Goal: Task Accomplishment & Management: Manage account settings

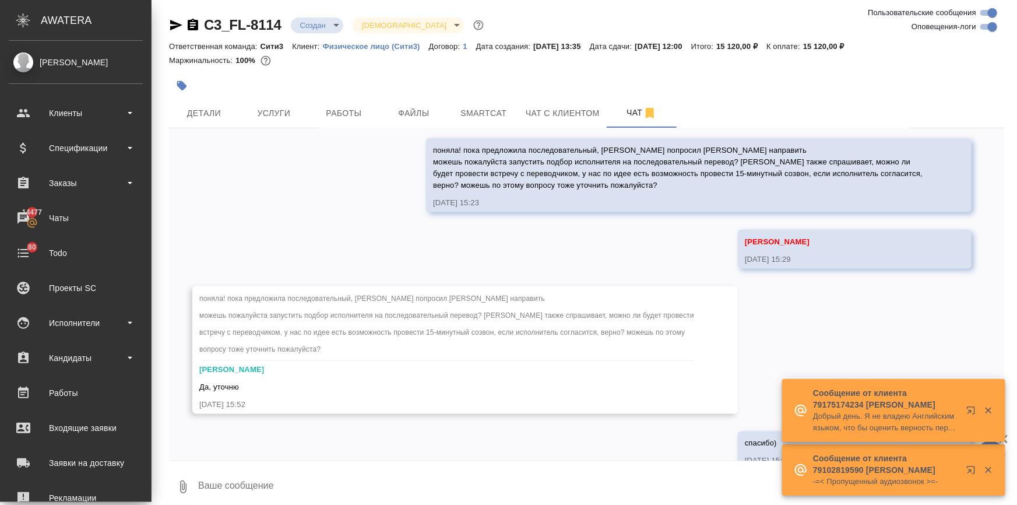
scroll to position [804, 0]
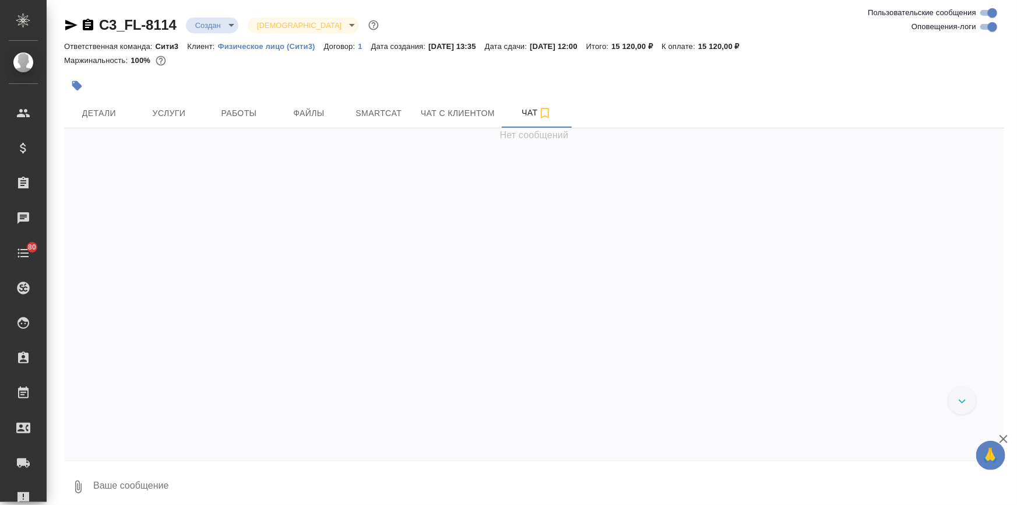
scroll to position [606, 0]
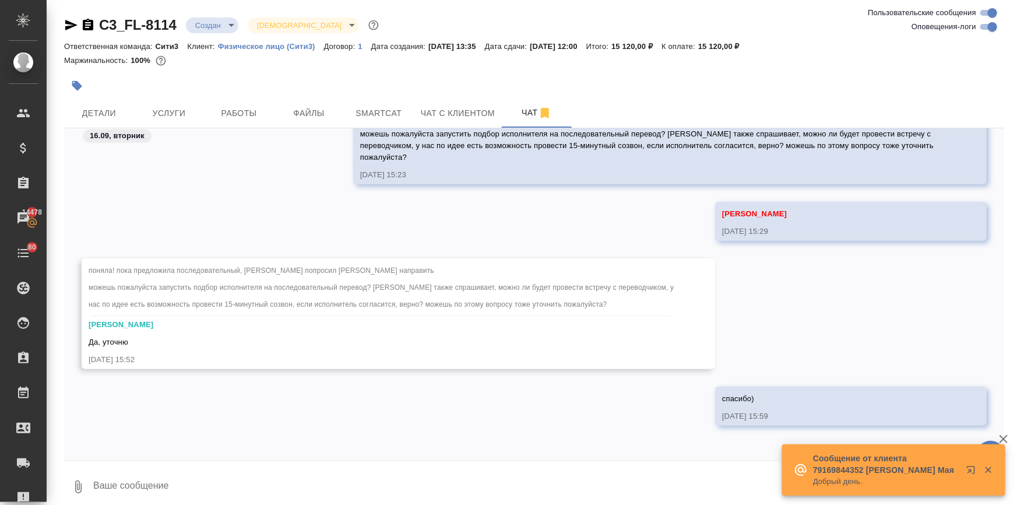
click at [113, 479] on textarea at bounding box center [548, 487] width 912 height 40
type textarea """
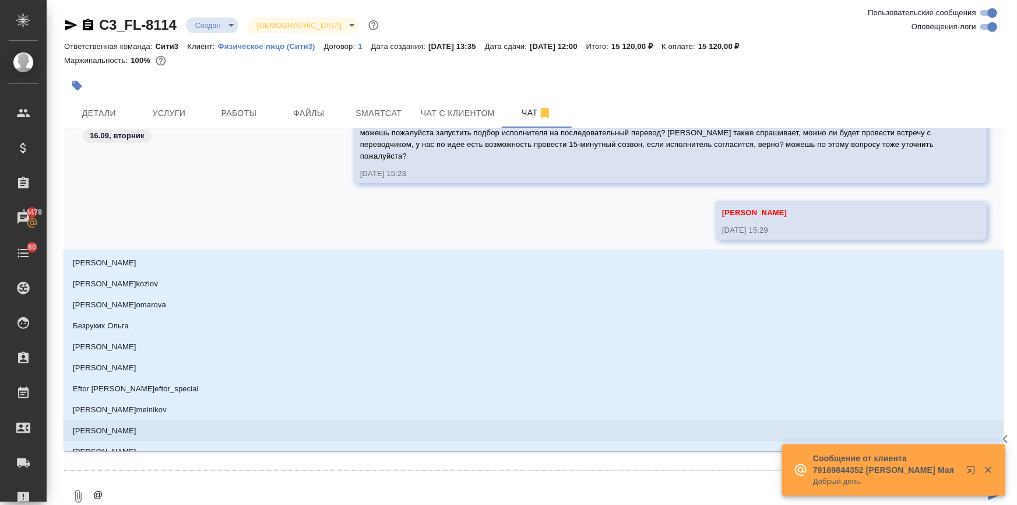
type textarea "@Ф"
type input "Ф"
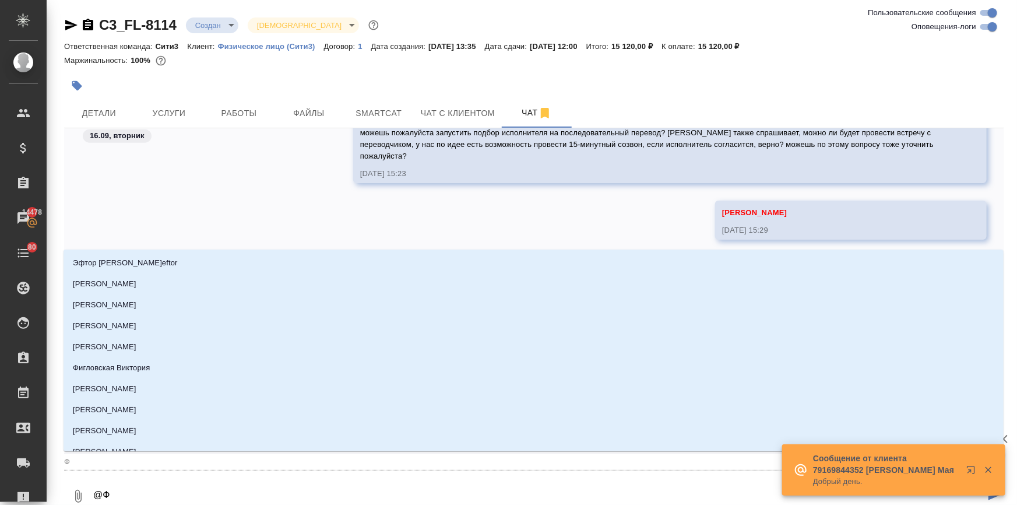
type textarea "@ФЕ"
type input "ФЕ"
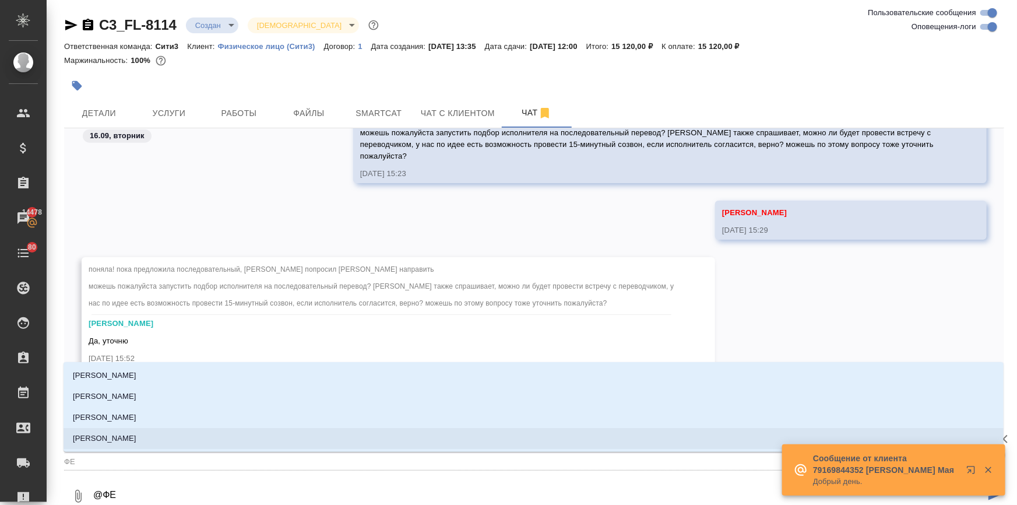
type textarea "@ФЕД"
type input "ФЕД"
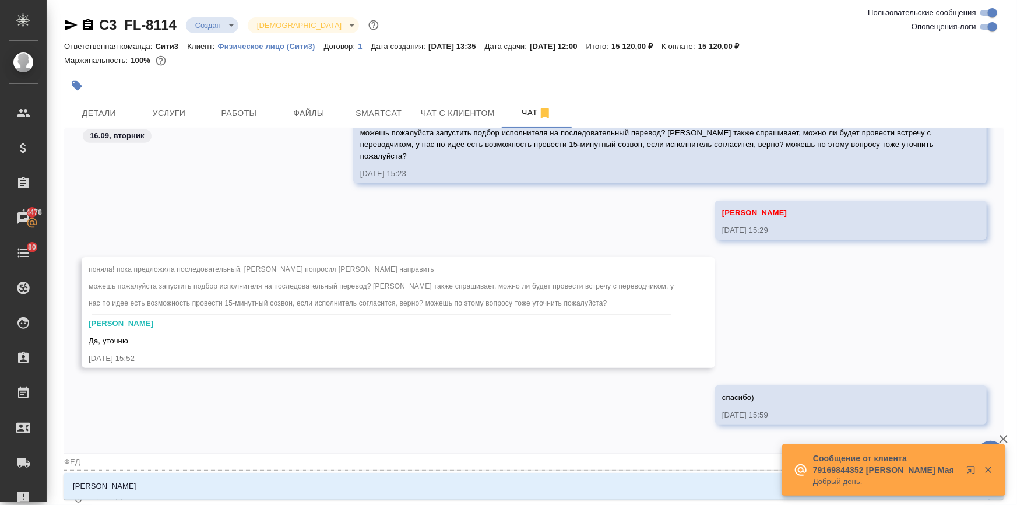
type textarea "@ФЕДО"
type input "ФЕДО"
click at [126, 488] on p "[PERSON_NAME]" at bounding box center [105, 486] width 64 height 12
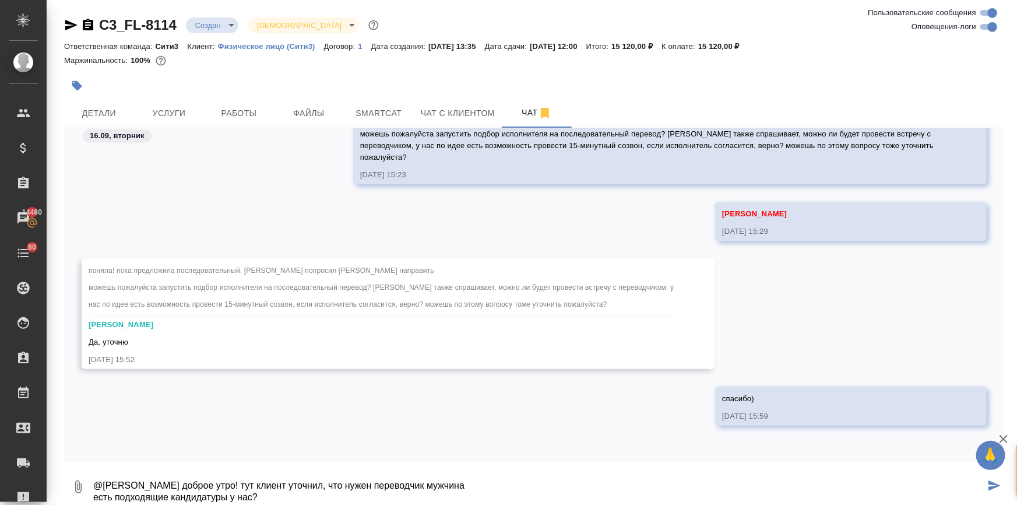
type textarea "@Федотова Ирина доброе утро! тут клиент уточнил, что нужен переводчик мужчина е…"
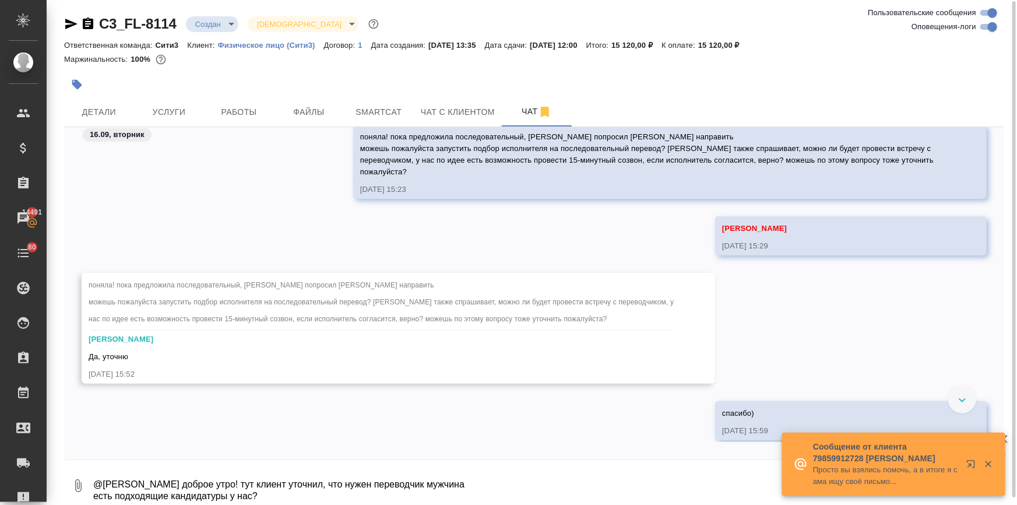
scroll to position [767, 0]
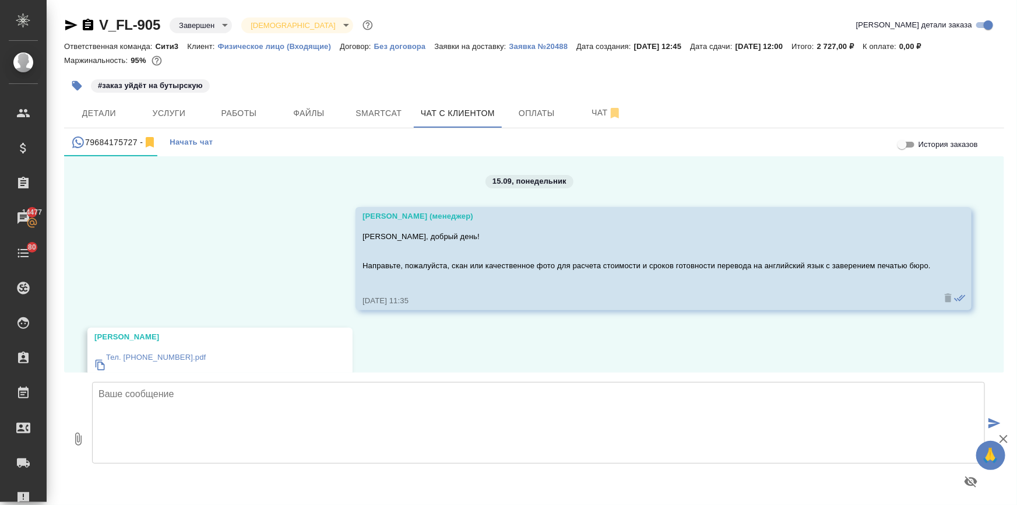
scroll to position [3013, 0]
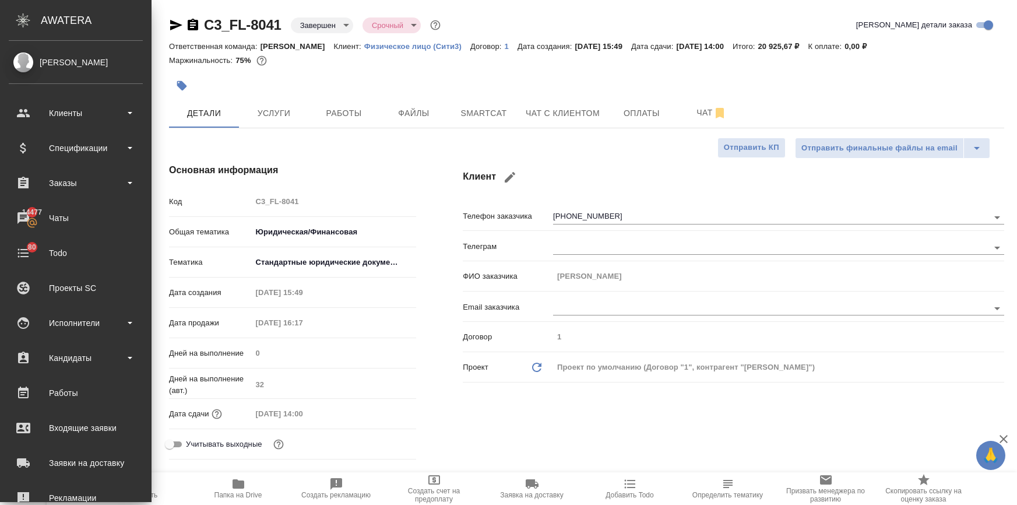
select select "RU"
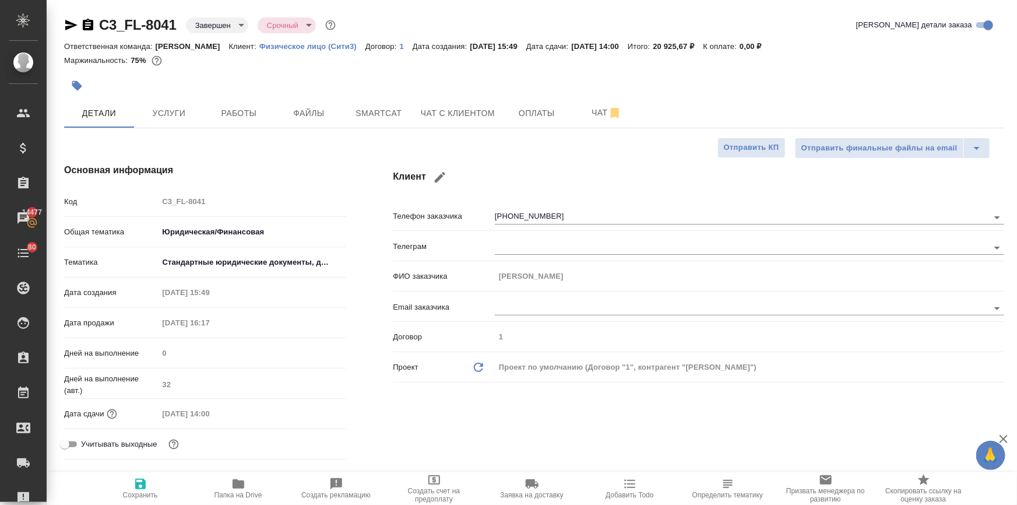
click at [66, 22] on icon "button" at bounding box center [71, 25] width 12 height 10
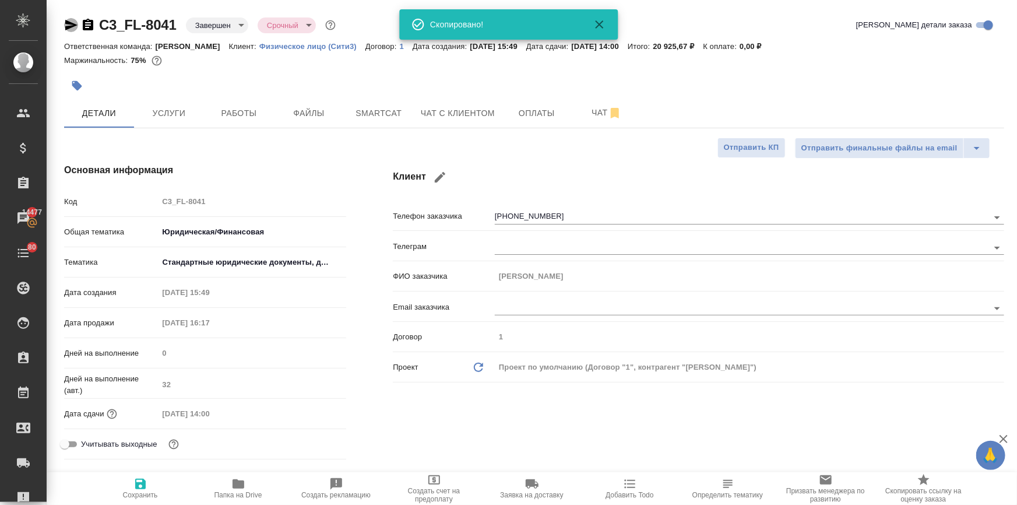
click at [66, 22] on icon "button" at bounding box center [71, 25] width 12 height 10
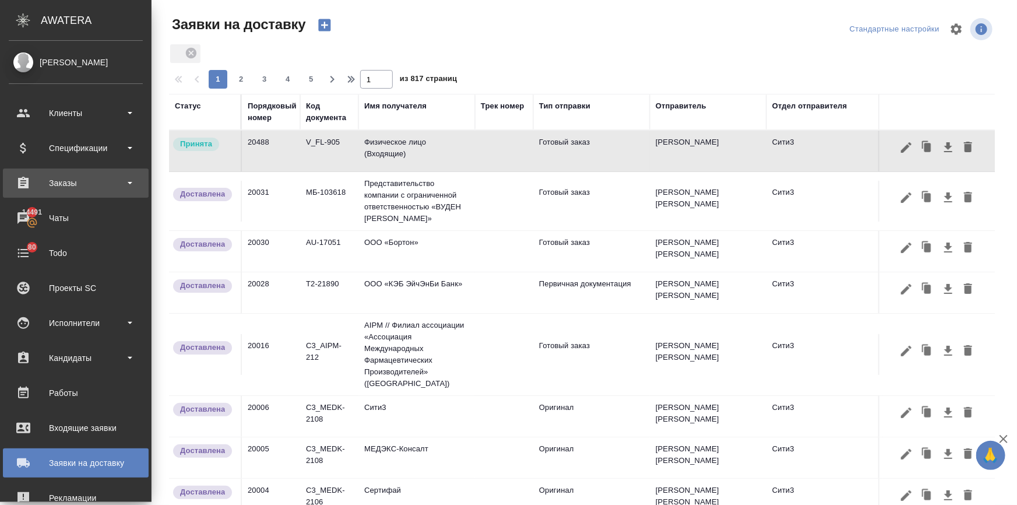
click at [33, 187] on div "Заказы" at bounding box center [76, 182] width 134 height 17
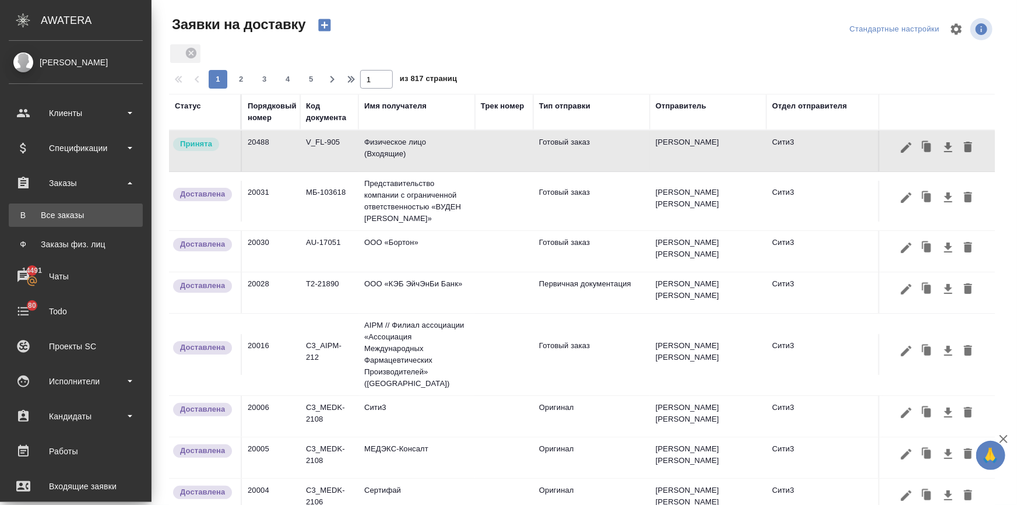
click at [37, 217] on div "Все заказы" at bounding box center [76, 215] width 122 height 12
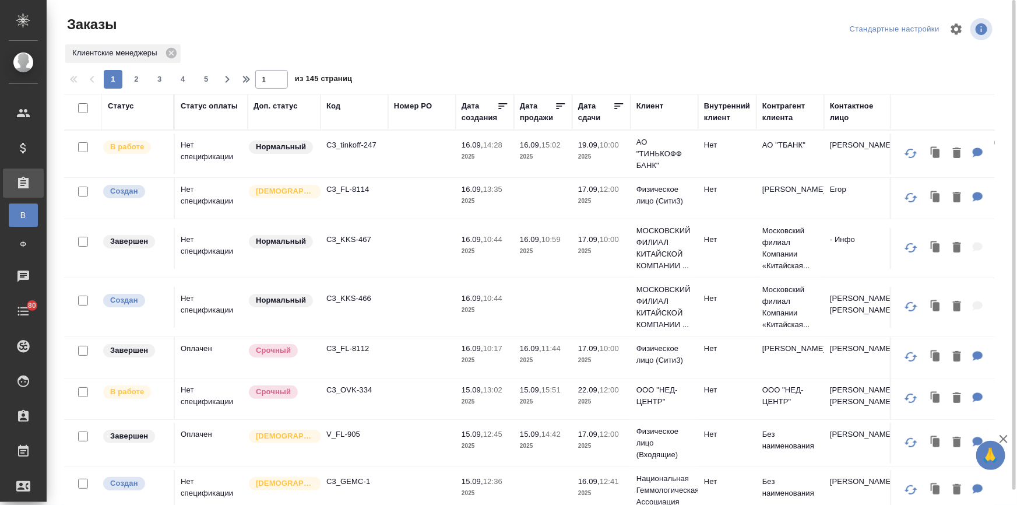
click at [586, 112] on div "Дата сдачи" at bounding box center [595, 111] width 35 height 23
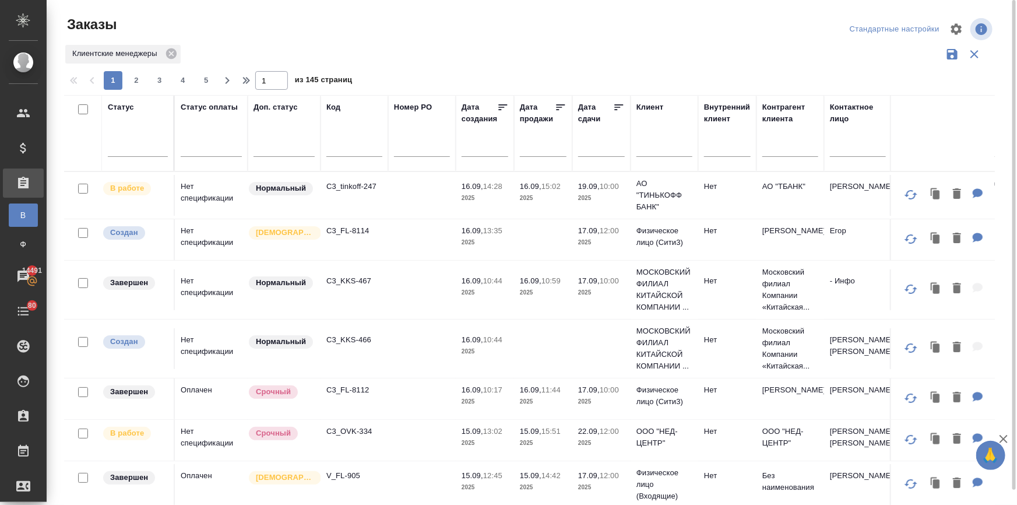
click at [583, 147] on div at bounding box center [601, 147] width 47 height 19
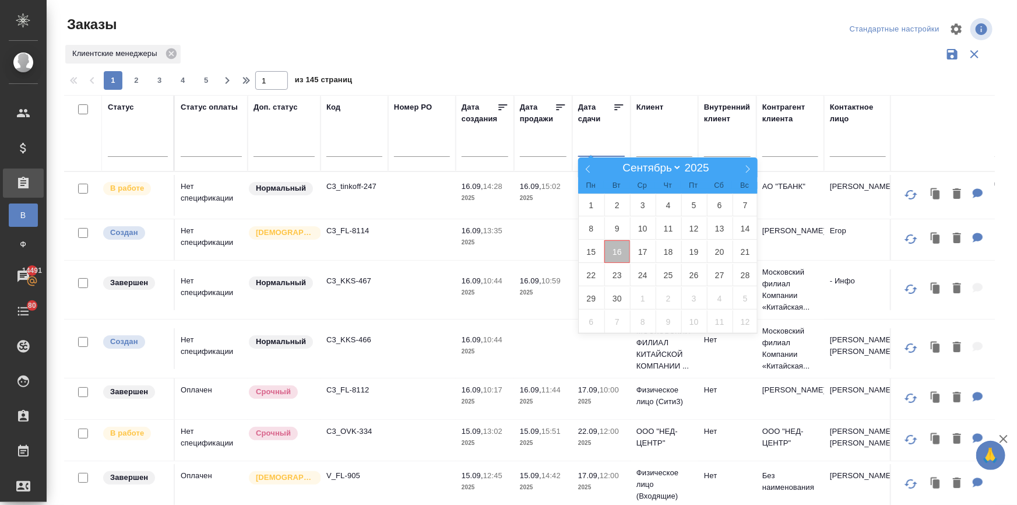
click at [612, 250] on span "16" at bounding box center [617, 251] width 26 height 23
type div "2025-09-15T21:00:00.000Z"
click at [661, 247] on span "18" at bounding box center [669, 251] width 26 height 23
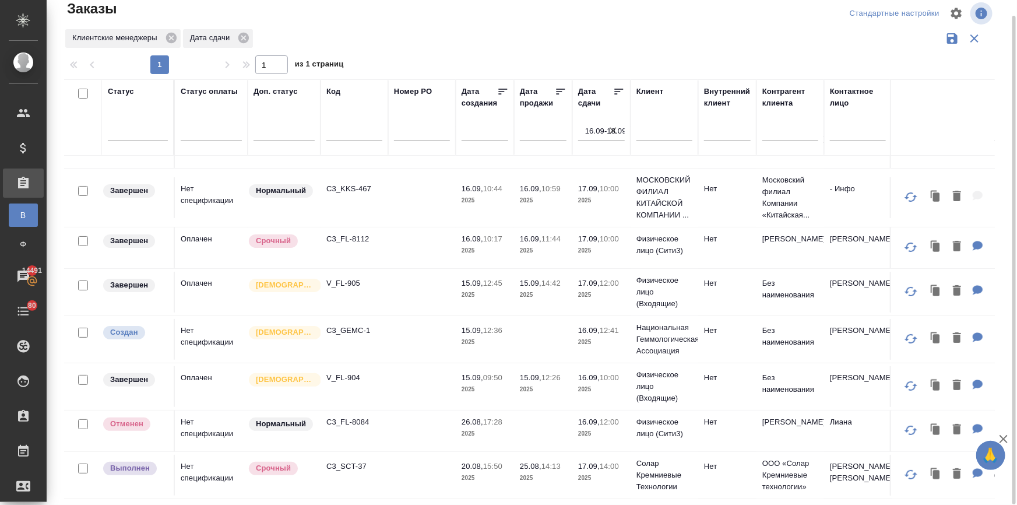
scroll to position [76, 0]
click at [651, 472] on p "Солар Кремниевые Технологии" at bounding box center [665, 475] width 56 height 35
click at [653, 472] on p "Солар Кремниевые Технологии" at bounding box center [665, 475] width 56 height 35
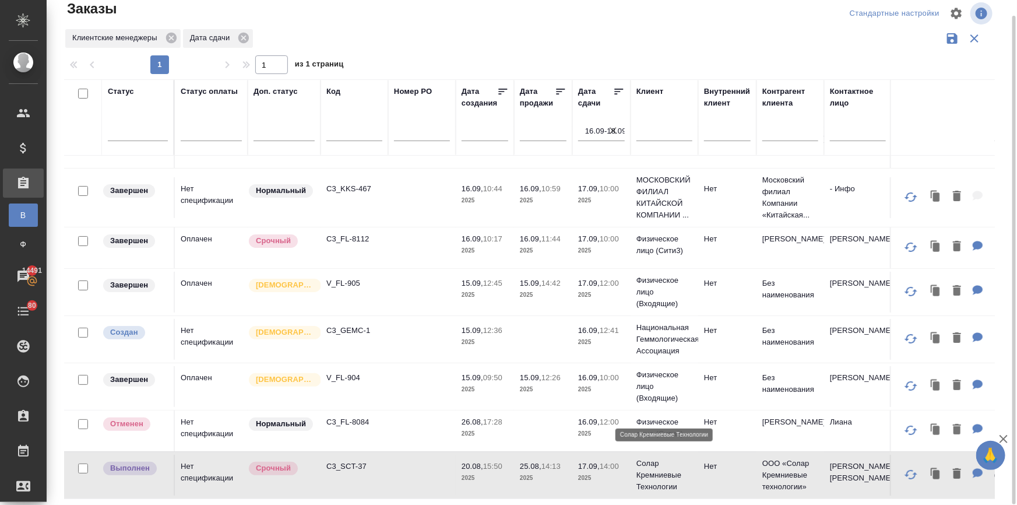
click at [645, 472] on p "Солар Кремниевые Технологии" at bounding box center [665, 475] width 56 height 35
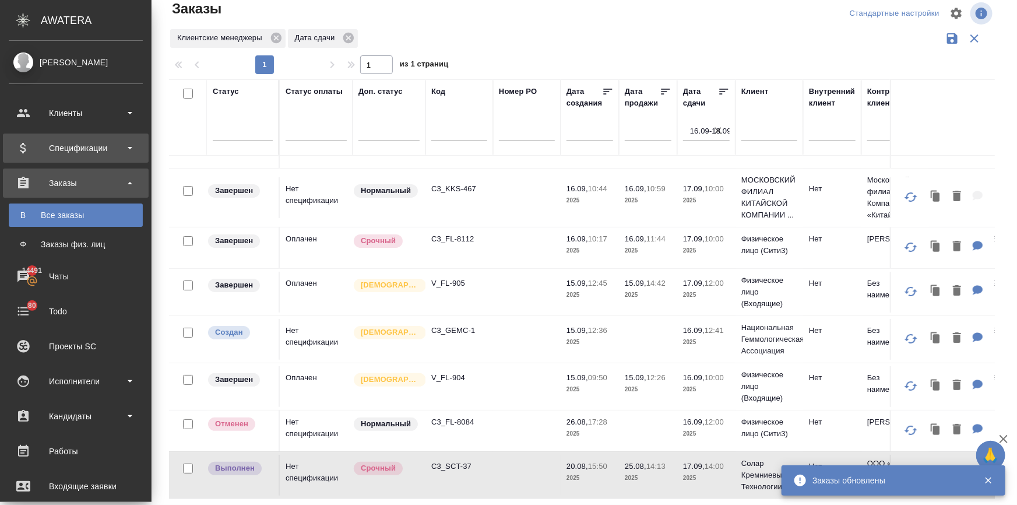
click at [64, 152] on div "Спецификации" at bounding box center [76, 147] width 134 height 17
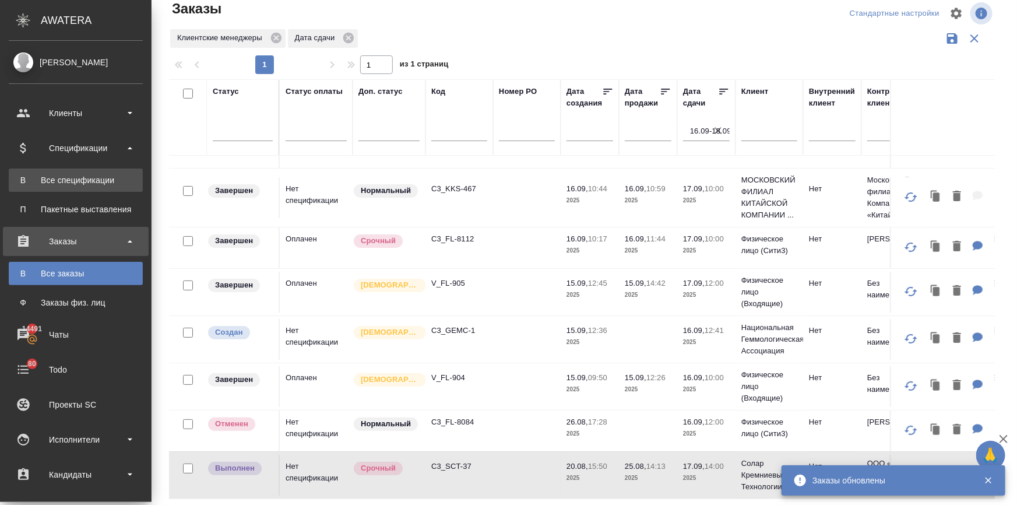
click at [61, 172] on link "В Все спецификации" at bounding box center [76, 179] width 134 height 23
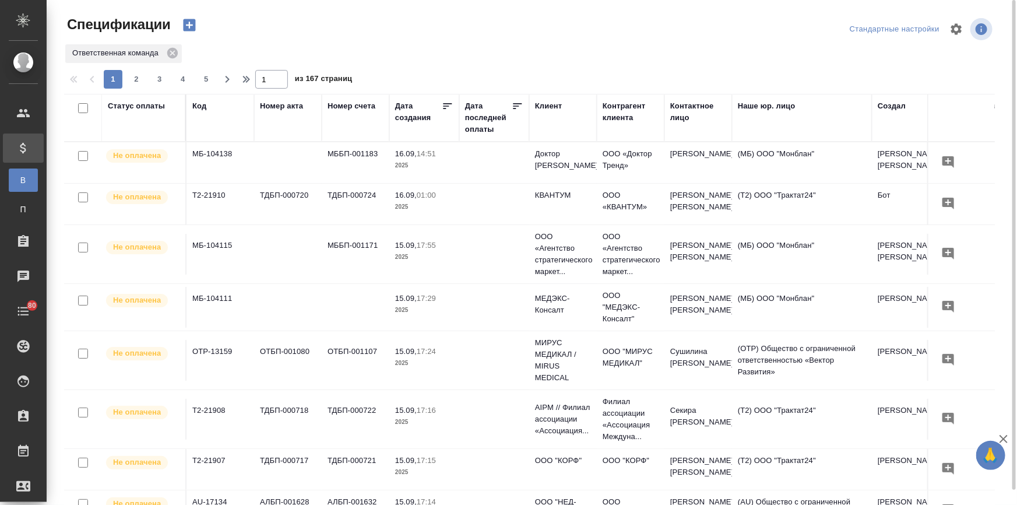
click at [155, 107] on div "Статус оплаты" at bounding box center [136, 106] width 57 height 12
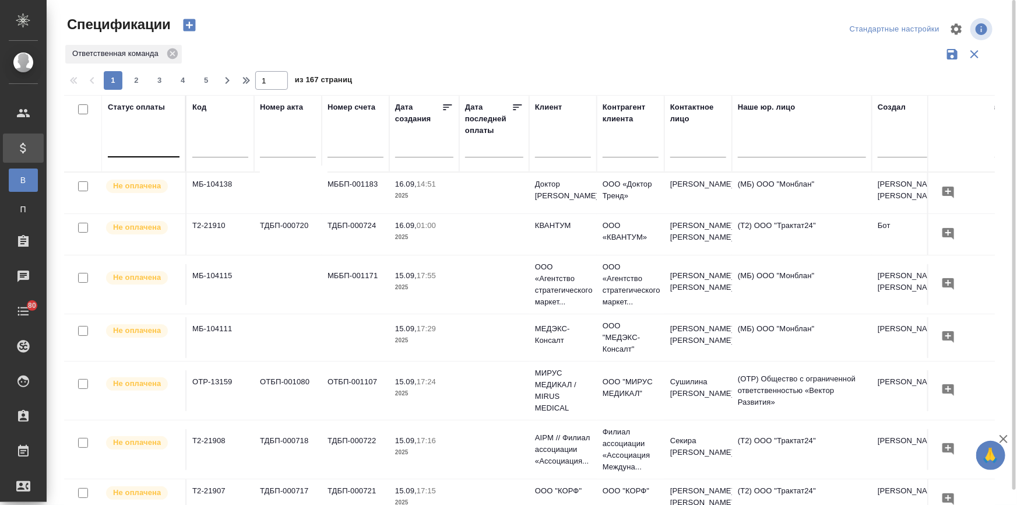
click at [147, 144] on div at bounding box center [144, 145] width 72 height 17
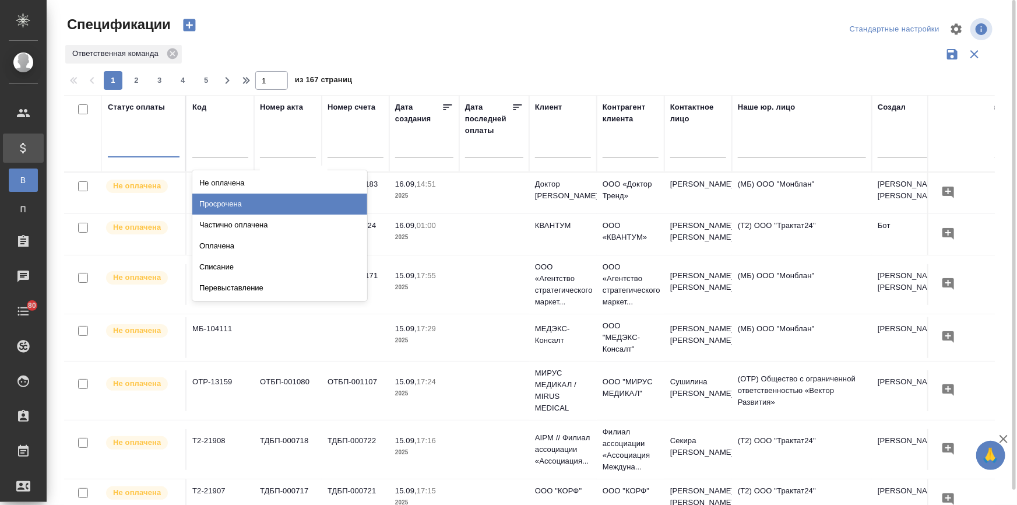
click at [196, 194] on div "Просрочена" at bounding box center [279, 204] width 175 height 21
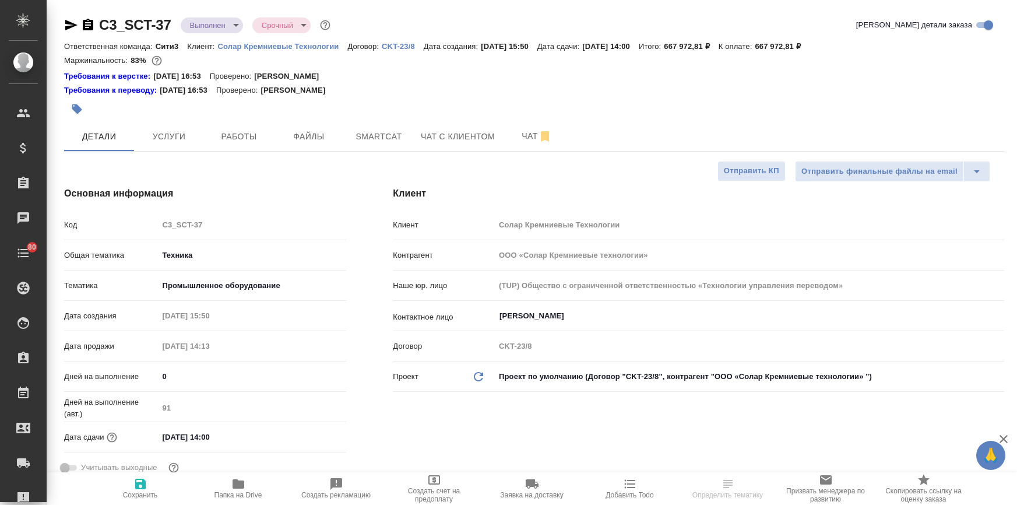
select select "RU"
type textarea "x"
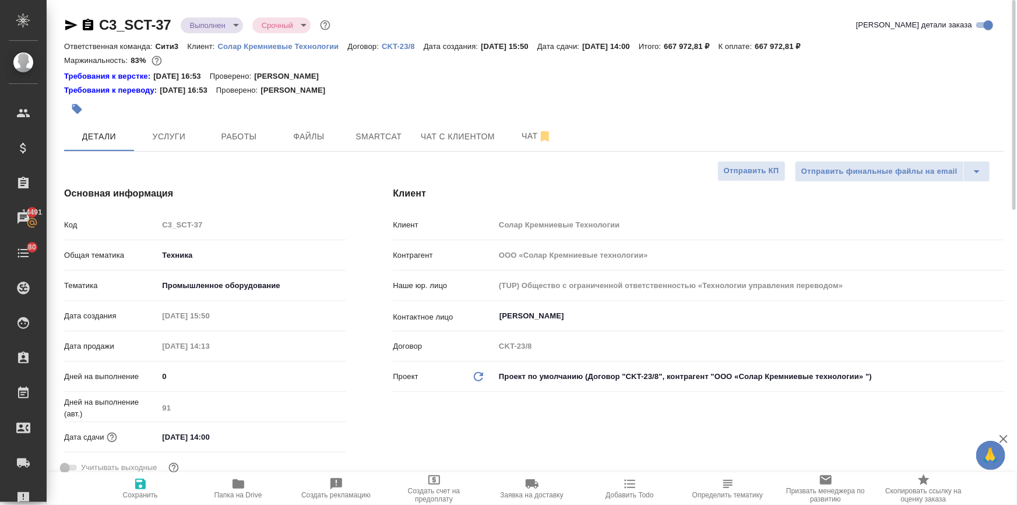
type textarea "x"
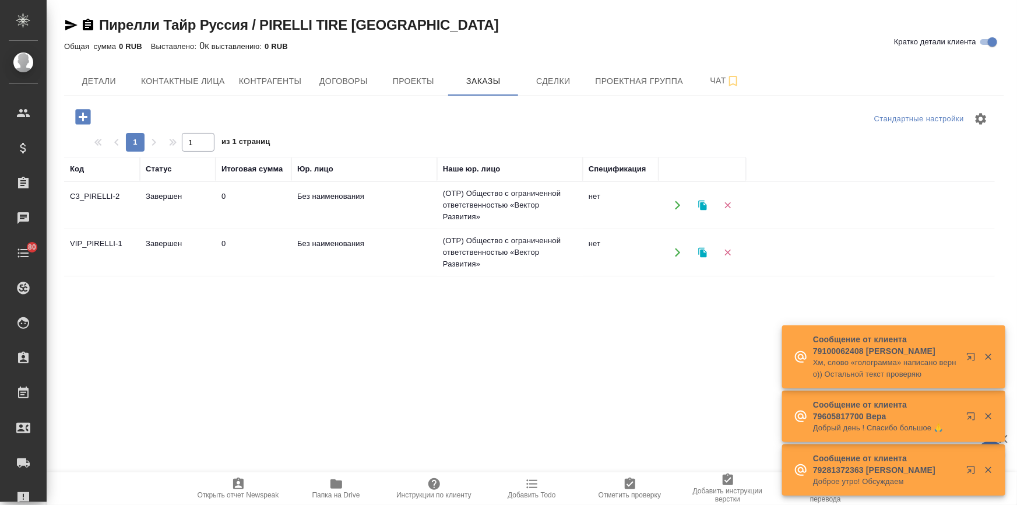
click at [159, 194] on td "Завершен" at bounding box center [178, 205] width 76 height 41
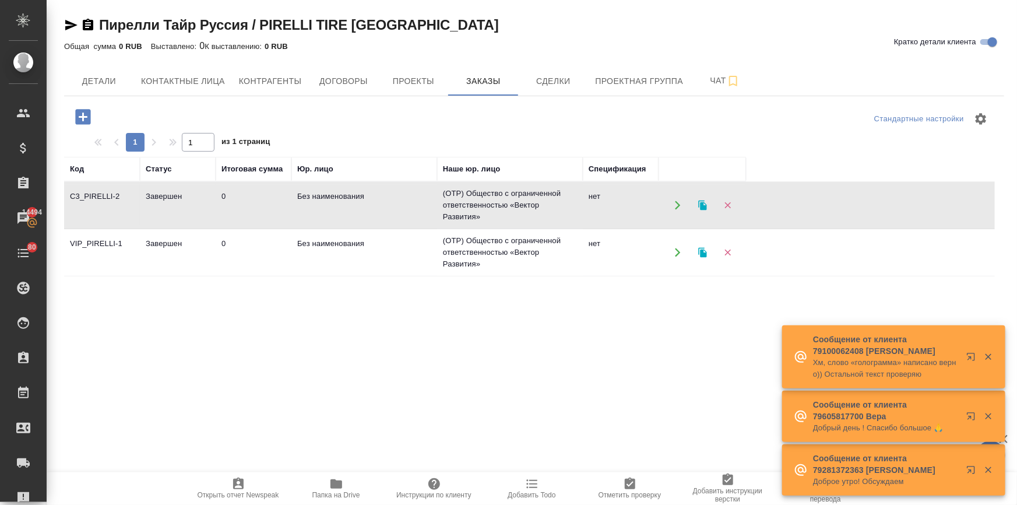
click at [191, 241] on td "Завершен" at bounding box center [178, 252] width 76 height 41
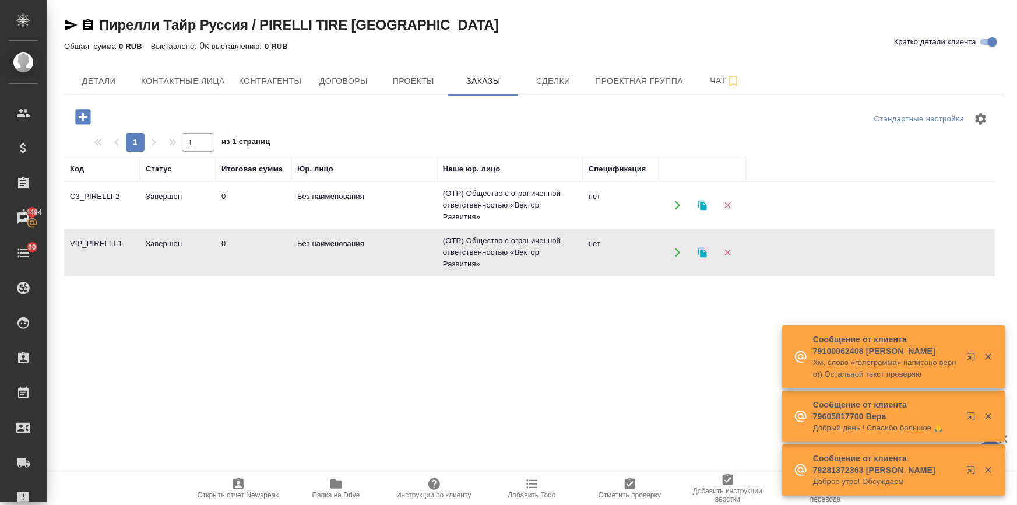
click at [191, 241] on td "Завершен" at bounding box center [178, 252] width 76 height 41
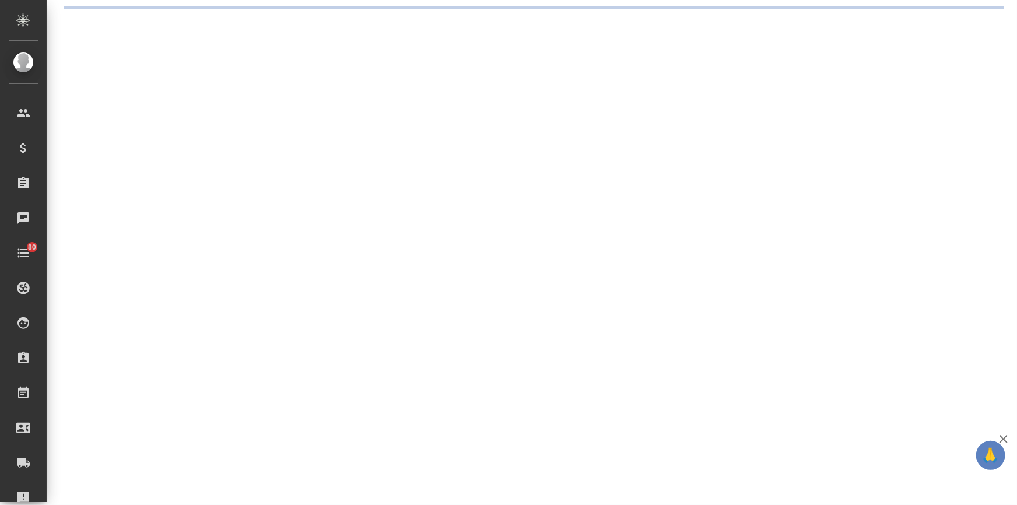
select select "RU"
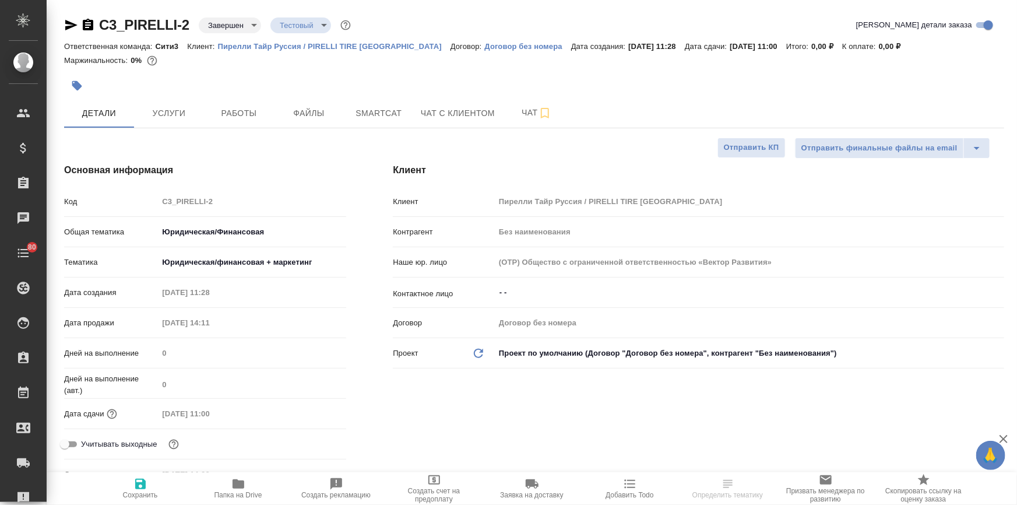
type textarea "x"
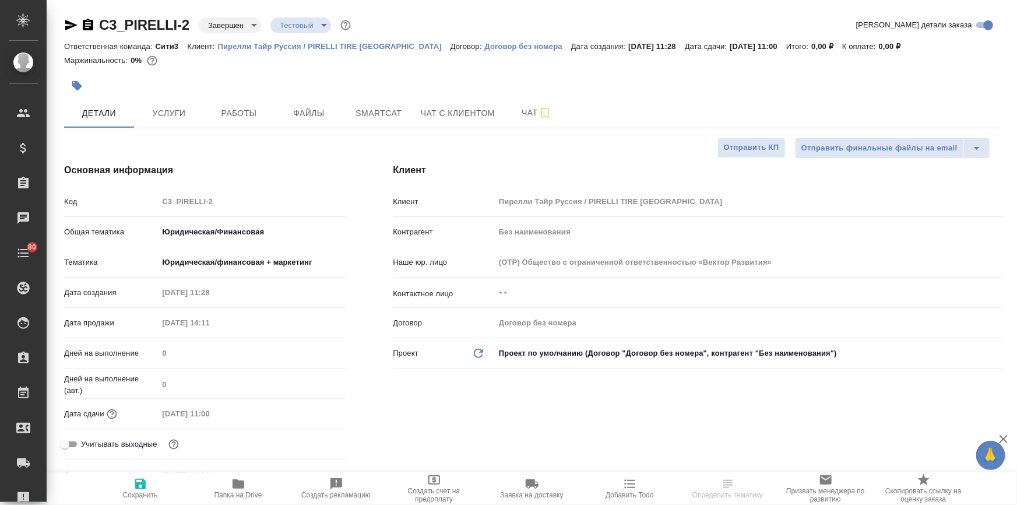
type textarea "x"
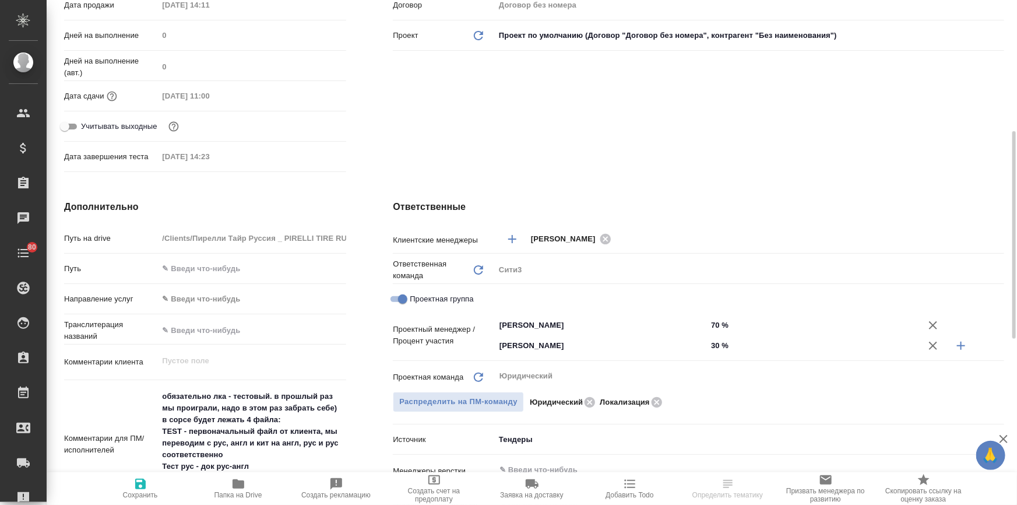
scroll to position [477, 0]
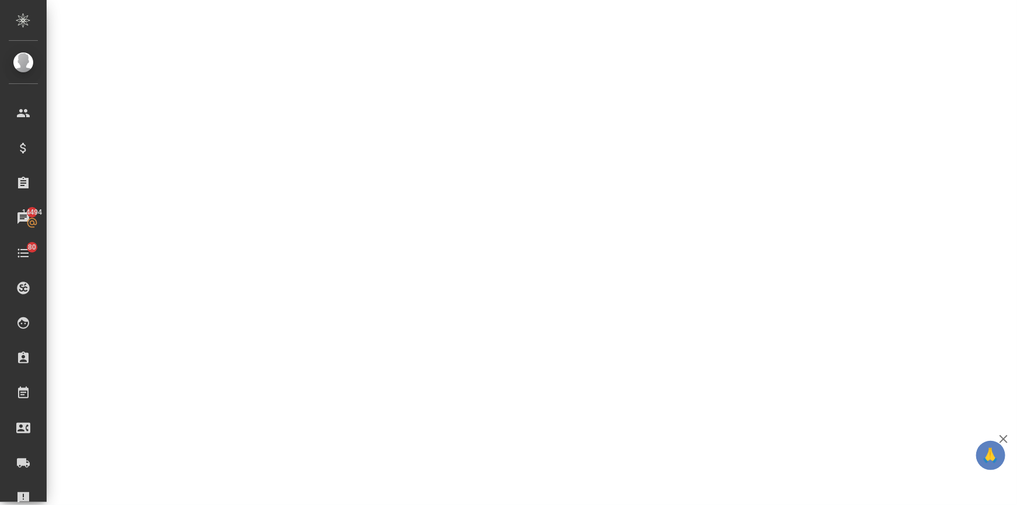
select select "RU"
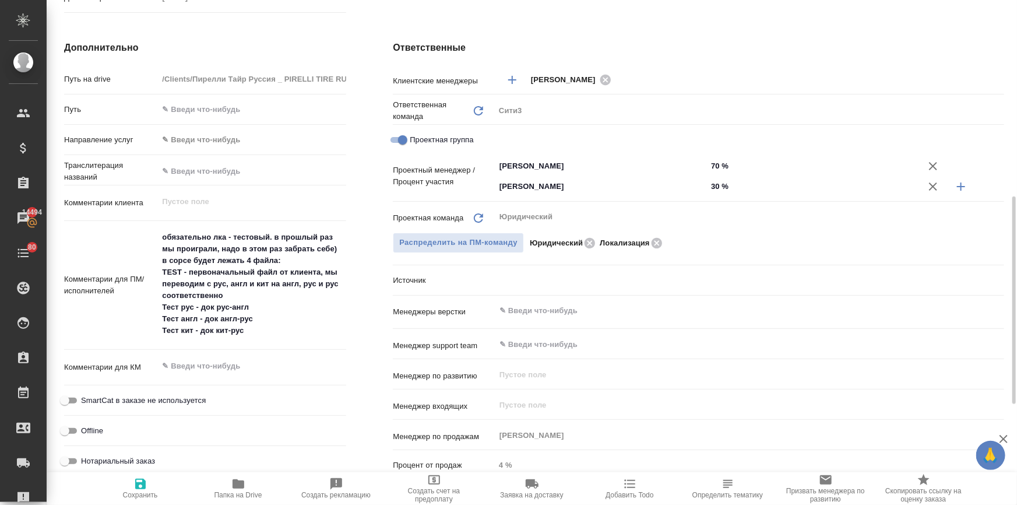
type textarea "x"
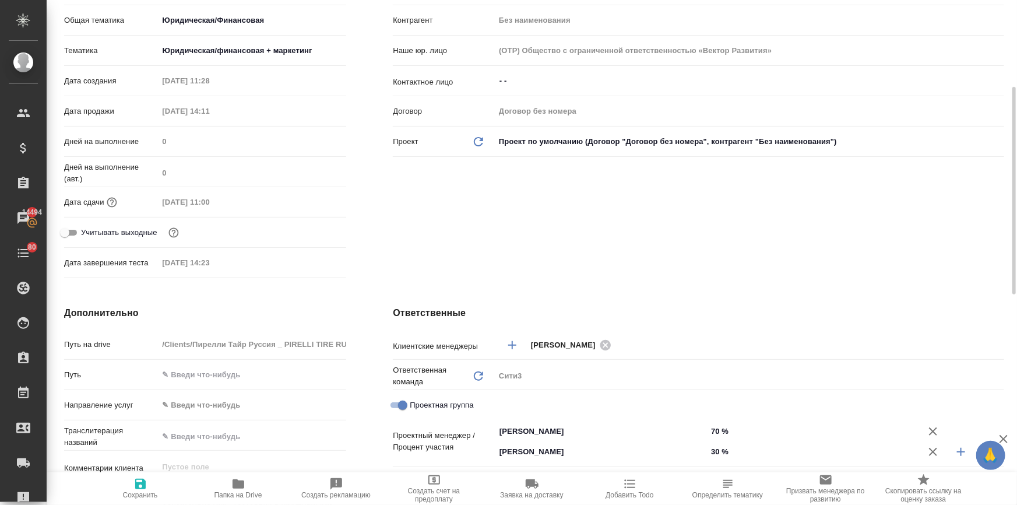
scroll to position [0, 0]
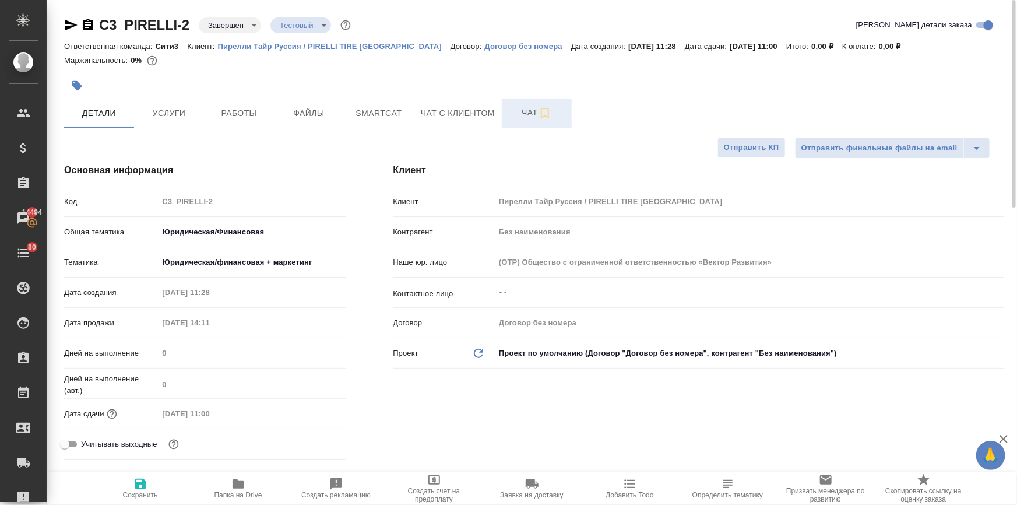
click at [519, 107] on span "Чат" at bounding box center [537, 113] width 56 height 15
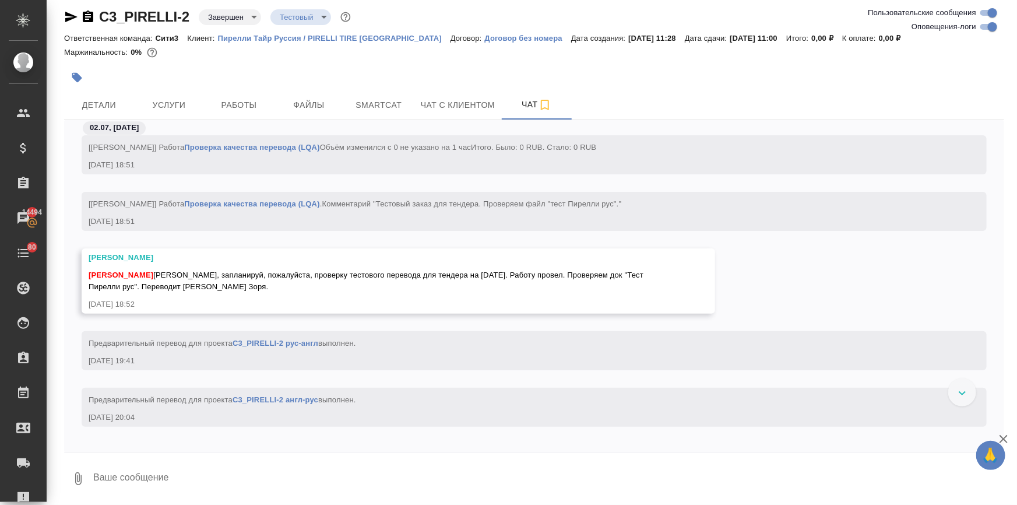
scroll to position [6086, 0]
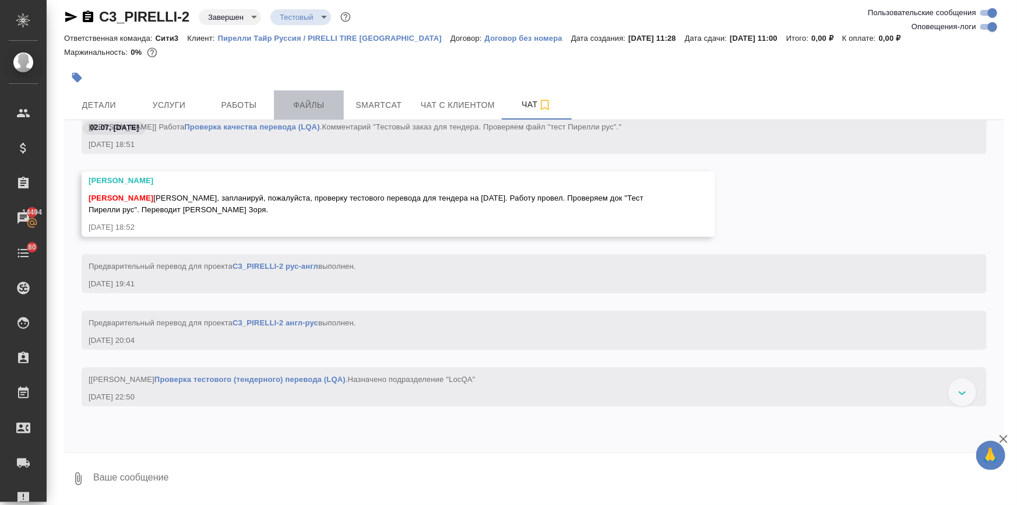
click at [299, 105] on span "Файлы" at bounding box center [309, 105] width 56 height 15
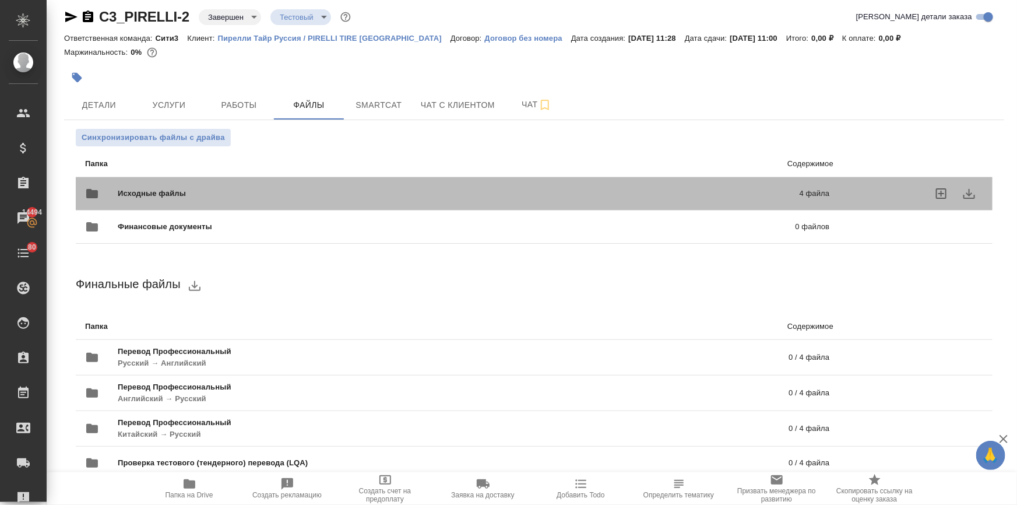
click at [161, 199] on div "Исходные файлы 4 файла" at bounding box center [457, 194] width 744 height 28
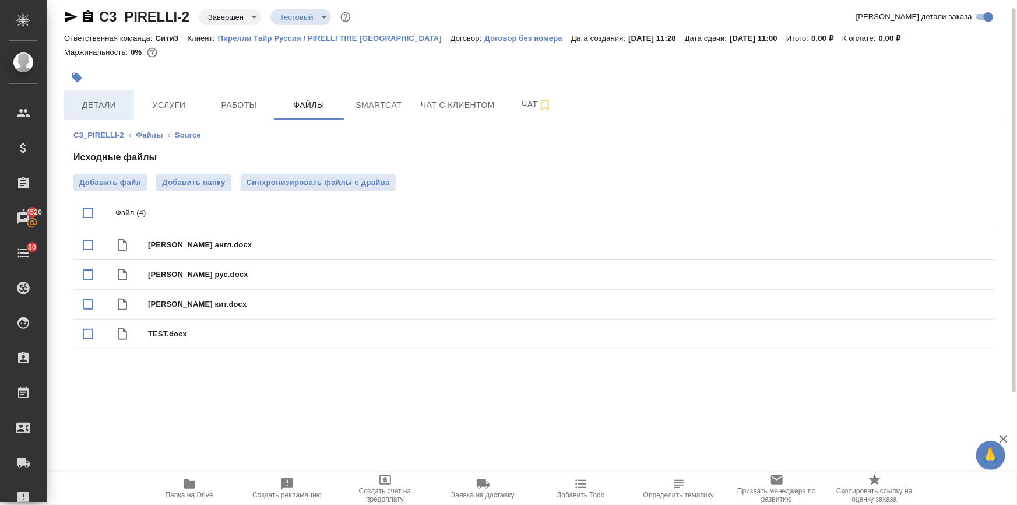
click at [98, 93] on button "Детали" at bounding box center [99, 104] width 70 height 29
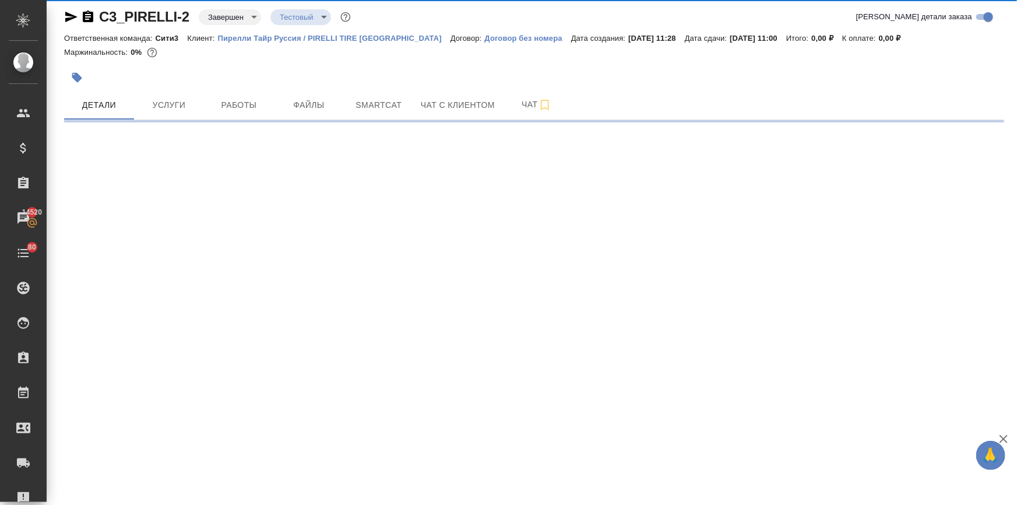
select select "RU"
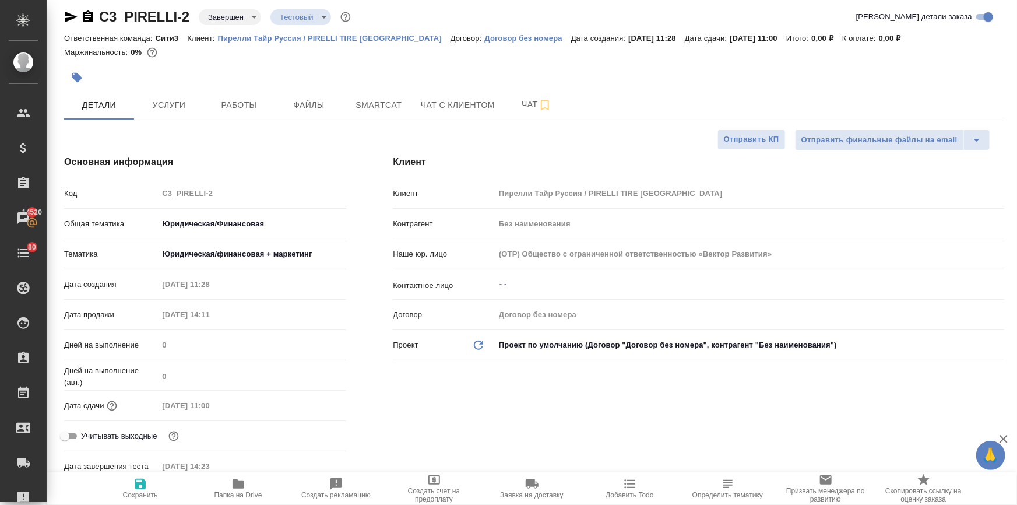
type textarea "x"
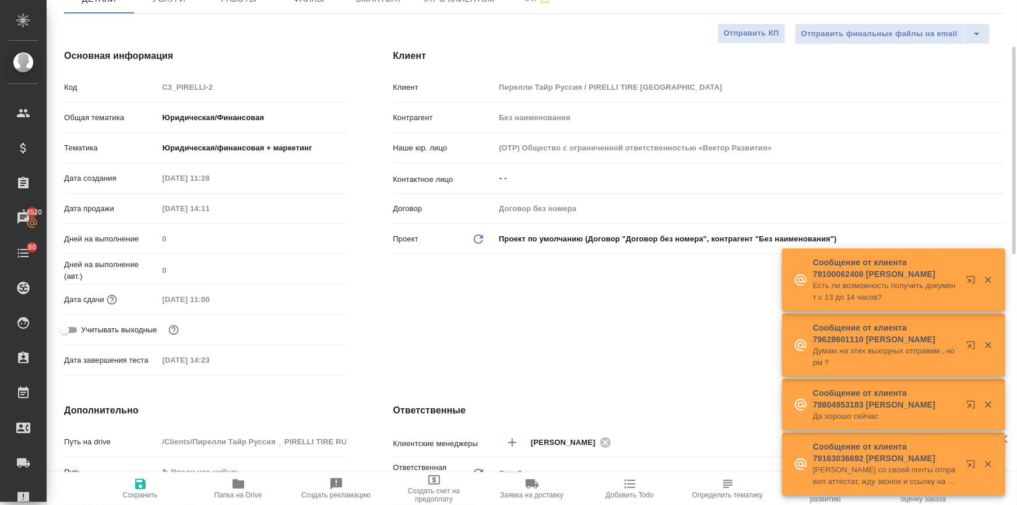
scroll to position [379, 0]
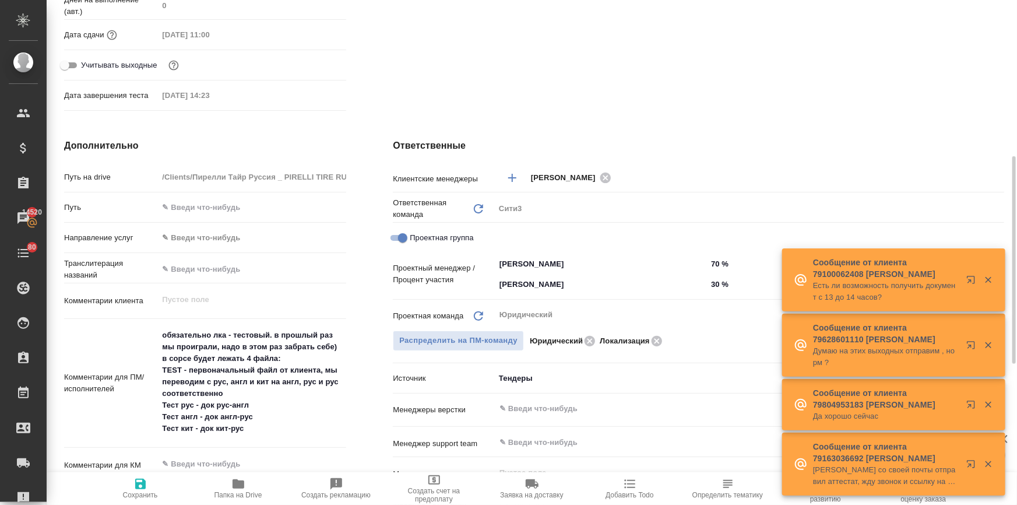
type textarea "x"
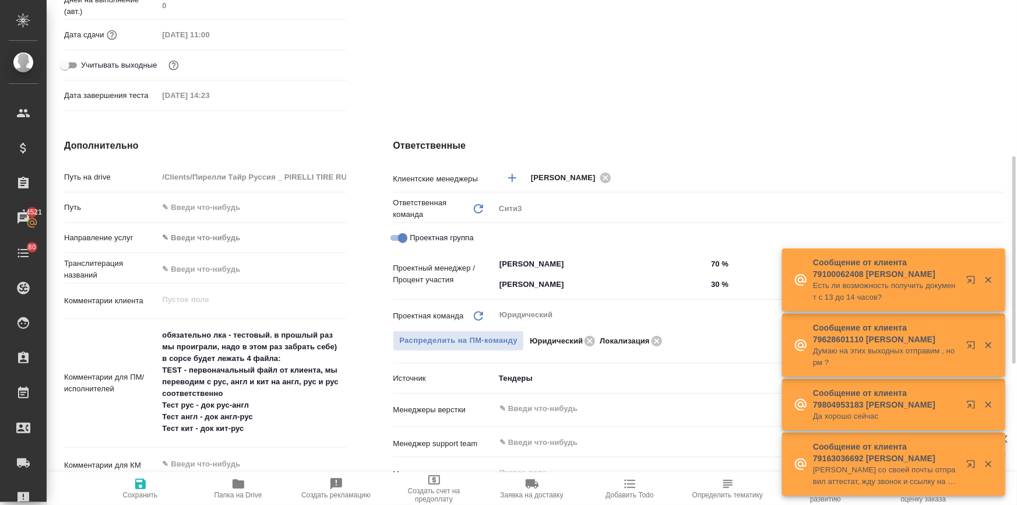
type textarea "x"
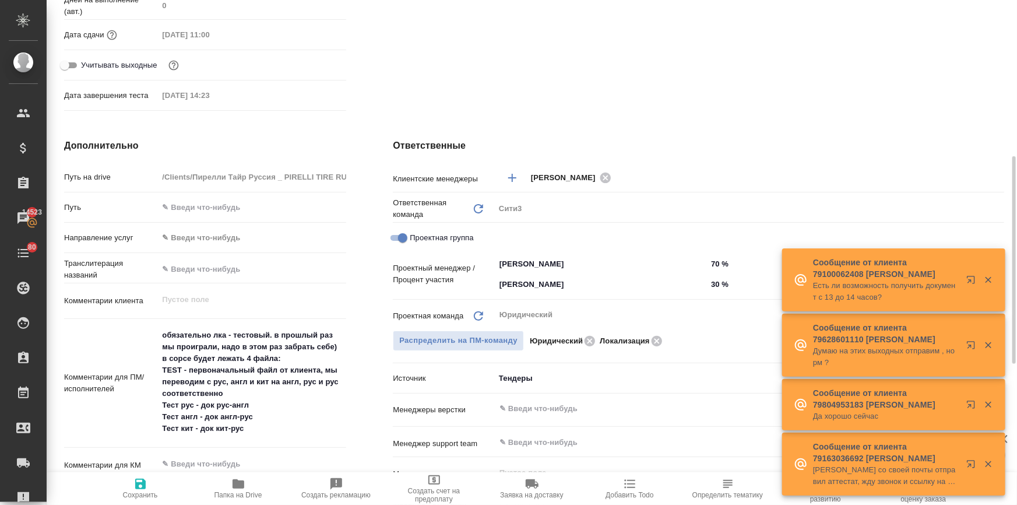
type textarea "x"
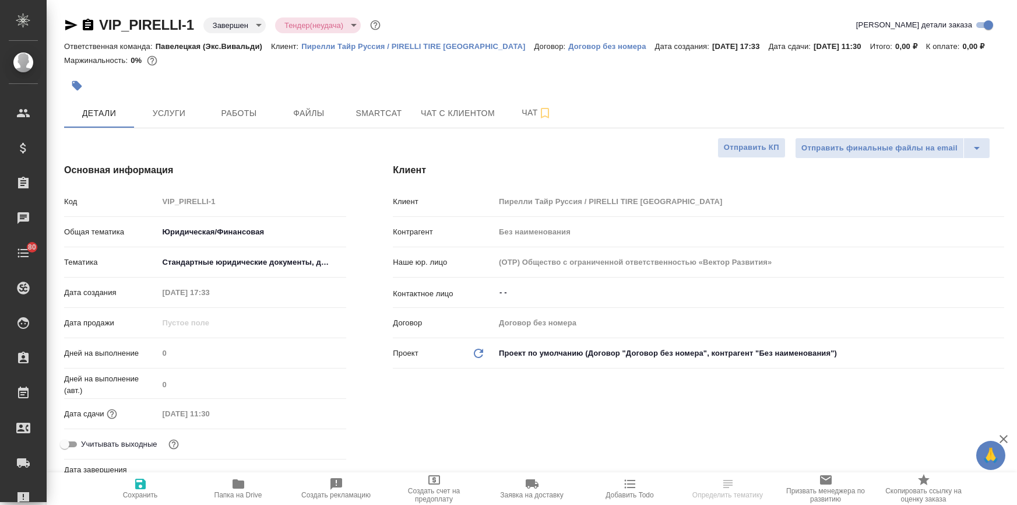
select select "RU"
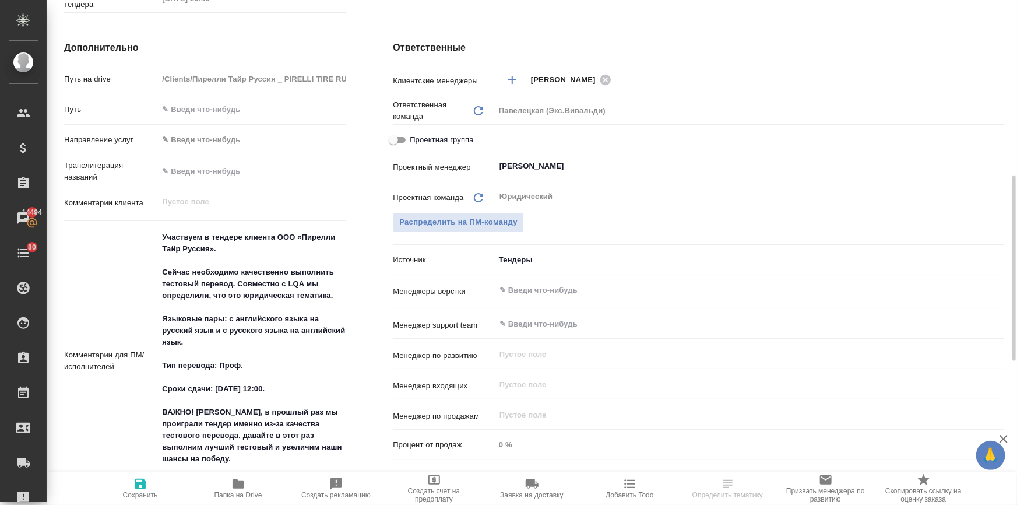
scroll to position [530, 0]
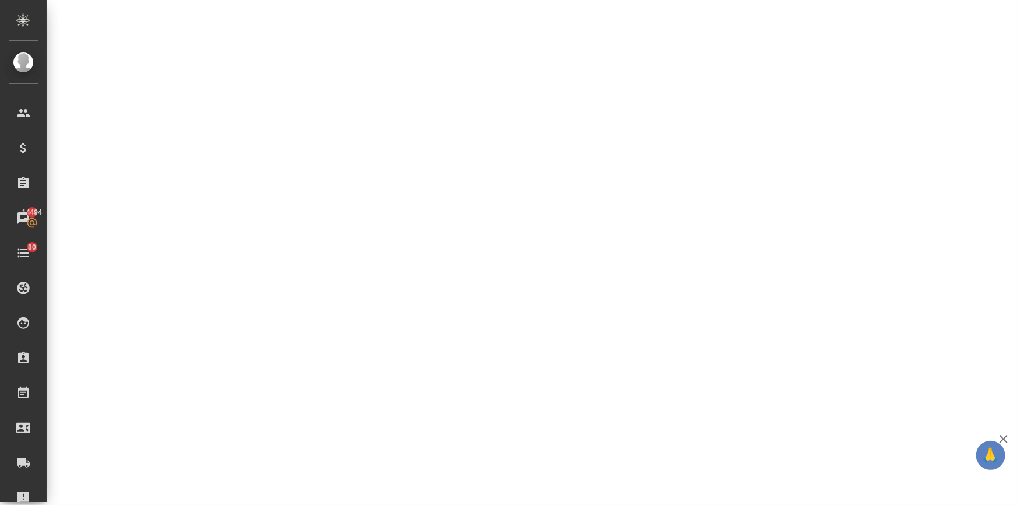
select select "RU"
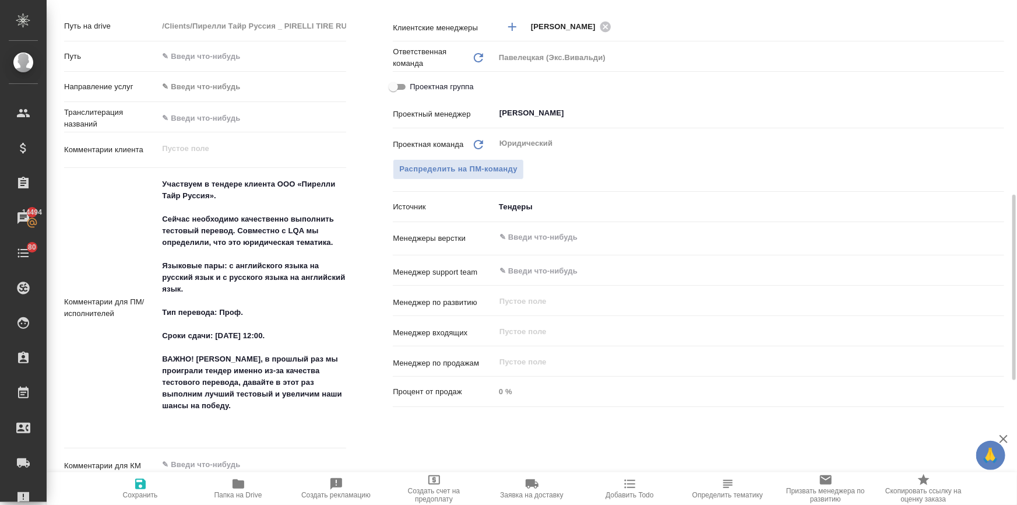
type textarea "x"
drag, startPoint x: 291, startPoint y: 356, endPoint x: 238, endPoint y: 384, distance: 59.7
click at [238, 384] on textarea "Участвуем в тендере клиента ООО «Пирелли Тайр Руссия». Сейчас необходимо качест…" at bounding box center [252, 307] width 187 height 265
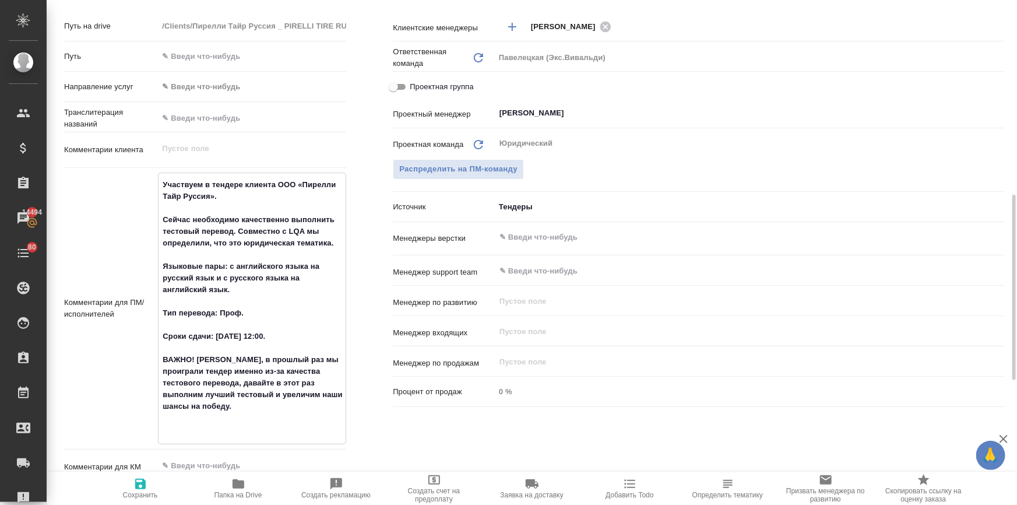
type textarea "x"
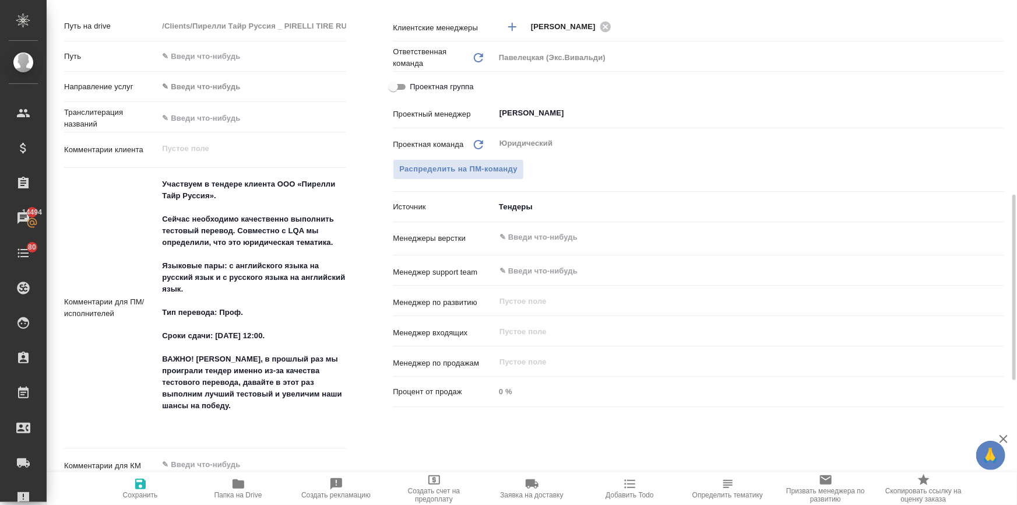
type textarea "x"
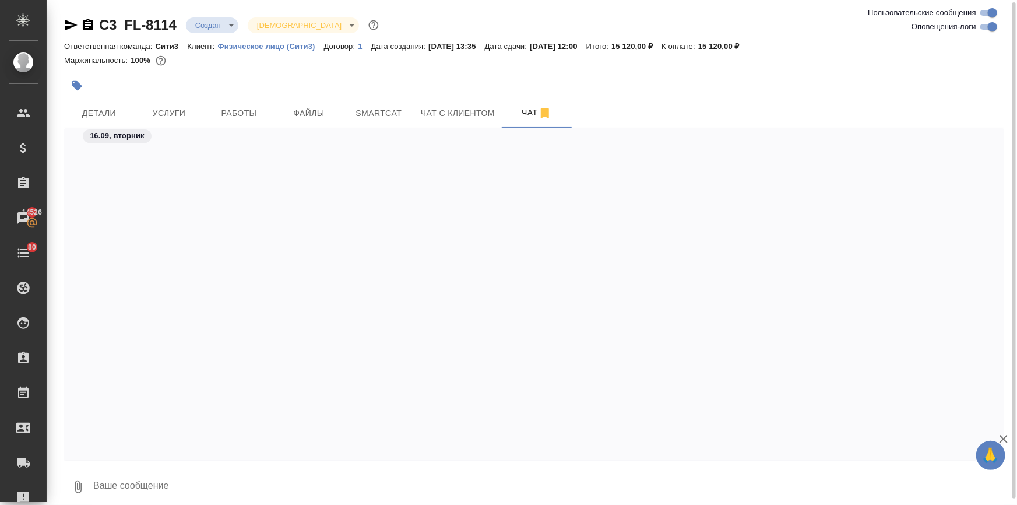
scroll to position [767, 0]
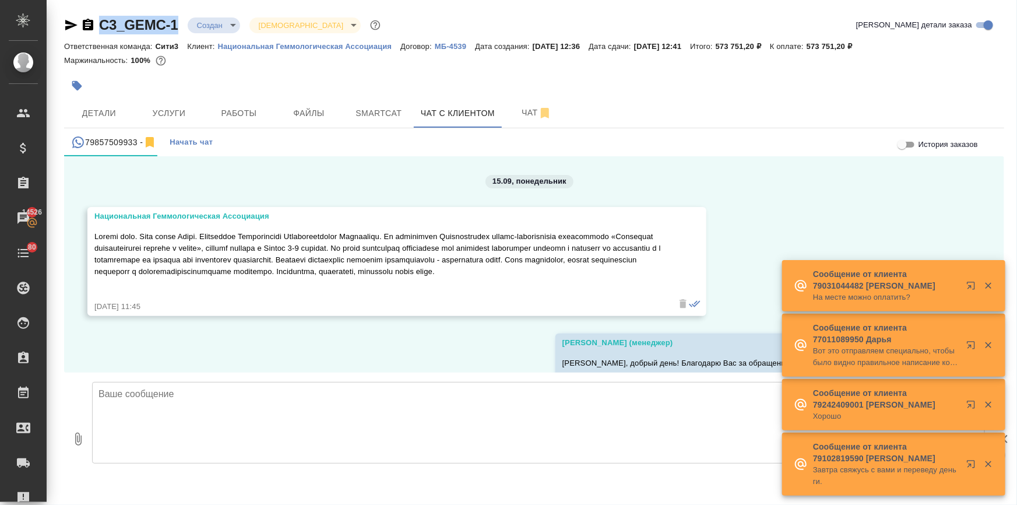
scroll to position [2804, 0]
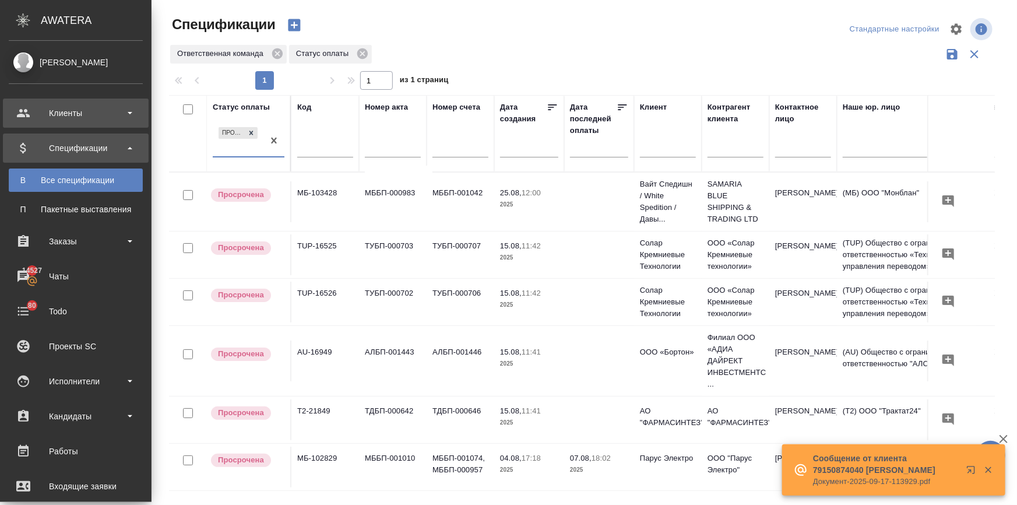
click at [33, 116] on div "Клиенты" at bounding box center [76, 112] width 134 height 17
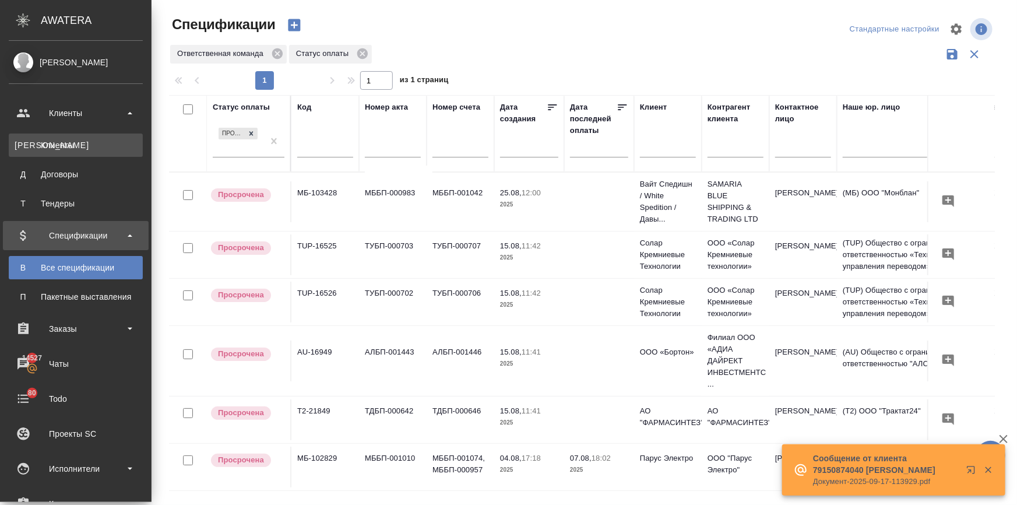
click at [33, 144] on div "Клиенты" at bounding box center [76, 145] width 122 height 12
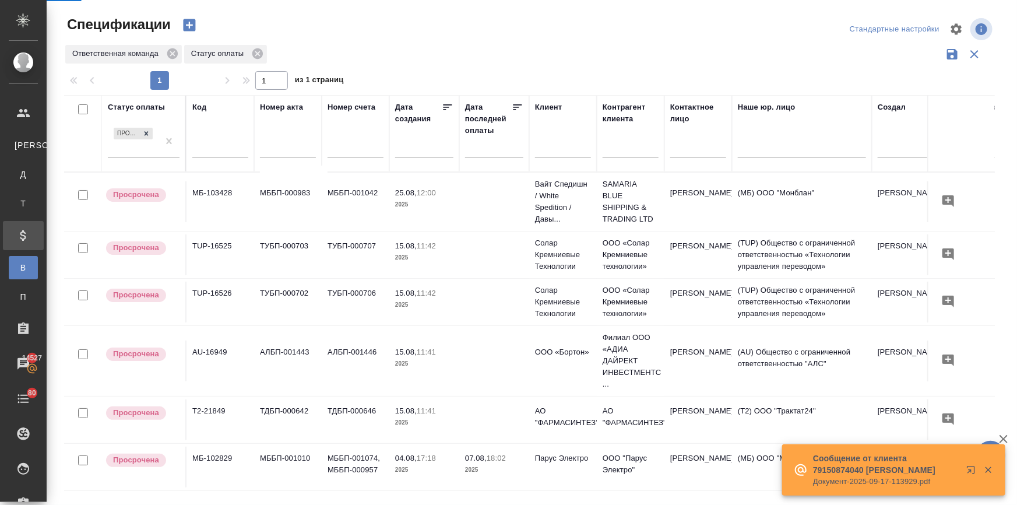
select select "RU"
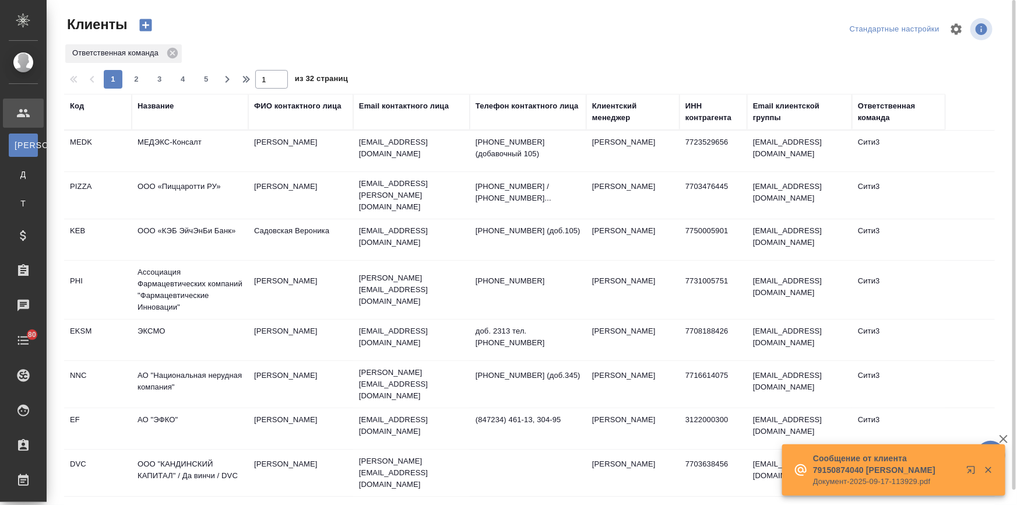
click at [157, 104] on div "Название" at bounding box center [156, 106] width 36 height 12
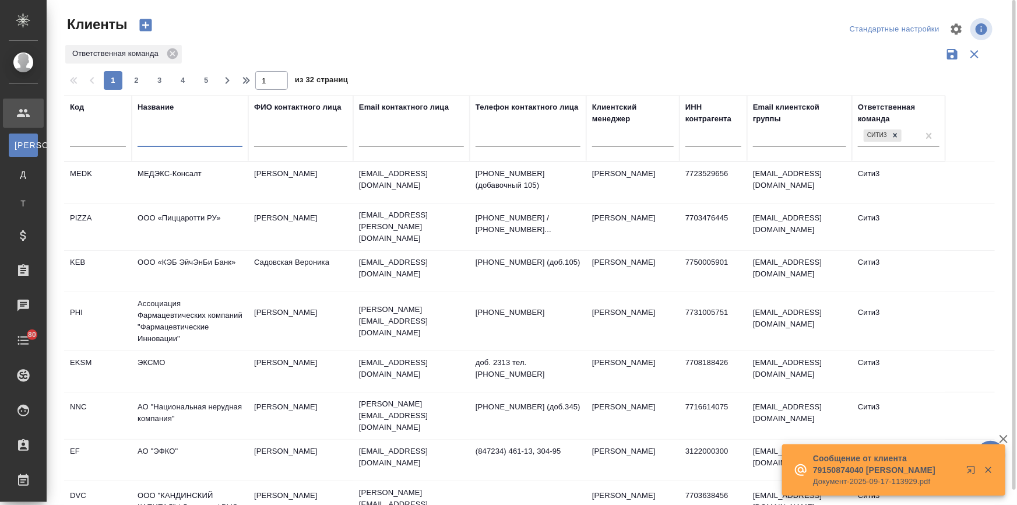
click at [155, 135] on input "text" at bounding box center [190, 139] width 105 height 15
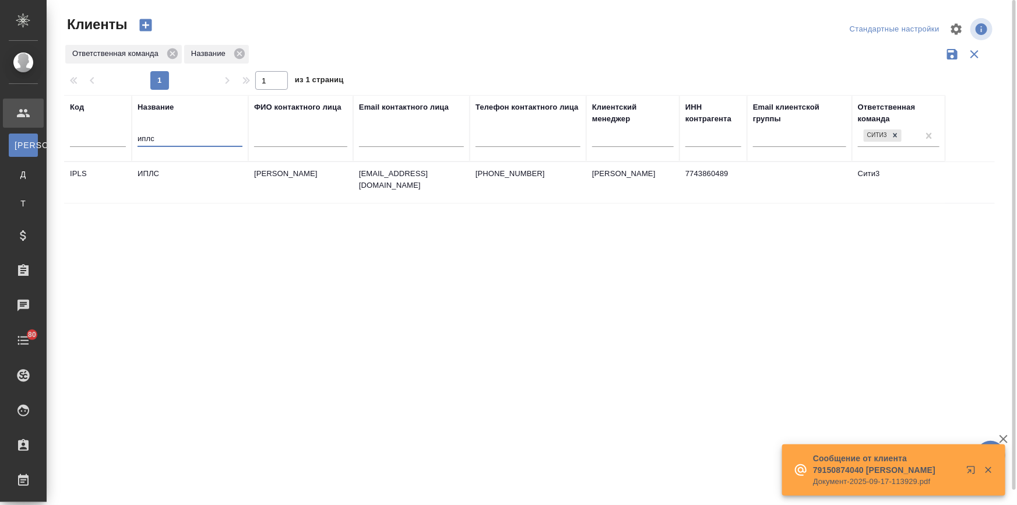
click at [171, 167] on td "ИПЛС" at bounding box center [190, 182] width 117 height 41
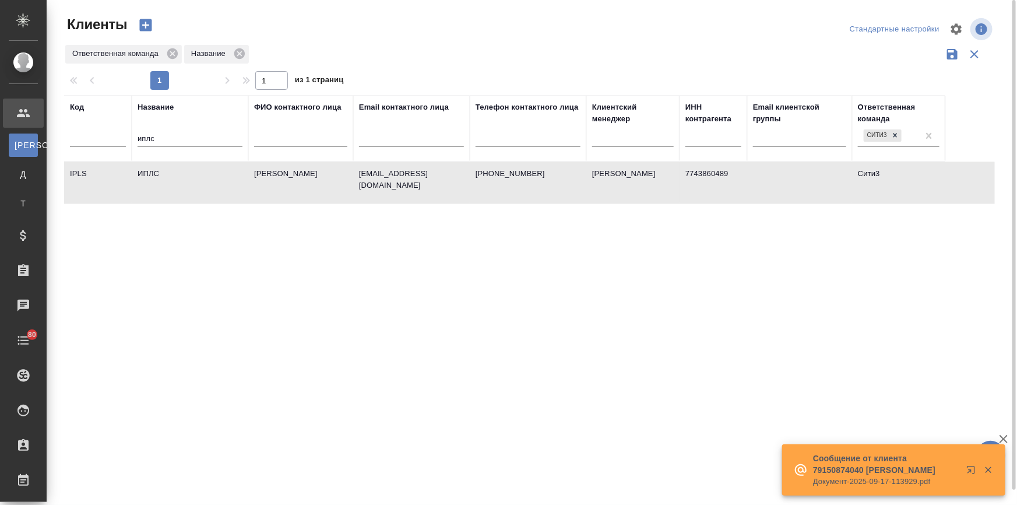
click at [171, 167] on td "ИПЛС" at bounding box center [190, 182] width 117 height 41
click at [175, 177] on td "ИПЛС" at bounding box center [190, 182] width 117 height 41
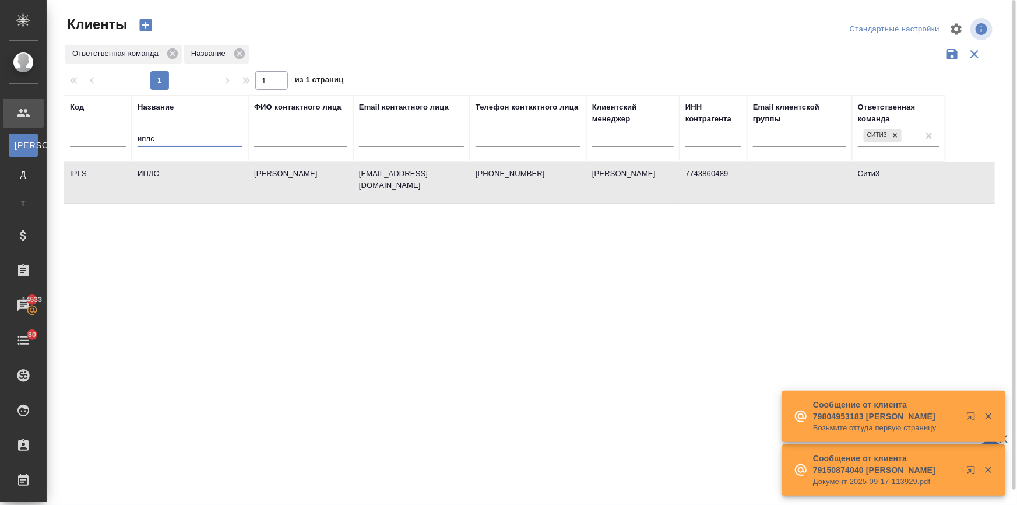
drag, startPoint x: 156, startPoint y: 135, endPoint x: 68, endPoint y: 141, distance: 87.7
click at [68, 141] on tr "Код Название иплс ФИО контактного лица Email контактного лица Телефон контактно…" at bounding box center [504, 128] width 881 height 66
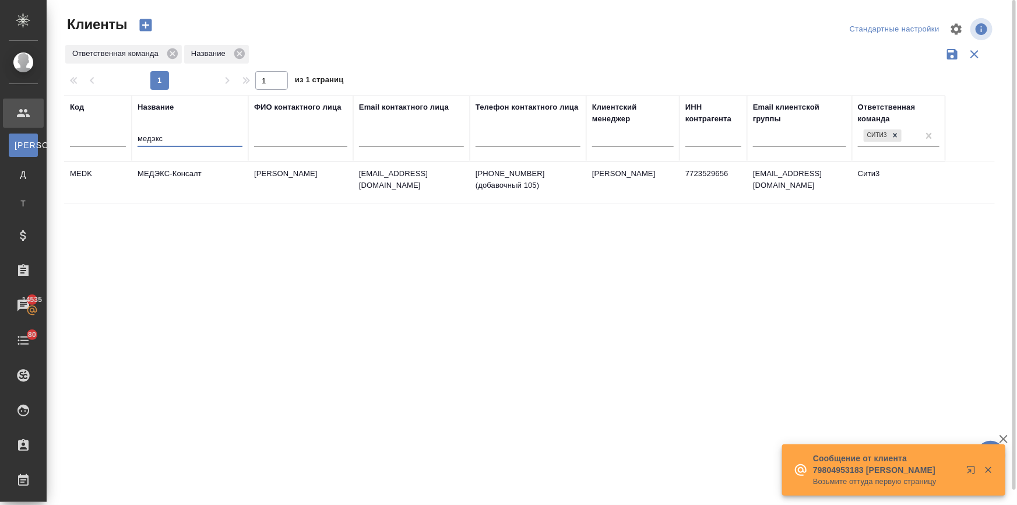
type input "медэкс"
click at [168, 177] on td "МЕДЭКС-Консалт" at bounding box center [190, 182] width 117 height 41
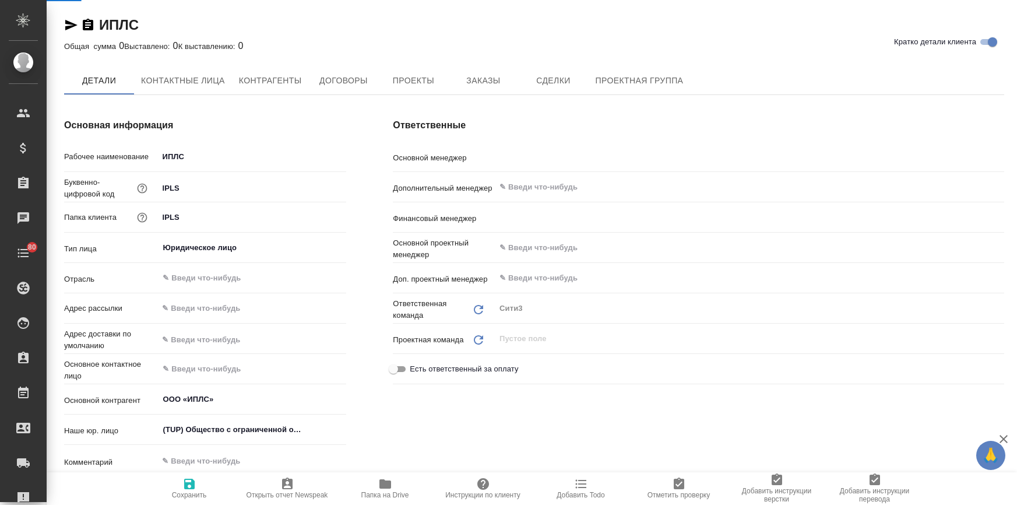
type textarea "x"
type input "[PERSON_NAME]"
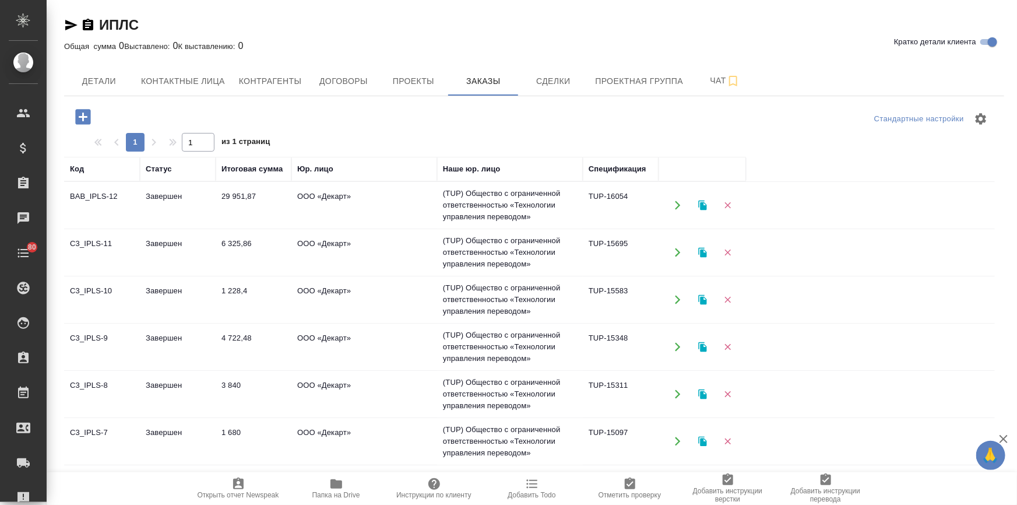
click at [82, 111] on icon "button" at bounding box center [82, 116] width 15 height 15
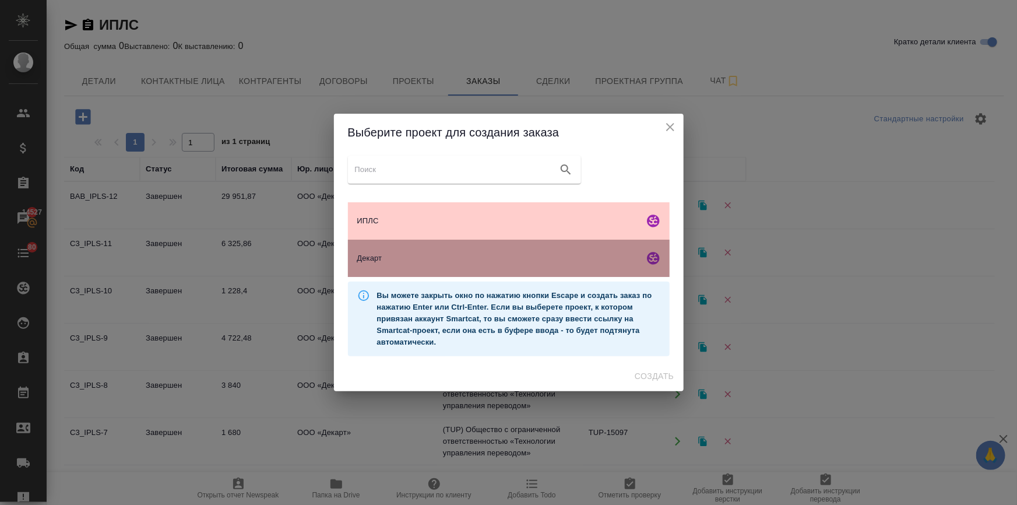
click at [407, 262] on span "Декарт" at bounding box center [498, 258] width 282 height 12
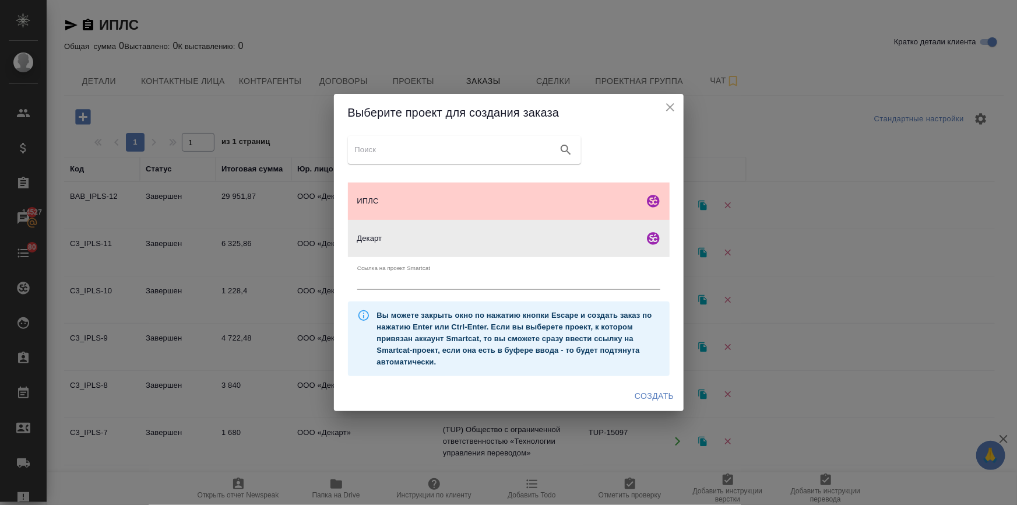
click at [662, 395] on span "Создать" at bounding box center [654, 396] width 39 height 15
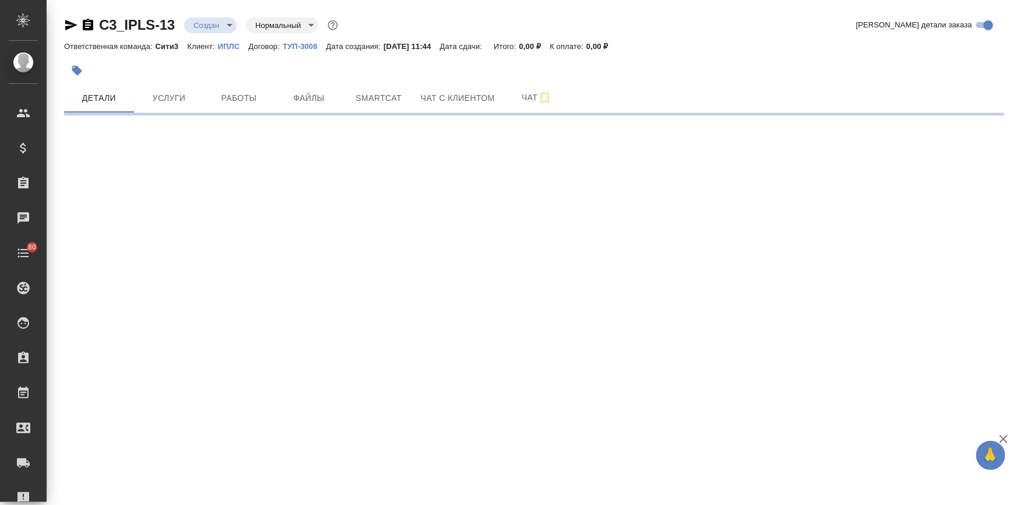
select select "RU"
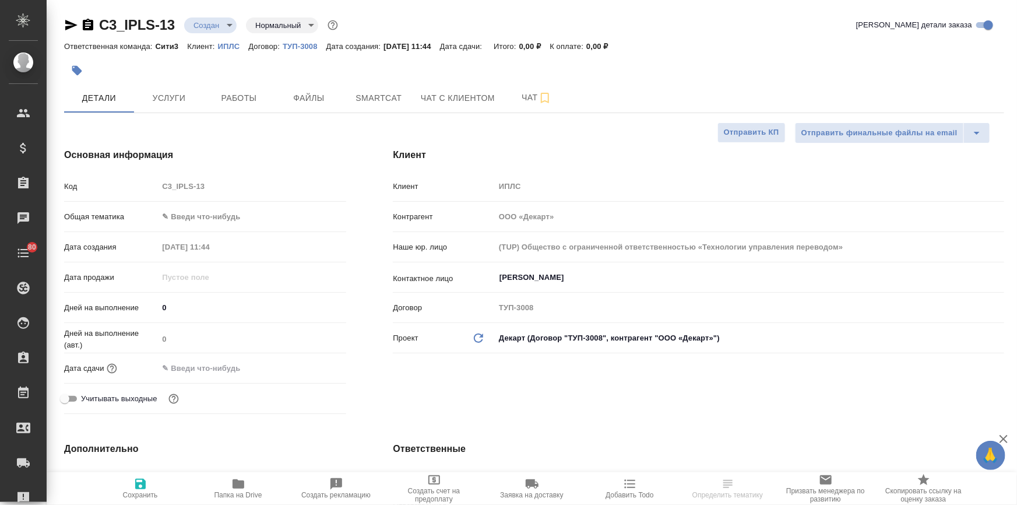
type textarea "x"
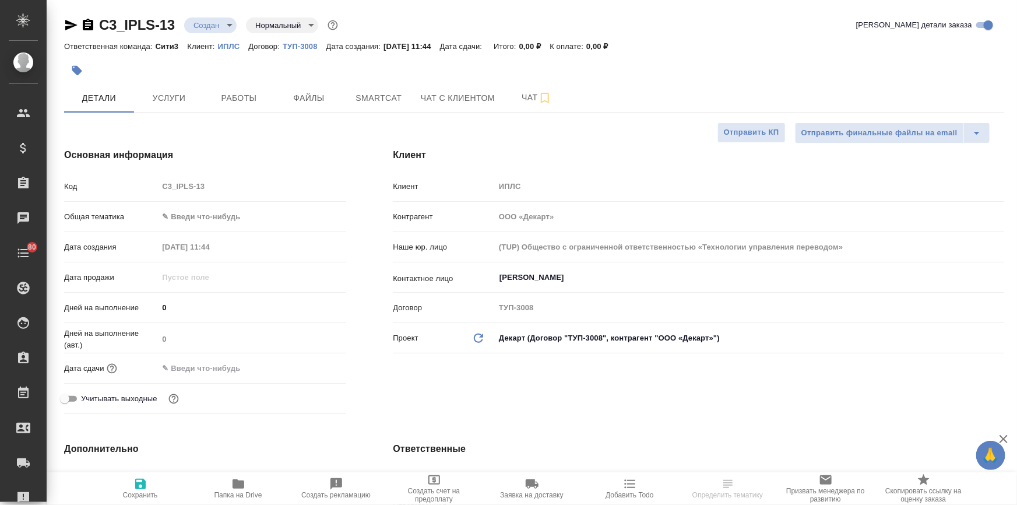
type textarea "x"
click at [529, 280] on input "[PERSON_NAME]" at bounding box center [729, 277] width 463 height 14
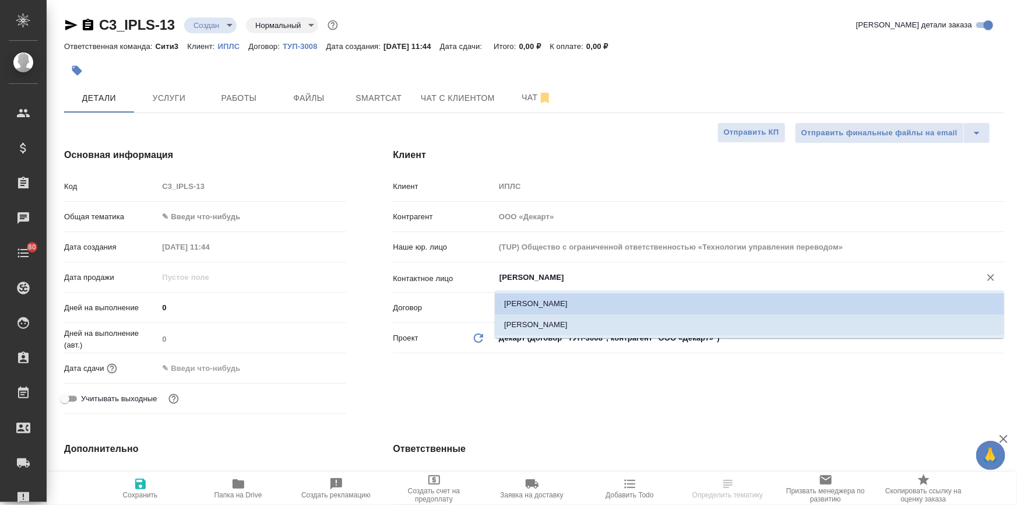
click at [544, 318] on li "[PERSON_NAME]" at bounding box center [749, 324] width 509 height 21
type input "[PERSON_NAME]"
type textarea "x"
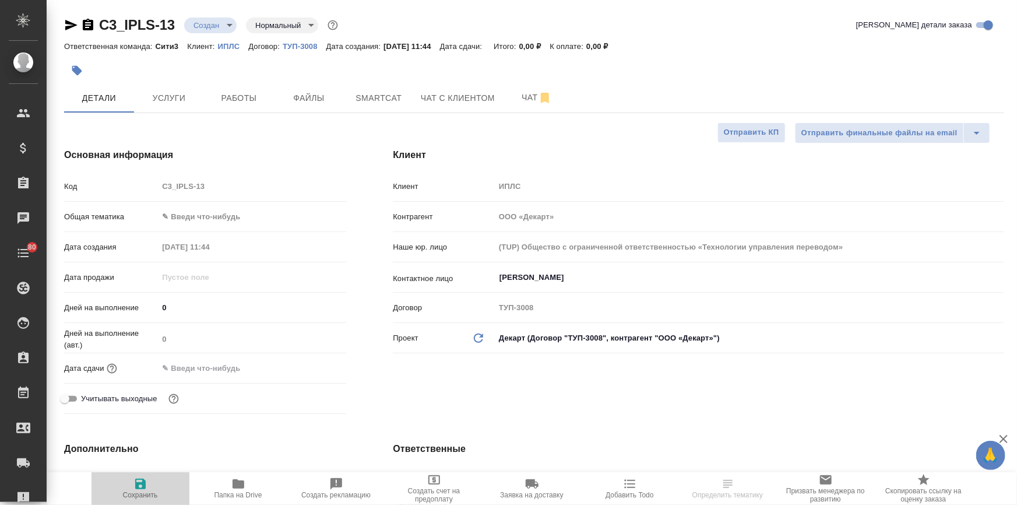
click at [150, 488] on span "Сохранить" at bounding box center [141, 488] width 84 height 22
type textarea "x"
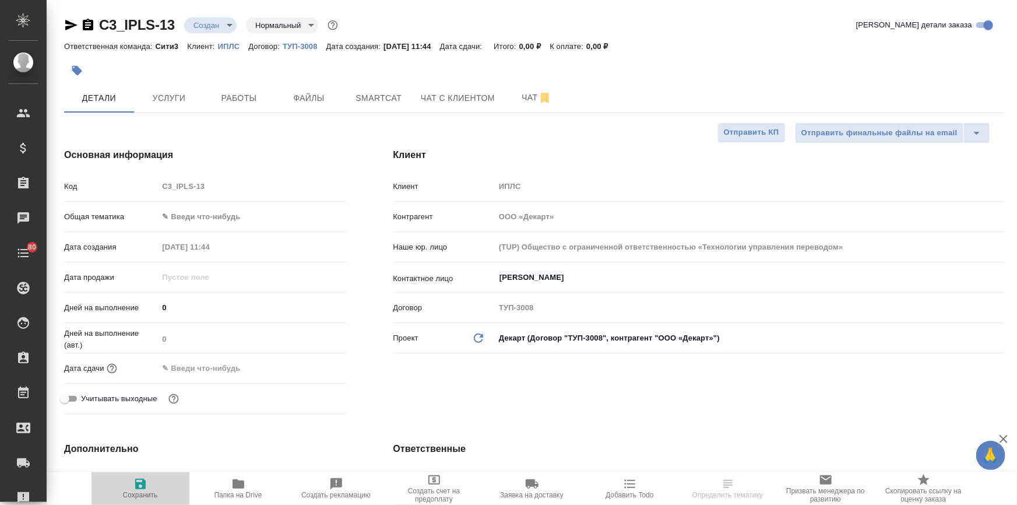
type textarea "x"
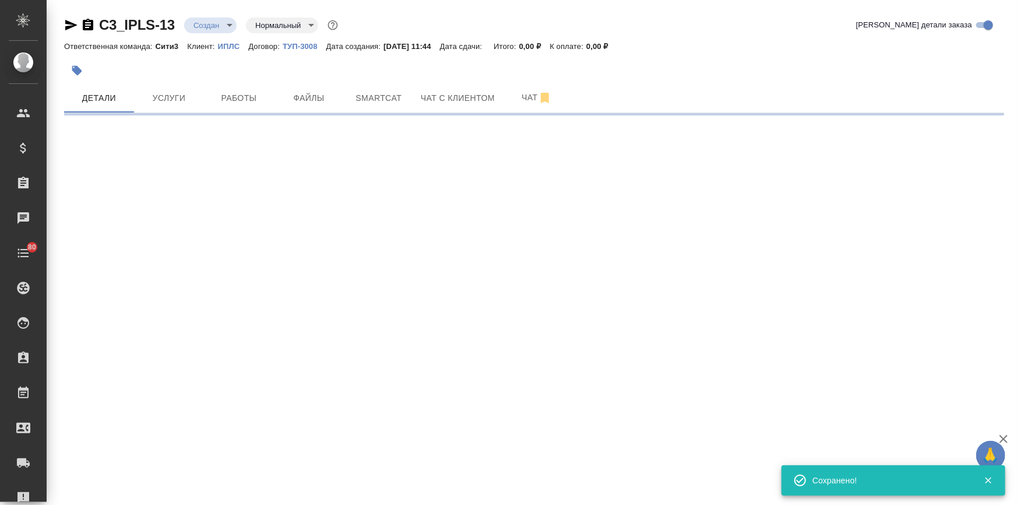
type input "holyTrinity"
select select "RU"
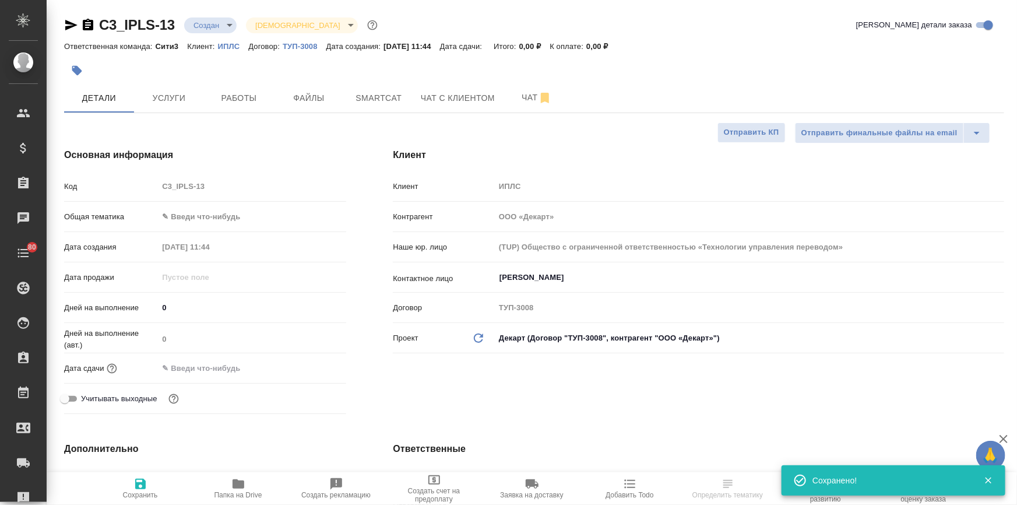
type textarea "x"
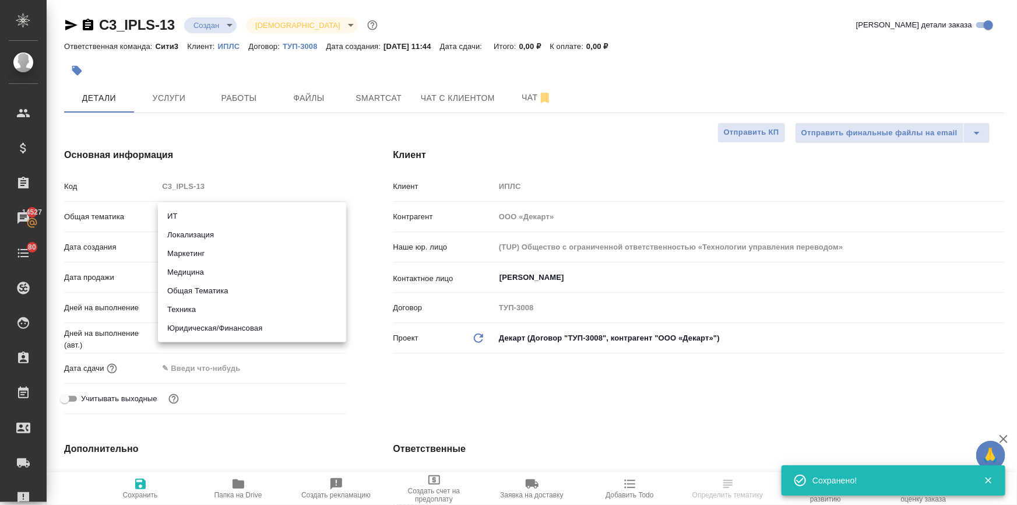
click at [181, 214] on body "🙏 .cls-1 fill:#fff; AWATERA [PERSON_NAME] Спецификации Заказы 14527 Чаты 80 Tod…" at bounding box center [508, 252] width 1017 height 505
click at [198, 321] on li "Юридическая/Финансовая" at bounding box center [252, 328] width 188 height 19
type input "yr-fn"
type textarea "x"
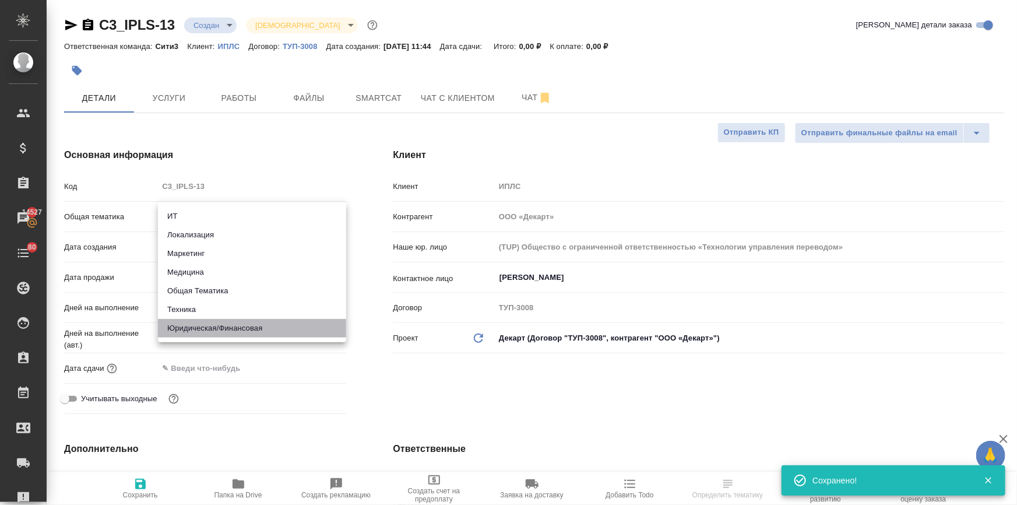
type textarea "x"
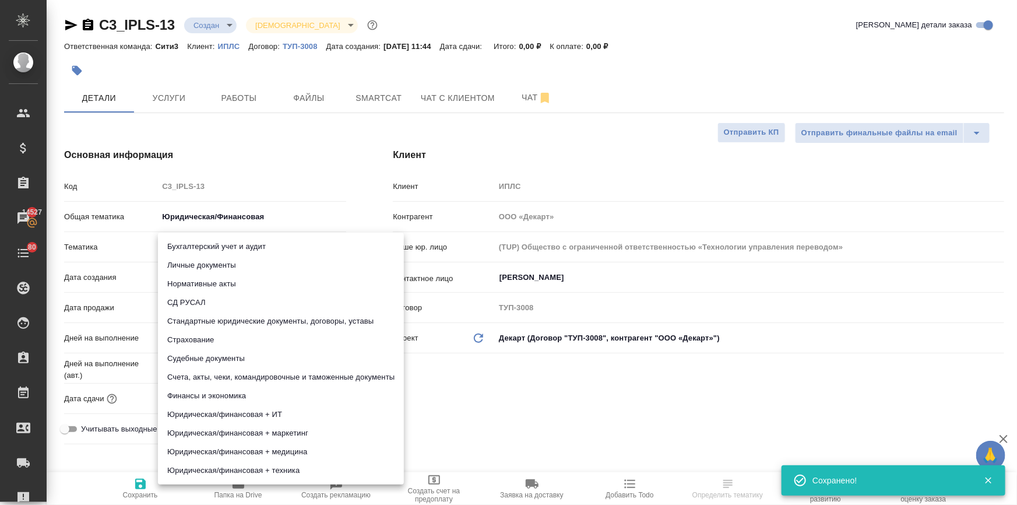
click at [199, 249] on body "🙏 .cls-1 fill:#fff; AWATERA Ilina Ekaterina Клиенты Спецификации Заказы 14527 Ч…" at bounding box center [508, 252] width 1017 height 505
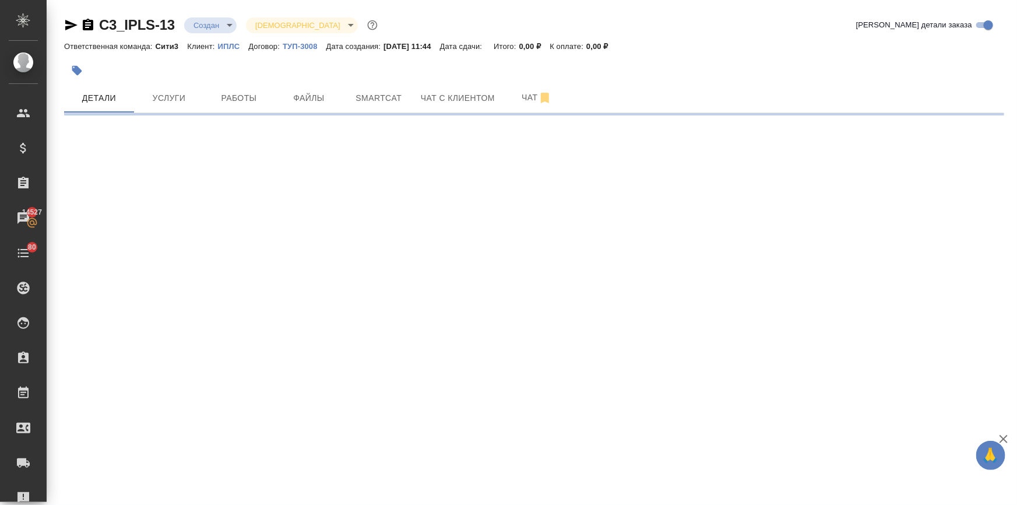
select select "RU"
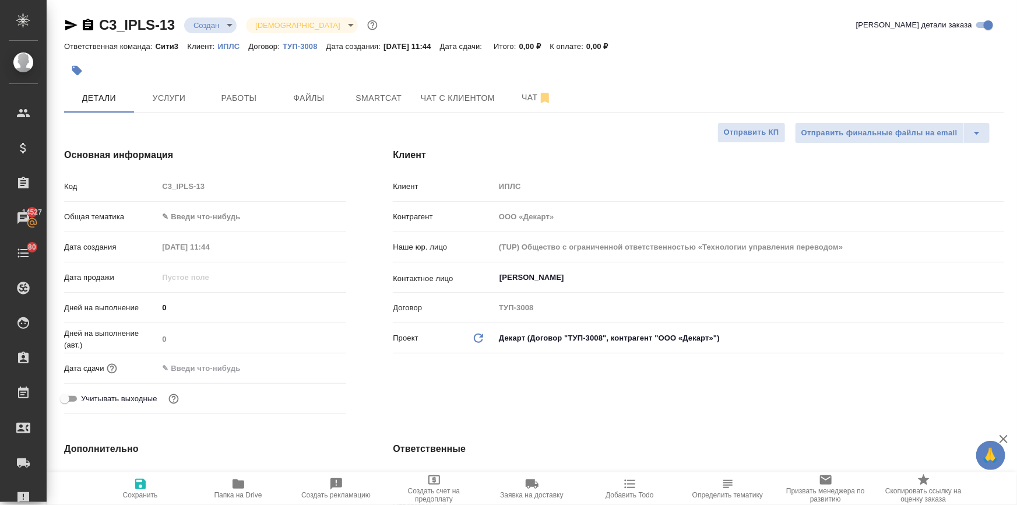
type textarea "x"
click at [216, 217] on body "🙏 .cls-1 fill:#fff; AWATERA Ilina Ekaterina Клиенты Спецификации Заказы 14527 Ч…" at bounding box center [508, 252] width 1017 height 505
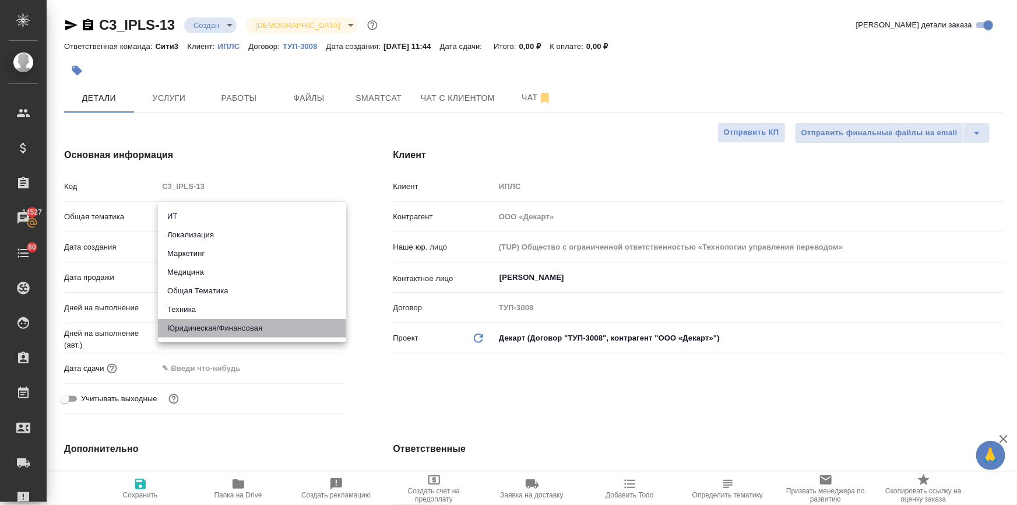
click at [236, 328] on li "Юридическая/Финансовая" at bounding box center [252, 328] width 188 height 19
type input "yr-fn"
type textarea "x"
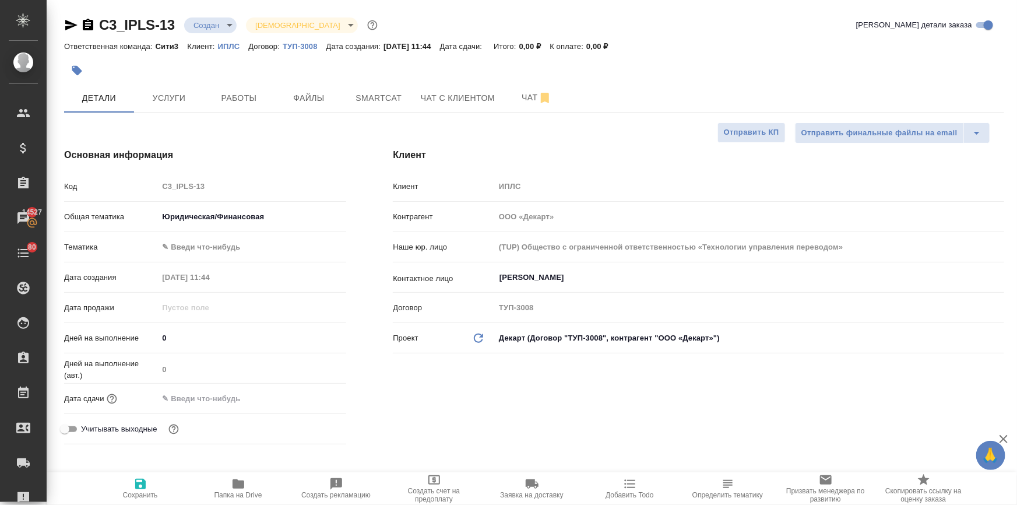
click at [205, 246] on body "🙏 .cls-1 fill:#fff; AWATERA Ilina Ekaterina Клиенты Спецификации Заказы 14527 Ч…" at bounding box center [508, 252] width 1017 height 505
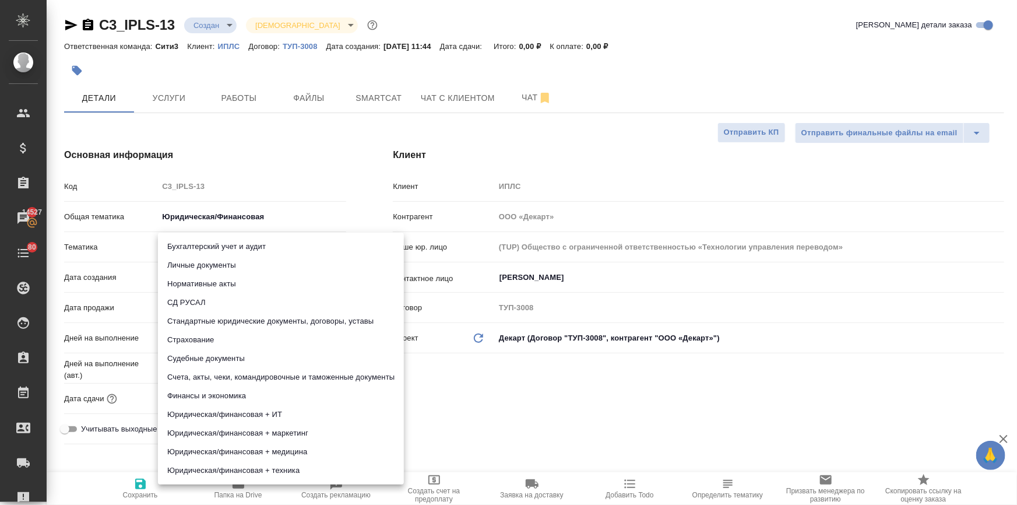
click at [216, 314] on li "Стандартные юридические документы, договоры, уставы" at bounding box center [281, 321] width 246 height 19
type textarea "x"
type input "5f647205b73bc97568ca66bf"
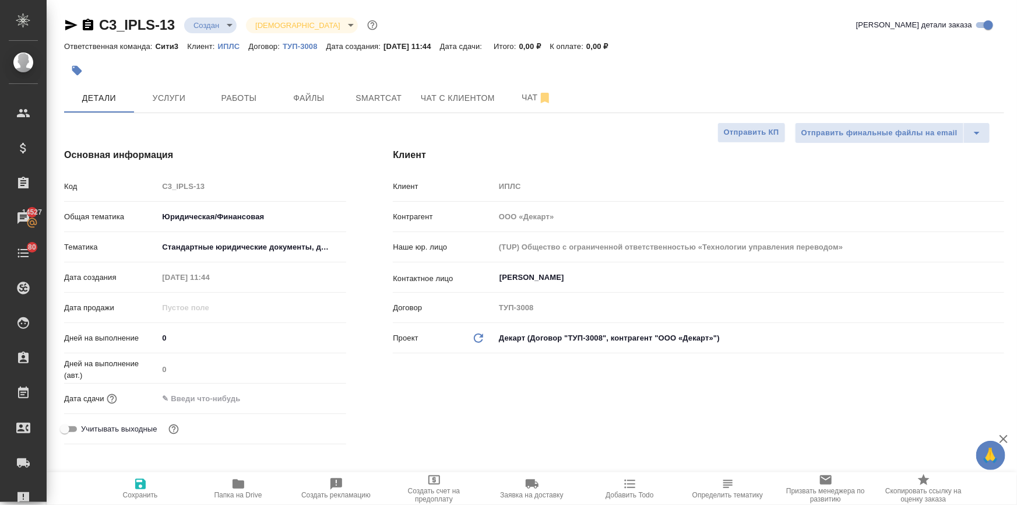
click at [209, 398] on input "text" at bounding box center [209, 398] width 102 height 17
click at [310, 396] on icon "button" at bounding box center [312, 398] width 14 height 14
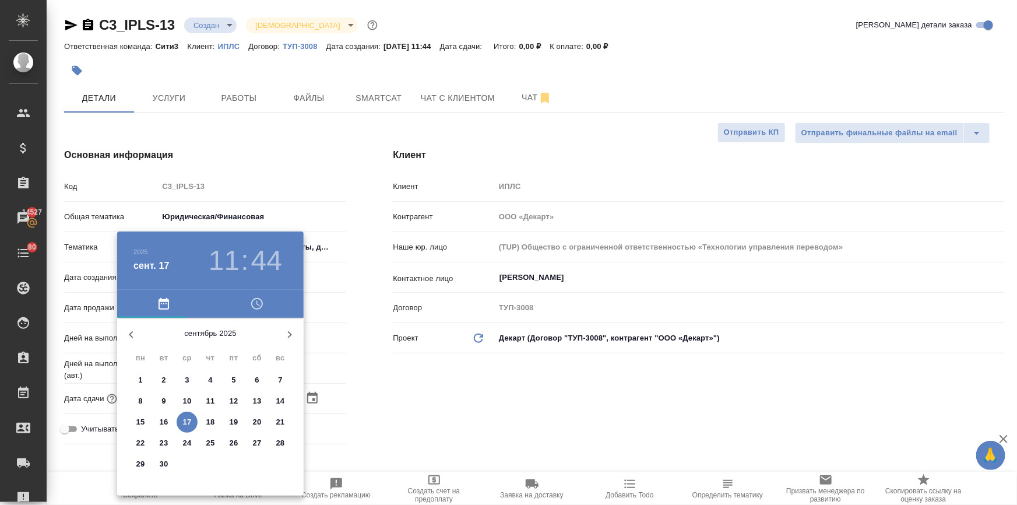
click at [220, 259] on h3 "11" at bounding box center [224, 260] width 31 height 33
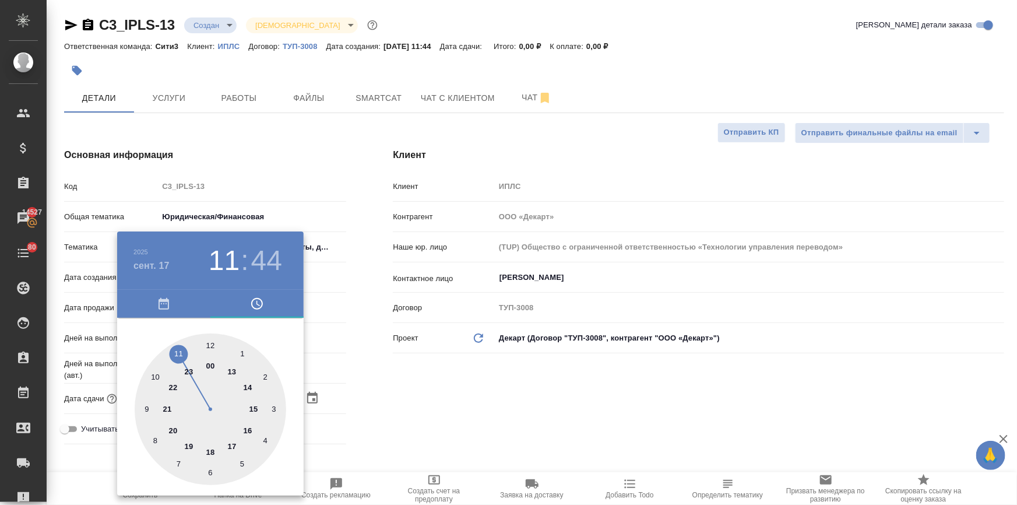
click at [210, 342] on div at bounding box center [211, 409] width 152 height 152
type input "17.09.2025 12:44"
type textarea "x"
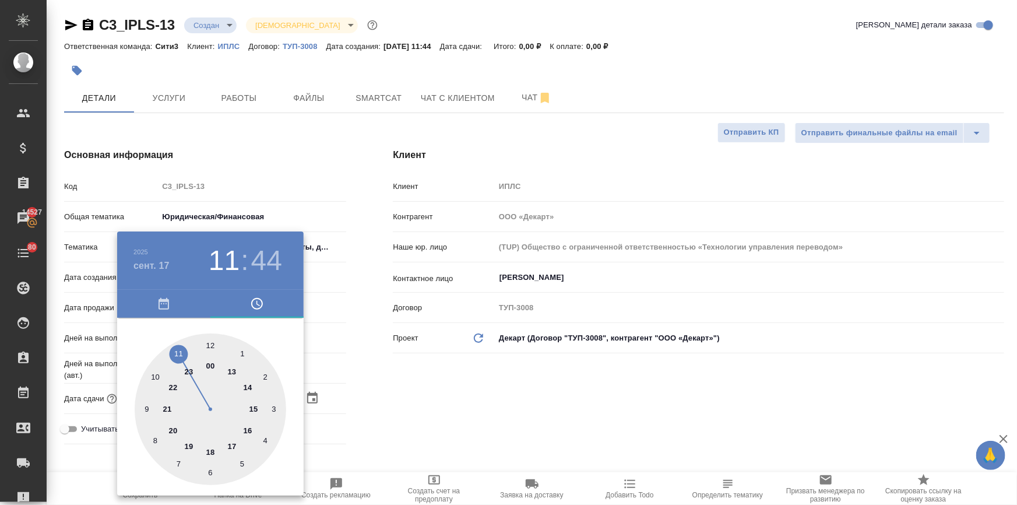
click at [210, 342] on div at bounding box center [211, 409] width 152 height 152
type input "17.09.2025 12:00"
type textarea "x"
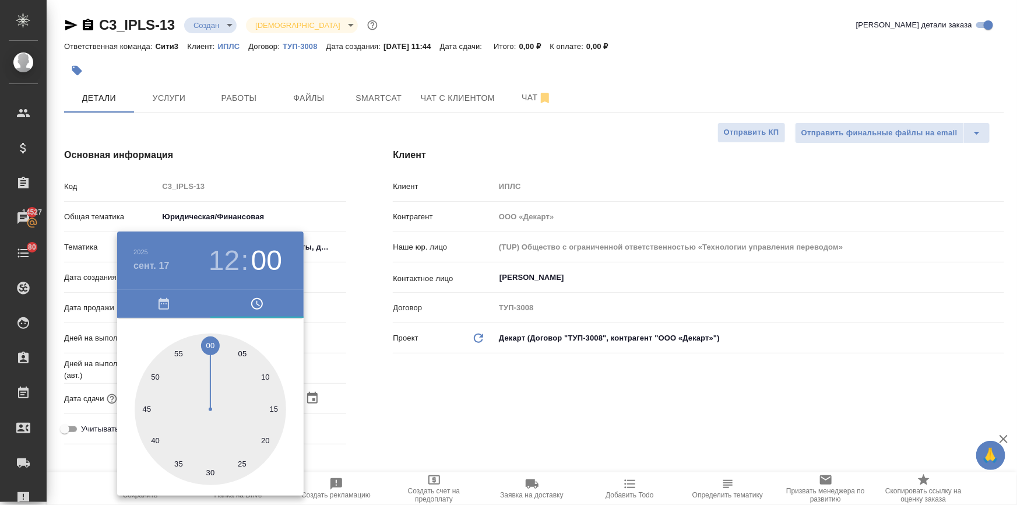
click at [392, 378] on div at bounding box center [508, 252] width 1017 height 505
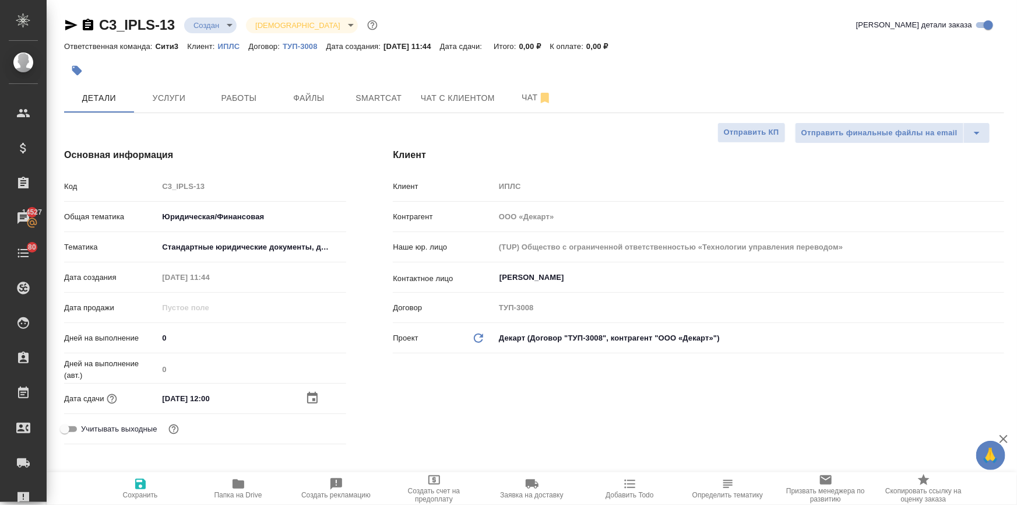
click at [139, 487] on icon "button" at bounding box center [140, 484] width 14 height 14
type textarea "x"
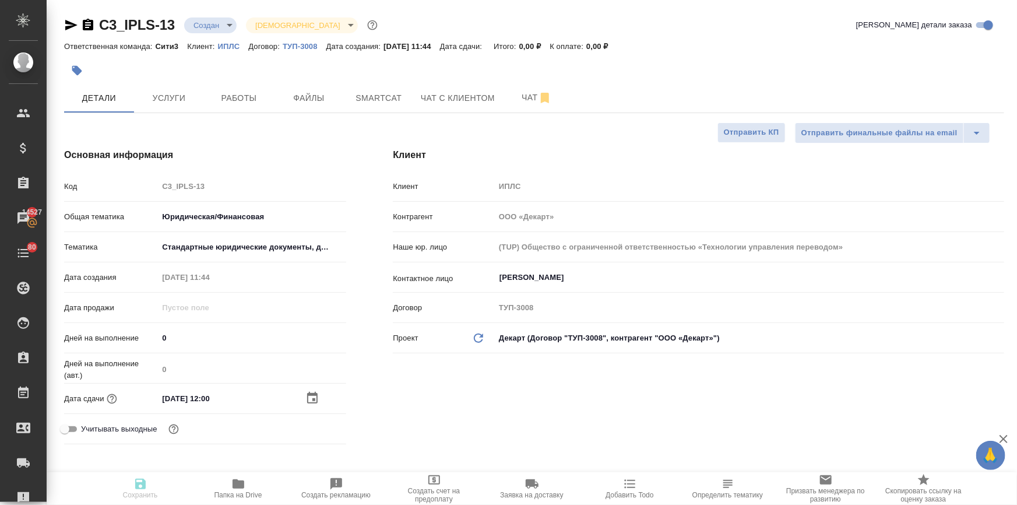
type textarea "x"
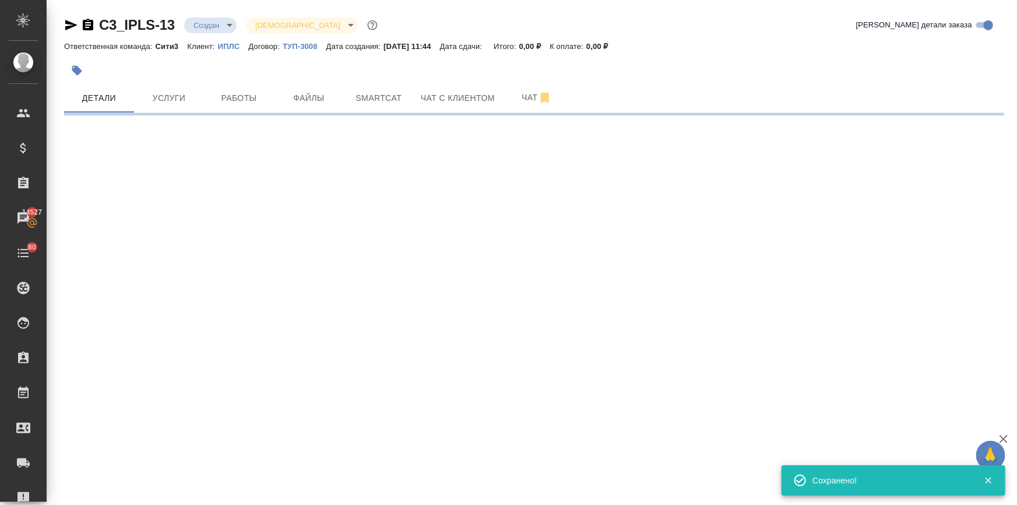
select select "RU"
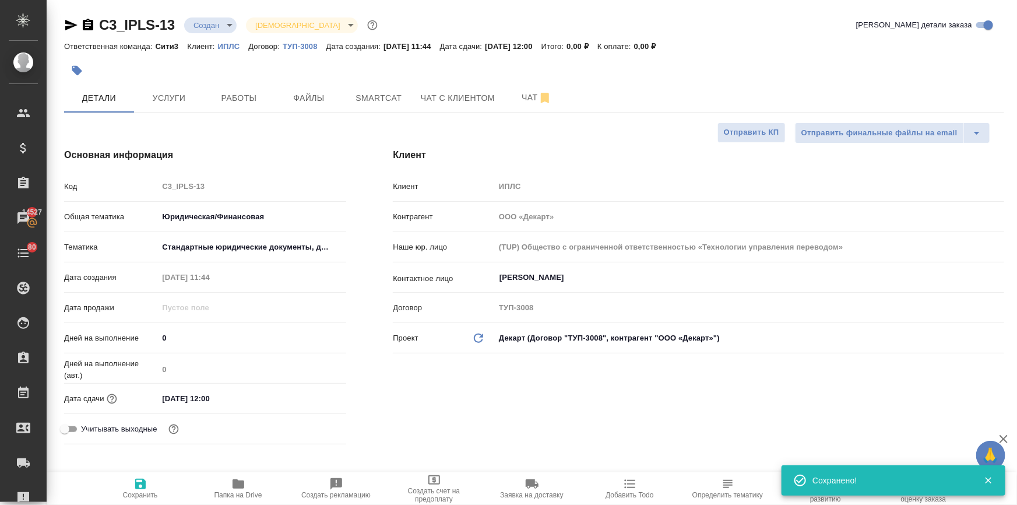
type textarea "x"
click at [283, 88] on button "Файлы" at bounding box center [309, 97] width 70 height 29
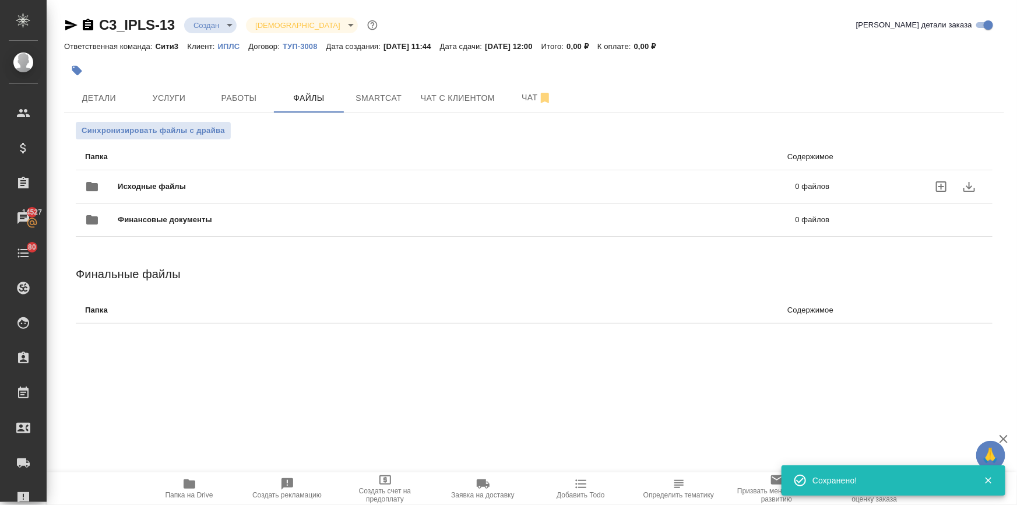
click at [185, 173] on div "Исходные файлы 0 файлов" at bounding box center [457, 187] width 744 height 28
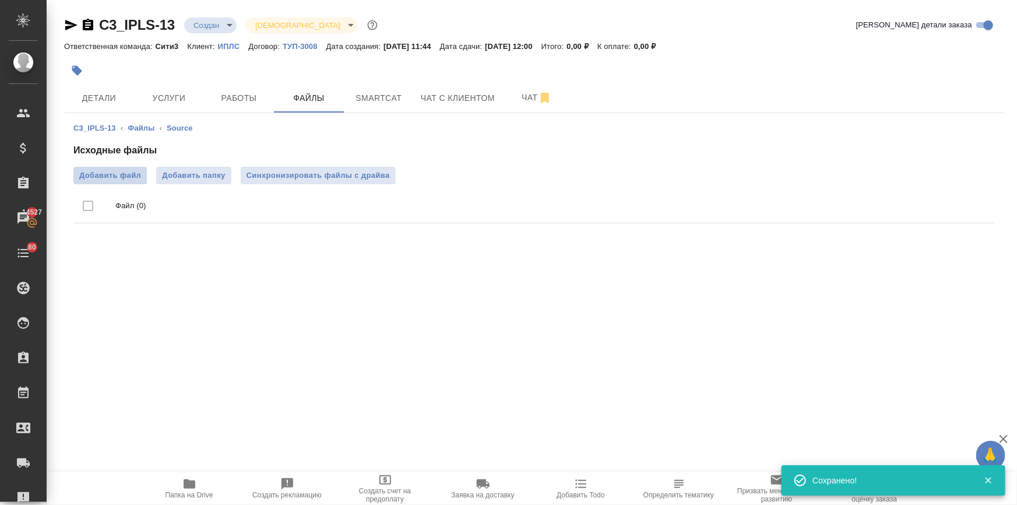
click at [121, 170] on span "Добавить файл" at bounding box center [110, 176] width 62 height 12
click at [0, 0] on input "Добавить файл" at bounding box center [0, 0] width 0 height 0
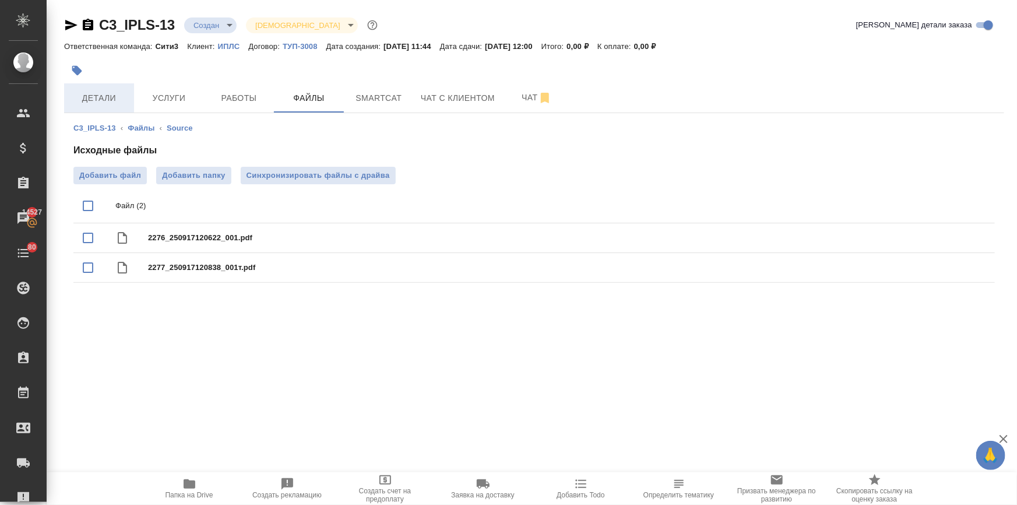
click at [107, 99] on span "Детали" at bounding box center [99, 98] width 56 height 15
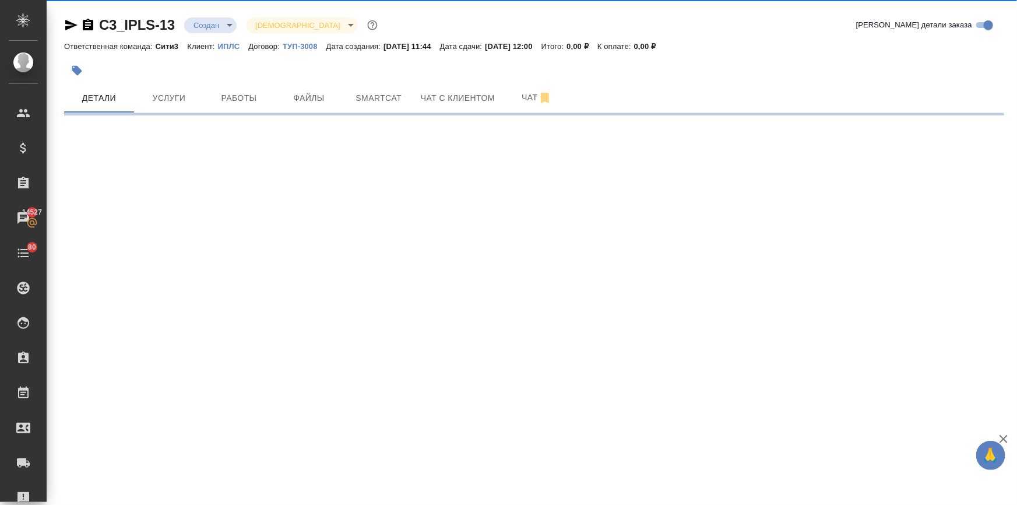
select select "RU"
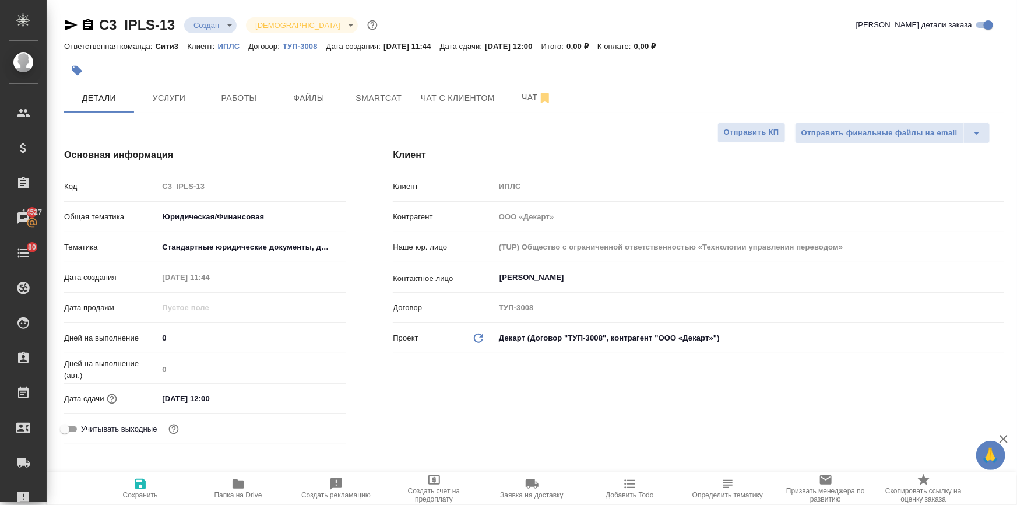
type textarea "x"
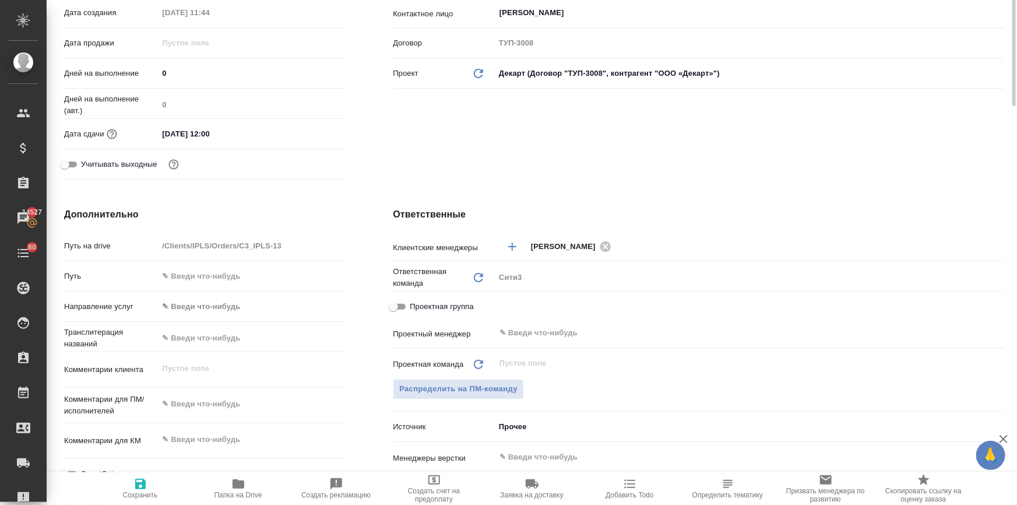
scroll to position [318, 0]
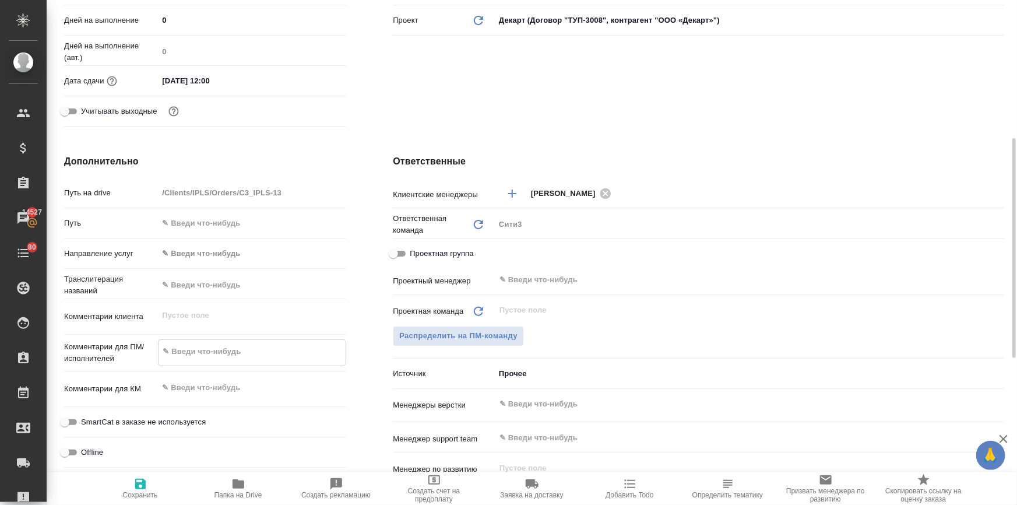
click at [183, 349] on textarea at bounding box center [252, 352] width 187 height 20
type textarea "x"
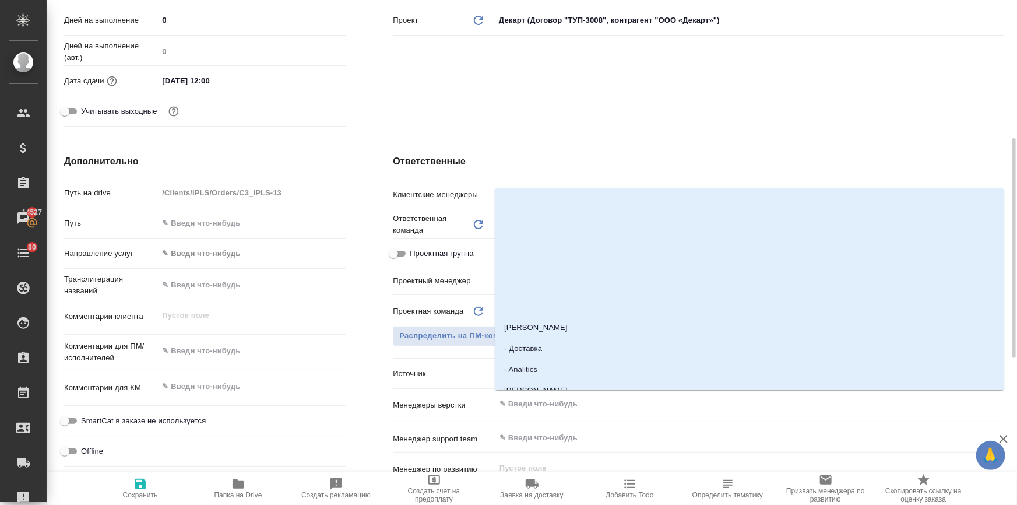
click at [511, 400] on input "text" at bounding box center [729, 404] width 463 height 14
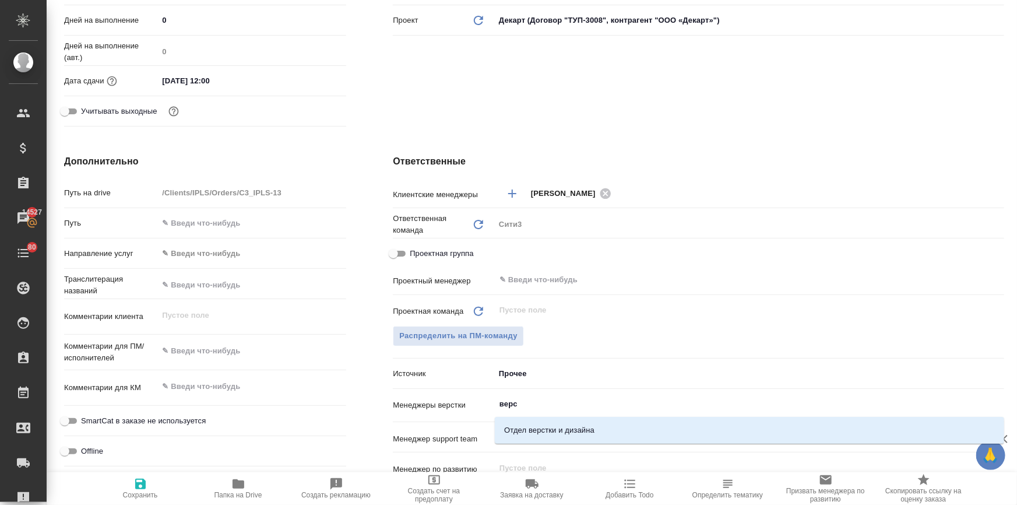
type input "верст"
click at [524, 427] on li "Отдел верстки и дизайна" at bounding box center [749, 430] width 509 height 21
type textarea "x"
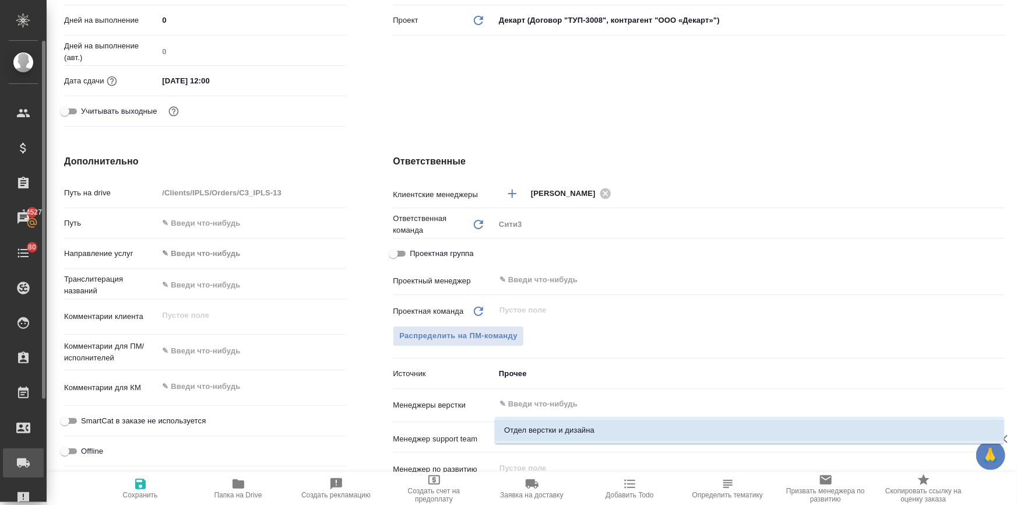
type textarea "x"
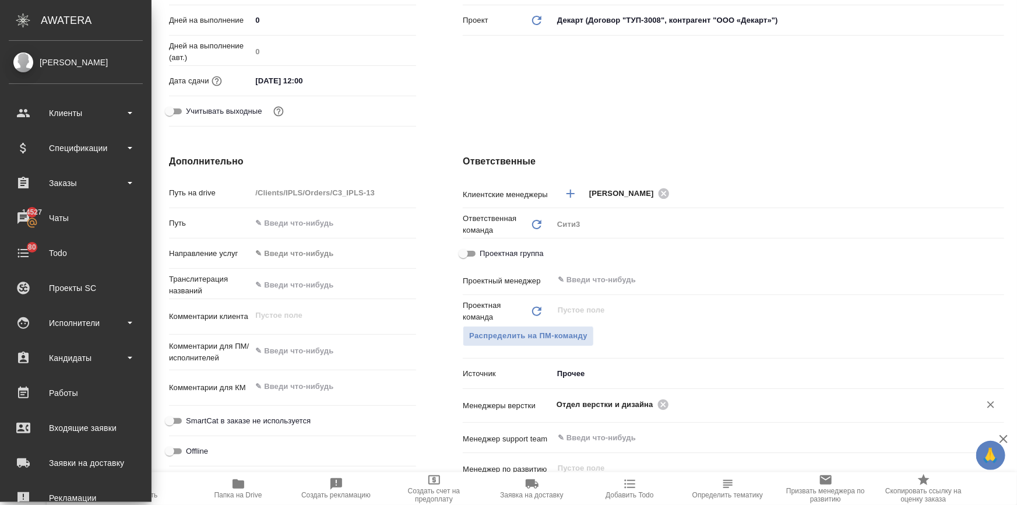
type textarea "x"
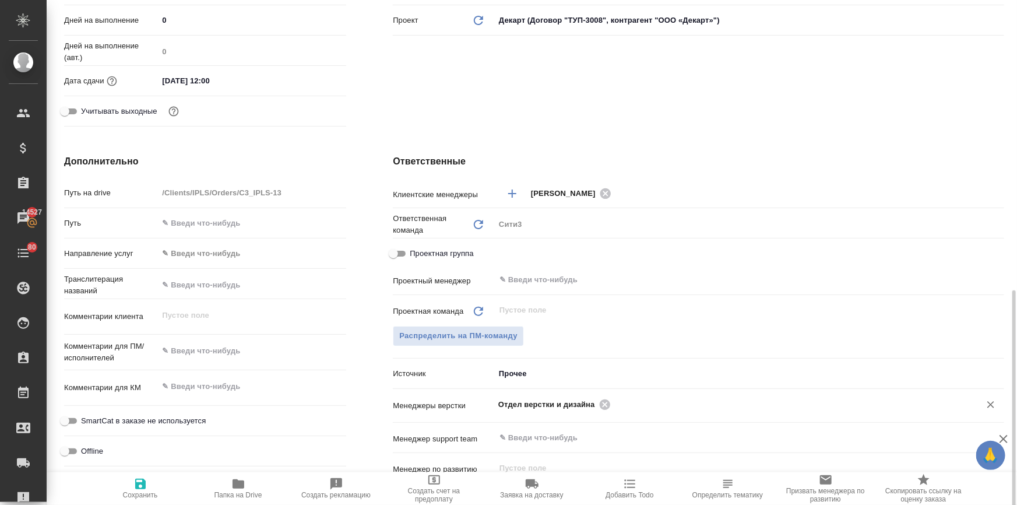
scroll to position [530, 0]
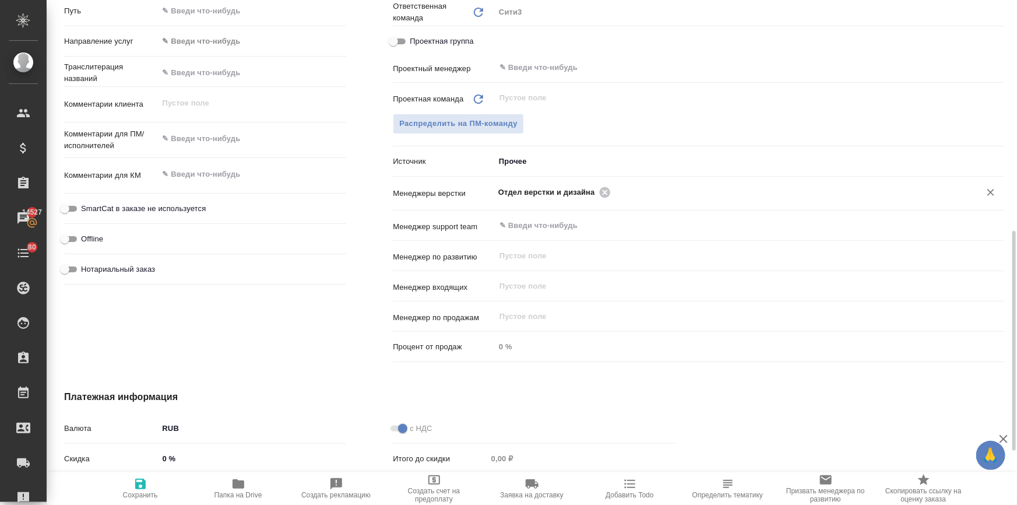
type textarea "x"
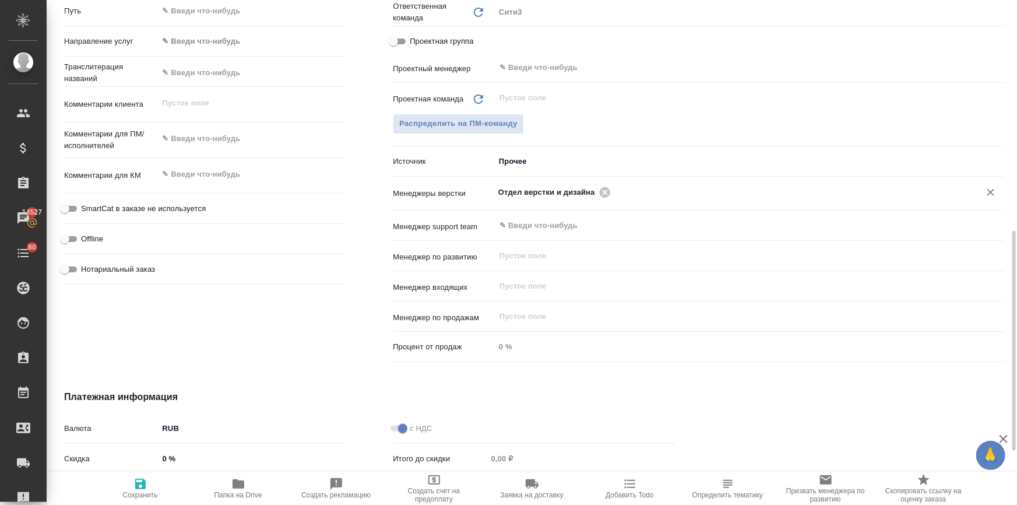
type textarea "x"
click at [66, 268] on input "Нотариальный заказ" at bounding box center [65, 269] width 42 height 14
checkbox input "true"
type textarea "x"
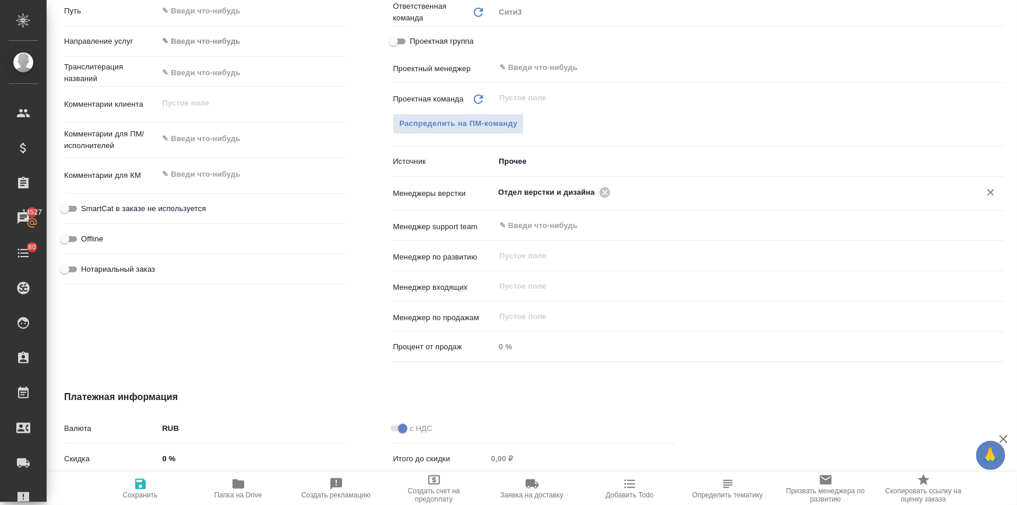
type textarea "x"
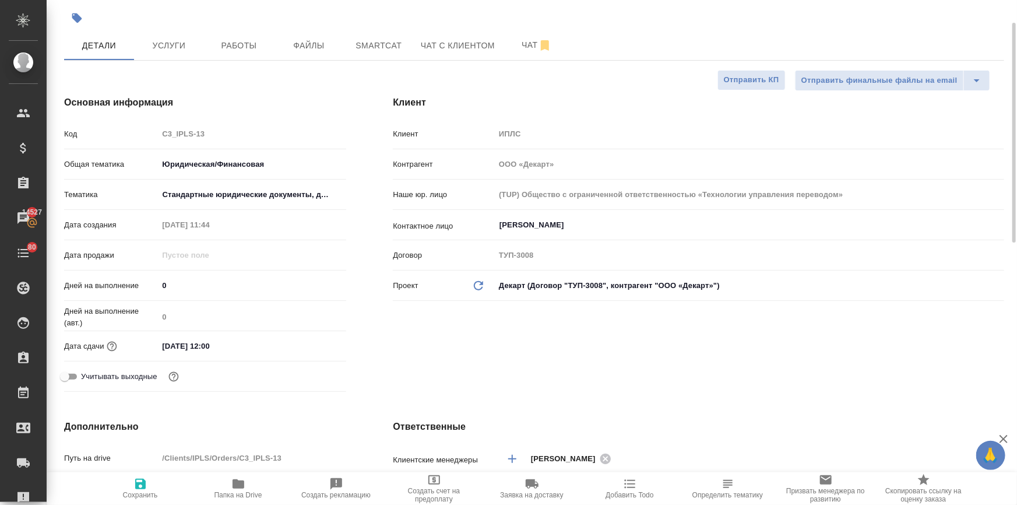
scroll to position [0, 0]
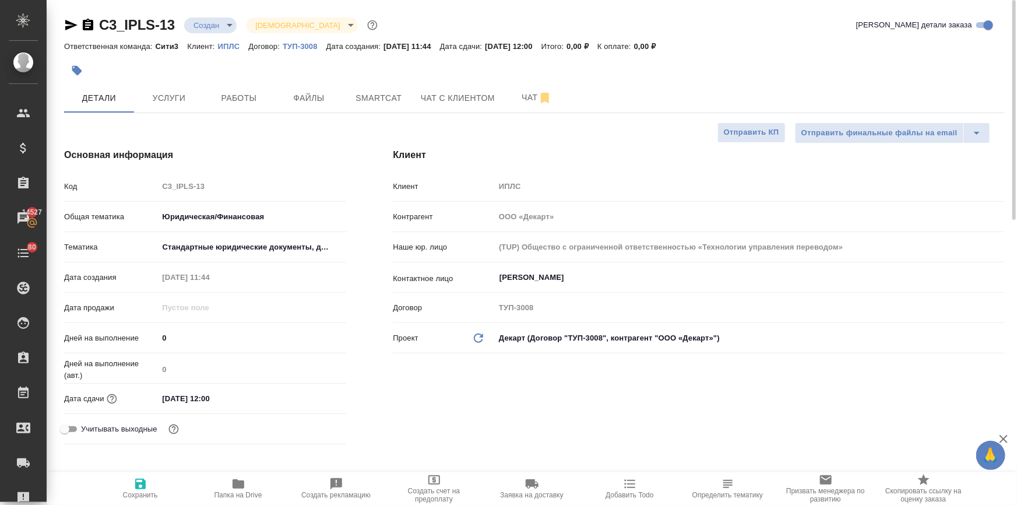
drag, startPoint x: 146, startPoint y: 490, endPoint x: 147, endPoint y: 484, distance: 5.9
click at [147, 490] on span "Сохранить" at bounding box center [141, 488] width 84 height 22
type textarea "x"
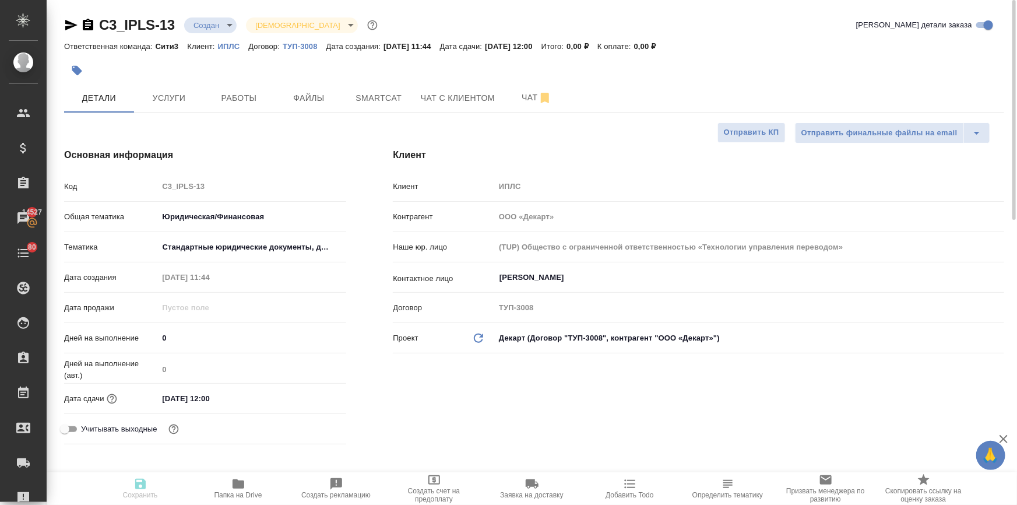
type textarea "x"
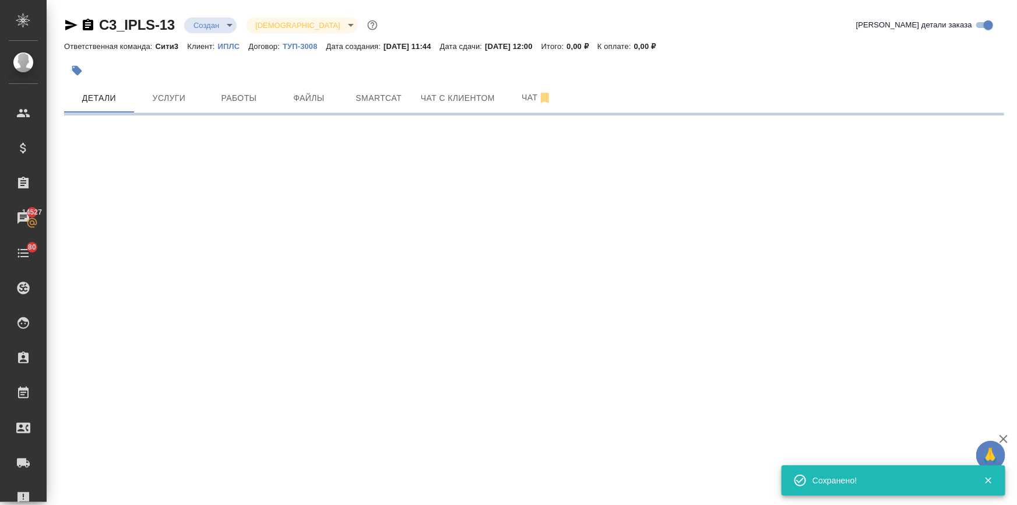
select select "RU"
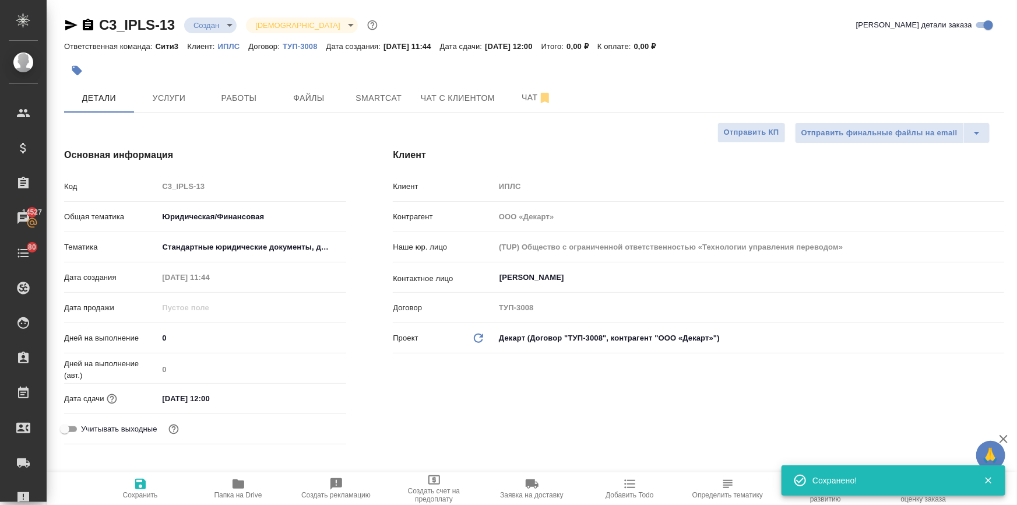
type textarea "x"
click at [290, 103] on span "Файлы" at bounding box center [309, 98] width 56 height 15
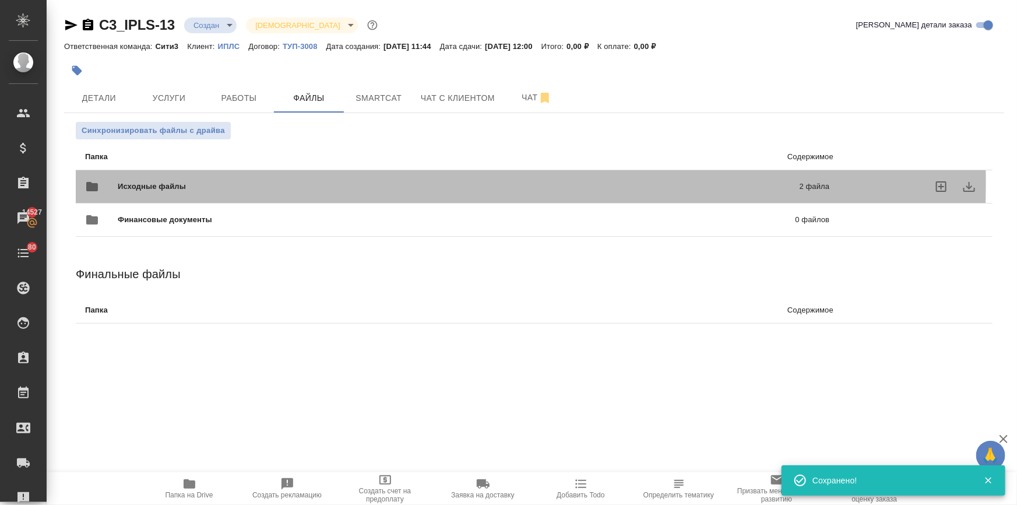
click at [135, 181] on span "Исходные файлы" at bounding box center [305, 187] width 375 height 12
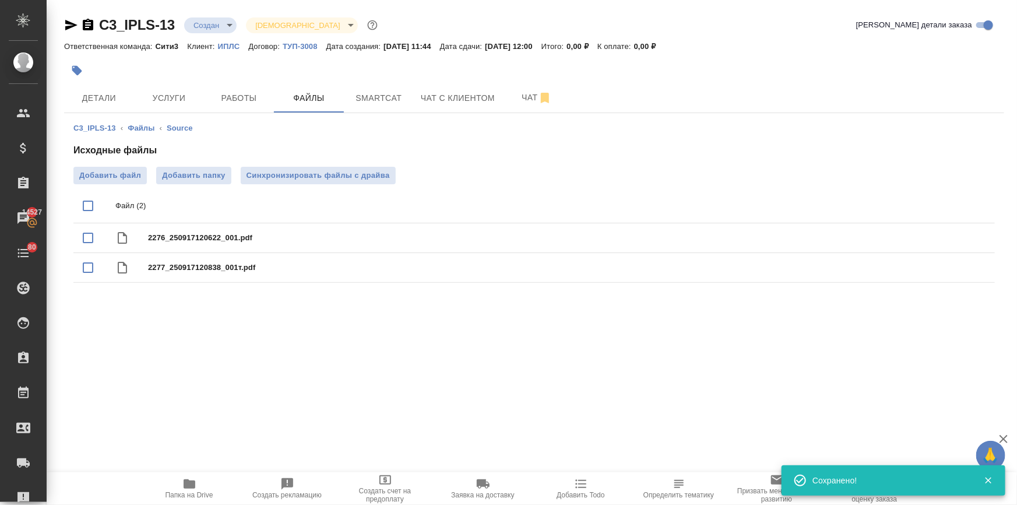
click at [195, 19] on body "🙏 .cls-1 fill:#fff; AWATERA Ilina Ekaterina Клиенты Спецификации Заказы 14527 Ч…" at bounding box center [508, 252] width 1017 height 505
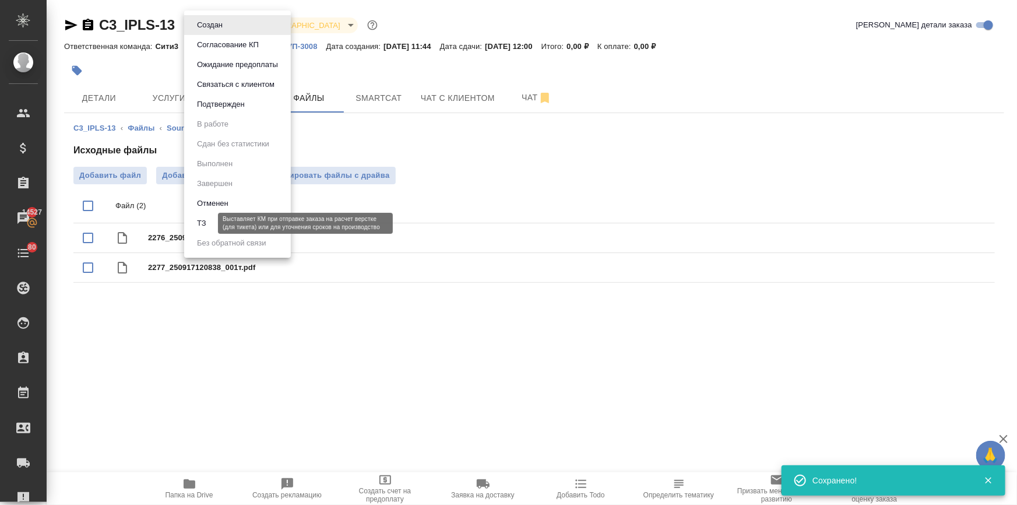
click at [195, 222] on button "ТЗ" at bounding box center [202, 223] width 16 height 13
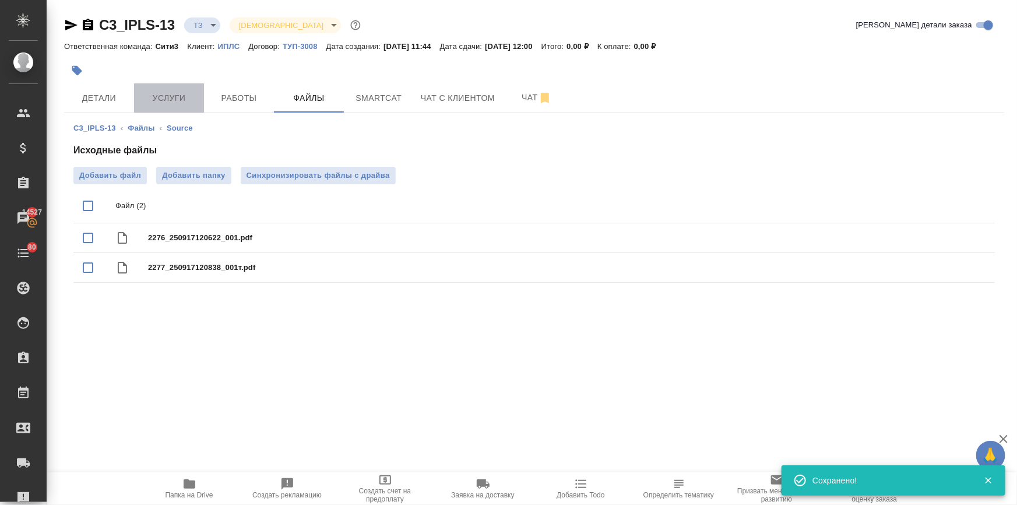
click at [165, 100] on span "Услуги" at bounding box center [169, 98] width 56 height 15
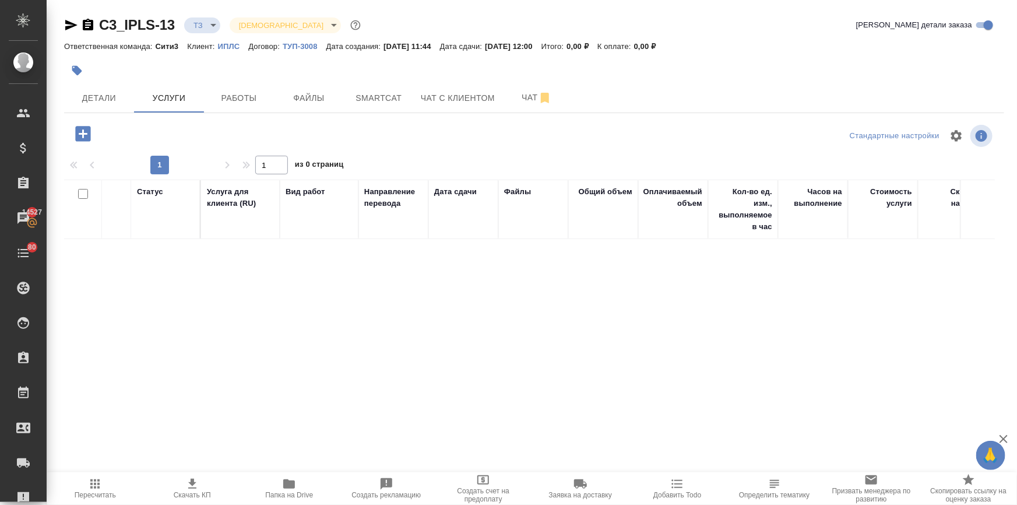
click at [83, 133] on icon "button" at bounding box center [83, 134] width 20 height 20
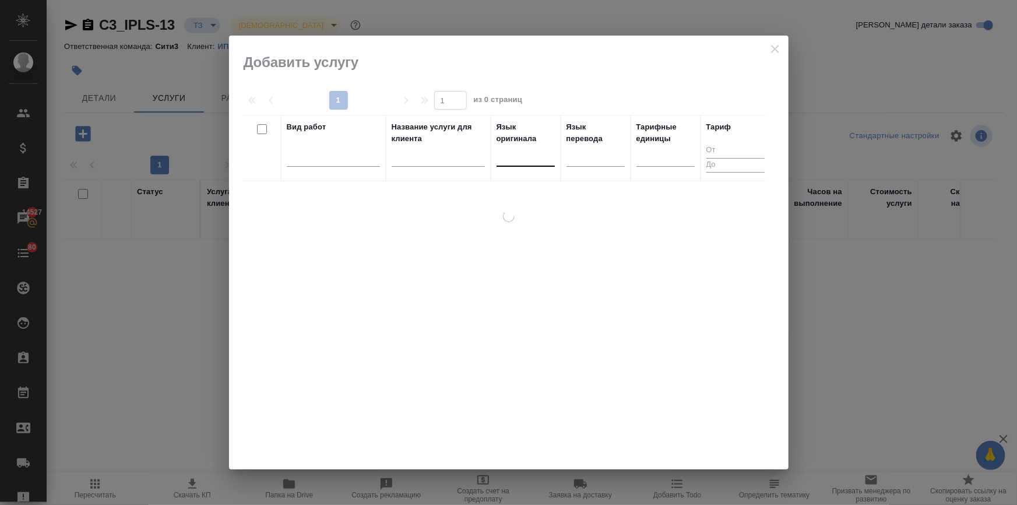
click at [517, 159] on div at bounding box center [526, 154] width 58 height 17
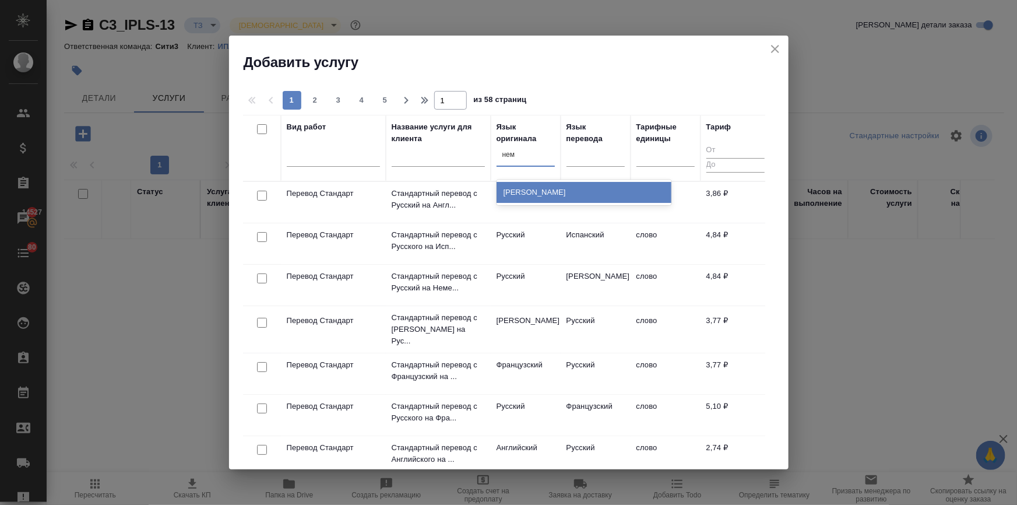
type input "неме"
click at [512, 185] on div "Немецкий" at bounding box center [584, 192] width 175 height 21
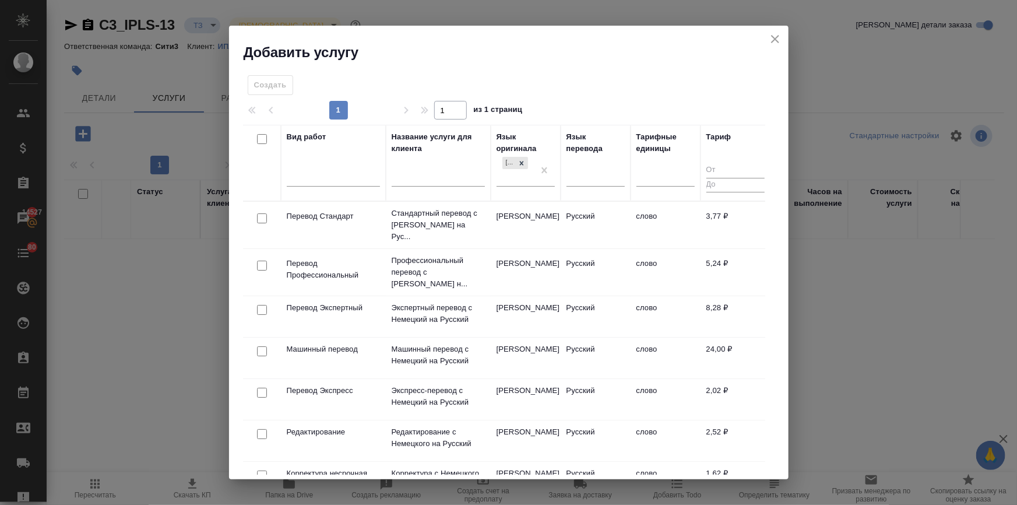
click at [262, 214] on input "checkbox" at bounding box center [262, 218] width 10 height 10
checkbox input "true"
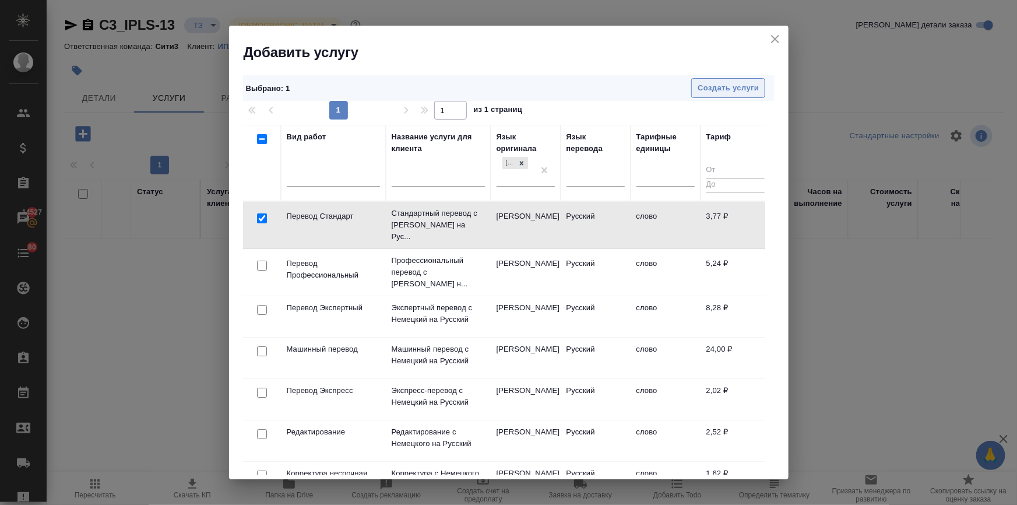
click at [717, 90] on span "Создать услуги" at bounding box center [728, 88] width 61 height 13
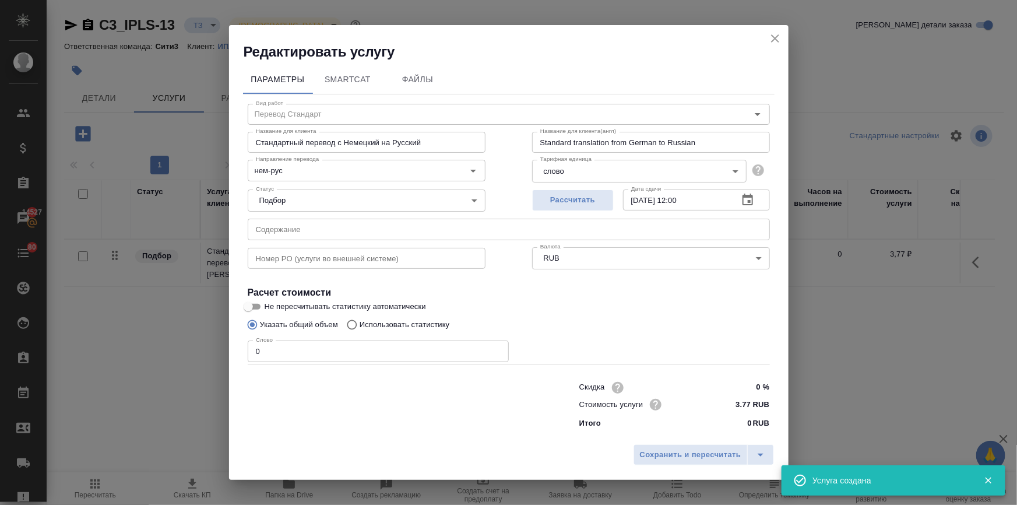
drag, startPoint x: 281, startPoint y: 361, endPoint x: 222, endPoint y: 352, distance: 60.3
click at [222, 352] on div "Редактировать услугу Параметры SmartCat Файлы Вид работ Перевод Стандарт Вид ра…" at bounding box center [508, 252] width 1017 height 505
click at [263, 348] on input "0" at bounding box center [378, 350] width 261 height 21
drag, startPoint x: 264, startPoint y: 353, endPoint x: 227, endPoint y: 354, distance: 36.7
click at [227, 355] on div "Редактировать услугу Параметры SmartCat Файлы Вид работ Перевод Стандарт Вид ра…" at bounding box center [508, 252] width 1017 height 505
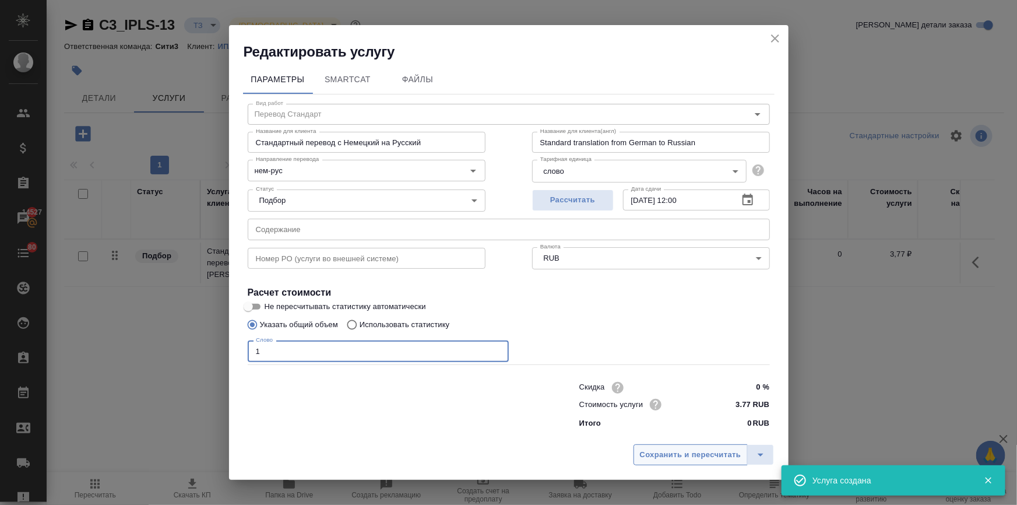
type input "1"
click at [686, 456] on span "Сохранить и пересчитать" at bounding box center [690, 454] width 101 height 13
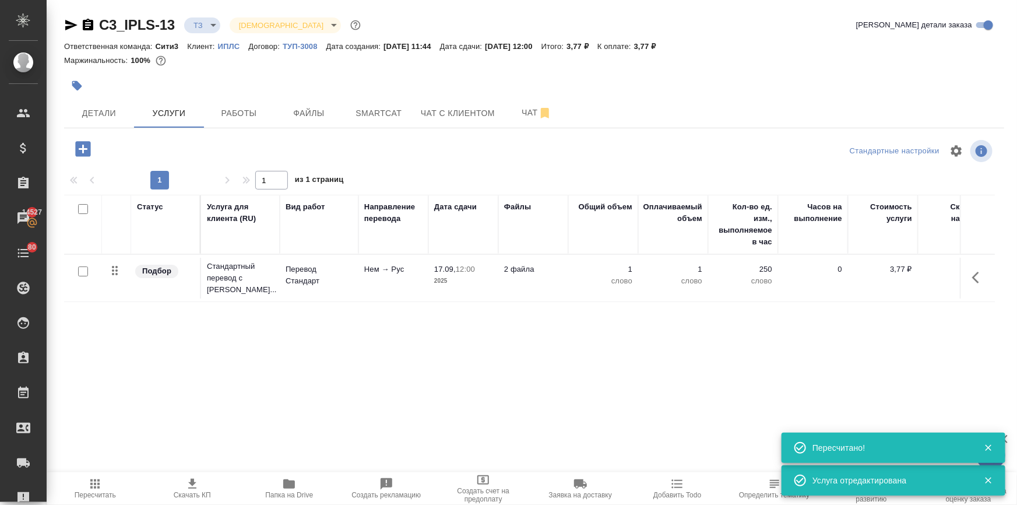
click at [83, 271] on input "checkbox" at bounding box center [83, 271] width 10 height 10
checkbox input "true"
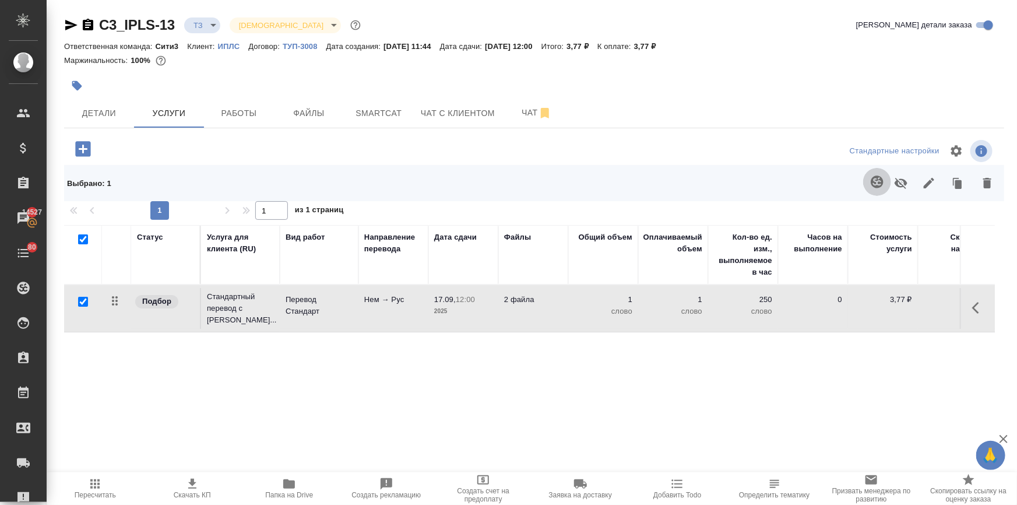
click at [871, 187] on icon "button" at bounding box center [877, 181] width 12 height 12
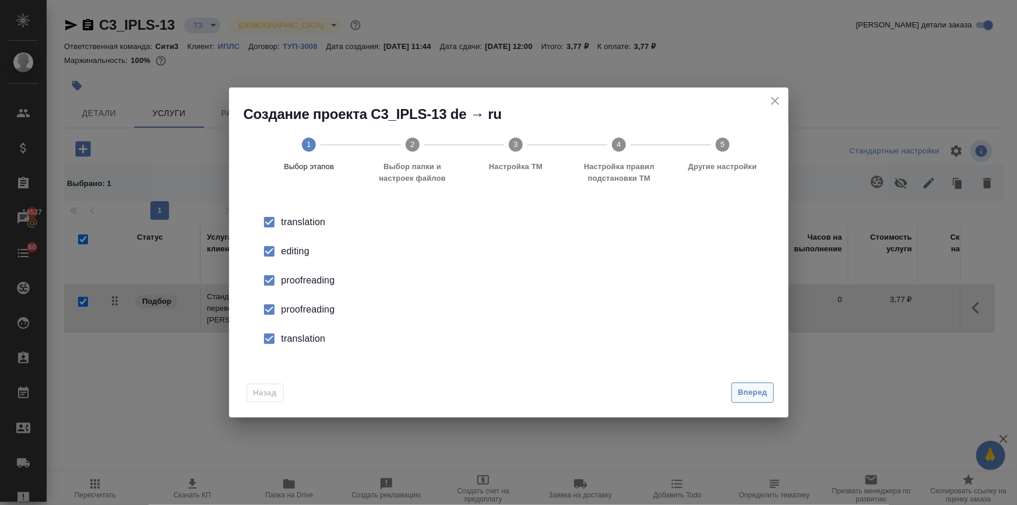
click at [740, 399] on button "Вперед" at bounding box center [753, 392] width 42 height 20
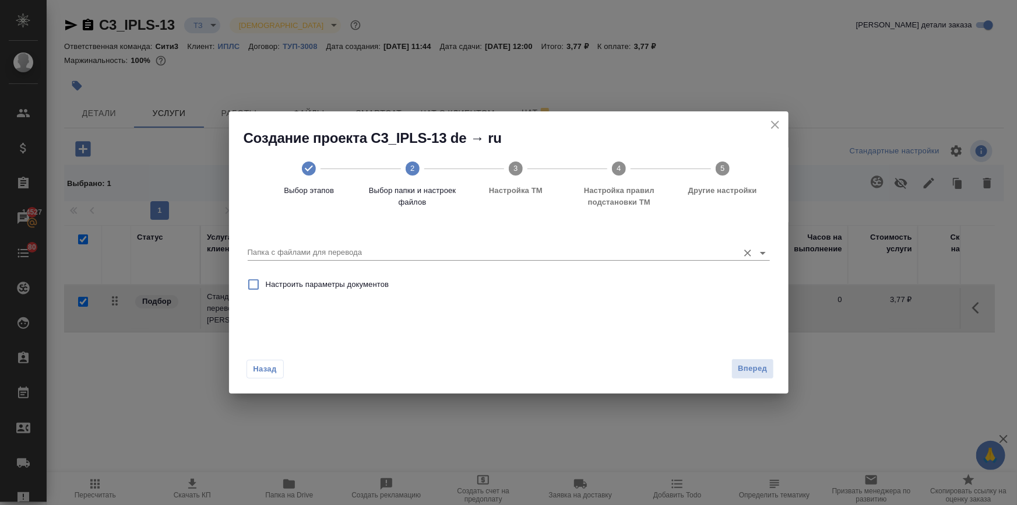
click at [310, 253] on input "Папка с файлами для перевода" at bounding box center [490, 252] width 485 height 14
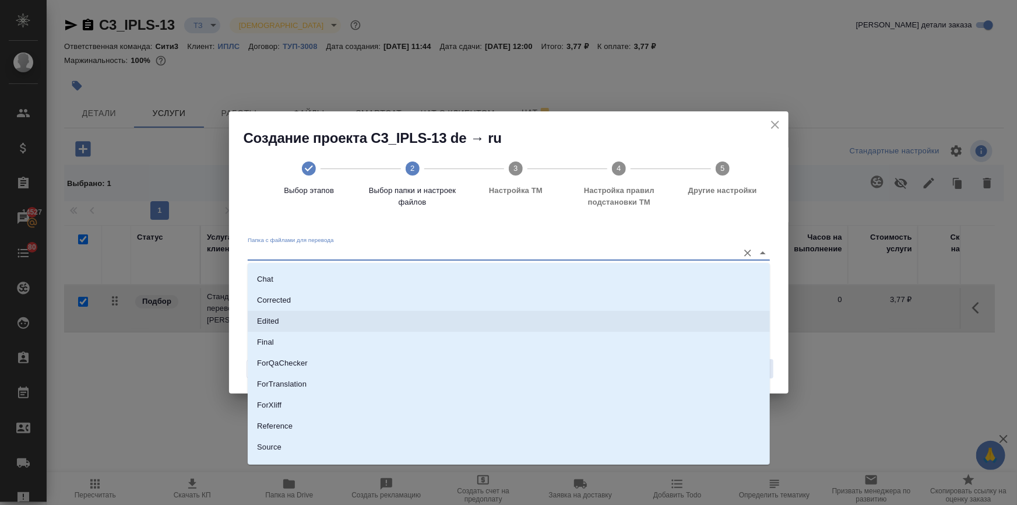
scroll to position [74, 0]
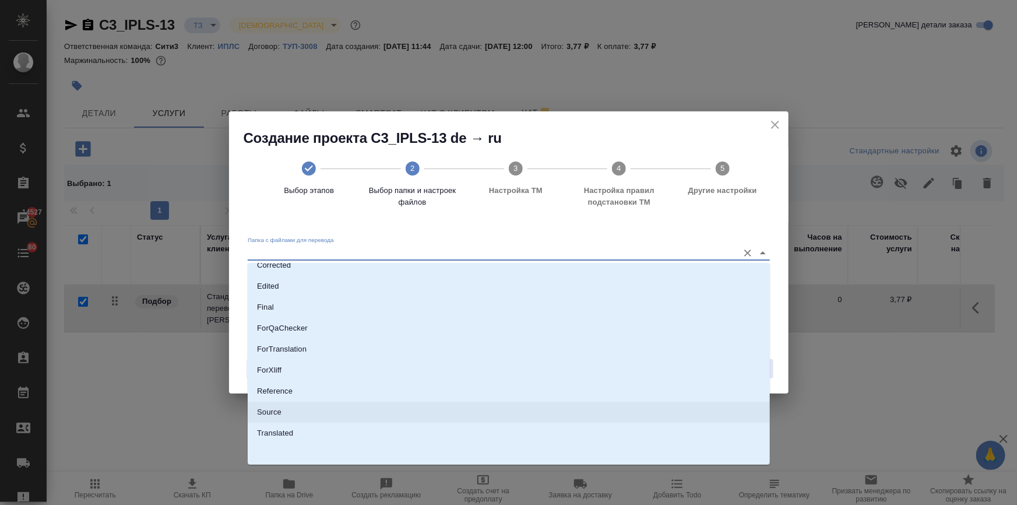
click at [277, 420] on li "Source" at bounding box center [509, 412] width 522 height 21
type input "Source"
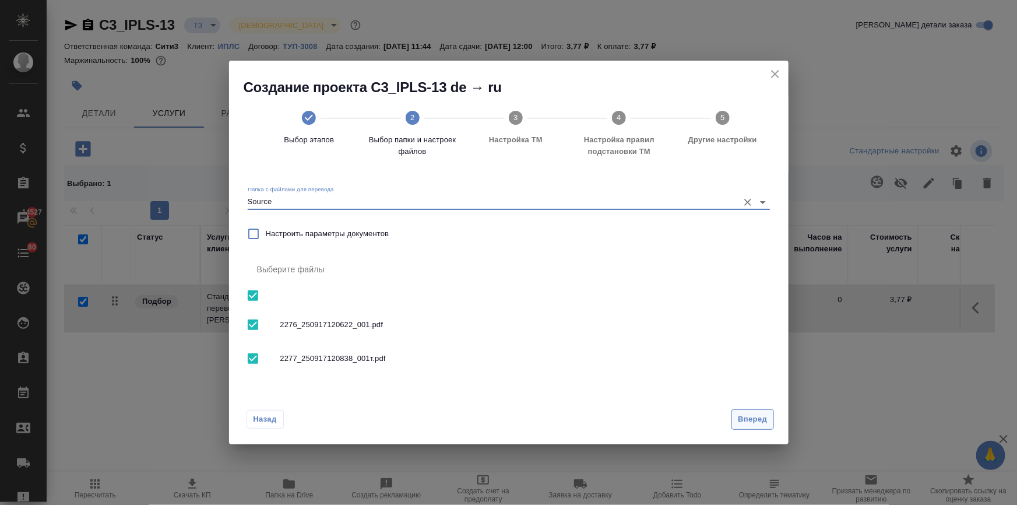
click at [740, 409] on button "Вперед" at bounding box center [753, 419] width 42 height 20
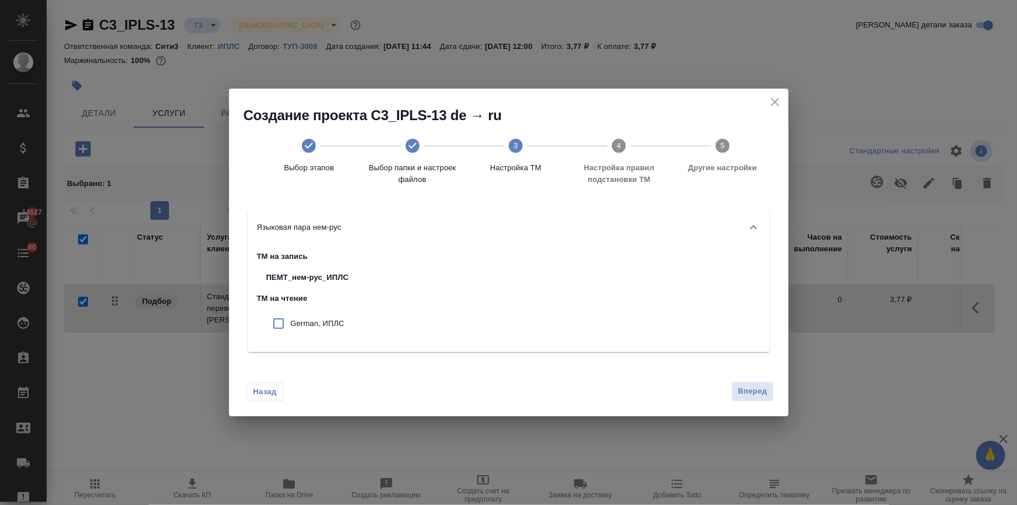
click at [324, 326] on p "German, ИПЛС" at bounding box center [320, 324] width 58 height 12
checkbox input "true"
click at [762, 386] on span "Вперед" at bounding box center [752, 391] width 29 height 13
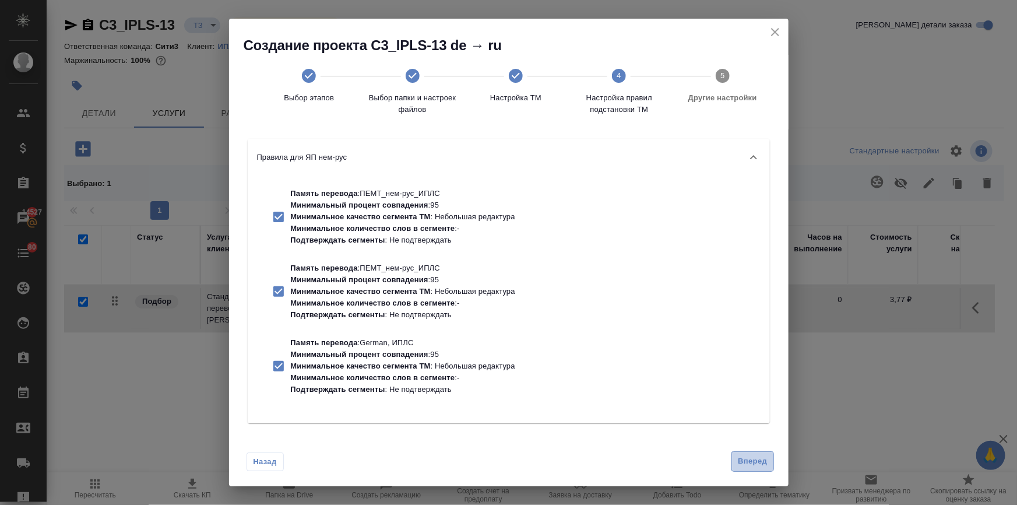
click at [740, 456] on span "Вперед" at bounding box center [752, 461] width 29 height 13
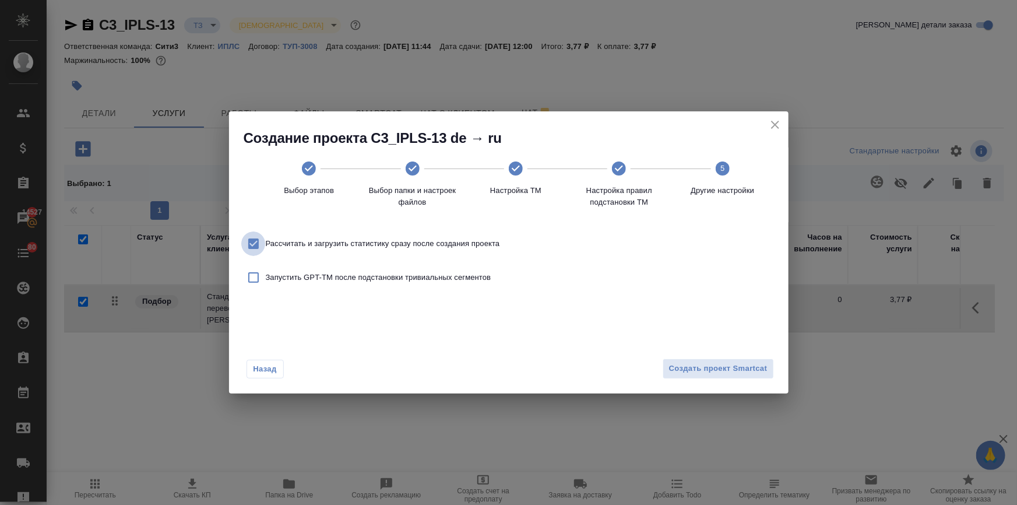
click at [250, 242] on input "Рассчитать и загрузить статистику сразу после создания проекта" at bounding box center [253, 243] width 24 height 24
checkbox input "false"
click at [729, 368] on span "Создать проект Smartcat" at bounding box center [718, 368] width 99 height 13
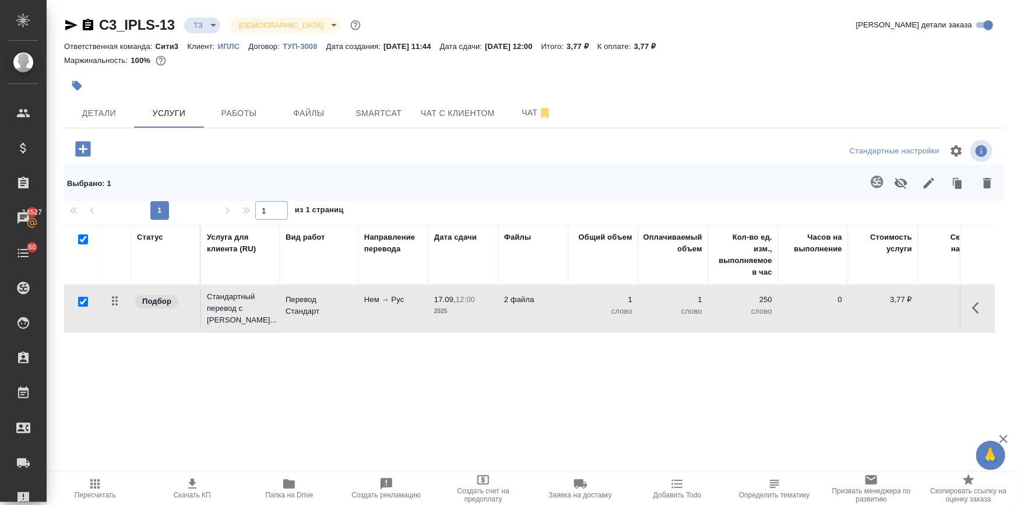
click at [960, 303] on td at bounding box center [977, 308] width 35 height 41
click at [965, 305] on button "button" at bounding box center [979, 308] width 28 height 28
click at [906, 304] on icon "button" at bounding box center [913, 308] width 14 height 14
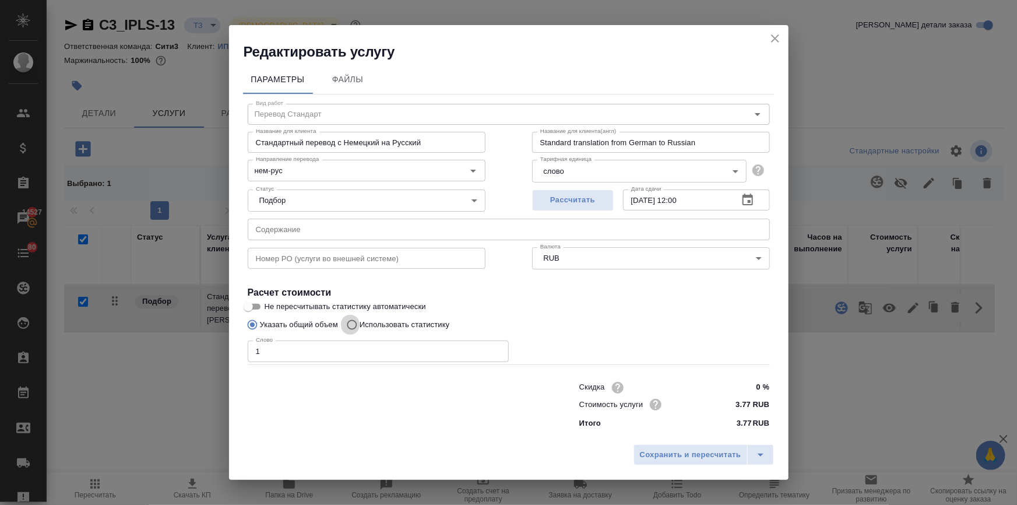
click at [351, 322] on input "Использовать статистику" at bounding box center [350, 325] width 19 height 22
radio input "true"
radio input "false"
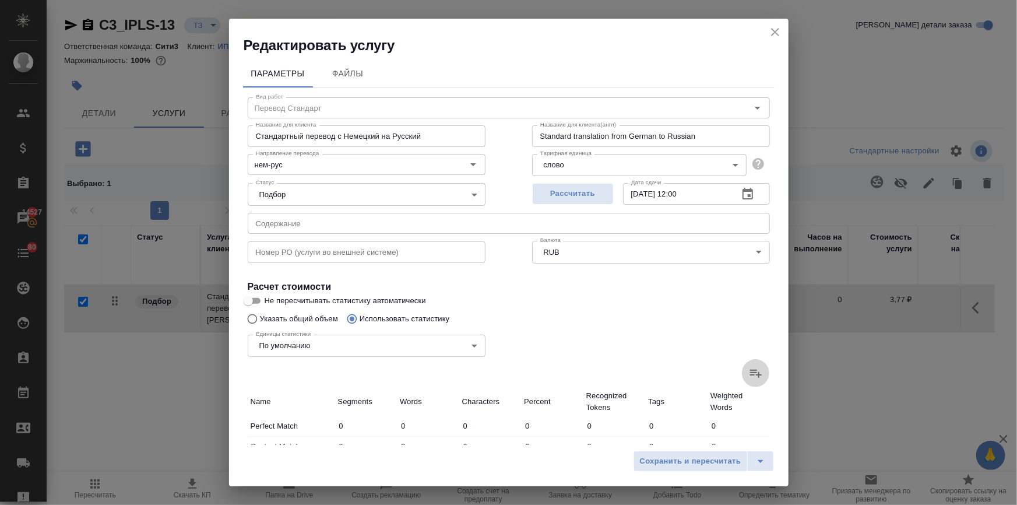
click at [742, 367] on label at bounding box center [756, 373] width 28 height 28
click at [0, 0] on input "file" at bounding box center [0, 0] width 0 height 0
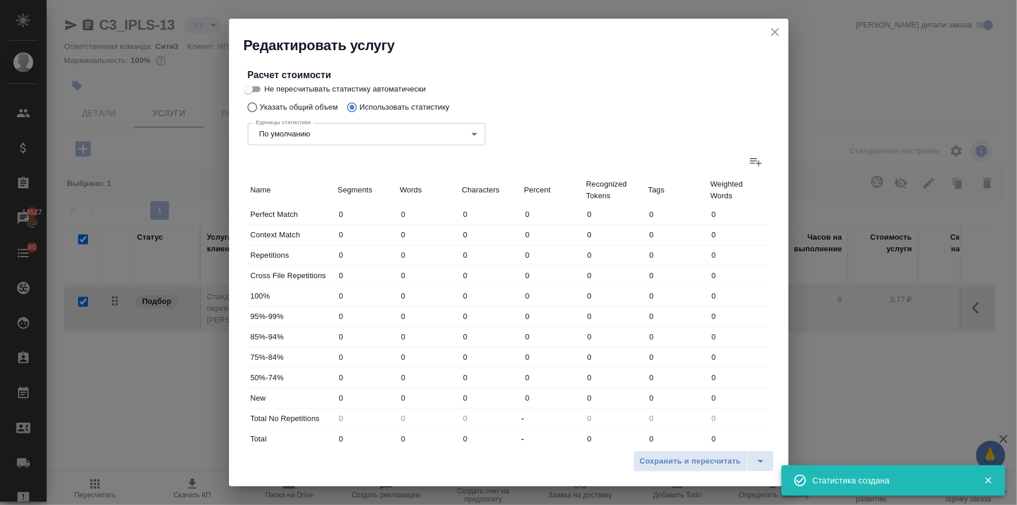
type input "108"
type input "475"
type input "3530"
type input "1"
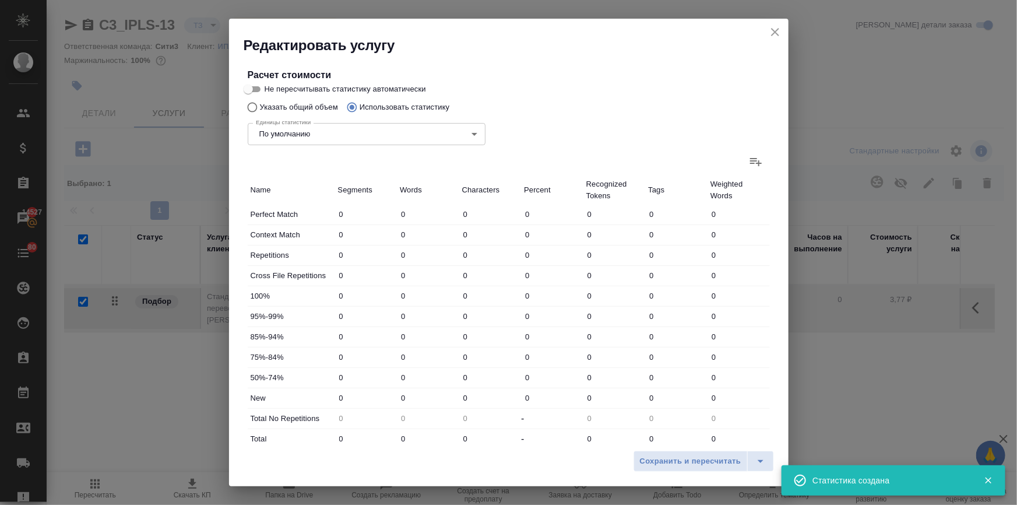
type input "13"
type input "1"
type input "3"
type input "14"
type input "36"
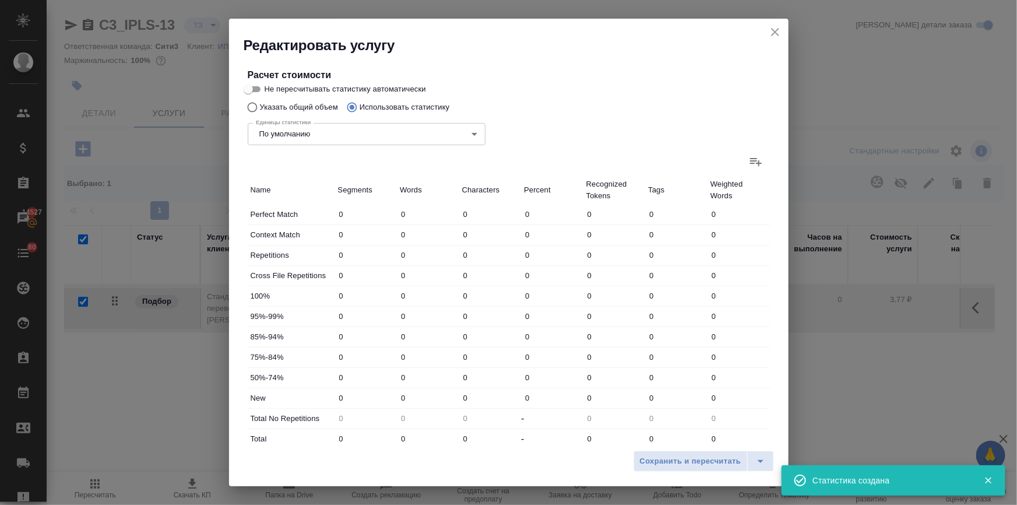
type input "240"
type input "1848"
type input "10"
type input "49"
type input "341"
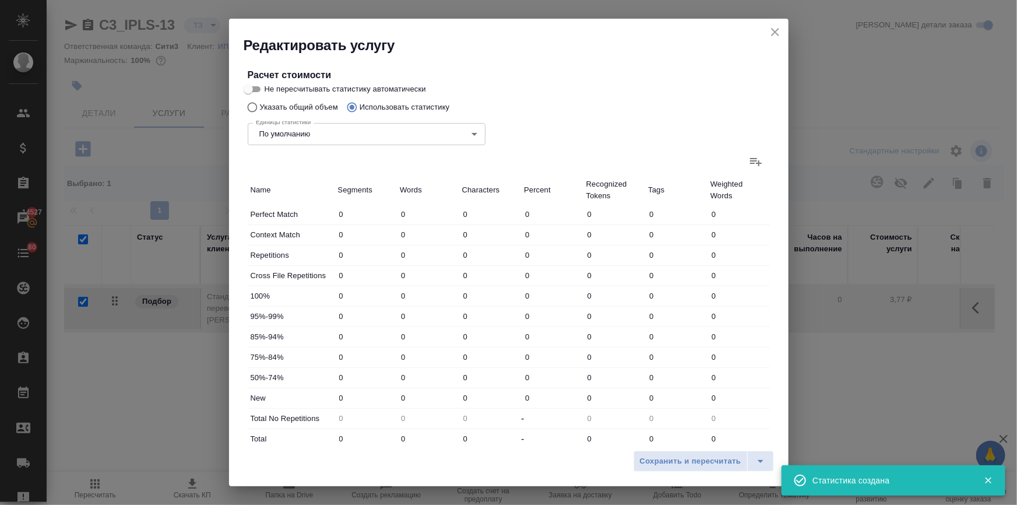
type input "6"
type input "83"
type input "596"
type input "12"
type input "74"
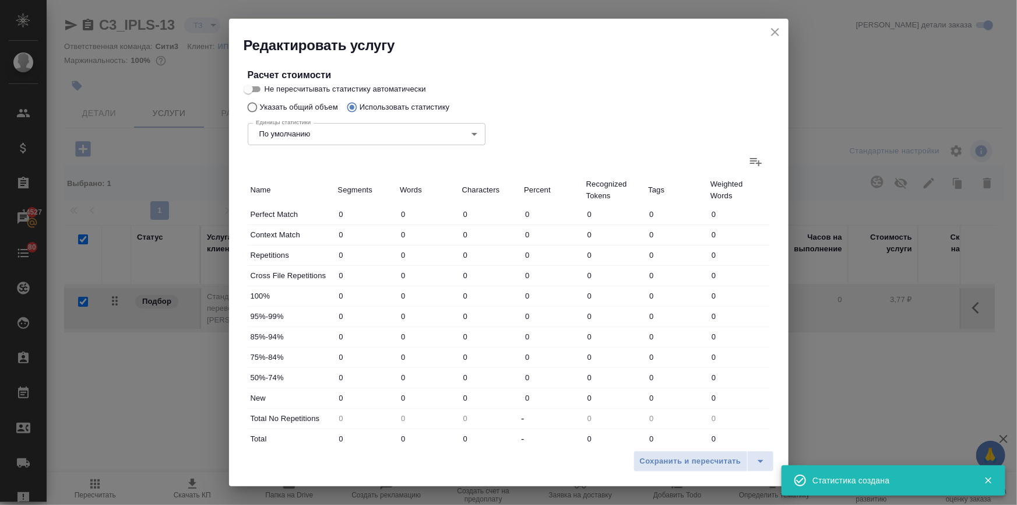
type input "527"
type input "86"
type input "615"
type input "4757"
type input "258"
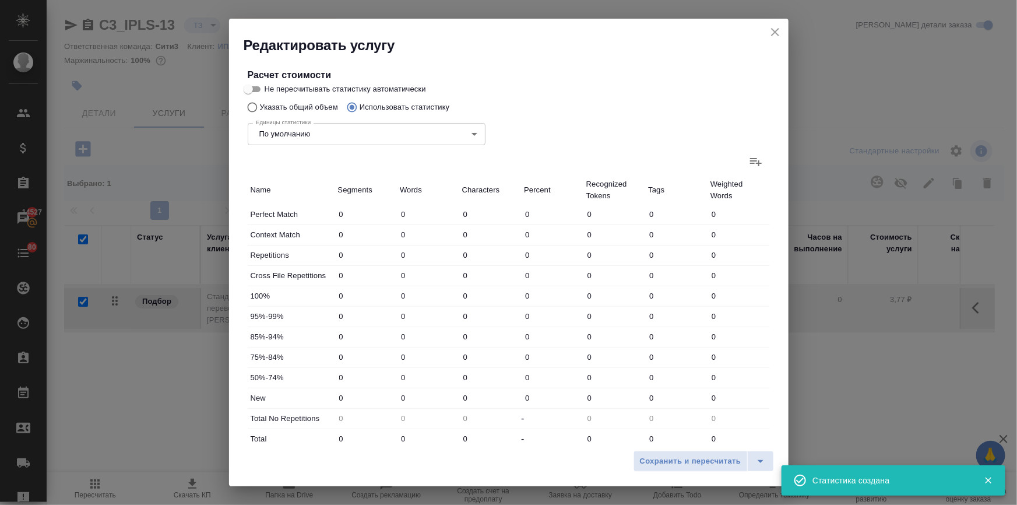
type input "1536"
type input "11599"
type input "260"
type input "1540"
type input "11626"
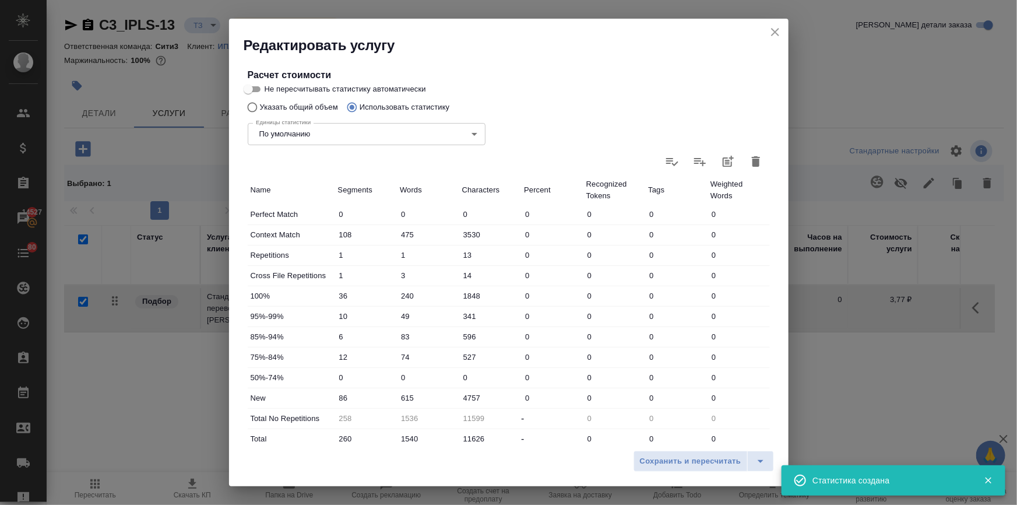
scroll to position [289, 0]
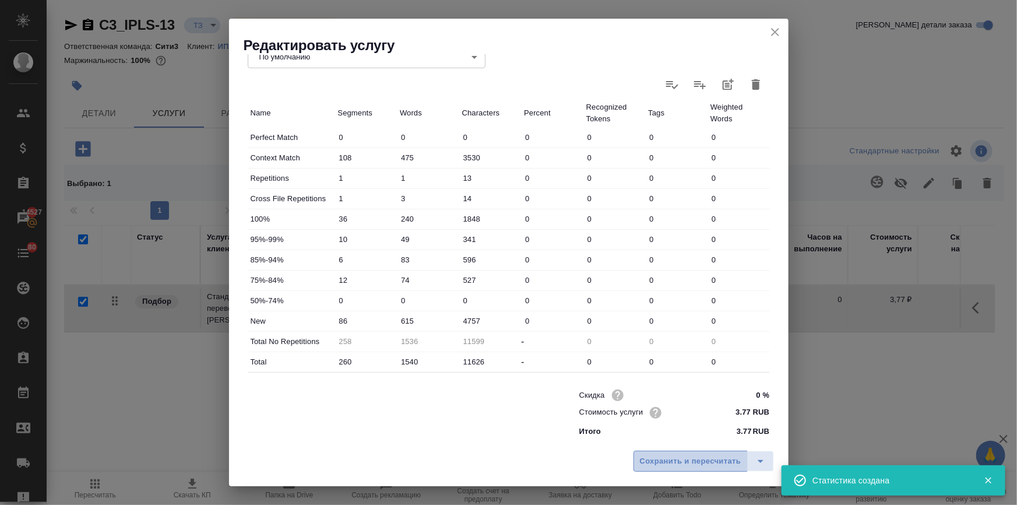
click at [663, 461] on span "Сохранить и пересчитать" at bounding box center [690, 461] width 101 height 13
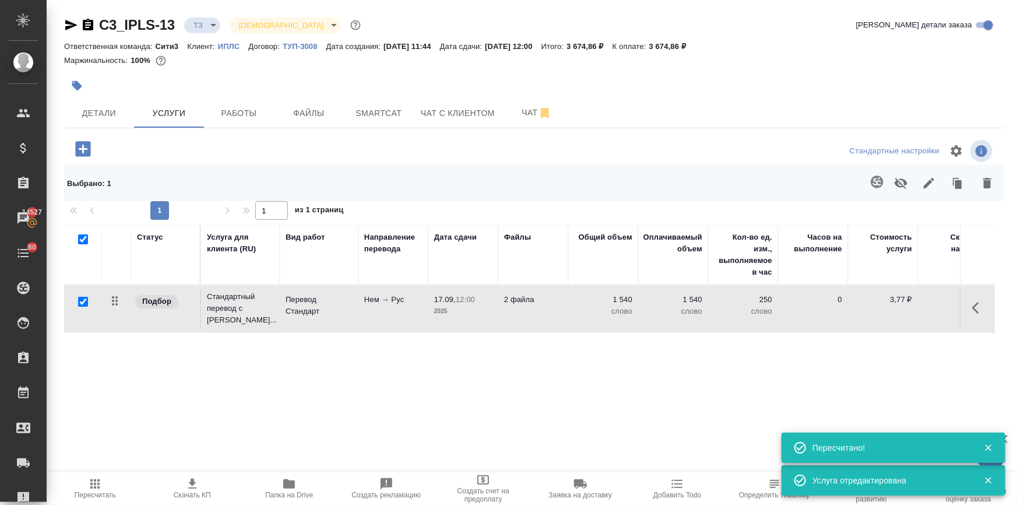
click at [305, 47] on p "ТУП-3008" at bounding box center [305, 46] width 44 height 9
click at [455, 396] on div "Статус Услуга для клиента (RU) Вид работ Направление перевода Дата сдачи Файлы …" at bounding box center [529, 350] width 931 height 251
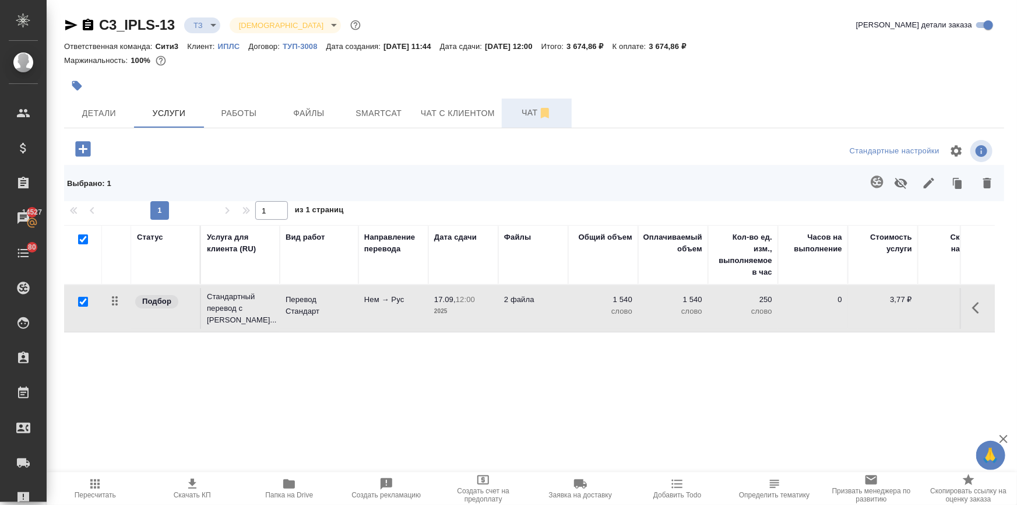
click at [518, 104] on button "Чат" at bounding box center [537, 113] width 70 height 29
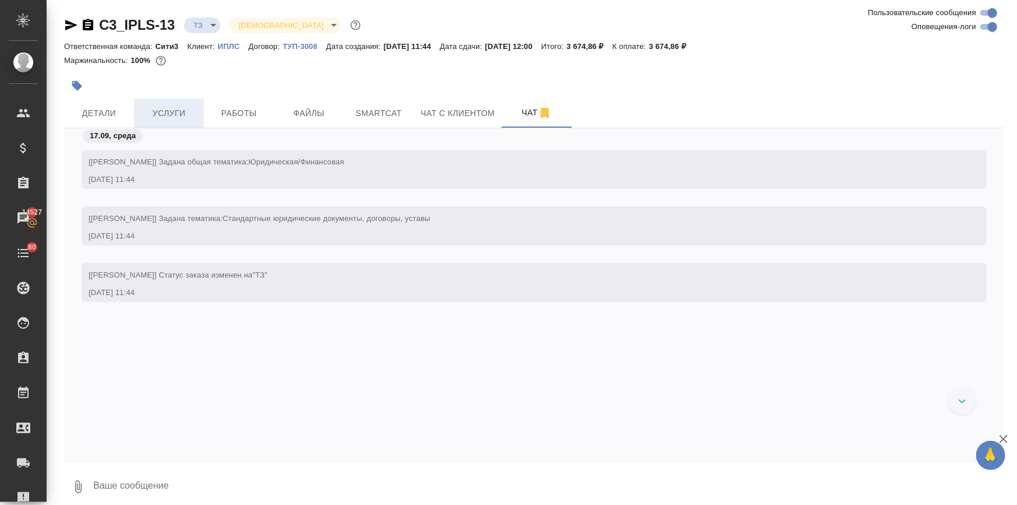
click at [154, 113] on span "Услуги" at bounding box center [169, 113] width 56 height 15
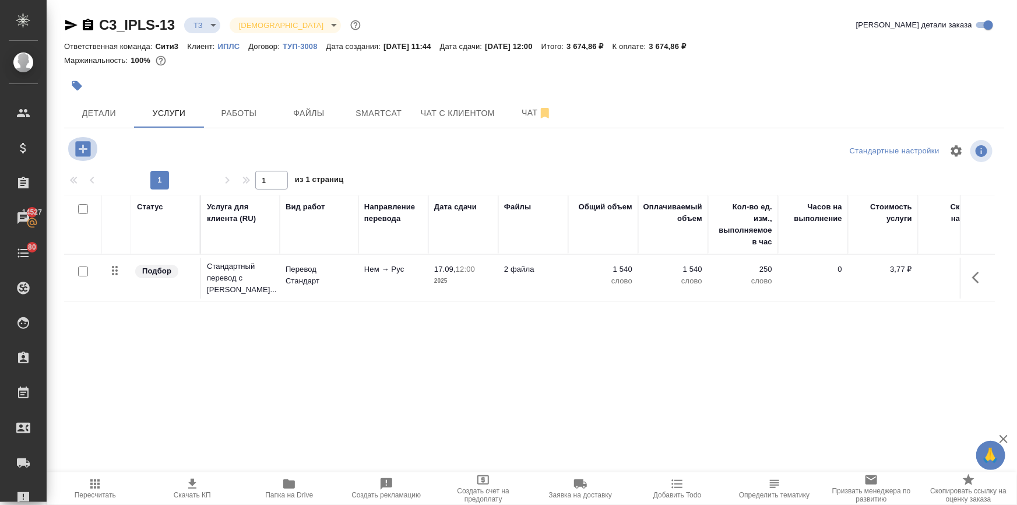
click at [83, 145] on icon "button" at bounding box center [83, 149] width 20 height 20
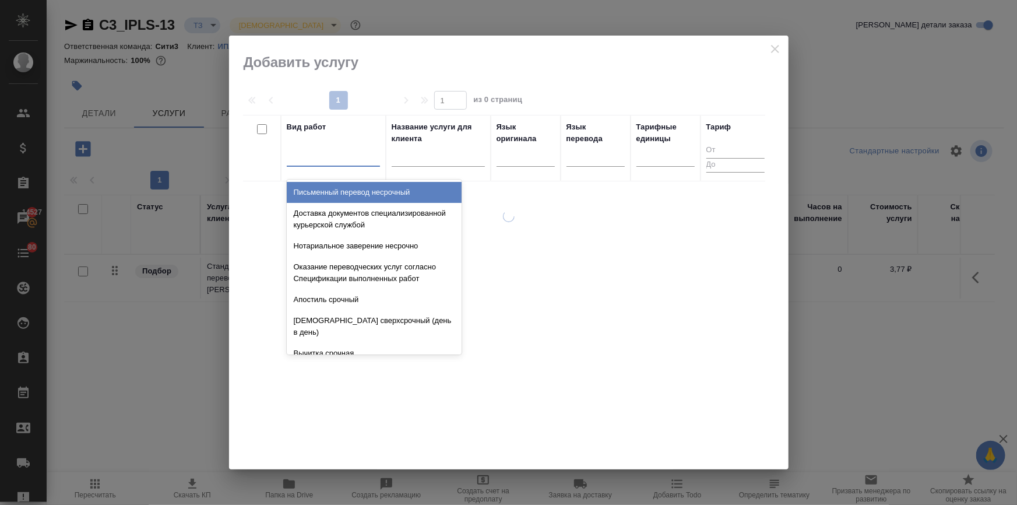
click at [343, 152] on div at bounding box center [333, 154] width 93 height 17
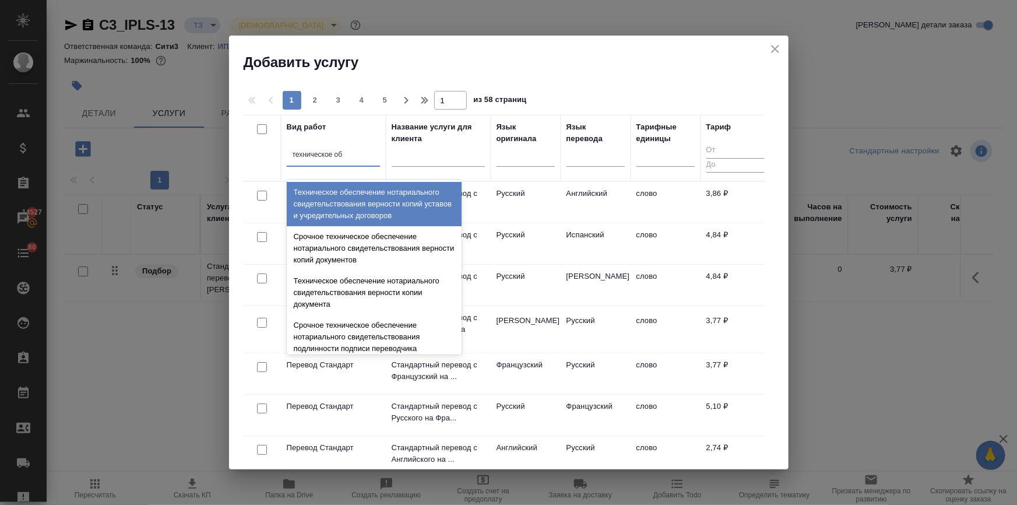
type input "техническое обе"
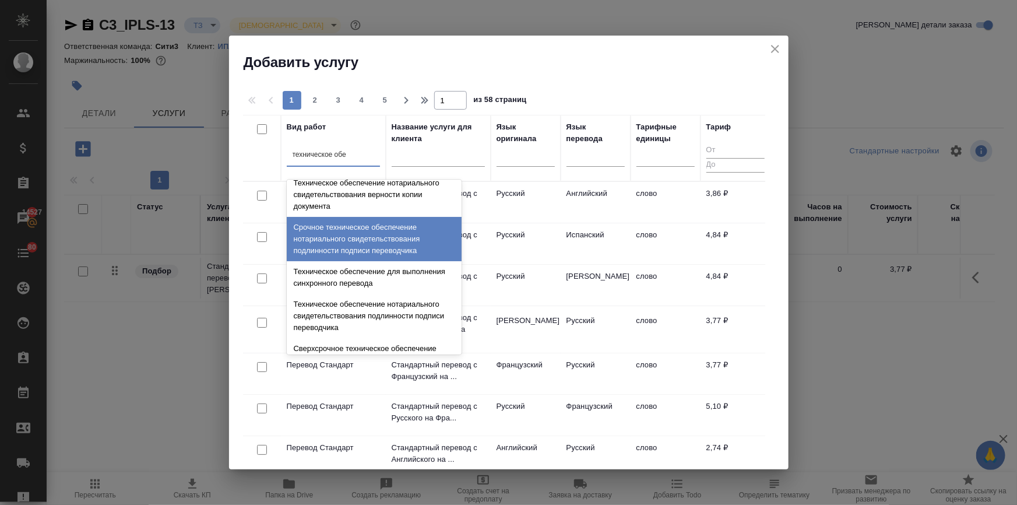
scroll to position [106, 0]
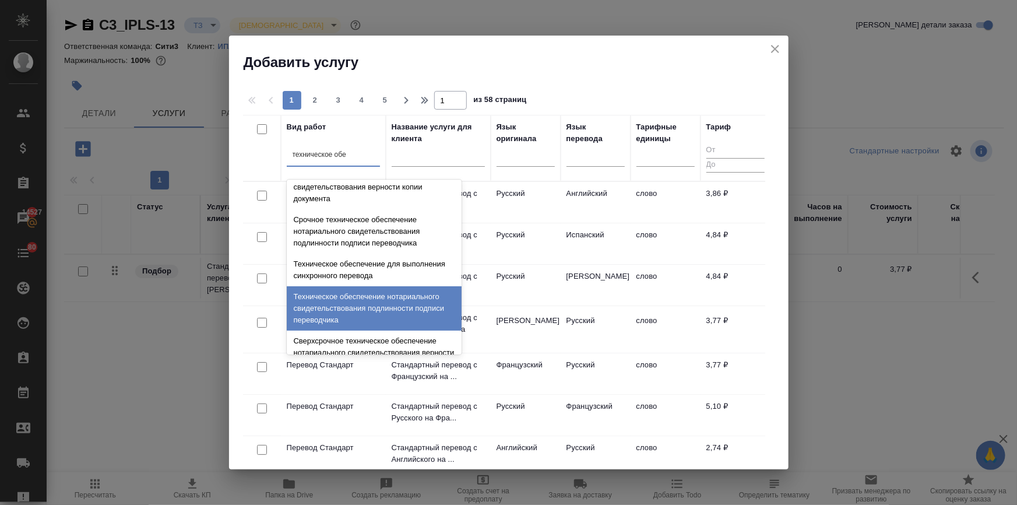
click at [357, 296] on div "Техническое обеспечение нотариального свидетельствования подлинности подписи пе…" at bounding box center [374, 308] width 175 height 44
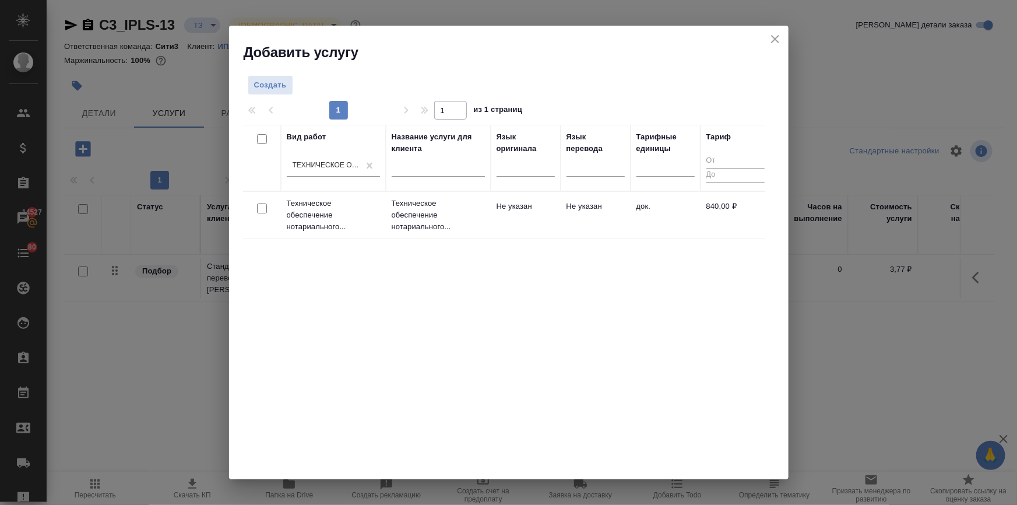
click at [260, 210] on input "checkbox" at bounding box center [262, 208] width 10 height 10
checkbox input "true"
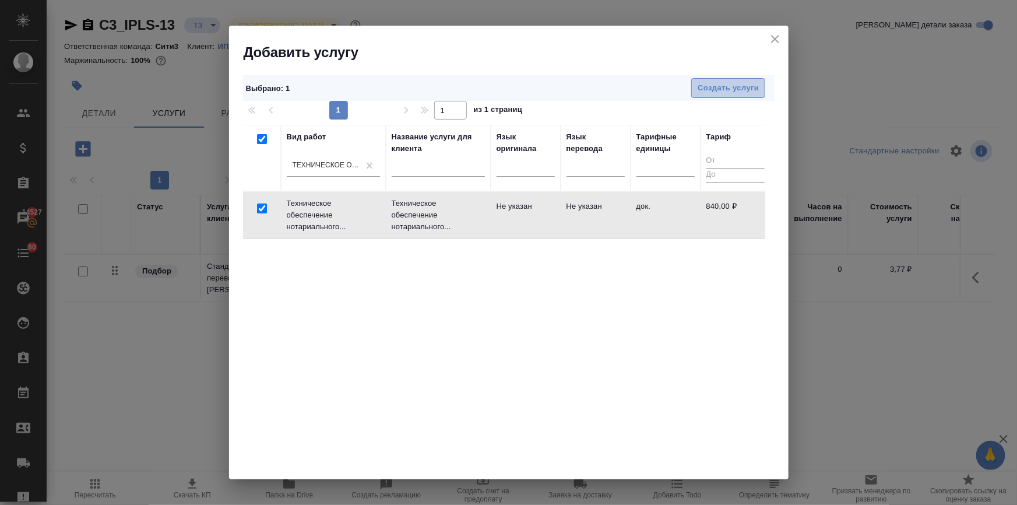
click at [731, 88] on span "Создать услуги" at bounding box center [728, 88] width 61 height 13
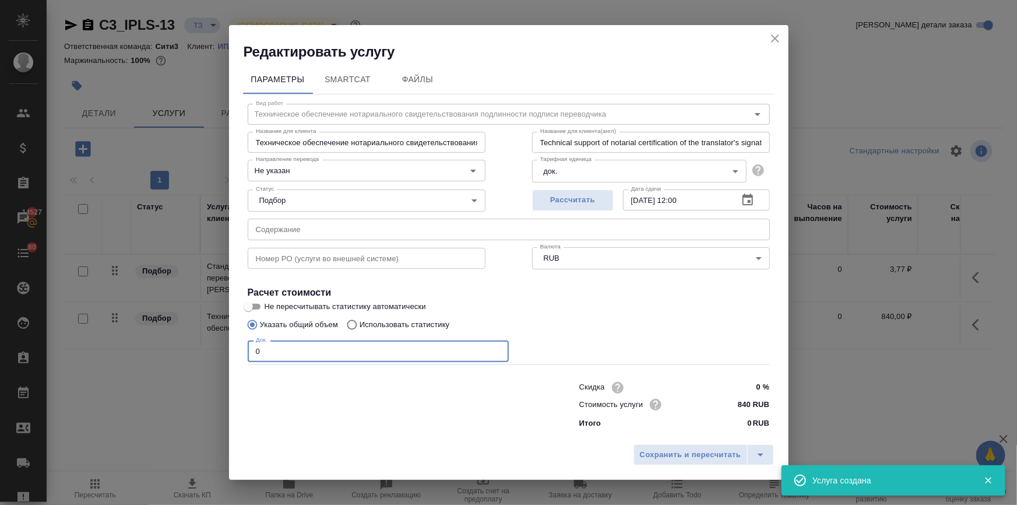
drag, startPoint x: 268, startPoint y: 350, endPoint x: 241, endPoint y: 348, distance: 26.9
click at [241, 347] on div "Параметры SmartCat Файлы Вид работ Техническое обеспечение нотариального свидет…" at bounding box center [509, 250] width 560 height 378
type input "2"
drag, startPoint x: 716, startPoint y: 456, endPoint x: 715, endPoint y: 449, distance: 6.4
click at [716, 455] on span "Сохранить и пересчитать" at bounding box center [690, 454] width 101 height 13
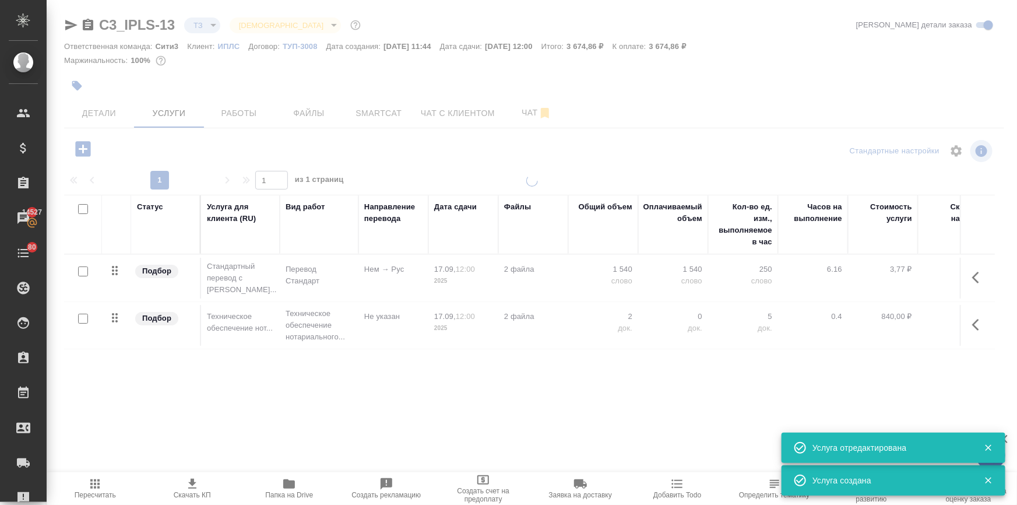
type input "urgent"
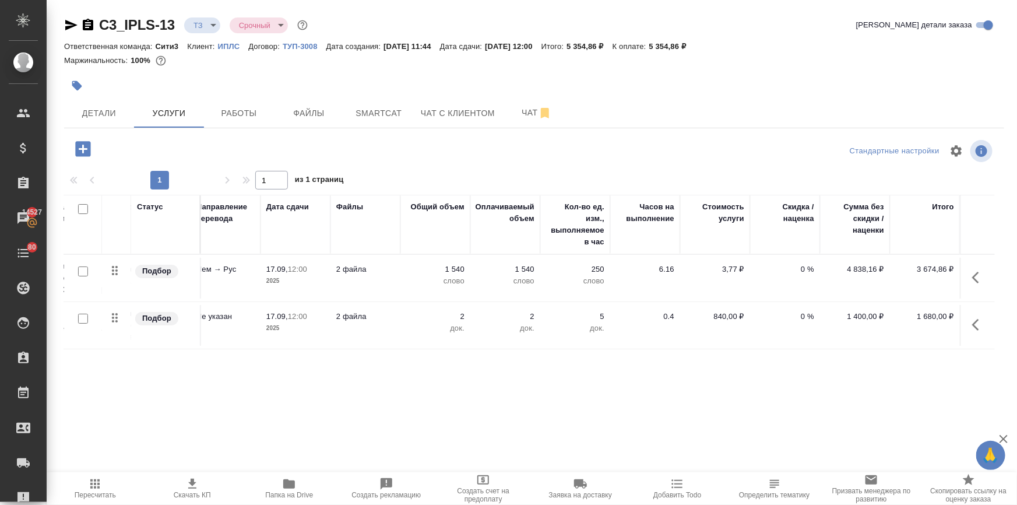
scroll to position [0, 0]
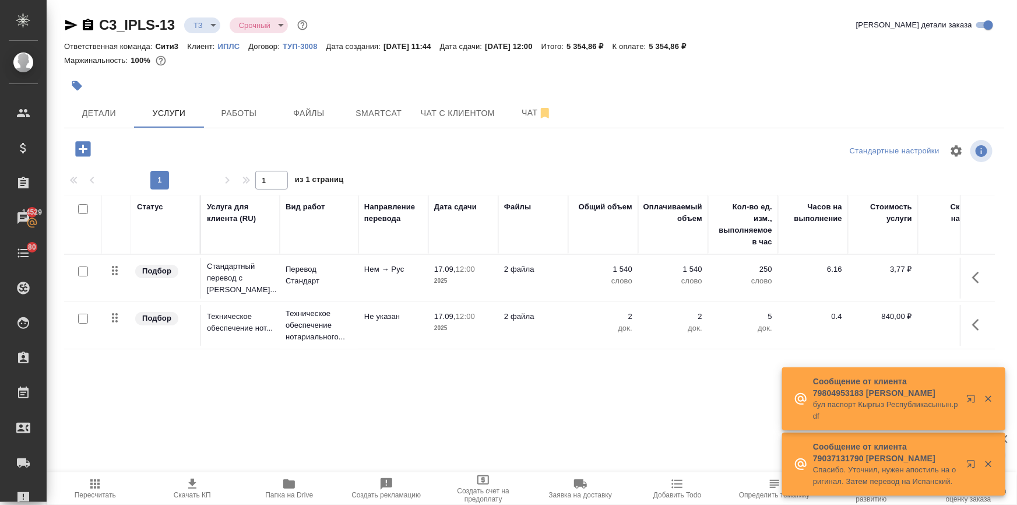
click at [224, 44] on p "ИПЛС" at bounding box center [233, 46] width 31 height 9
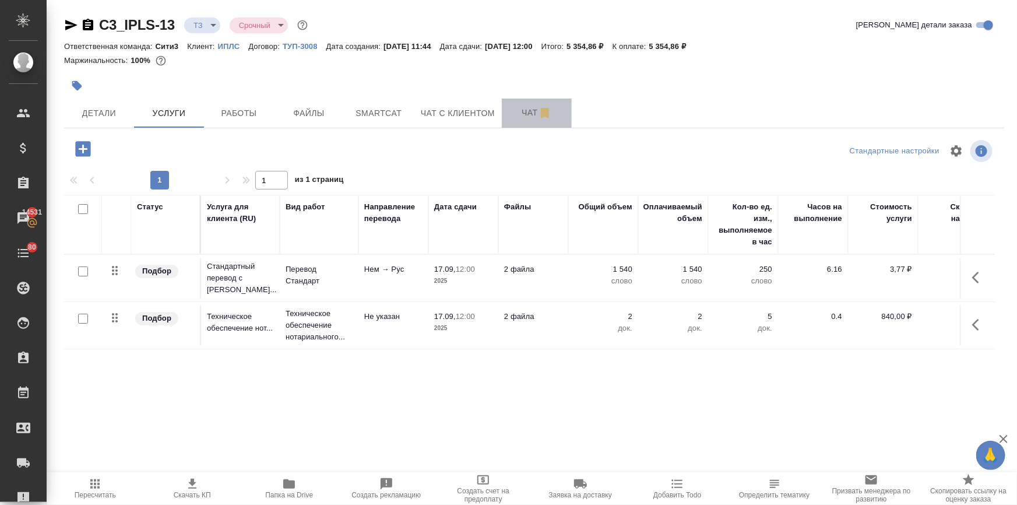
click at [524, 111] on span "Чат" at bounding box center [537, 113] width 56 height 15
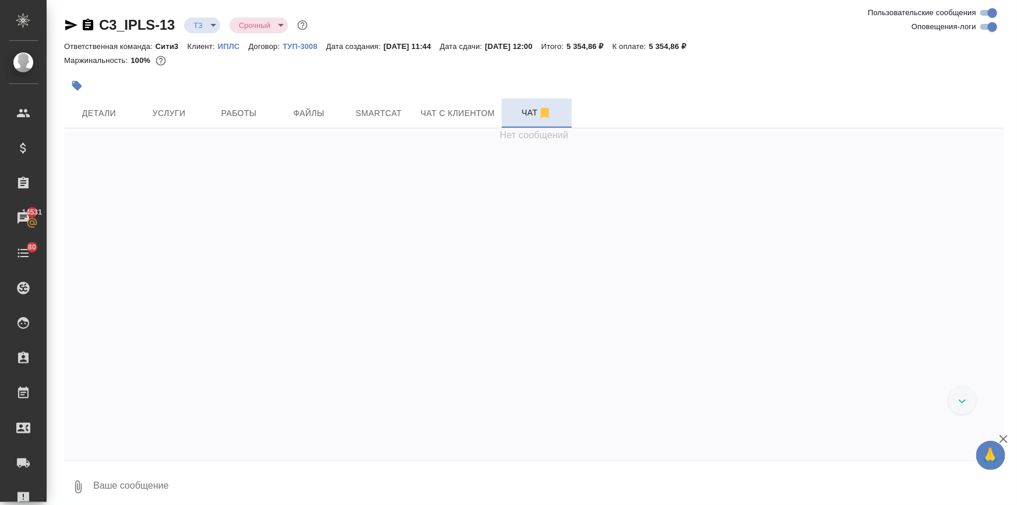
scroll to position [83, 0]
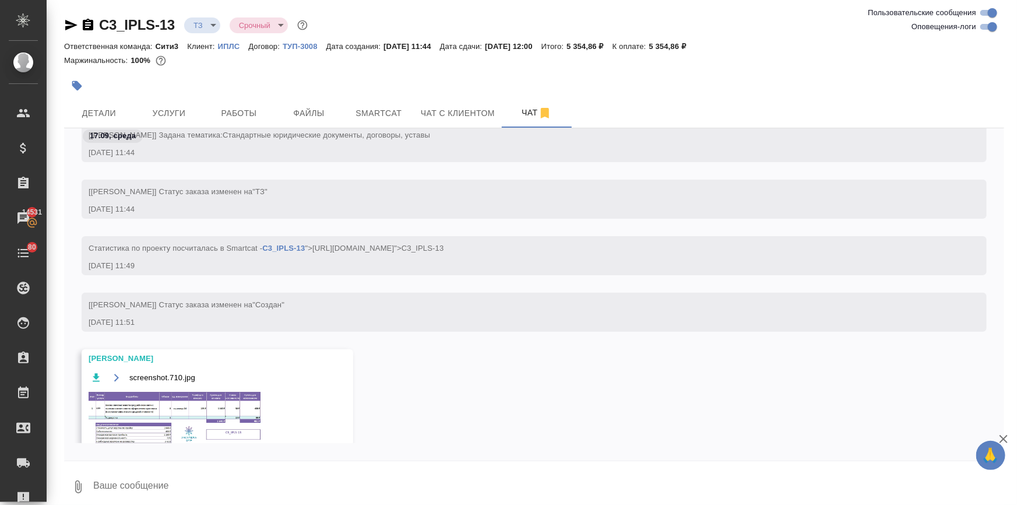
click at [144, 418] on img at bounding box center [176, 420] width 175 height 58
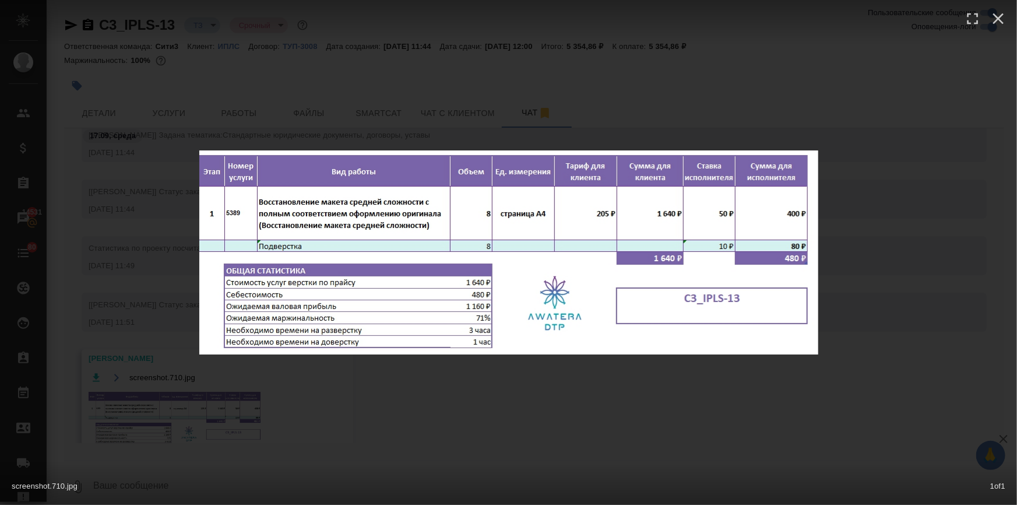
click at [426, 410] on div "screenshot.710.jpg 1 of 1" at bounding box center [508, 252] width 1017 height 505
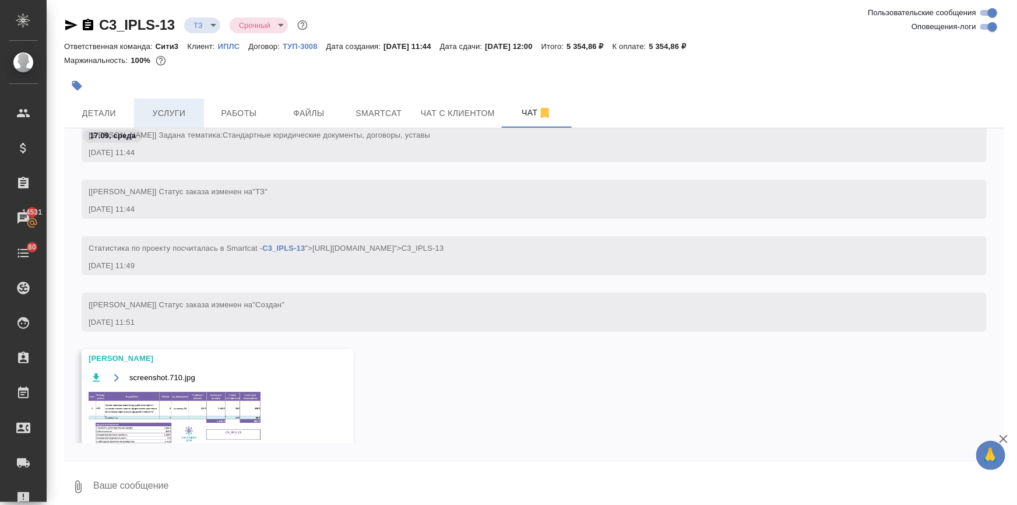
click at [172, 117] on span "Услуги" at bounding box center [169, 113] width 56 height 15
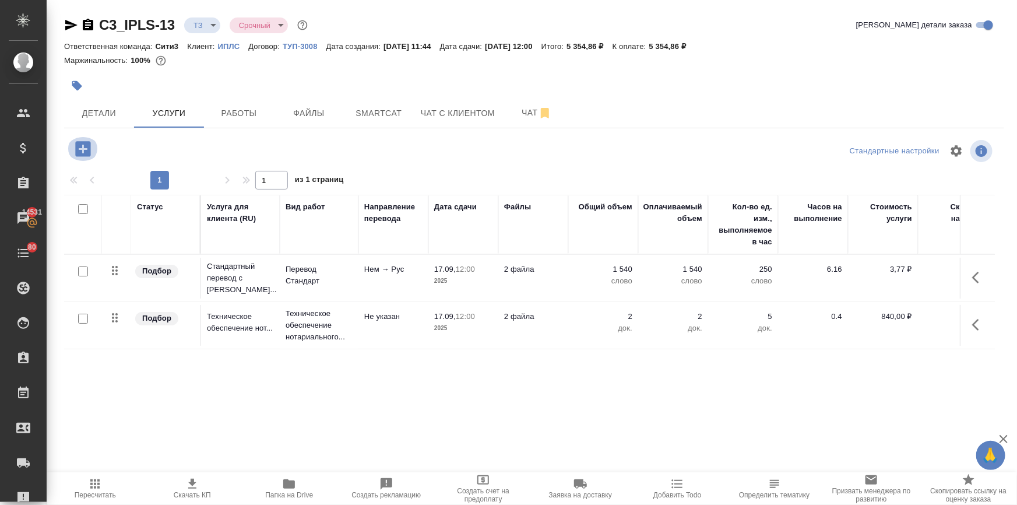
click at [87, 153] on icon "button" at bounding box center [82, 148] width 15 height 15
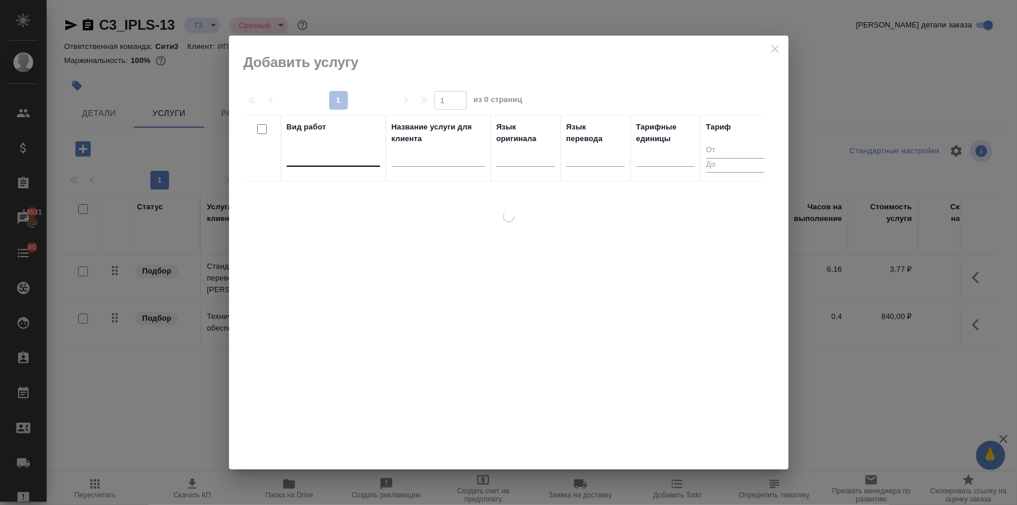
click at [361, 161] on div at bounding box center [333, 154] width 93 height 17
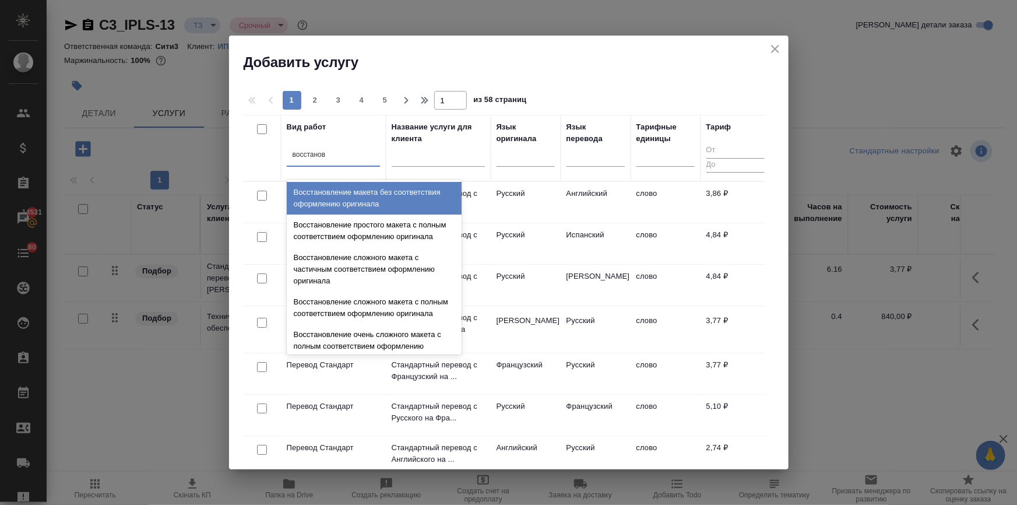
type input "восстановл"
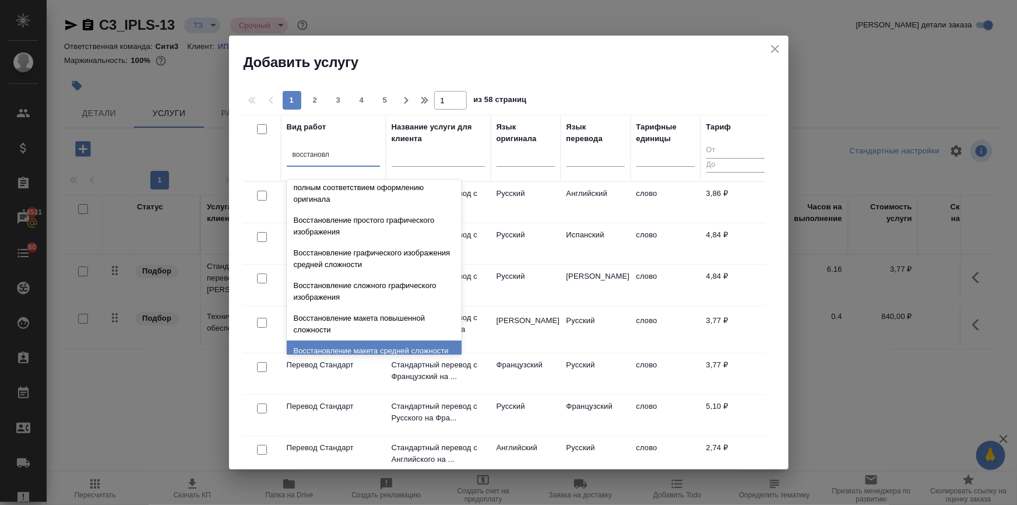
scroll to position [203, 0]
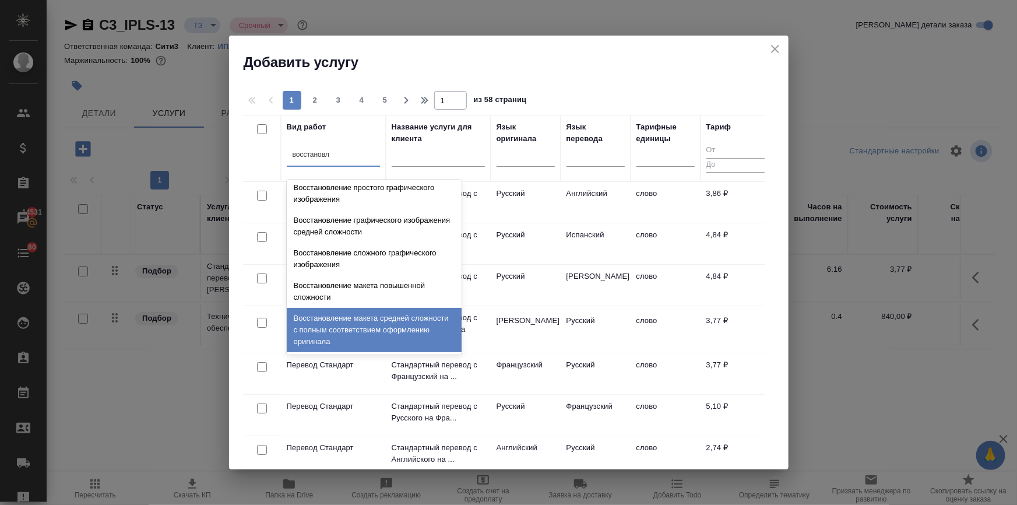
click at [385, 331] on div "Восстановление макета средней сложности с полным соответствием оформлению ориги…" at bounding box center [374, 330] width 175 height 44
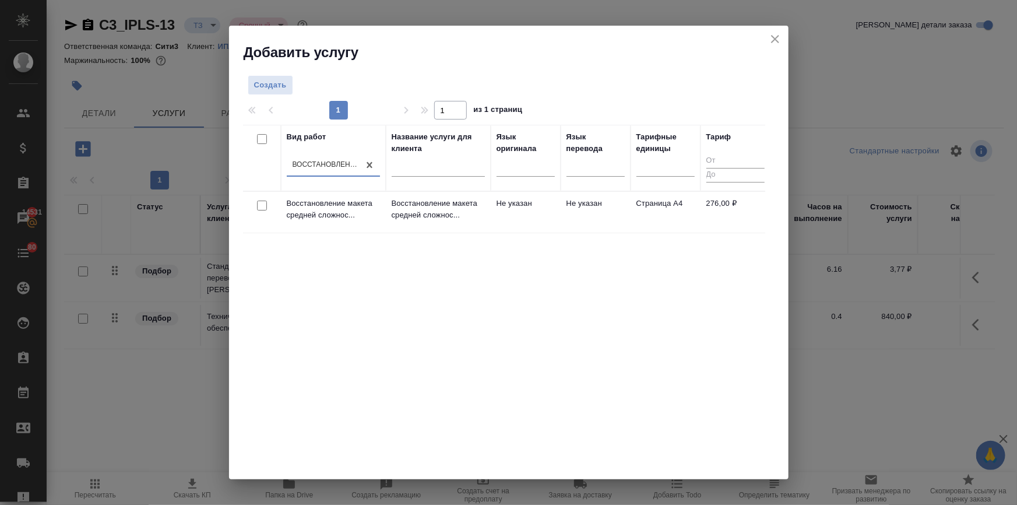
click at [263, 210] on input "checkbox" at bounding box center [262, 206] width 10 height 10
checkbox input "true"
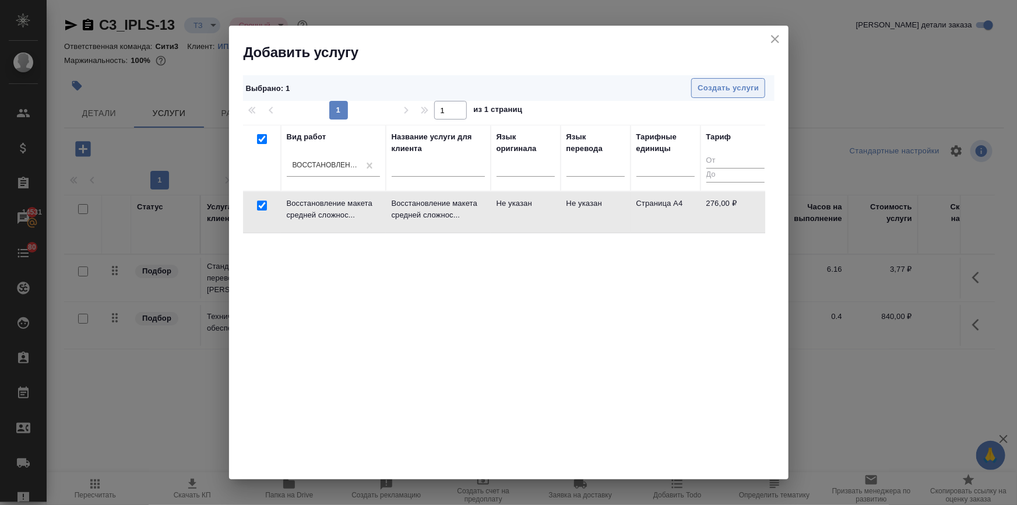
click at [759, 89] on span "Создать услуги" at bounding box center [728, 88] width 61 height 13
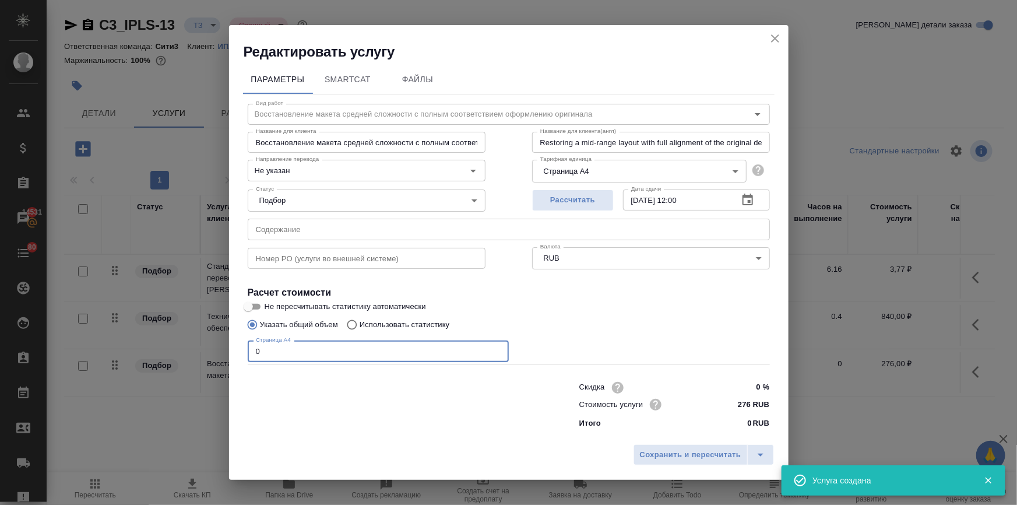
drag, startPoint x: 273, startPoint y: 357, endPoint x: 230, endPoint y: 356, distance: 43.2
click at [230, 356] on div "Параметры SmartCat Файлы Вид работ Восстановление макета средней сложности с по…" at bounding box center [509, 250] width 560 height 378
type input "8"
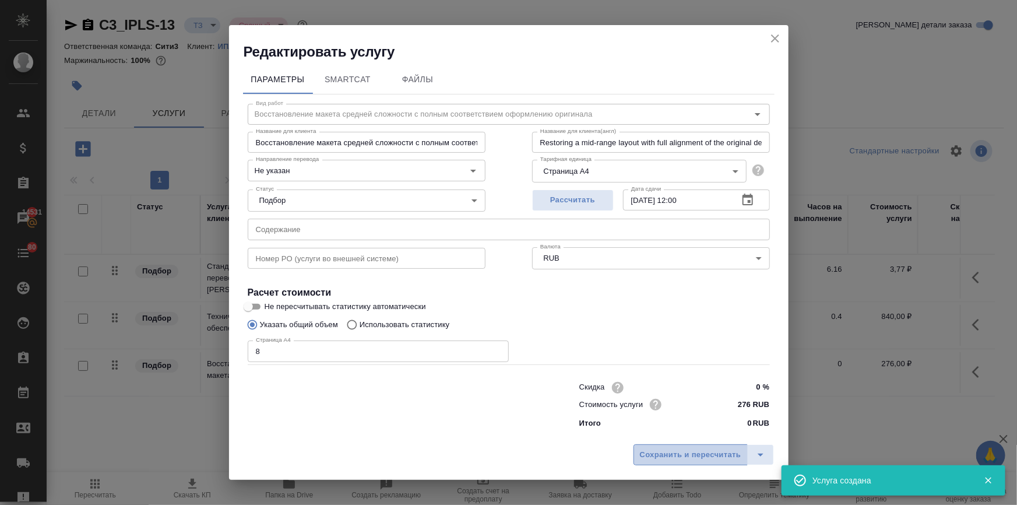
click at [648, 460] on span "Сохранить и пересчитать" at bounding box center [690, 454] width 101 height 13
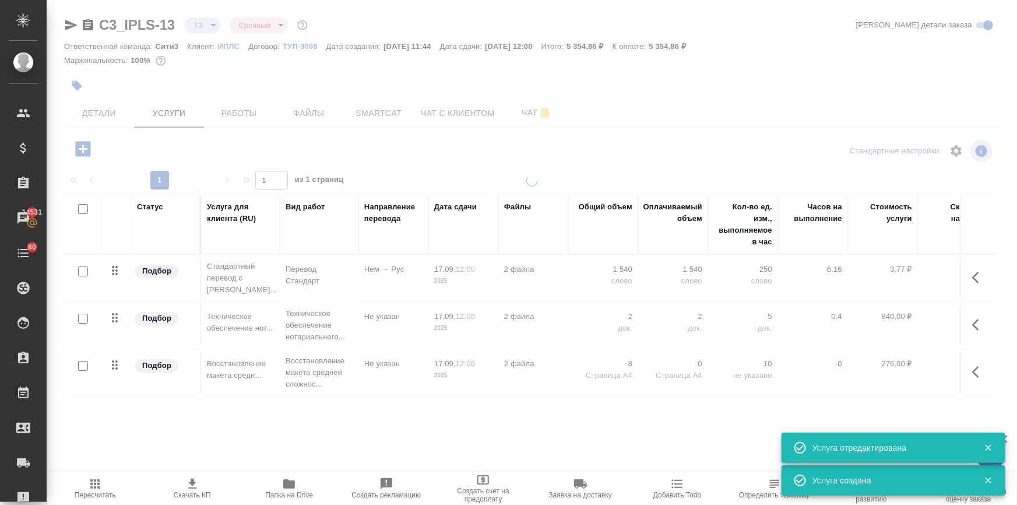
type input "new"
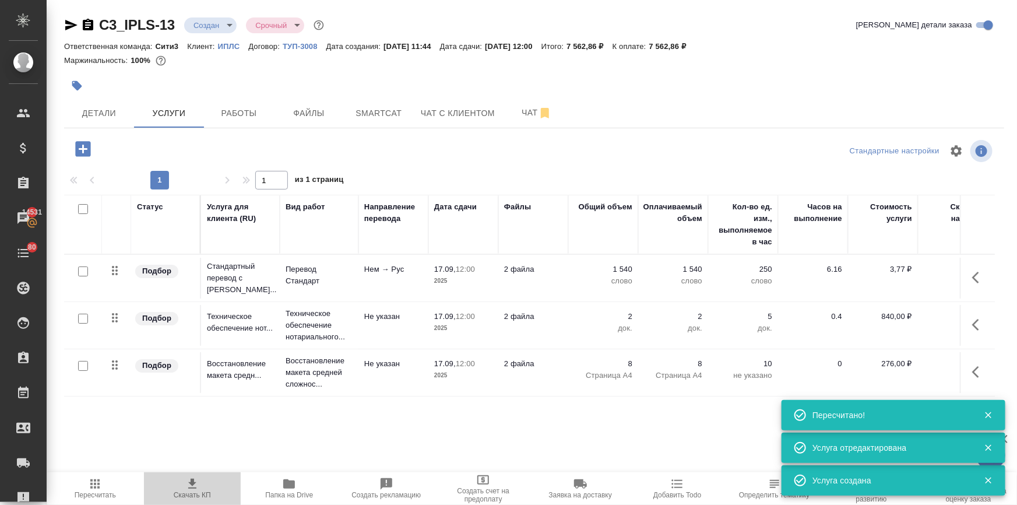
click at [197, 492] on span "Скачать КП" at bounding box center [192, 495] width 37 height 8
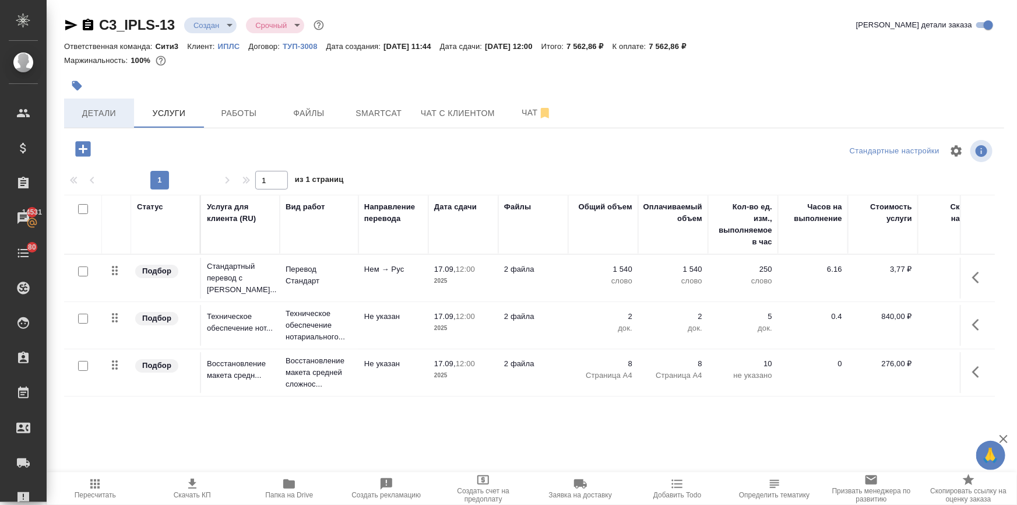
click at [104, 121] on button "Детали" at bounding box center [99, 113] width 70 height 29
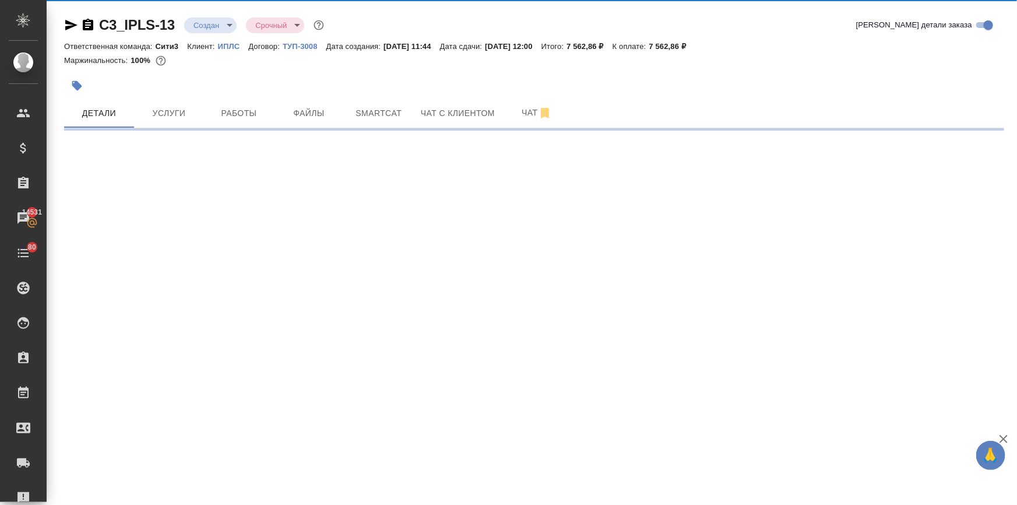
select select "RU"
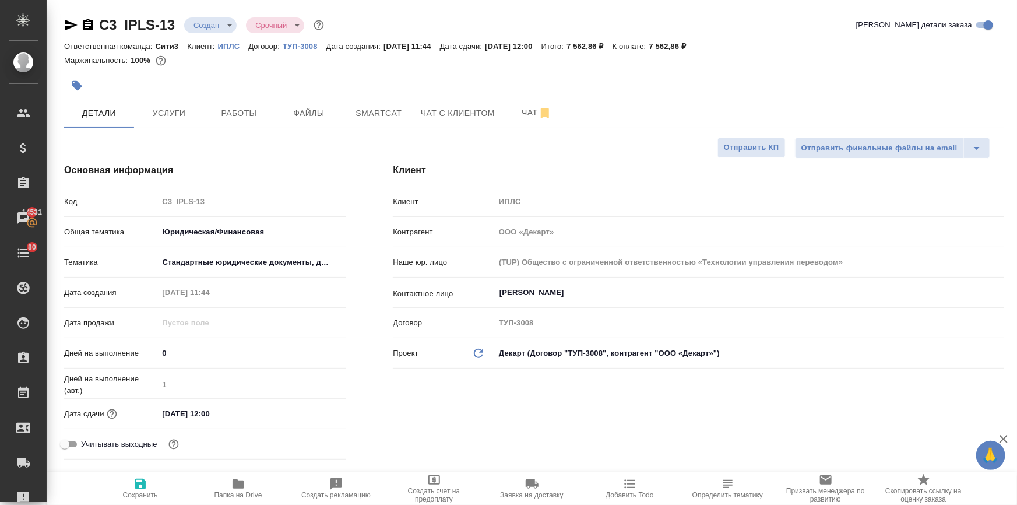
type textarea "x"
click at [248, 483] on span "Папка на Drive" at bounding box center [238, 488] width 84 height 22
type textarea "x"
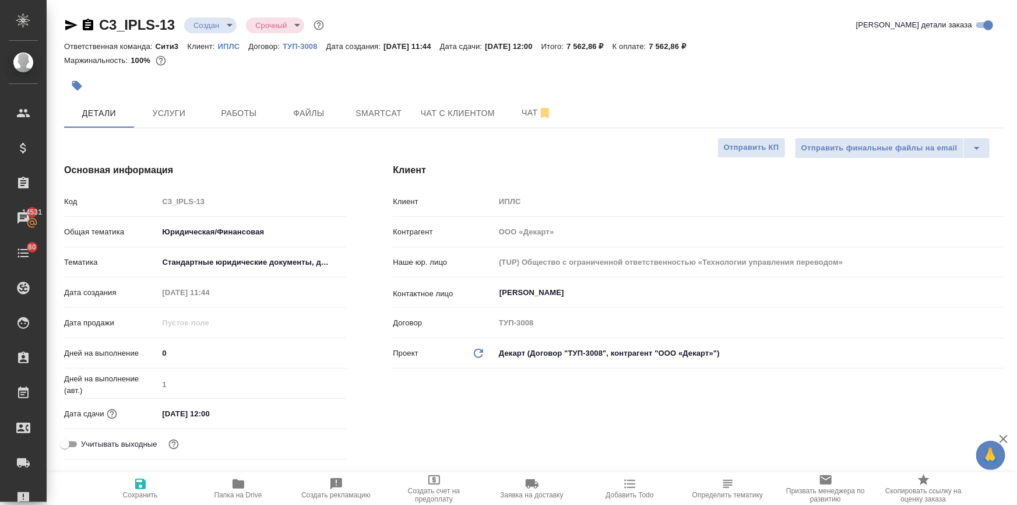
type textarea "x"
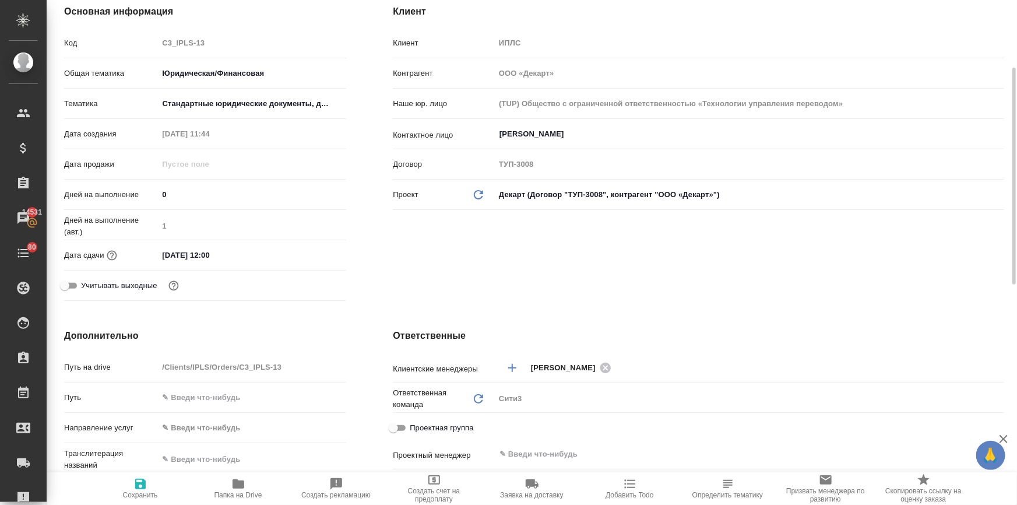
scroll to position [318, 0]
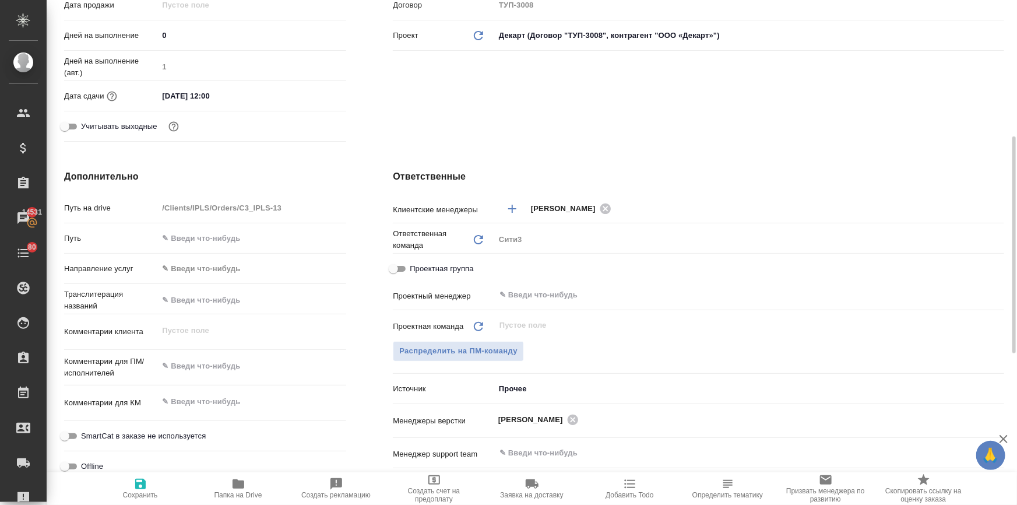
type textarea "x"
click at [207, 361] on textarea at bounding box center [252, 366] width 188 height 20
type textarea "x"
type textarea "д"
type textarea "x"
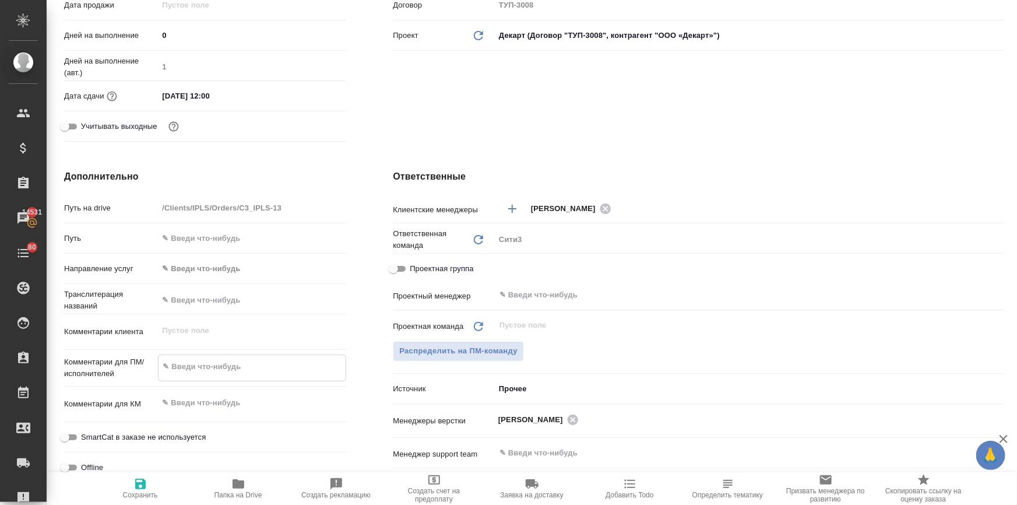
type textarea "x"
type textarea "до"
type textarea "x"
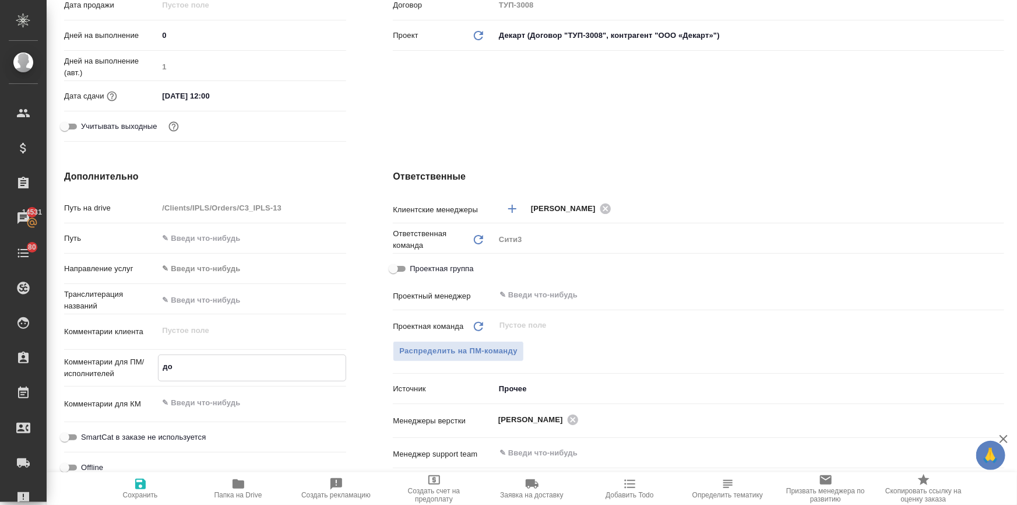
type textarea "x"
type textarea "доб"
type textarea "x"
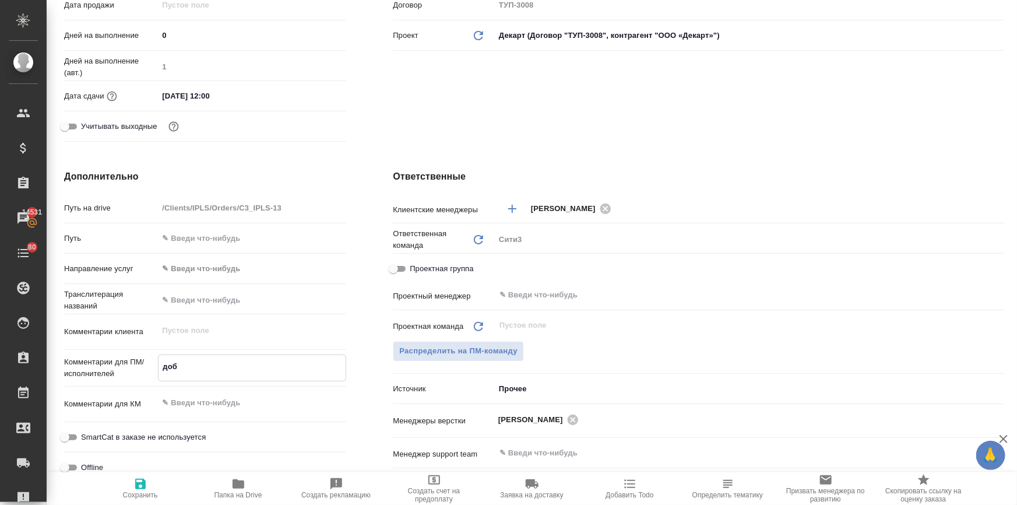
type textarea "доба"
type textarea "x"
type textarea "добав"
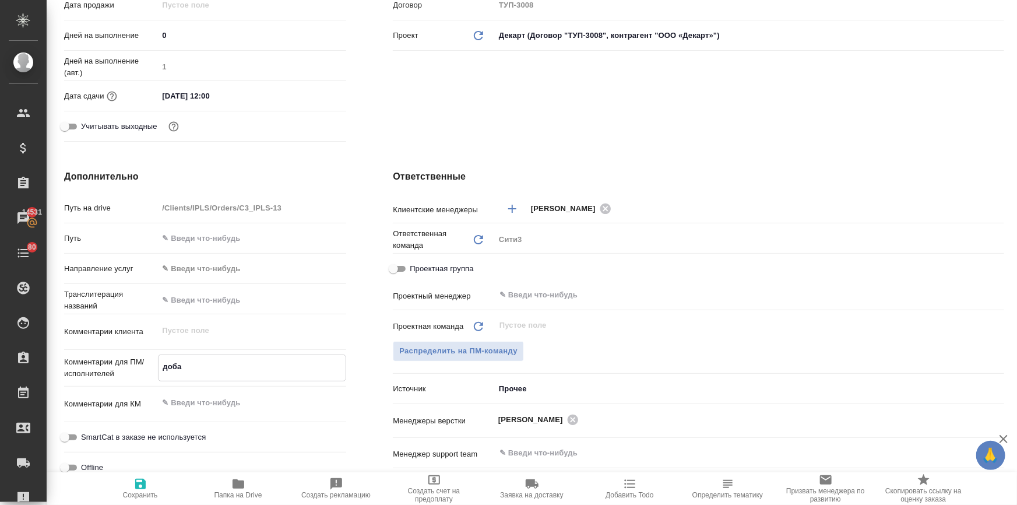
type textarea "x"
type textarea "добави"
type textarea "x"
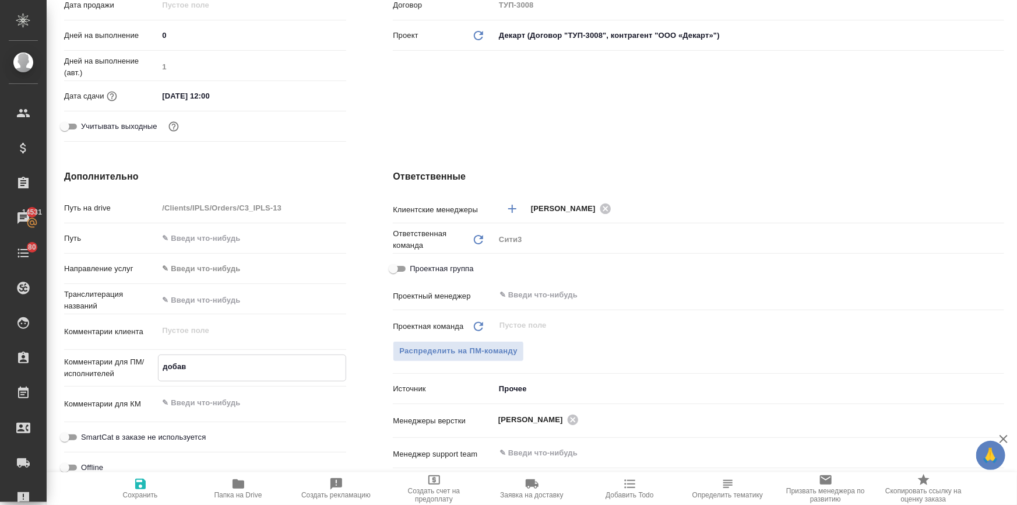
type textarea "x"
type textarea "добавил"
type textarea "x"
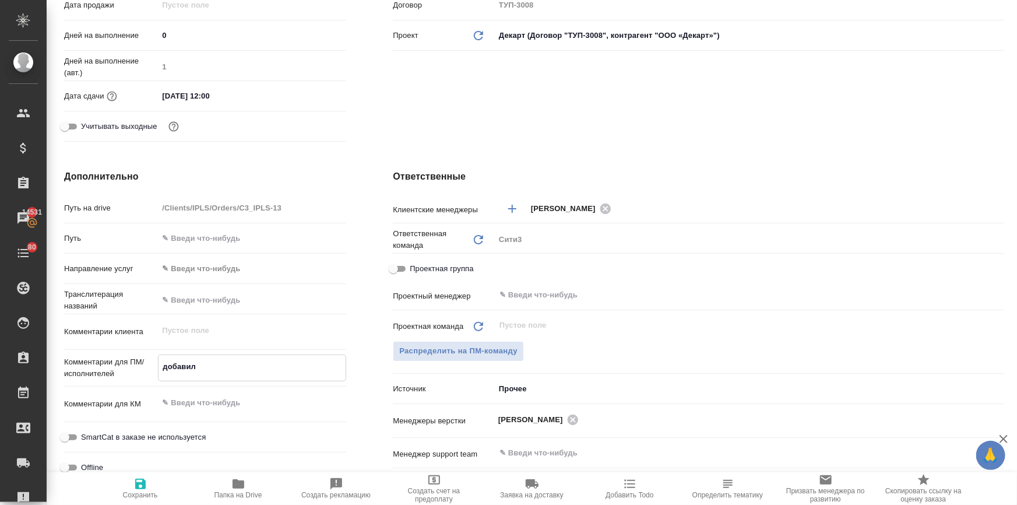
type textarea "x"
type textarea "добавила"
type textarea "x"
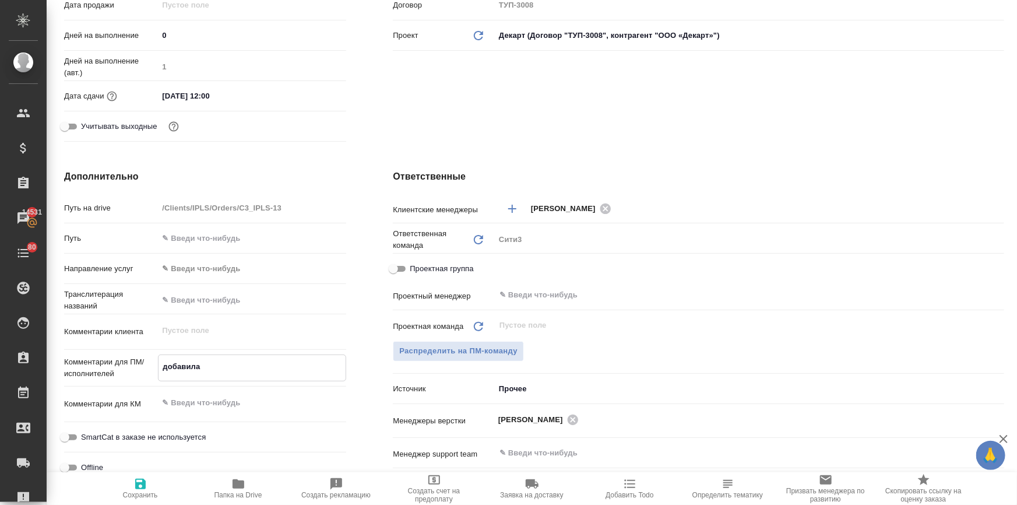
type textarea "добавила"
type textarea "x"
type textarea "добавила в"
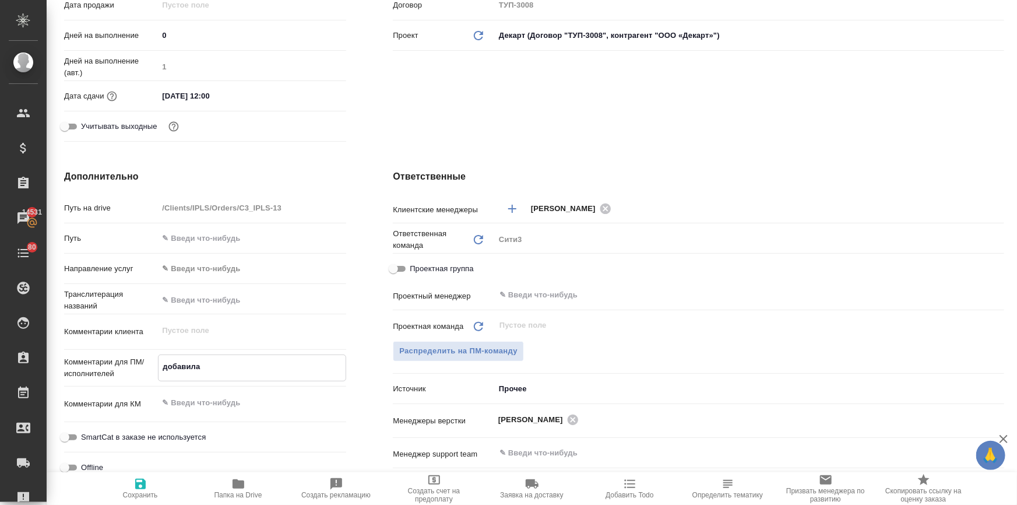
type textarea "x"
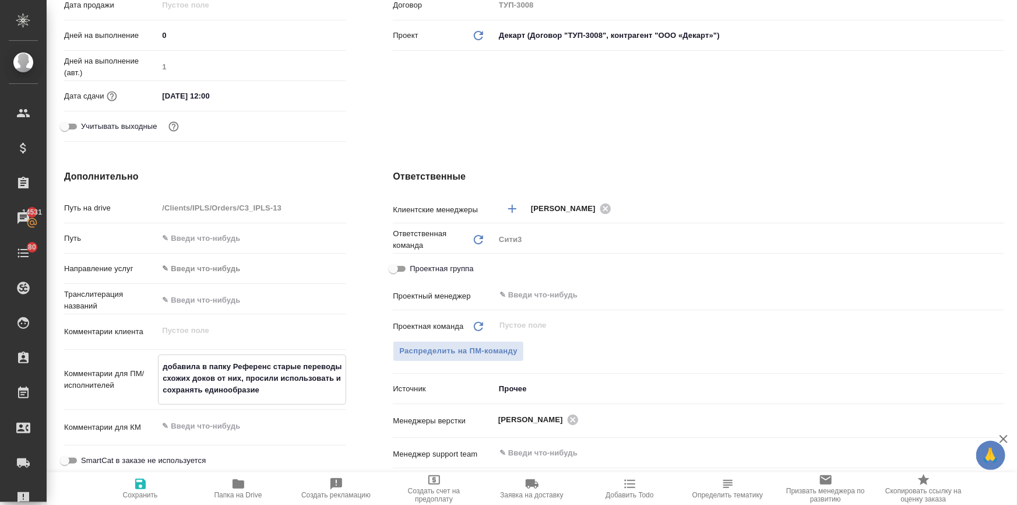
paste textarea "https://drive.awatera.com/s/ML99rFYzYE72dDz"
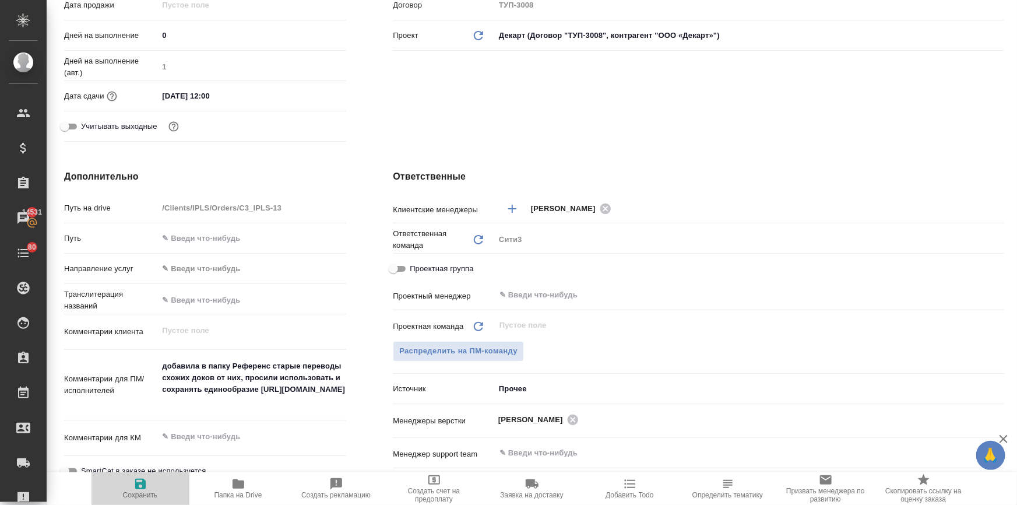
click at [140, 486] on icon "button" at bounding box center [140, 484] width 14 height 14
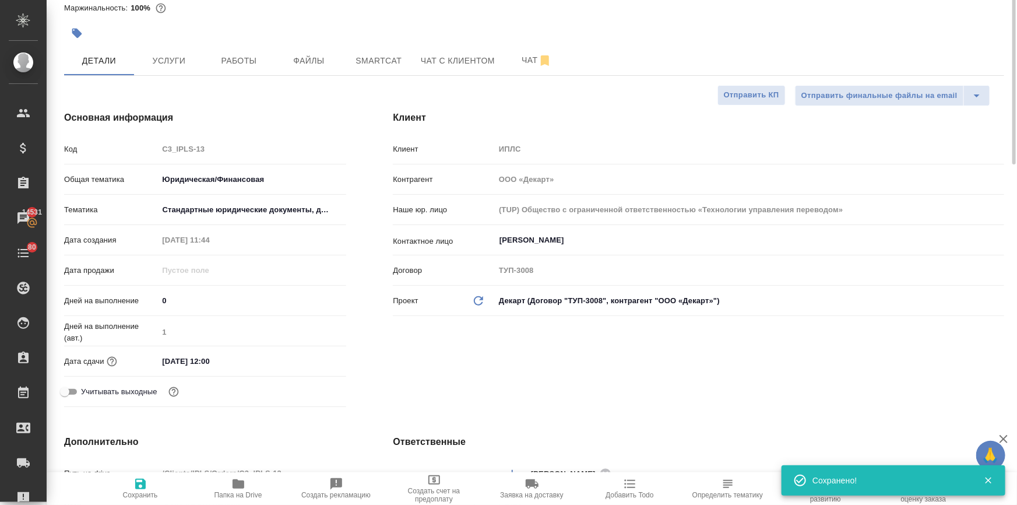
scroll to position [0, 0]
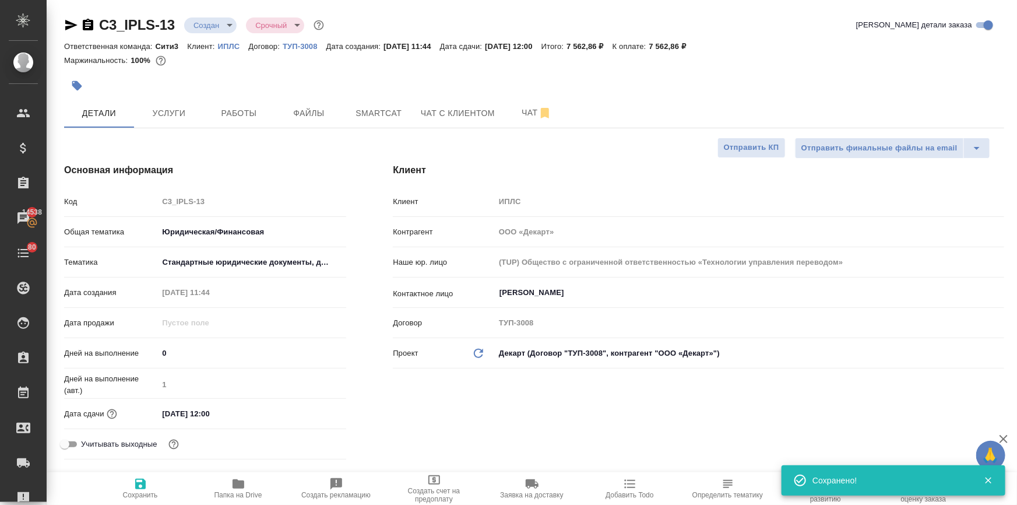
click at [244, 412] on input "17.09.2025 12:00" at bounding box center [209, 413] width 102 height 17
click at [307, 413] on icon "button" at bounding box center [312, 413] width 14 height 14
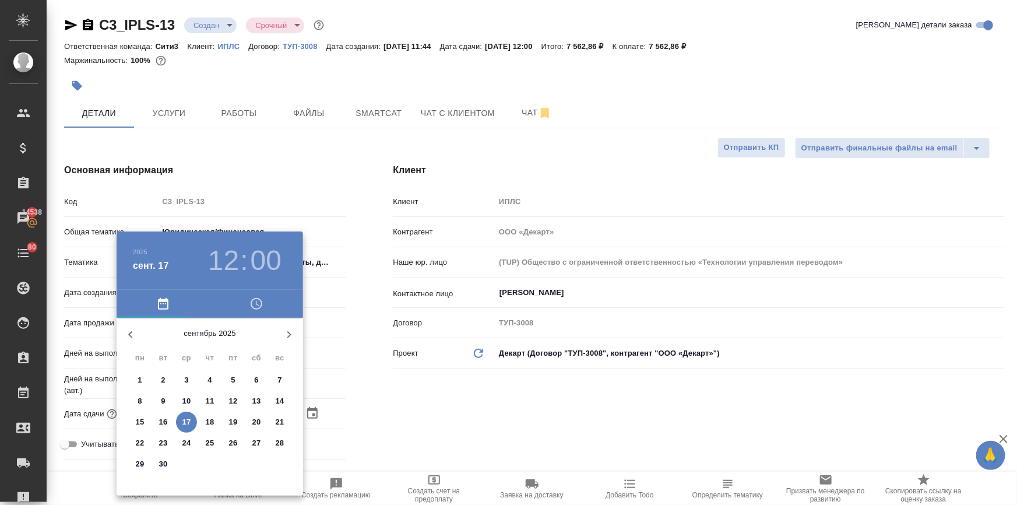
click at [230, 419] on p "19" at bounding box center [233, 422] width 9 height 12
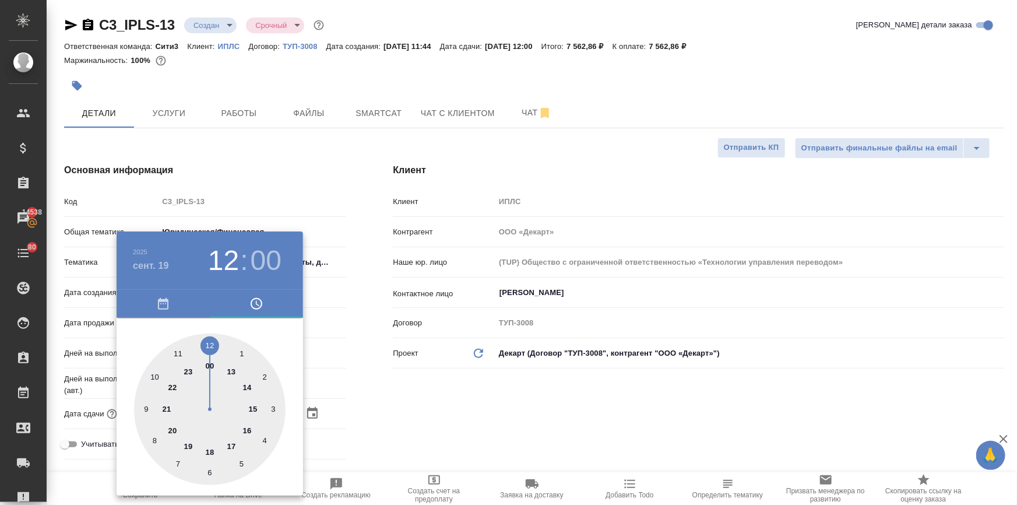
click at [152, 375] on div at bounding box center [210, 409] width 152 height 152
drag, startPoint x: 452, startPoint y: 400, endPoint x: 393, endPoint y: 412, distance: 60.0
click at [451, 402] on div at bounding box center [508, 252] width 1017 height 505
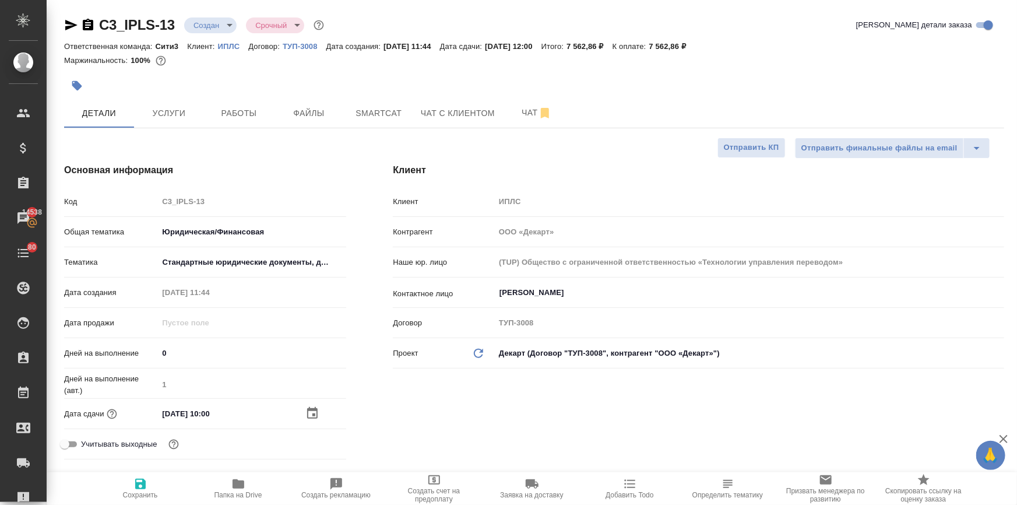
drag, startPoint x: 141, startPoint y: 482, endPoint x: 148, endPoint y: 481, distance: 7.0
click at [140, 483] on icon "button" at bounding box center [140, 484] width 14 height 14
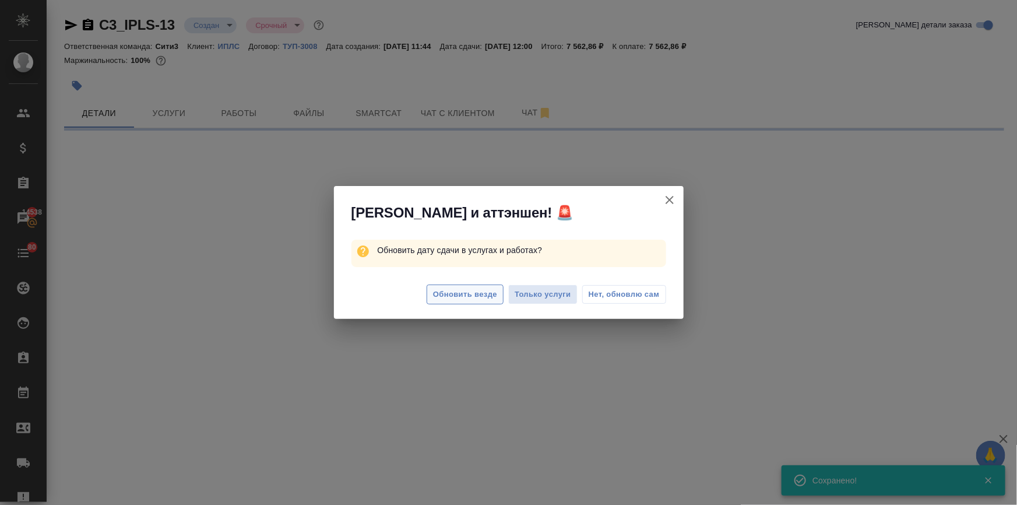
click at [435, 294] on span "Обновить везде" at bounding box center [465, 294] width 64 height 13
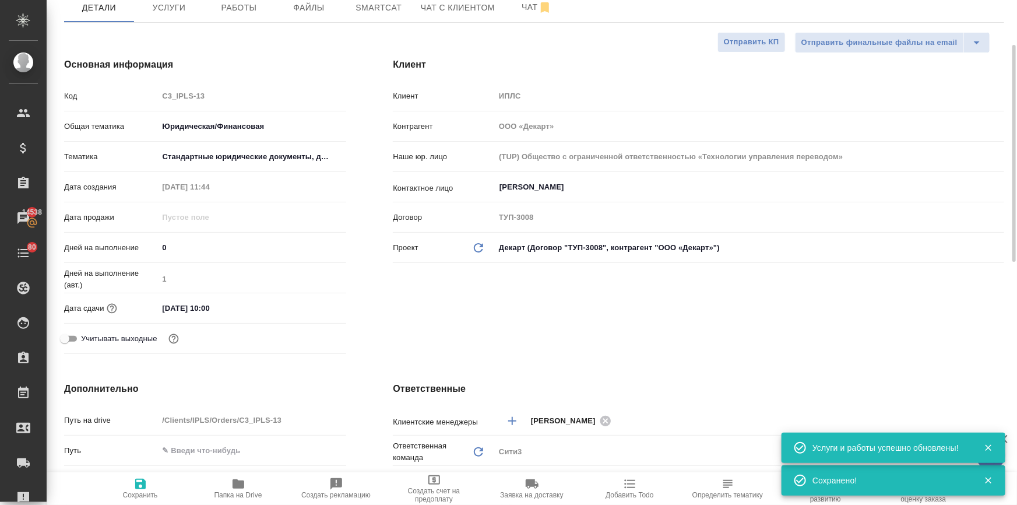
scroll to position [318, 0]
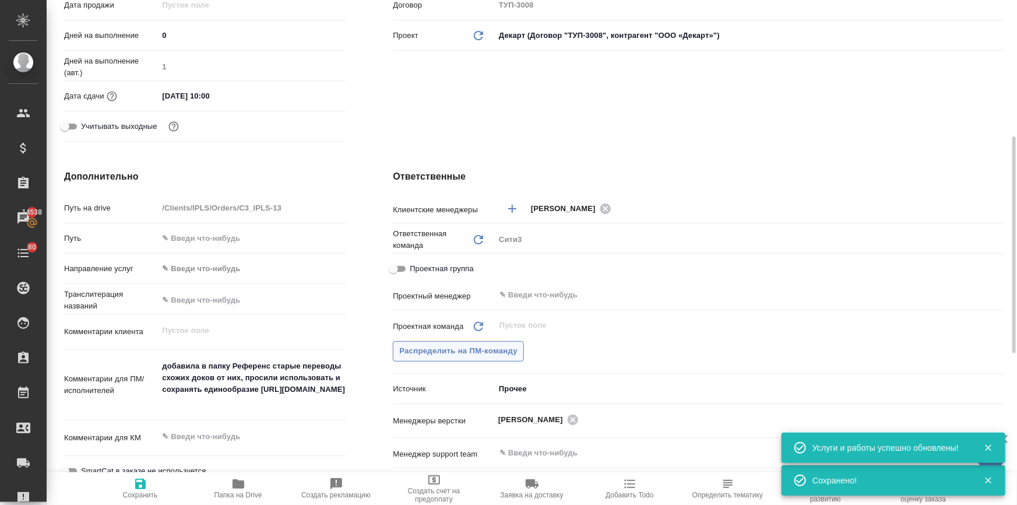
click at [459, 347] on span "Распределить на ПМ-команду" at bounding box center [458, 351] width 118 height 13
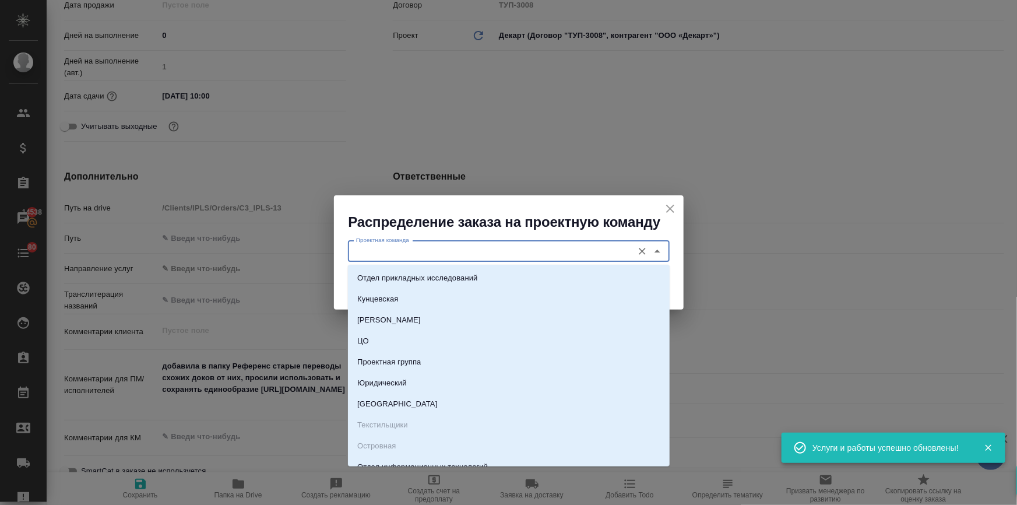
click at [403, 248] on input "Проектная команда" at bounding box center [490, 251] width 276 height 14
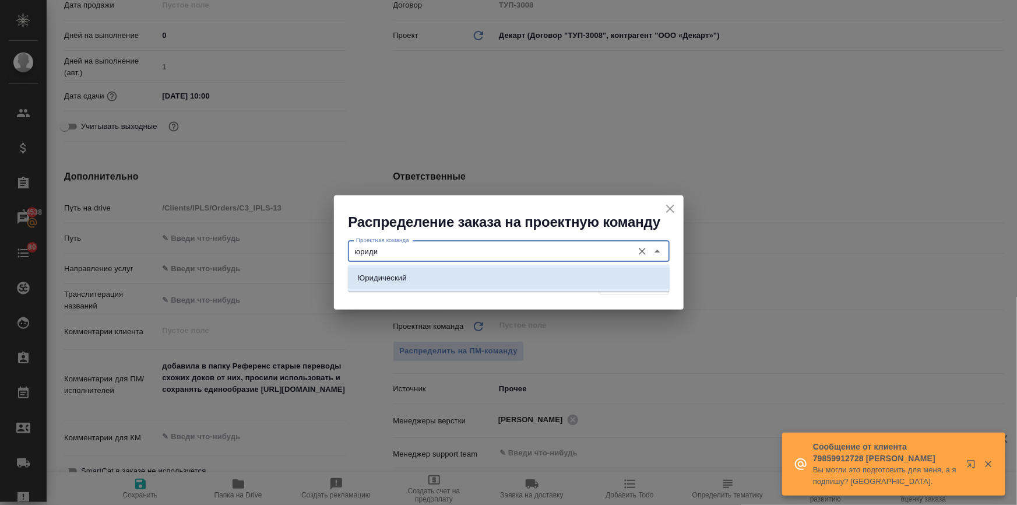
drag, startPoint x: 406, startPoint y: 272, endPoint x: 427, endPoint y: 277, distance: 21.2
click at [405, 273] on p "Юридический" at bounding box center [382, 278] width 50 height 12
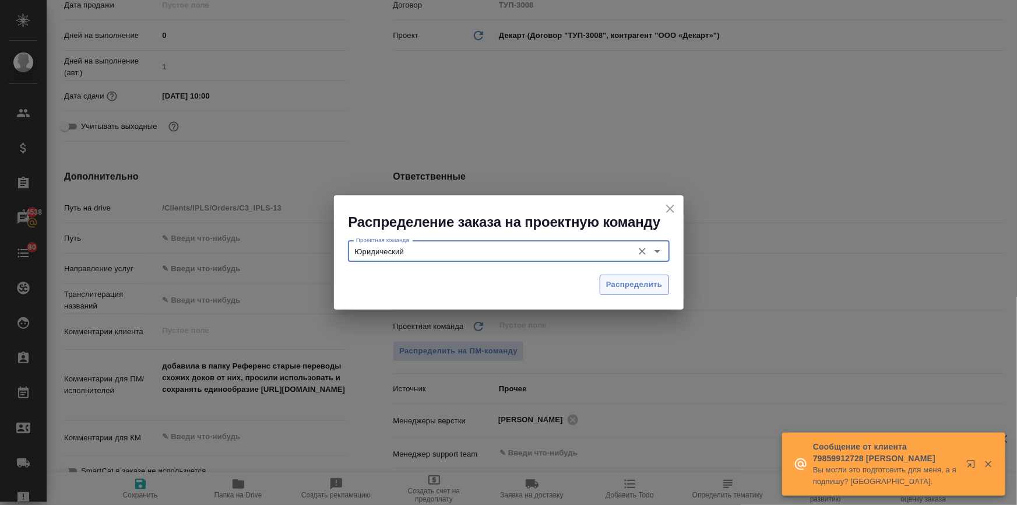
click at [607, 280] on span "Распределить" at bounding box center [634, 284] width 57 height 13
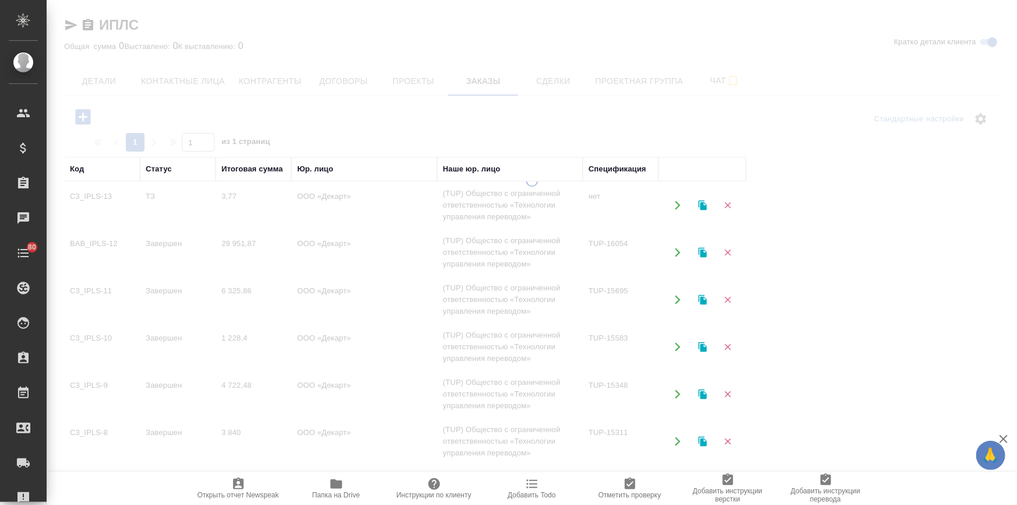
click at [161, 242] on div at bounding box center [532, 340] width 971 height 330
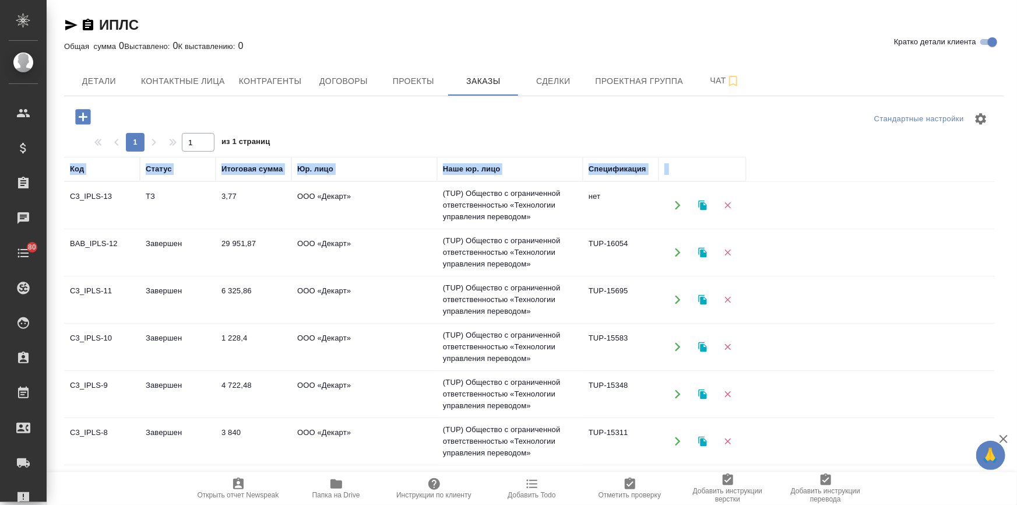
click at [161, 242] on td "Завершен" at bounding box center [178, 252] width 76 height 41
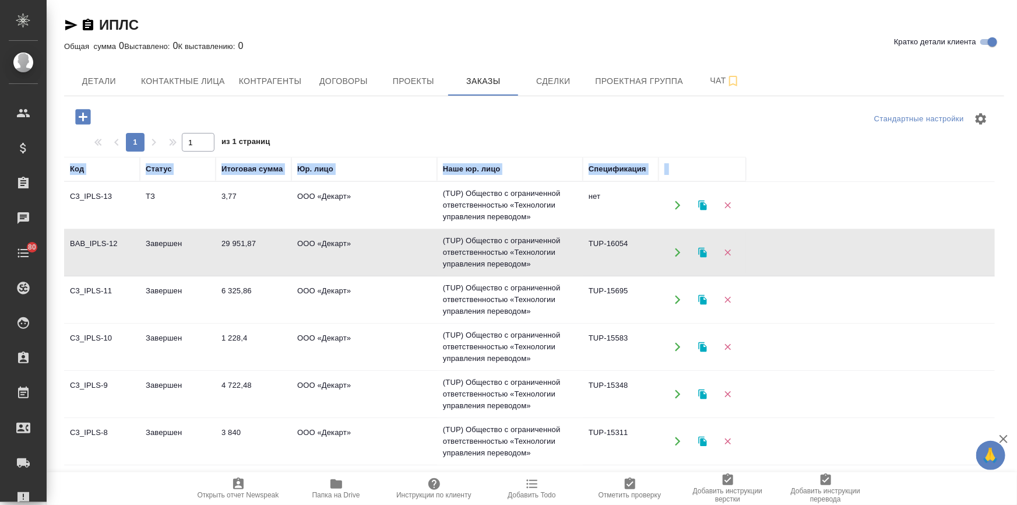
click at [161, 242] on td "Завершен" at bounding box center [178, 252] width 76 height 41
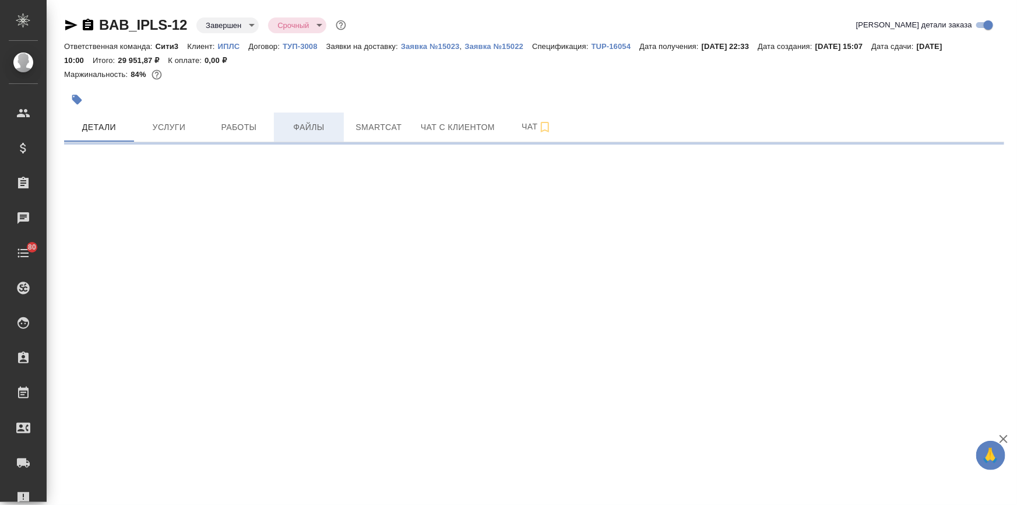
select select "RU"
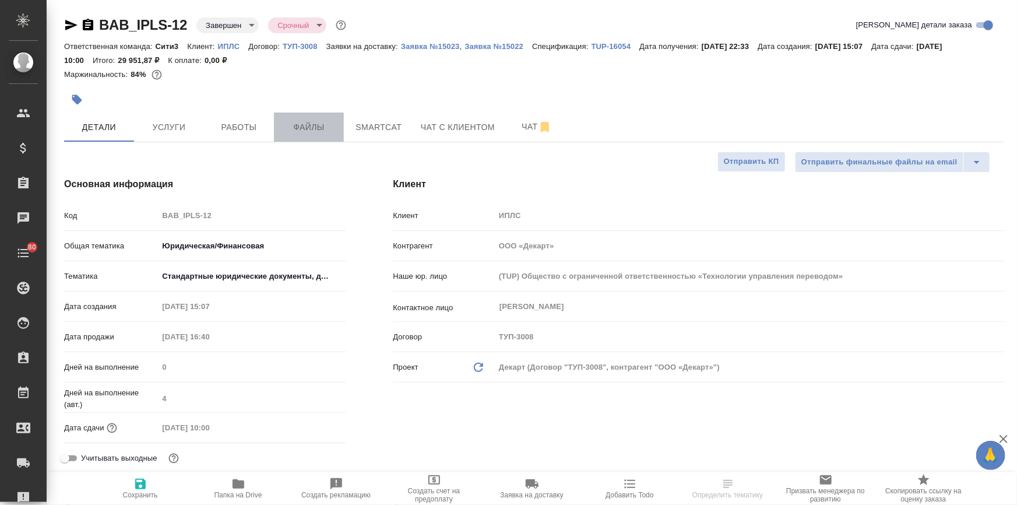
click at [312, 121] on span "Файлы" at bounding box center [309, 127] width 56 height 15
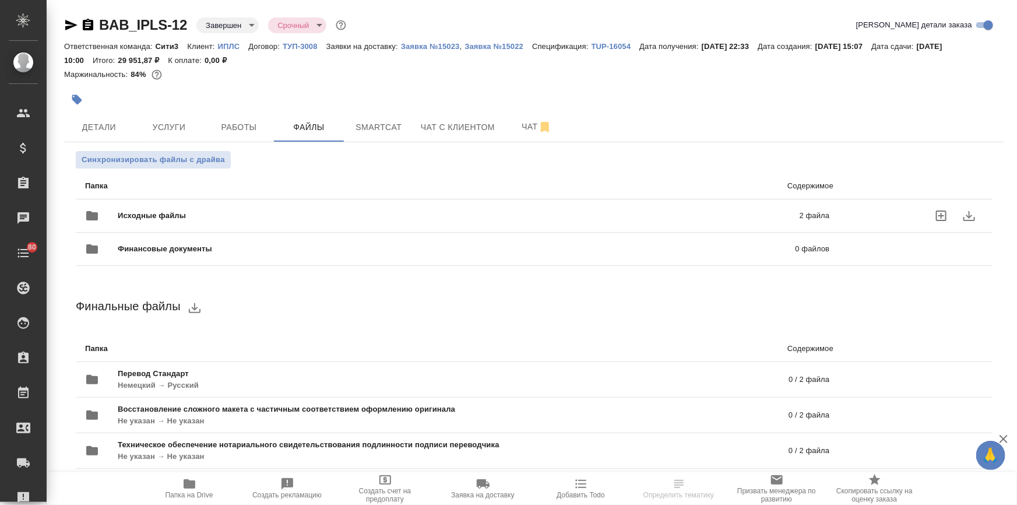
click at [152, 210] on span "Исходные файлы" at bounding box center [305, 216] width 375 height 12
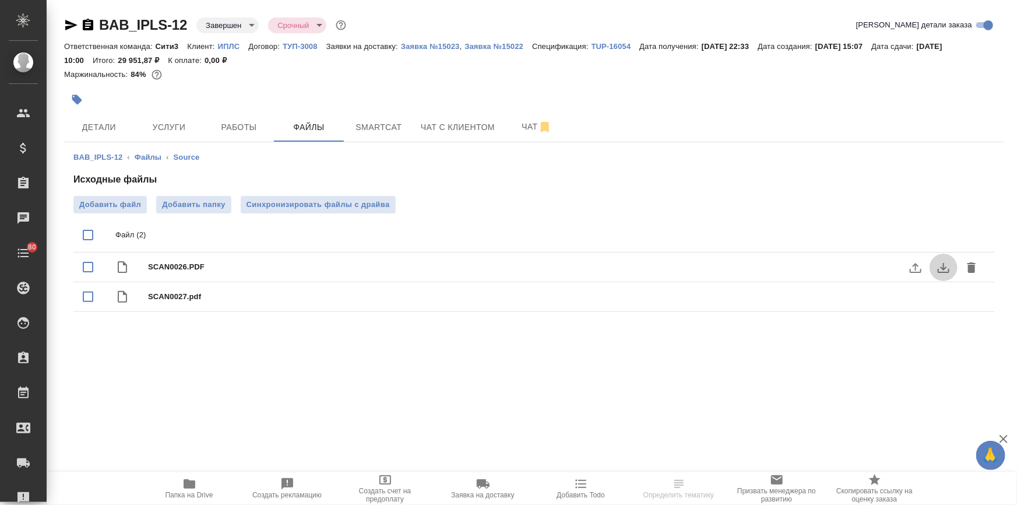
click at [943, 256] on button "download" at bounding box center [944, 268] width 28 height 28
drag, startPoint x: 943, startPoint y: 307, endPoint x: 943, endPoint y: 296, distance: 10.5
click at [943, 296] on icon "download" at bounding box center [944, 297] width 14 height 14
click at [943, 293] on icon "download" at bounding box center [944, 297] width 14 height 14
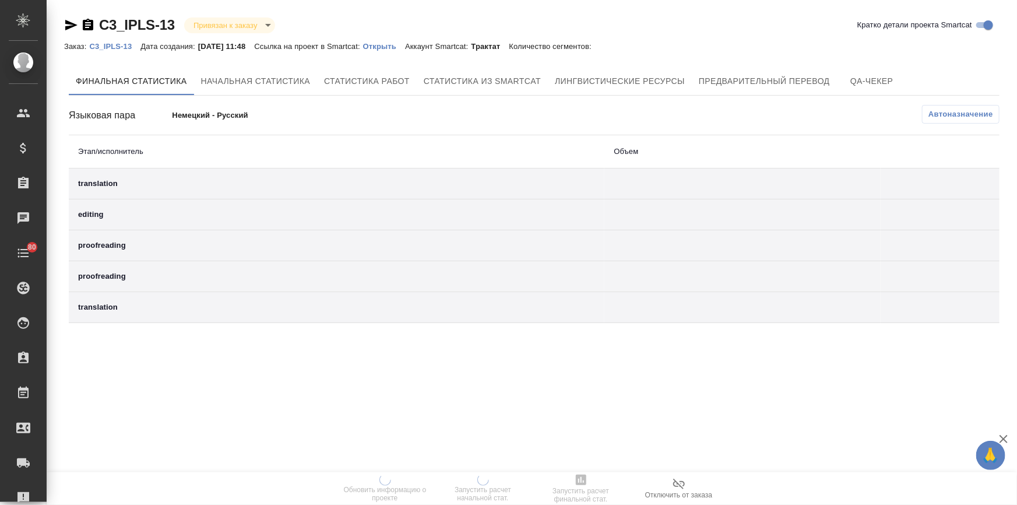
click at [393, 43] on p "Открыть" at bounding box center [384, 46] width 42 height 9
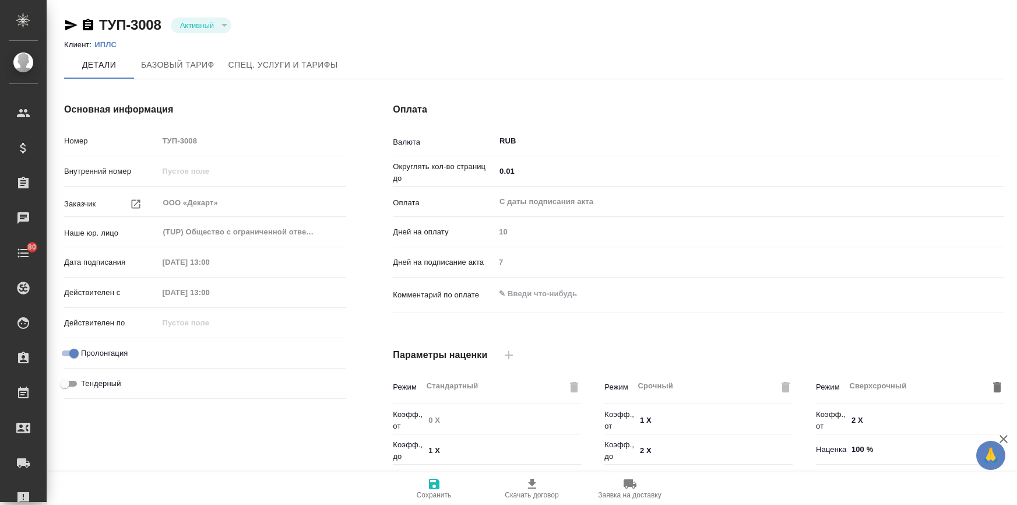
type input "Новый НДС, 2022 (руб.)"
type input "Стандартный шаблон - 30-70-100 - ВЫБЕРИ МЕНЯ!"
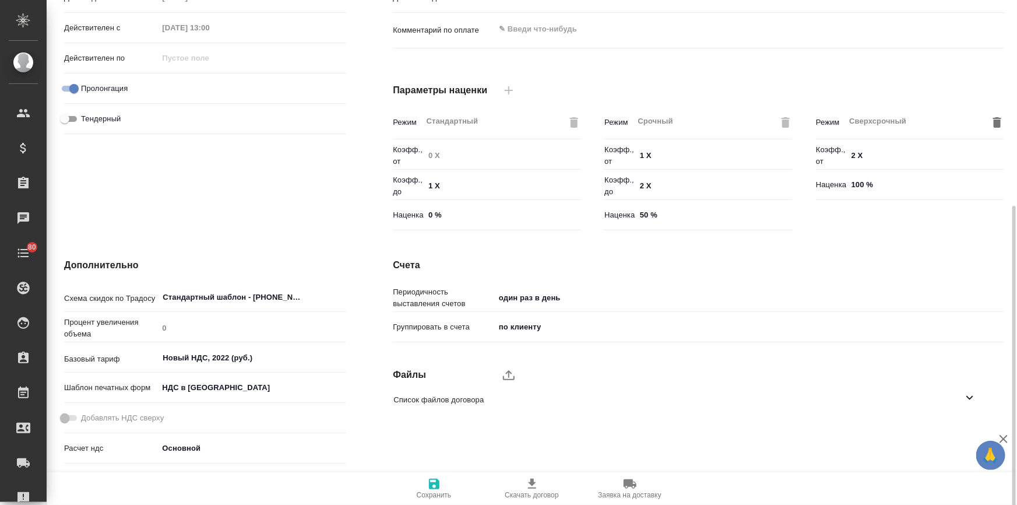
scroll to position [287, 0]
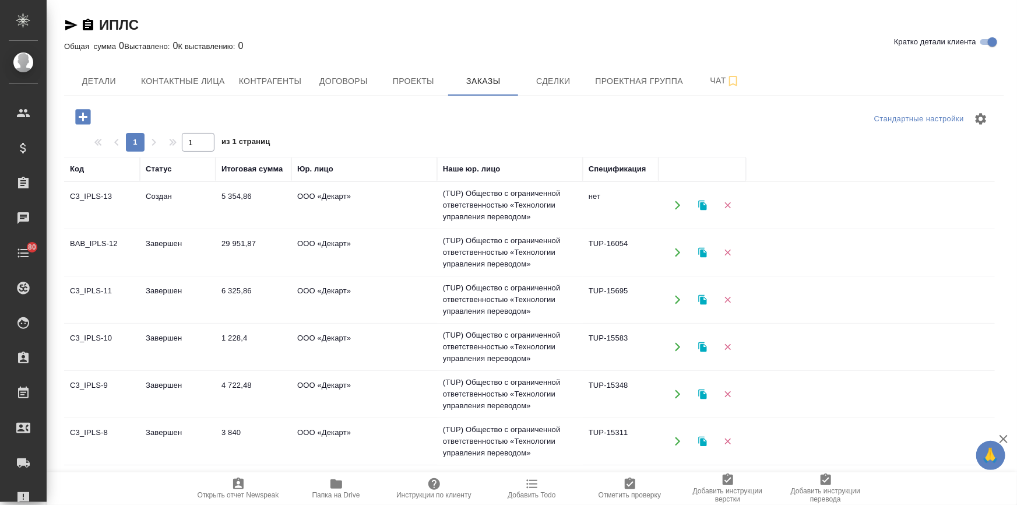
click at [164, 244] on td "Завершен" at bounding box center [178, 252] width 76 height 41
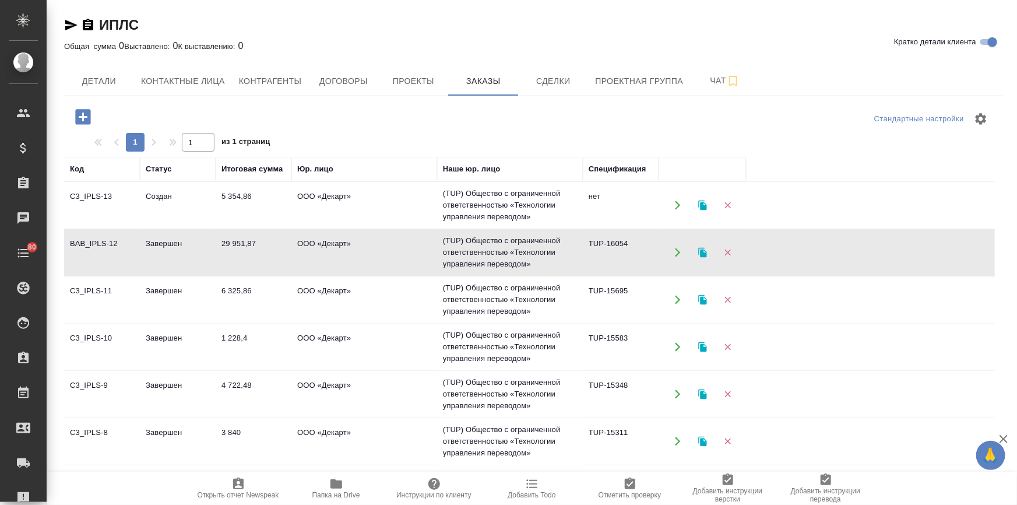
click at [164, 244] on td "Завершен" at bounding box center [178, 252] width 76 height 41
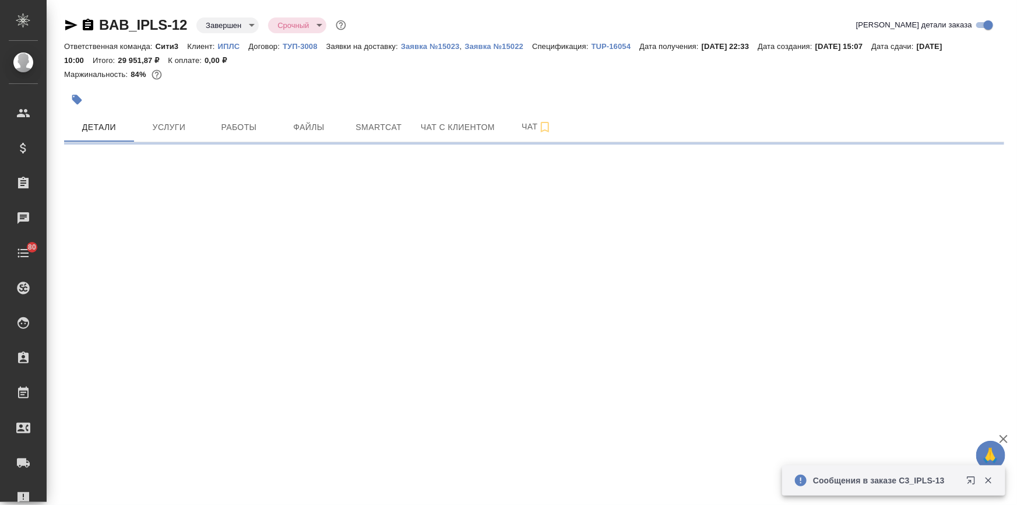
select select "RU"
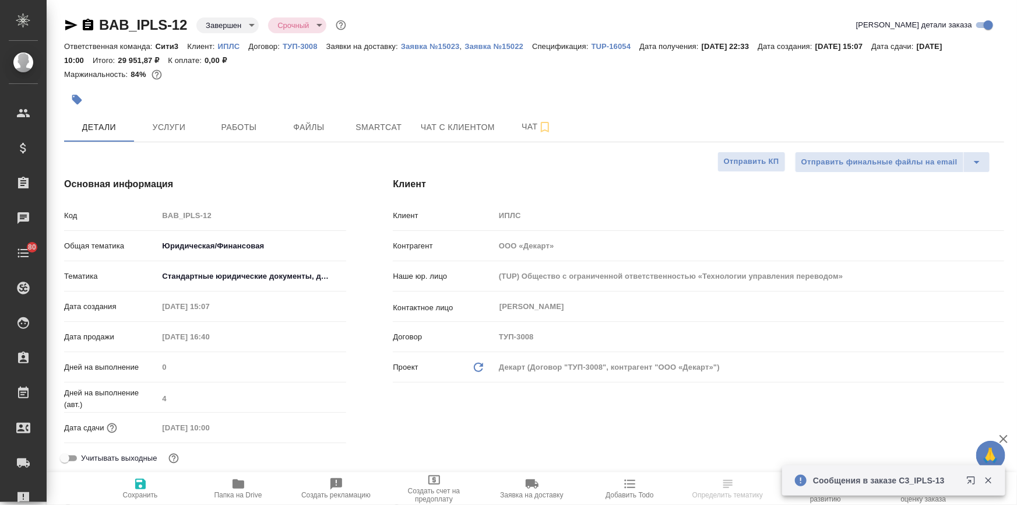
type textarea "x"
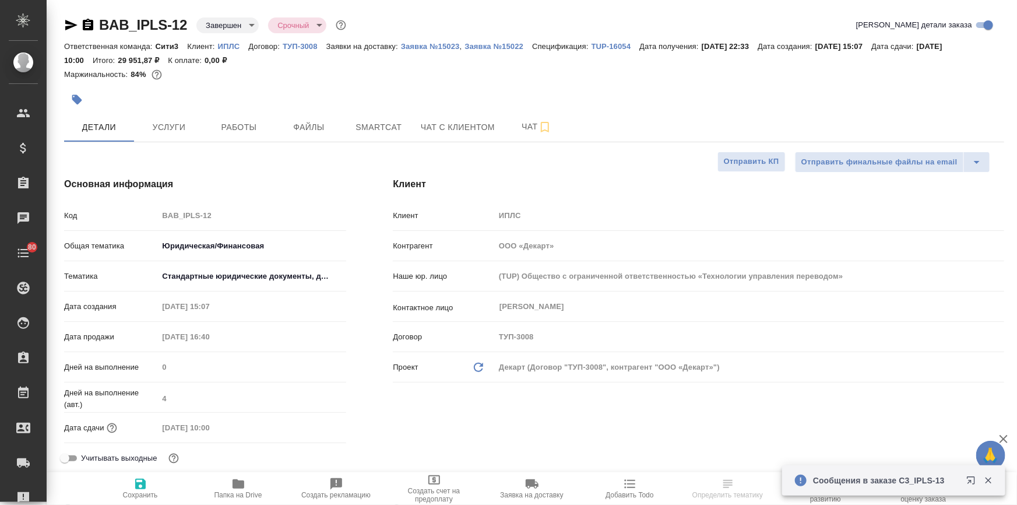
type textarea "x"
click at [244, 490] on icon "button" at bounding box center [238, 484] width 14 height 14
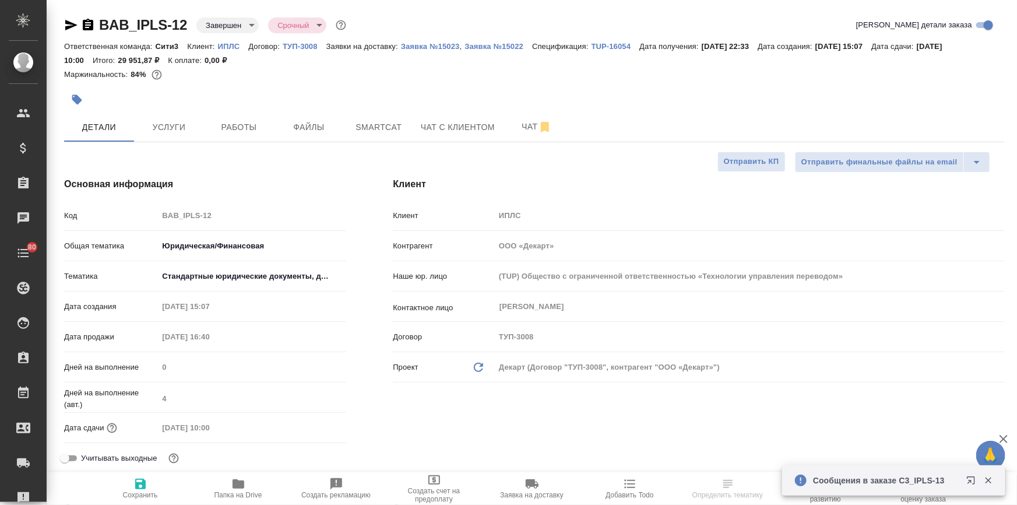
type textarea "x"
select select "RU"
type textarea "x"
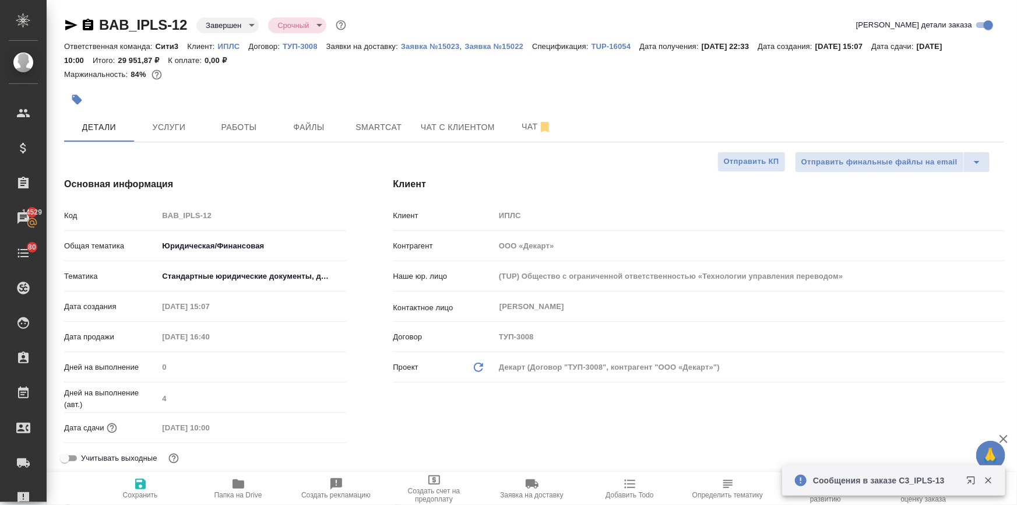
type textarea "x"
drag, startPoint x: 190, startPoint y: 19, endPoint x: 88, endPoint y: 14, distance: 102.1
copy link "BAB_IPLS-12"
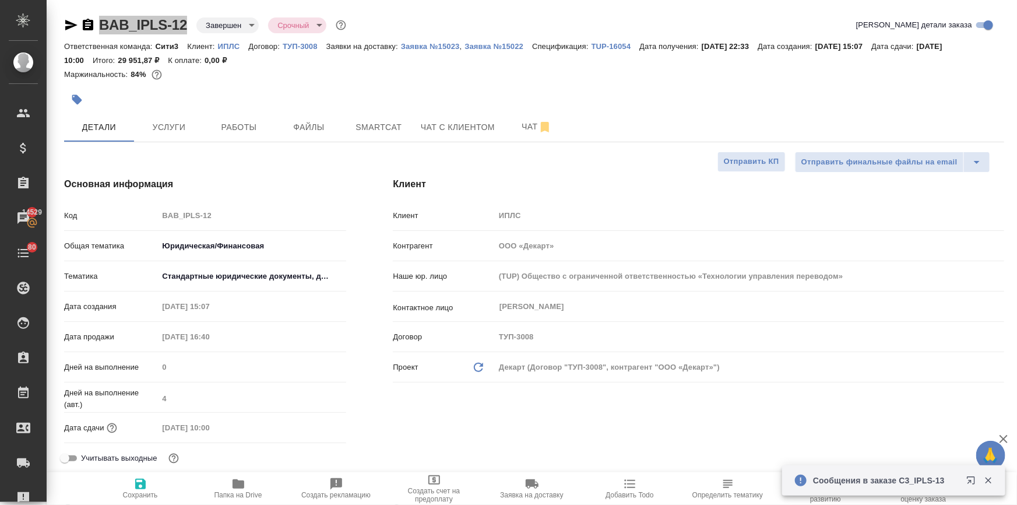
type textarea "x"
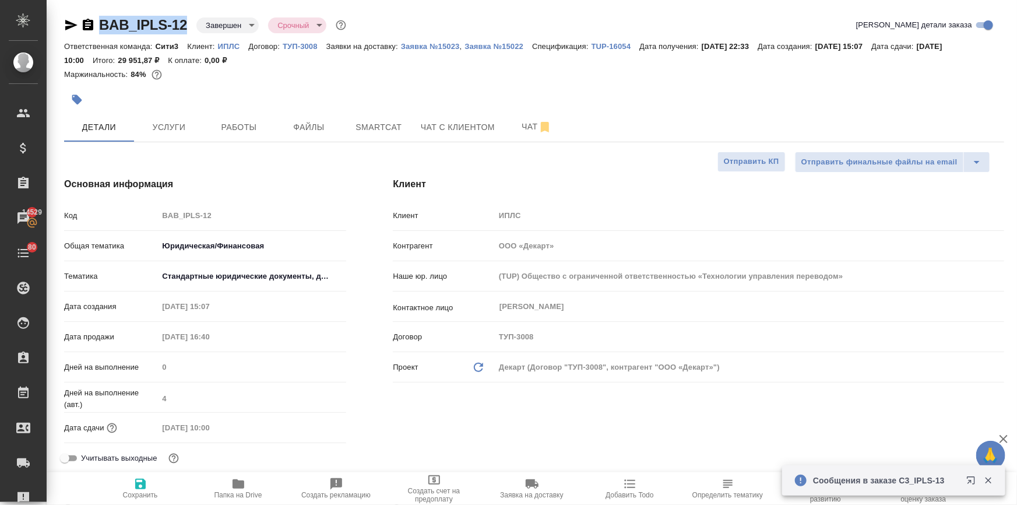
type textarea "x"
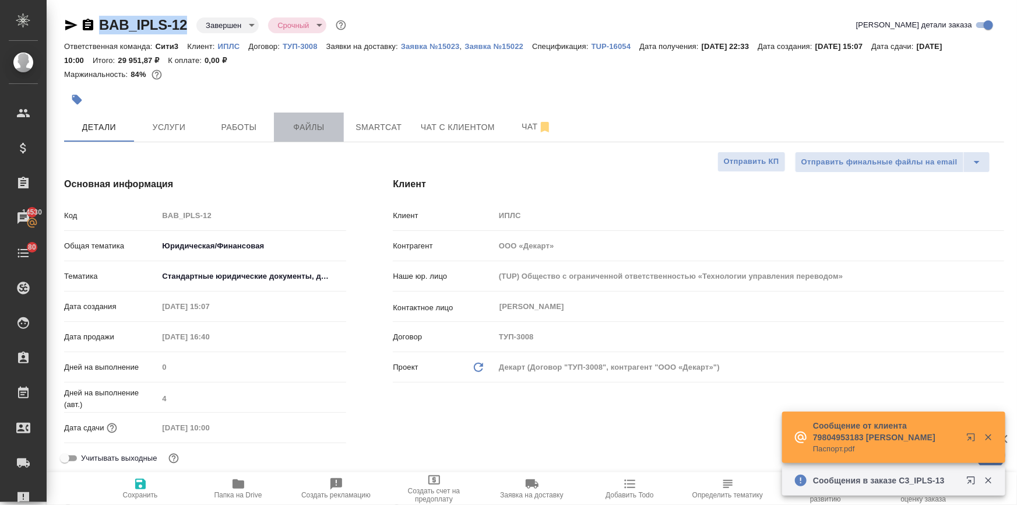
click at [315, 117] on button "Файлы" at bounding box center [309, 127] width 70 height 29
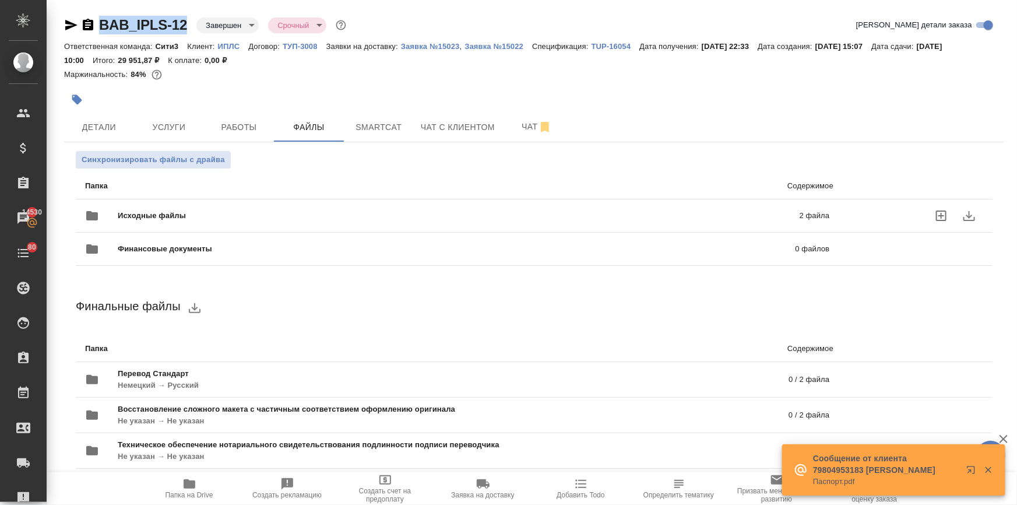
click at [199, 217] on span "Исходные файлы" at bounding box center [305, 216] width 375 height 12
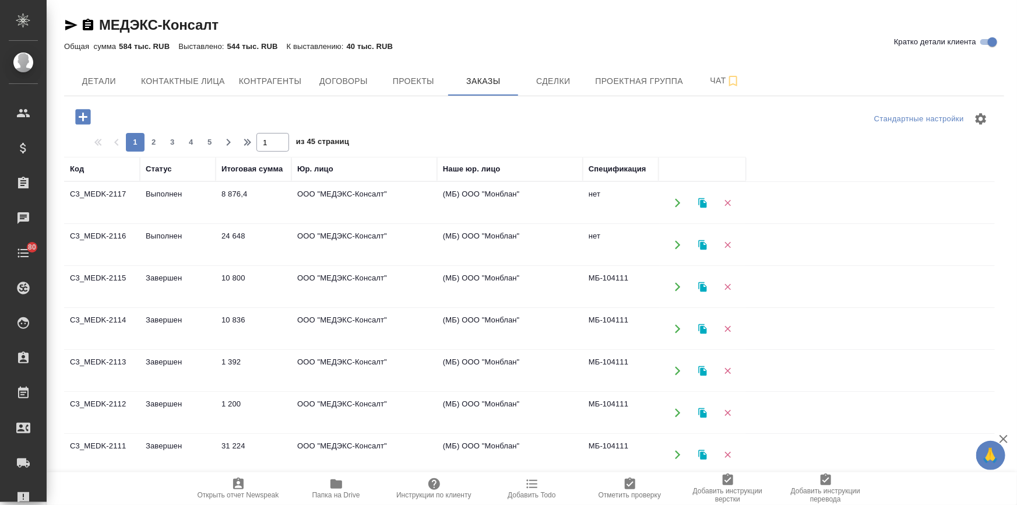
click at [163, 365] on td "Завершен" at bounding box center [178, 370] width 76 height 41
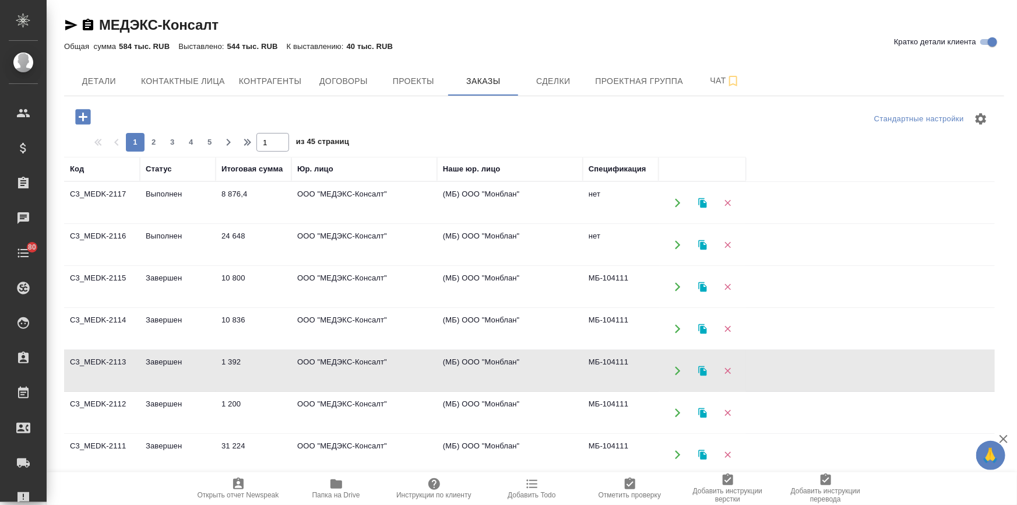
click at [163, 365] on td "Завершен" at bounding box center [178, 370] width 76 height 41
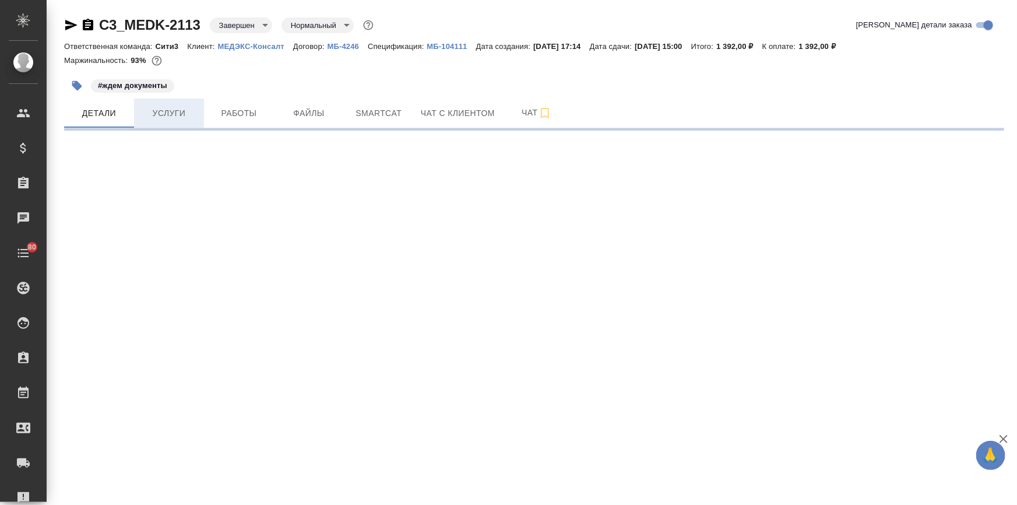
click at [171, 105] on button "Услуги" at bounding box center [169, 113] width 70 height 29
select select "RU"
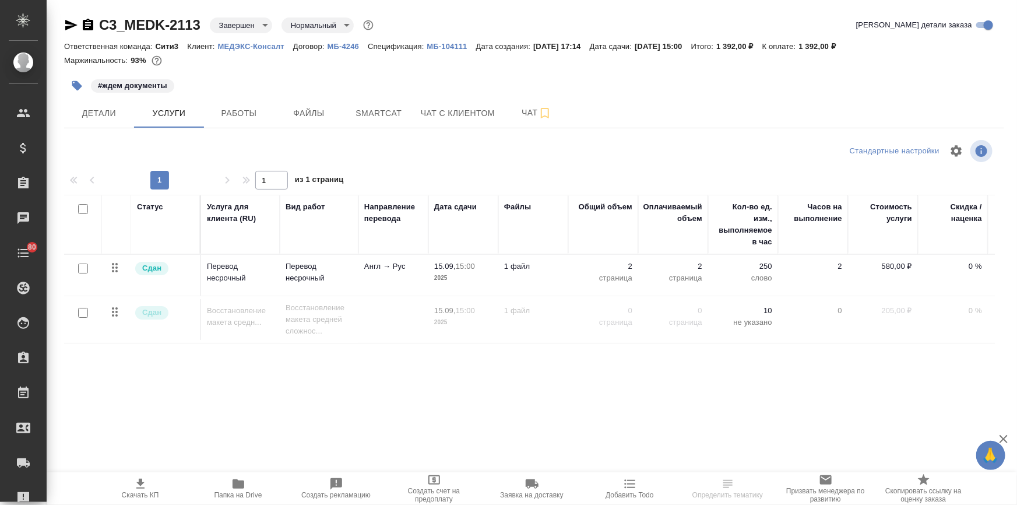
click at [225, 268] on p "Перевод несрочный" at bounding box center [240, 272] width 67 height 23
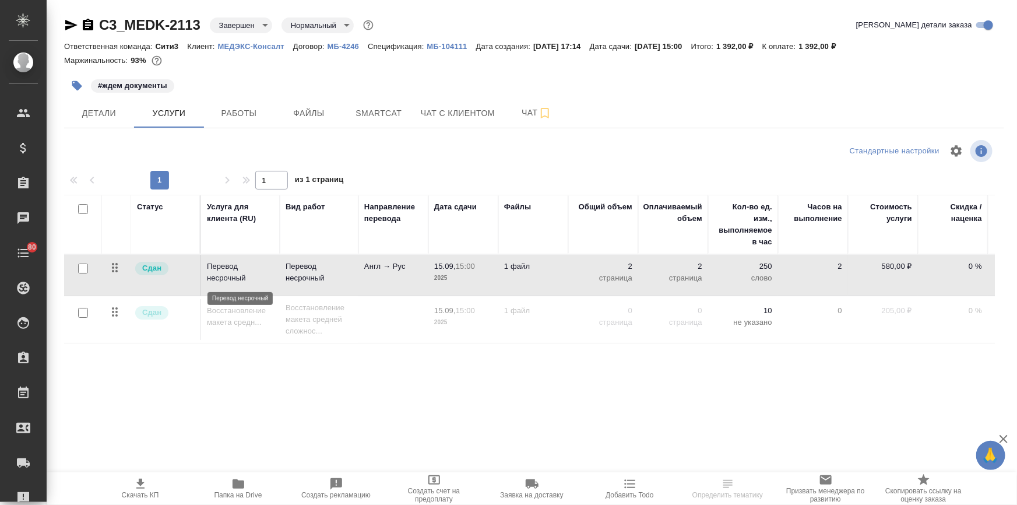
click at [225, 268] on p "Перевод несрочный" at bounding box center [240, 272] width 67 height 23
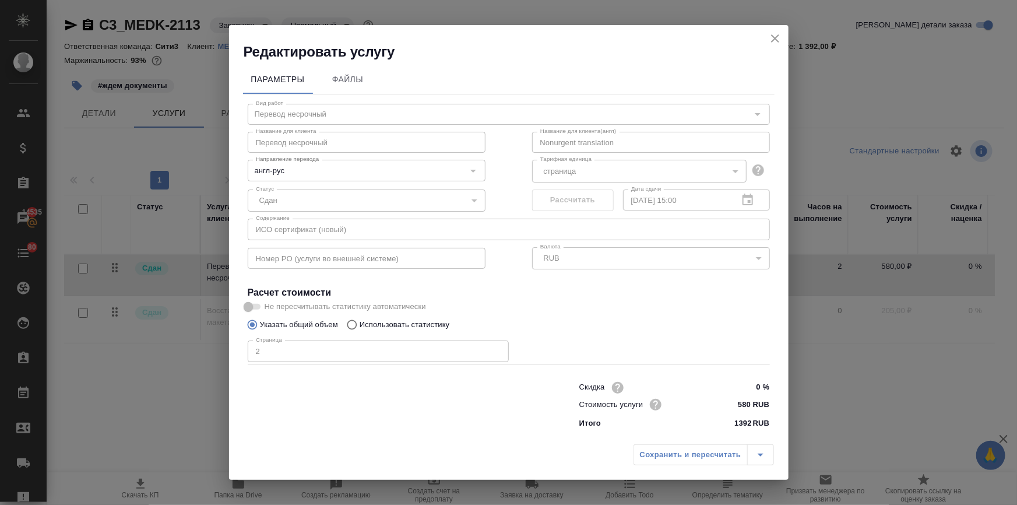
click at [771, 37] on icon "close" at bounding box center [775, 38] width 14 height 14
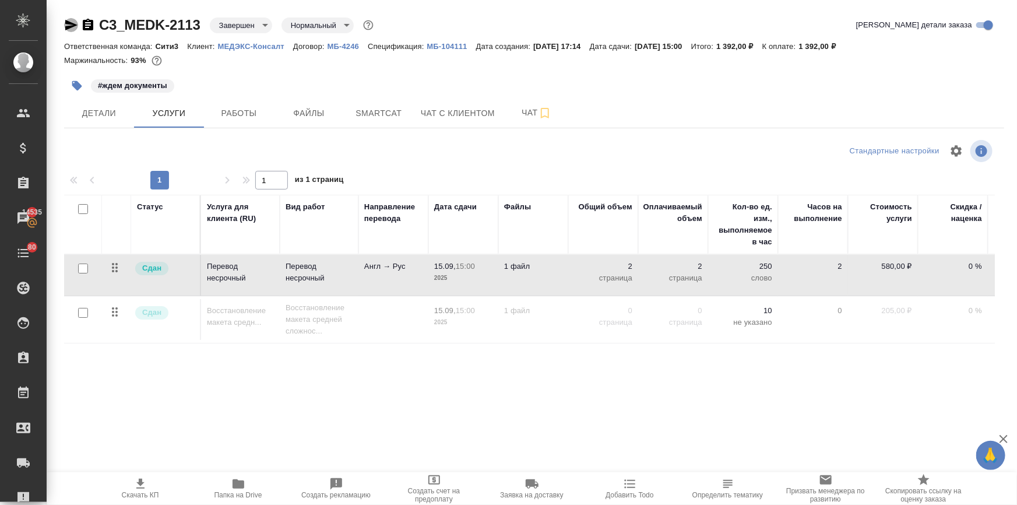
click at [71, 23] on icon "button" at bounding box center [71, 25] width 12 height 10
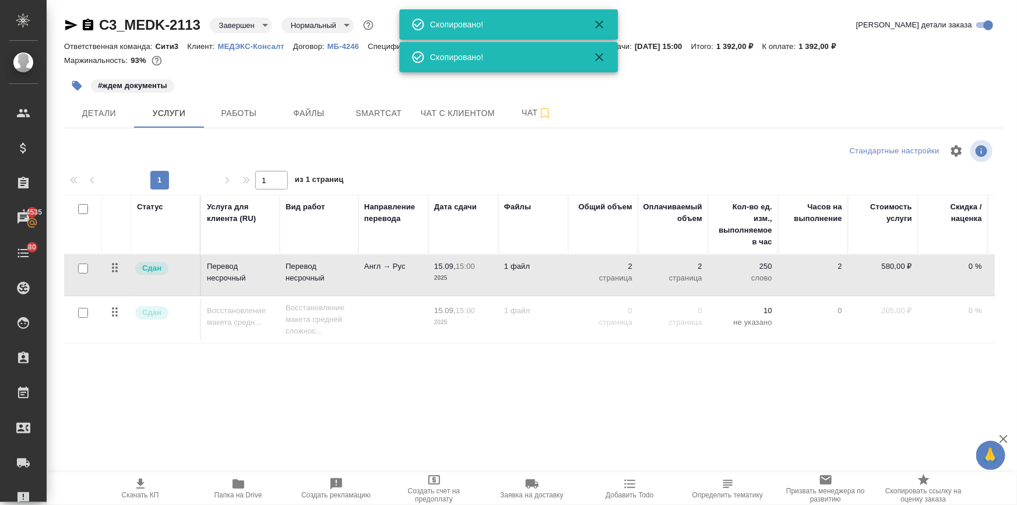
click at [71, 23] on icon "button" at bounding box center [71, 25] width 12 height 10
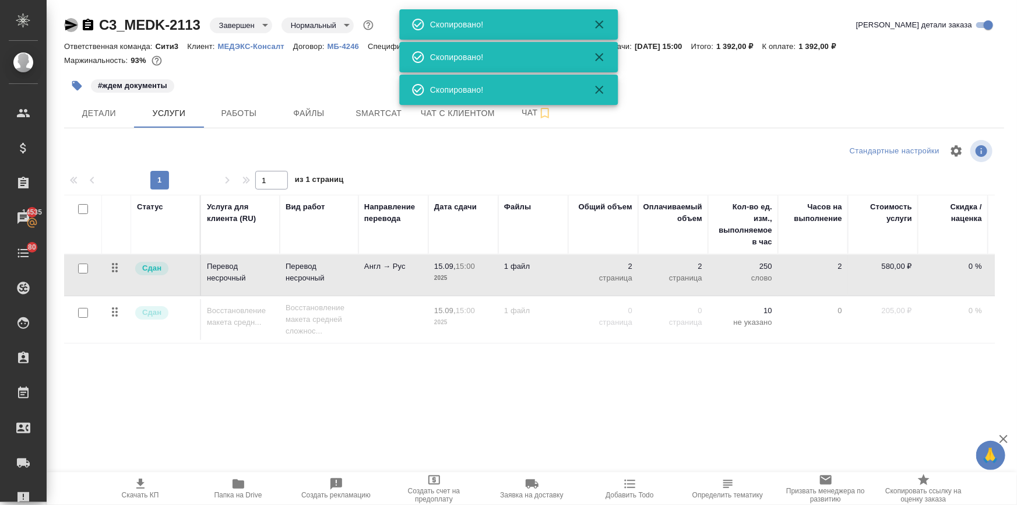
click at [71, 23] on icon "button" at bounding box center [71, 25] width 12 height 10
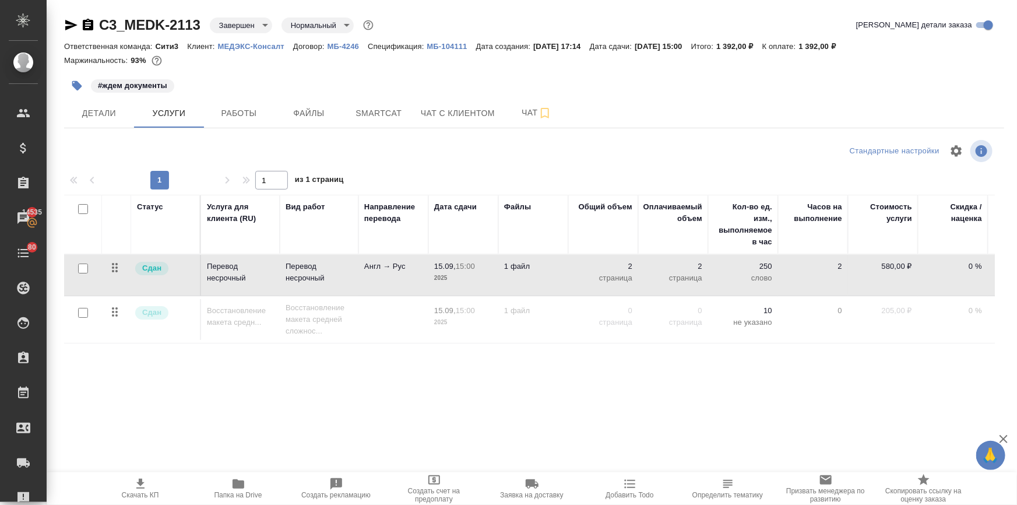
click at [69, 20] on icon "button" at bounding box center [71, 25] width 14 height 14
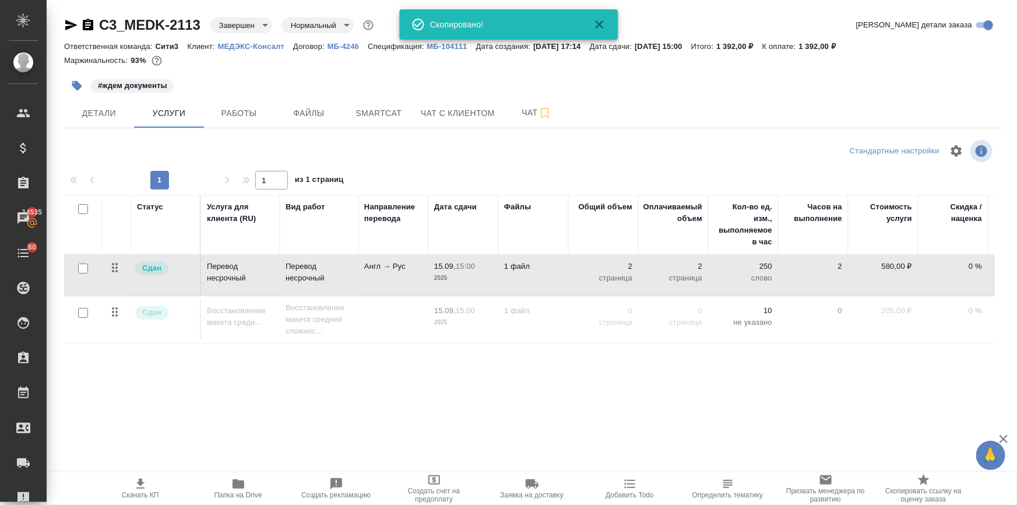
click at [69, 20] on icon "button" at bounding box center [71, 25] width 14 height 14
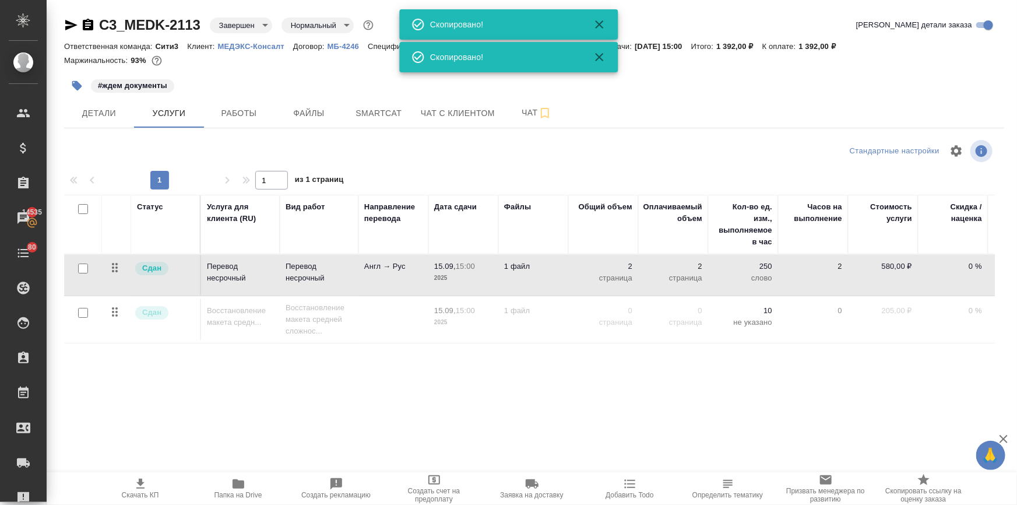
click at [69, 20] on icon "button" at bounding box center [71, 25] width 14 height 14
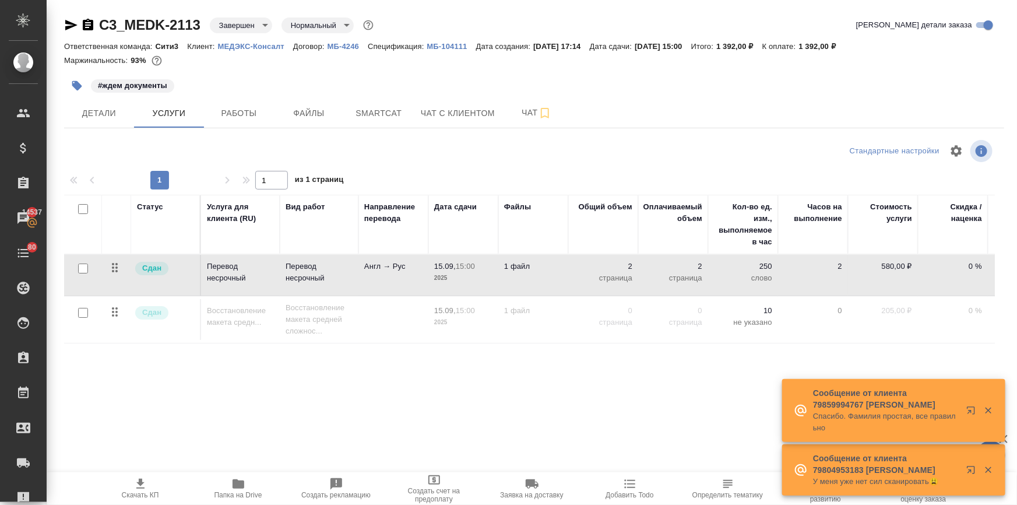
click at [447, 45] on p "МБ-104111" at bounding box center [451, 46] width 49 height 9
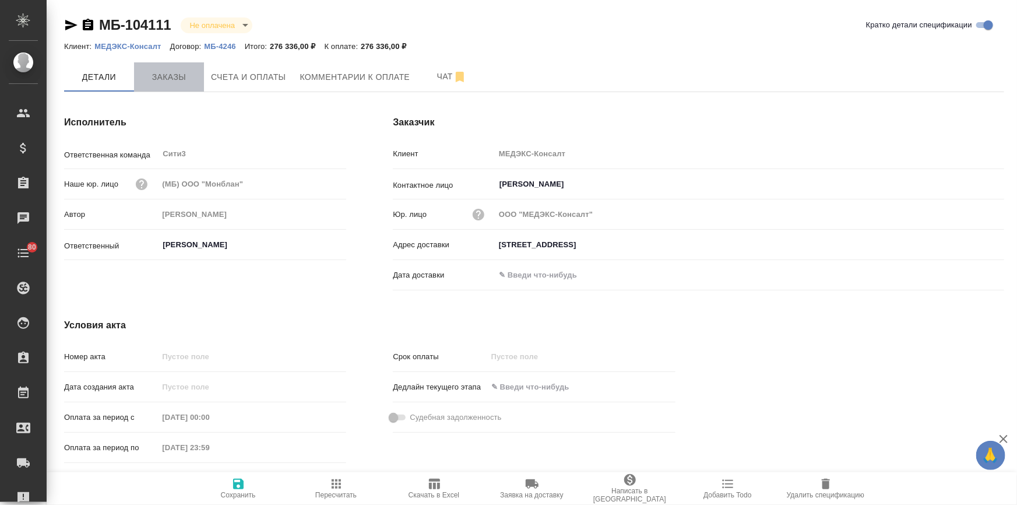
click at [157, 66] on button "Заказы" at bounding box center [169, 76] width 70 height 29
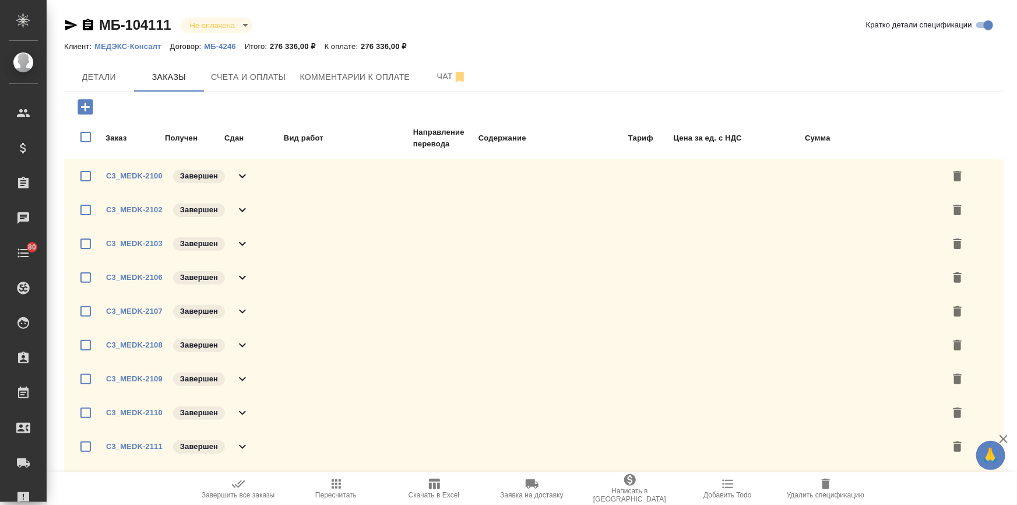
scroll to position [106, 0]
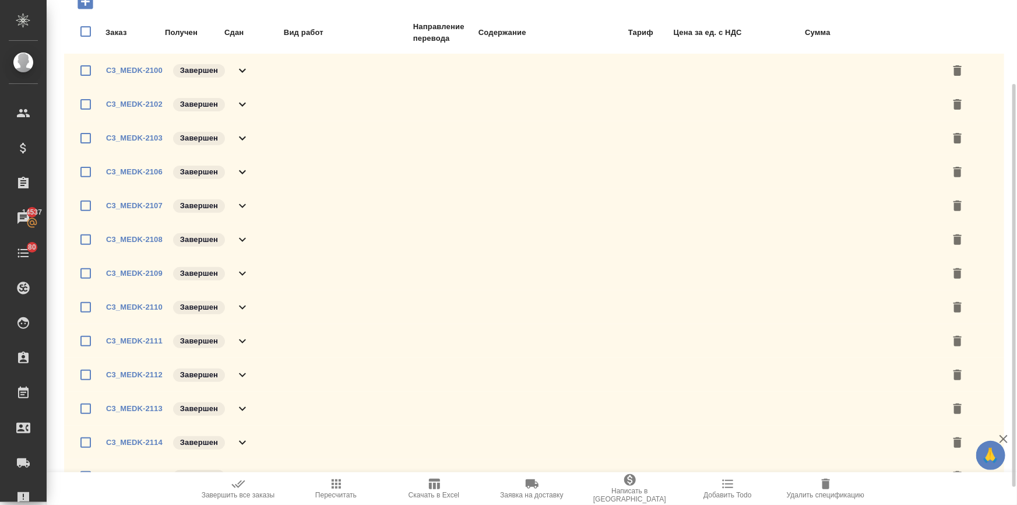
click at [85, 441] on input "checkbox" at bounding box center [85, 442] width 24 height 24
checkbox input "true"
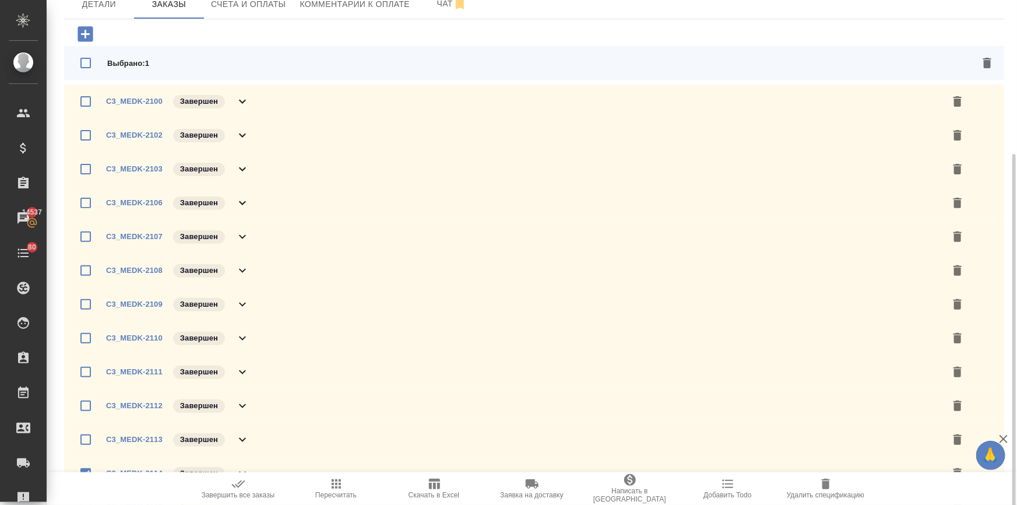
scroll to position [126, 0]
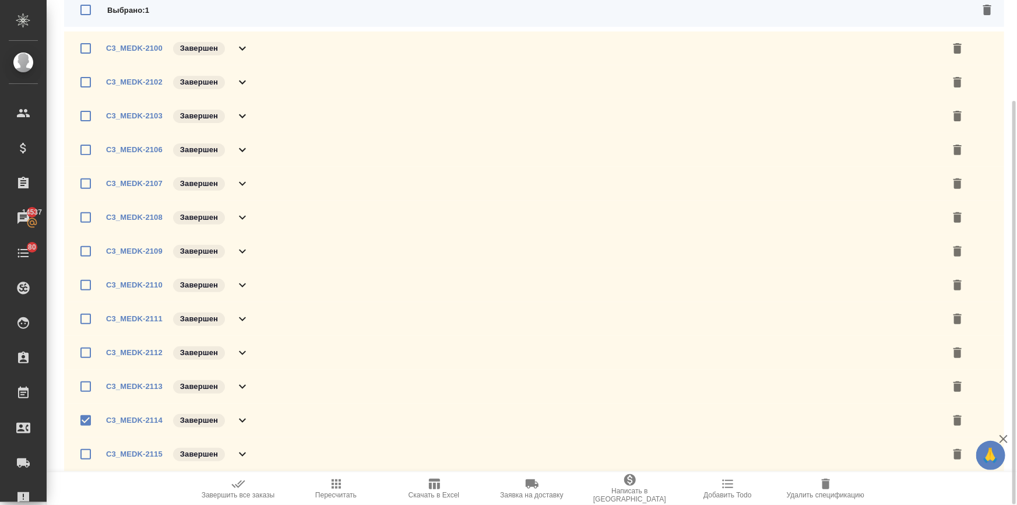
click at [957, 418] on icon "button" at bounding box center [958, 420] width 8 height 10
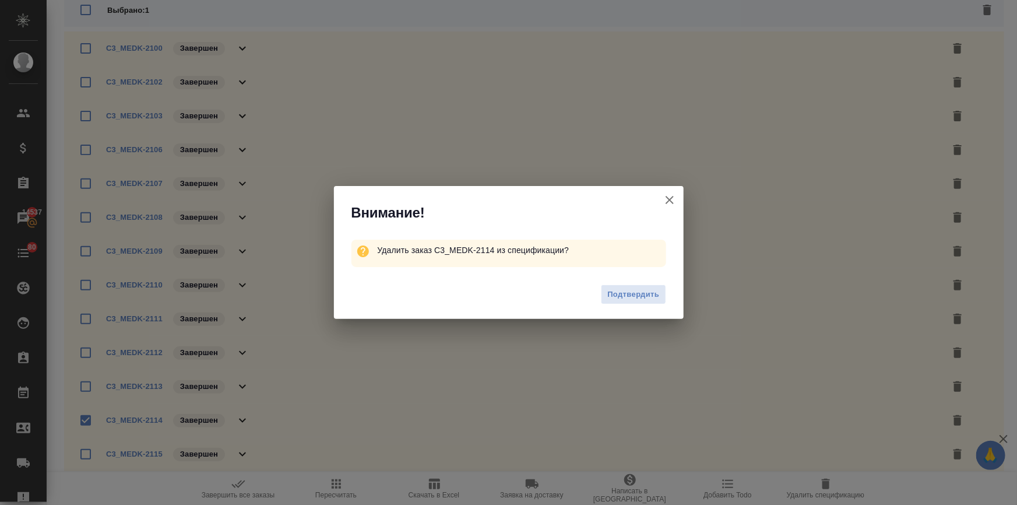
click at [620, 292] on span "Подтвердить" at bounding box center [633, 294] width 52 height 13
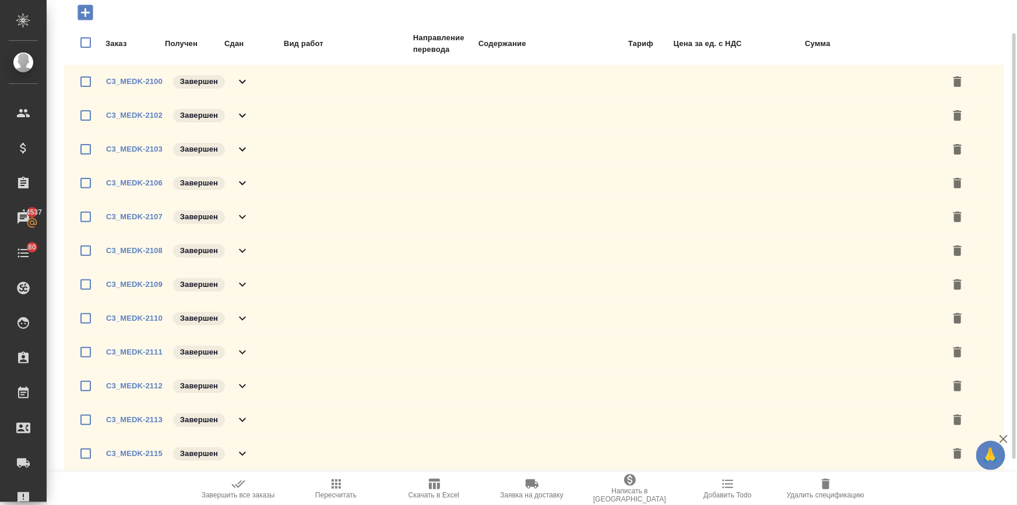
scroll to position [0, 0]
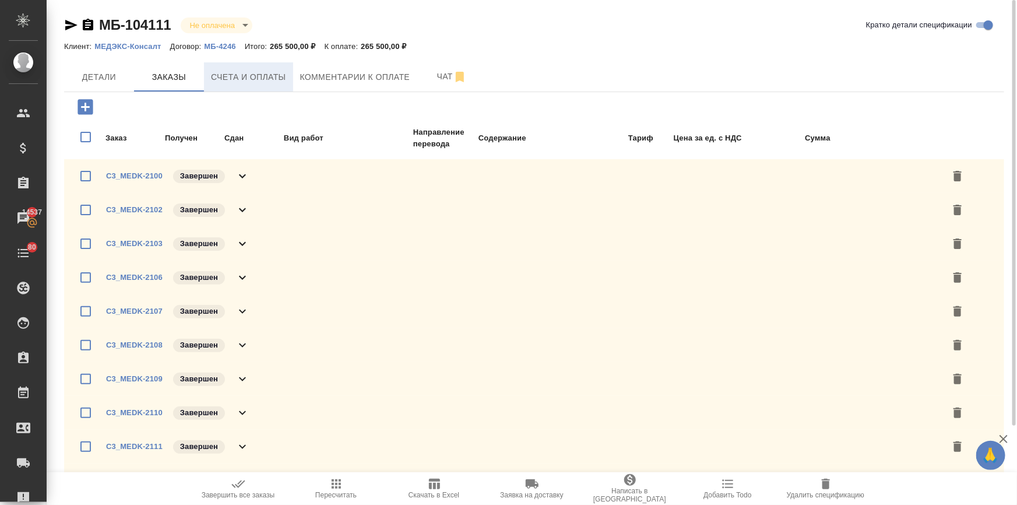
click at [240, 79] on span "Счета и оплаты" at bounding box center [248, 77] width 75 height 15
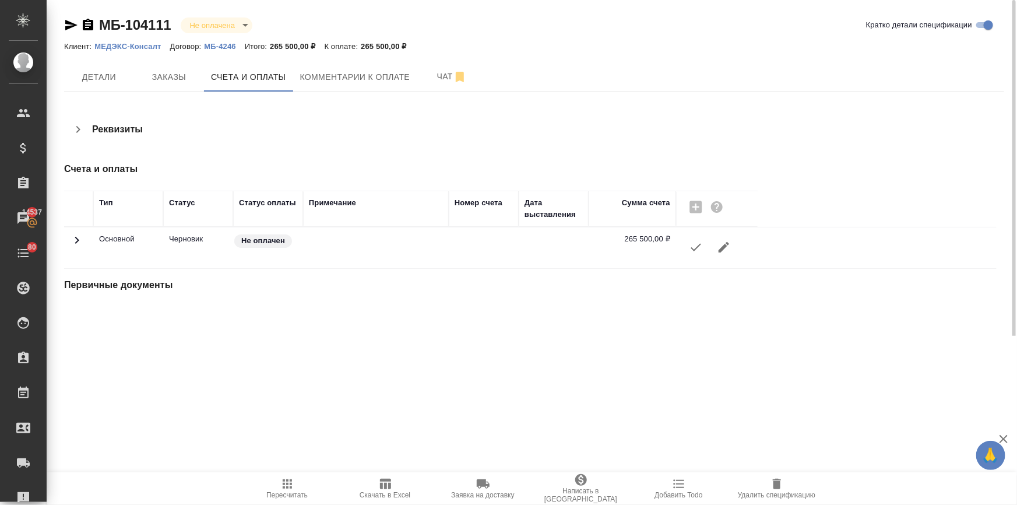
click at [293, 496] on span "Пересчитать" at bounding box center [286, 495] width 41 height 8
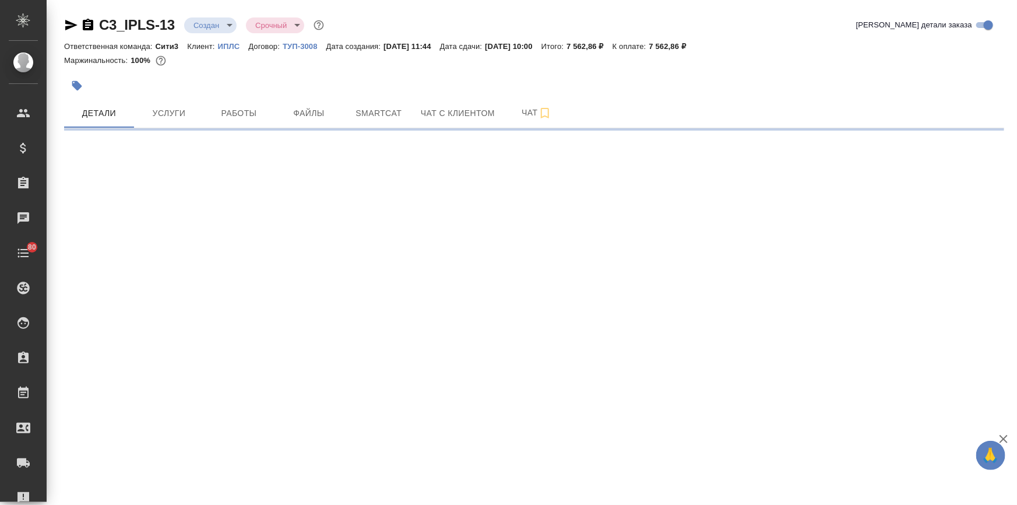
select select "RU"
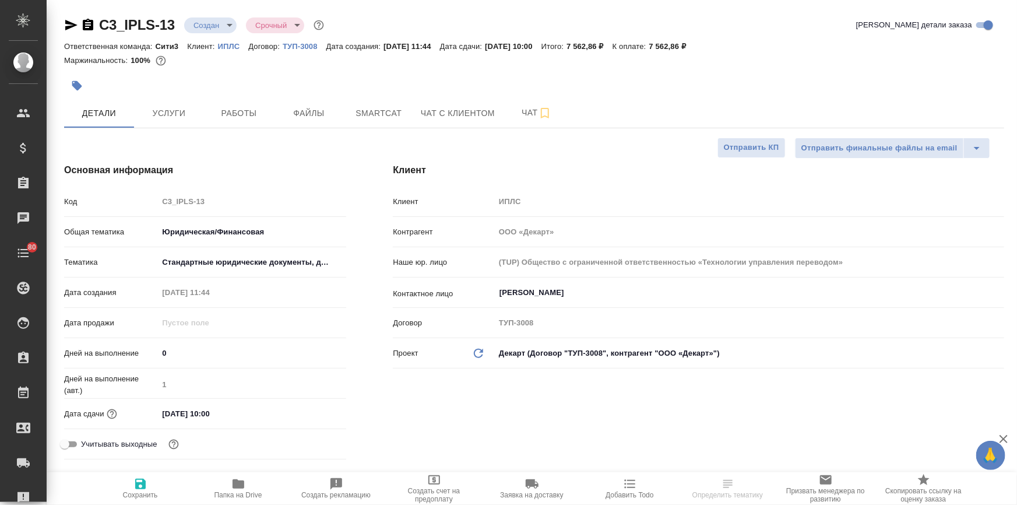
type textarea "x"
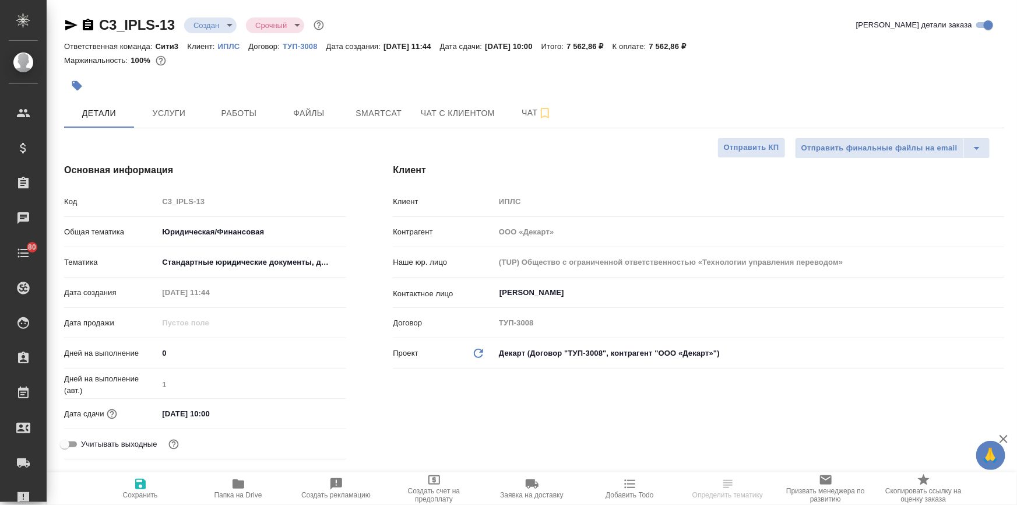
type textarea "x"
click at [314, 122] on button "Файлы" at bounding box center [309, 113] width 70 height 29
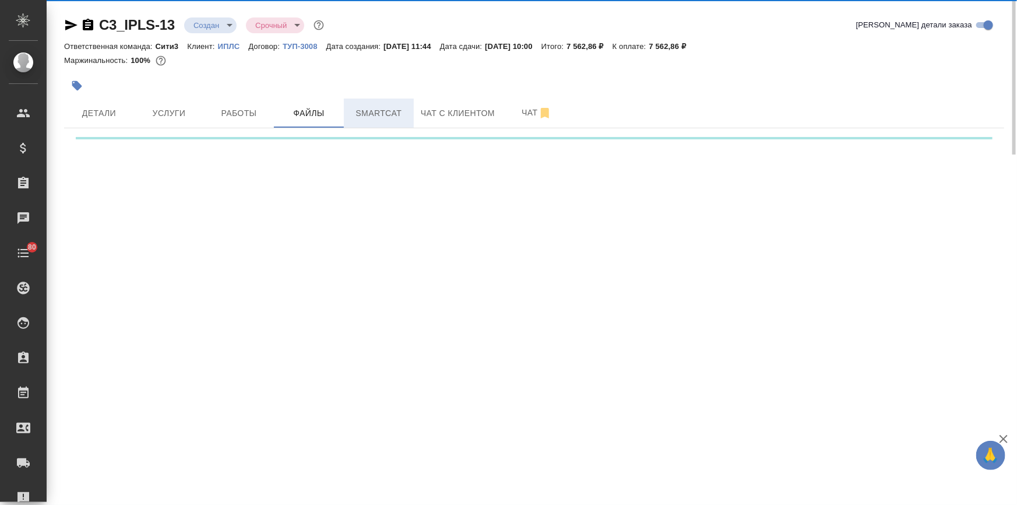
click at [365, 116] on span "Smartcat" at bounding box center [379, 113] width 56 height 15
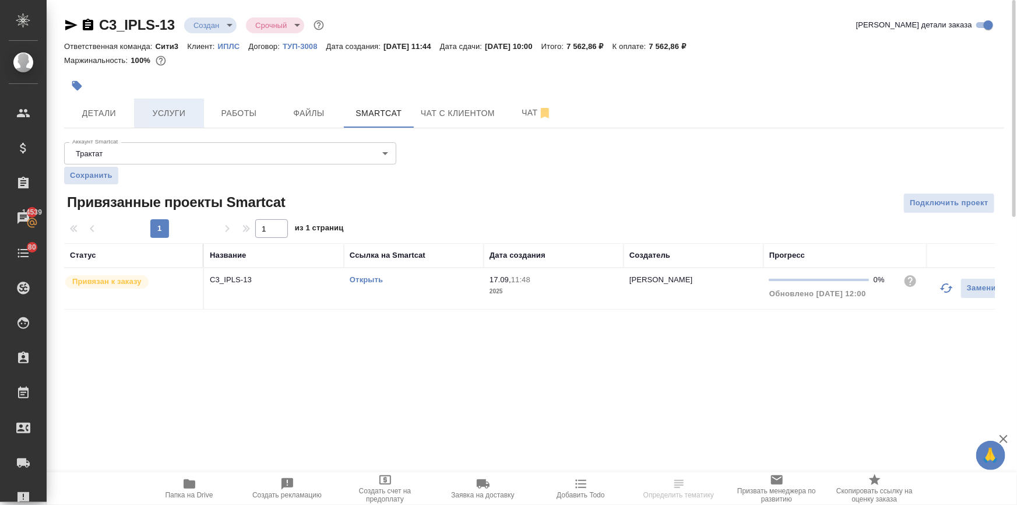
click at [163, 121] on button "Услуги" at bounding box center [169, 113] width 70 height 29
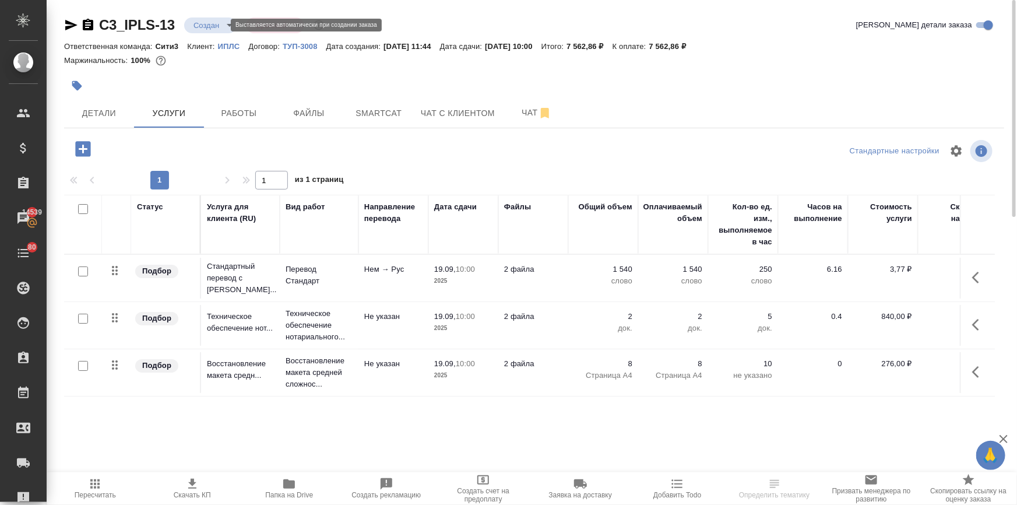
click at [200, 21] on body "🙏 .cls-1 fill:#fff; AWATERA Ilina Ekaterina Клиенты Спецификации Заказы 14539 Ч…" at bounding box center [508, 252] width 1017 height 505
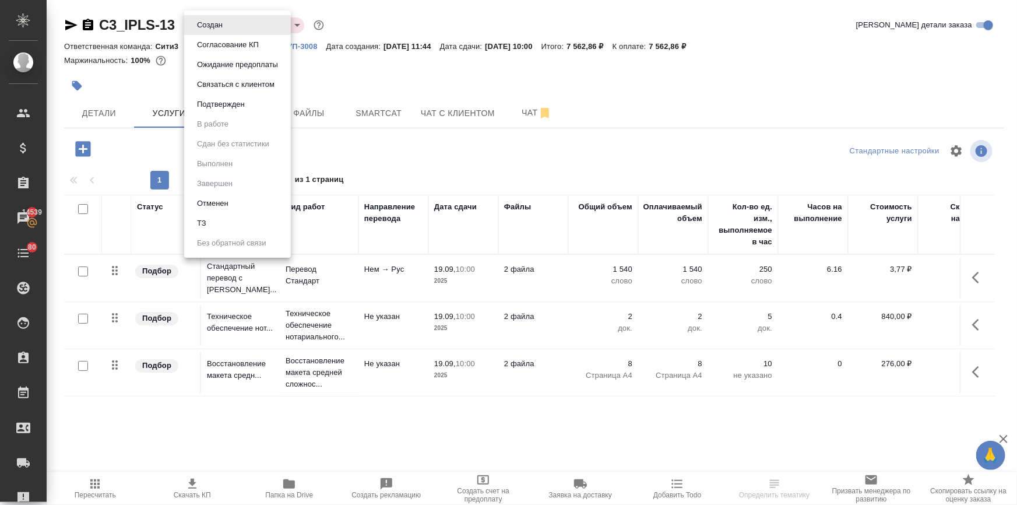
click at [217, 106] on button "Подтвержден" at bounding box center [221, 104] width 55 height 13
